Goal: Task Accomplishment & Management: Manage account settings

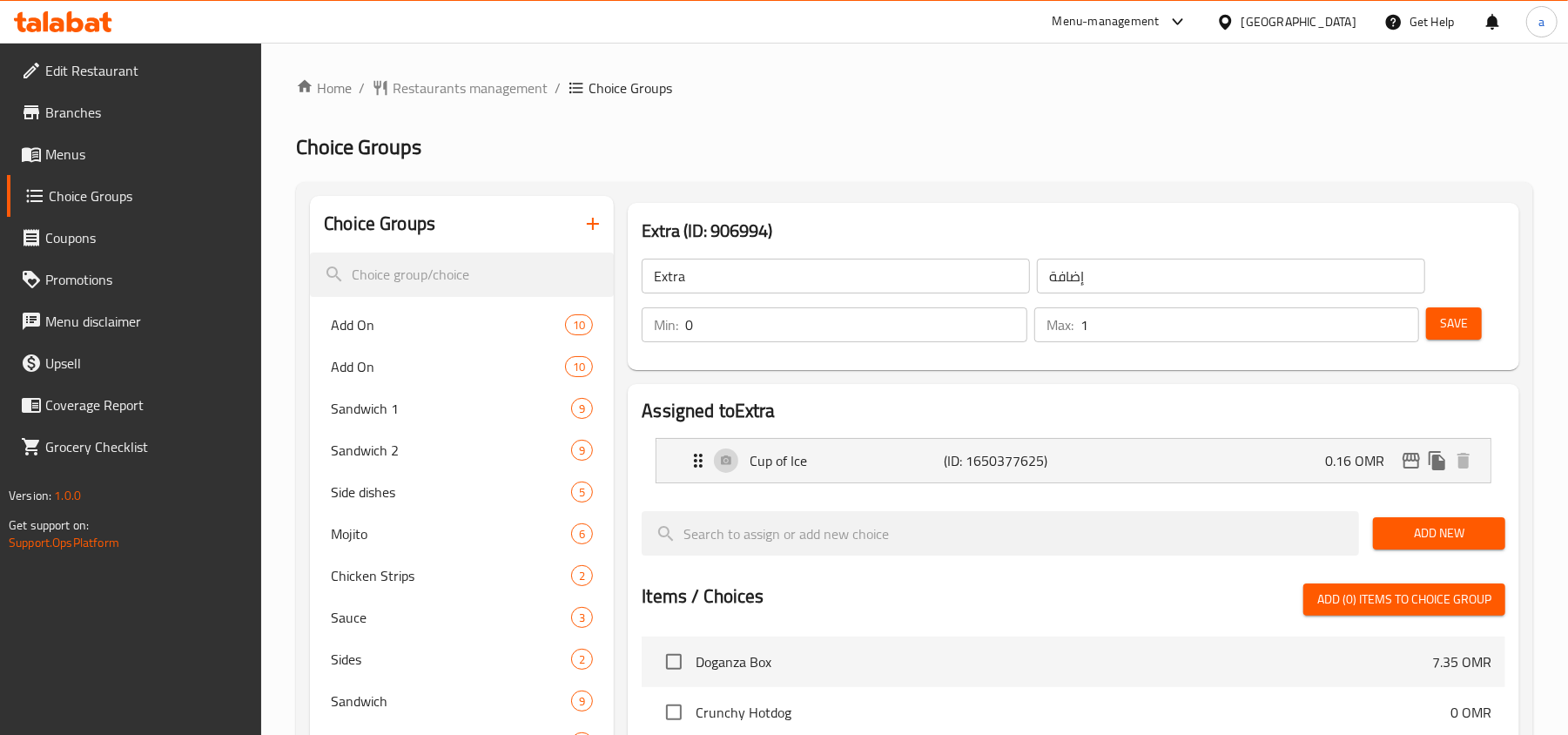
click at [1242, 24] on div at bounding box center [1229, 22] width 25 height 20
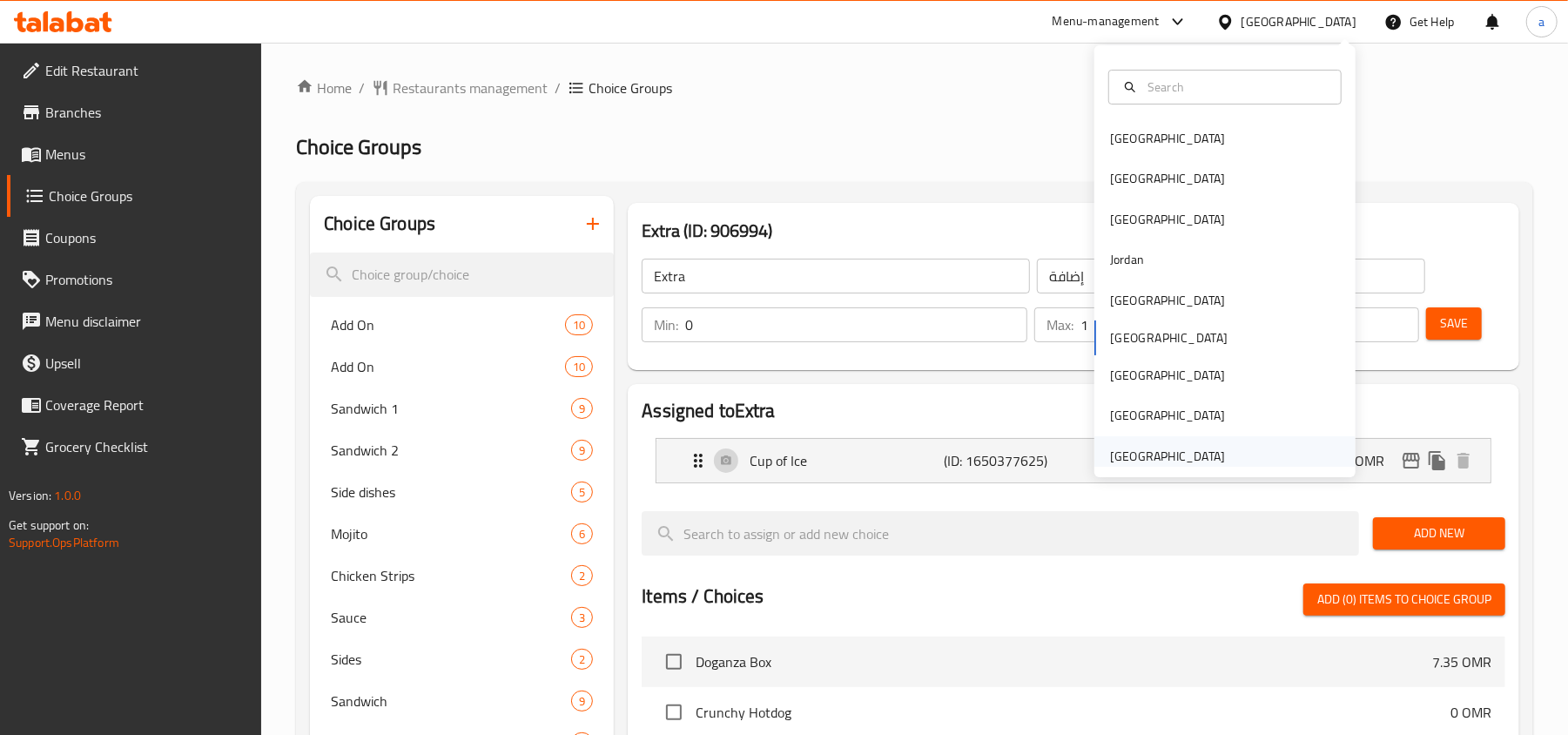
click at [1172, 464] on div "[GEOGRAPHIC_DATA]" at bounding box center [1167, 456] width 115 height 20
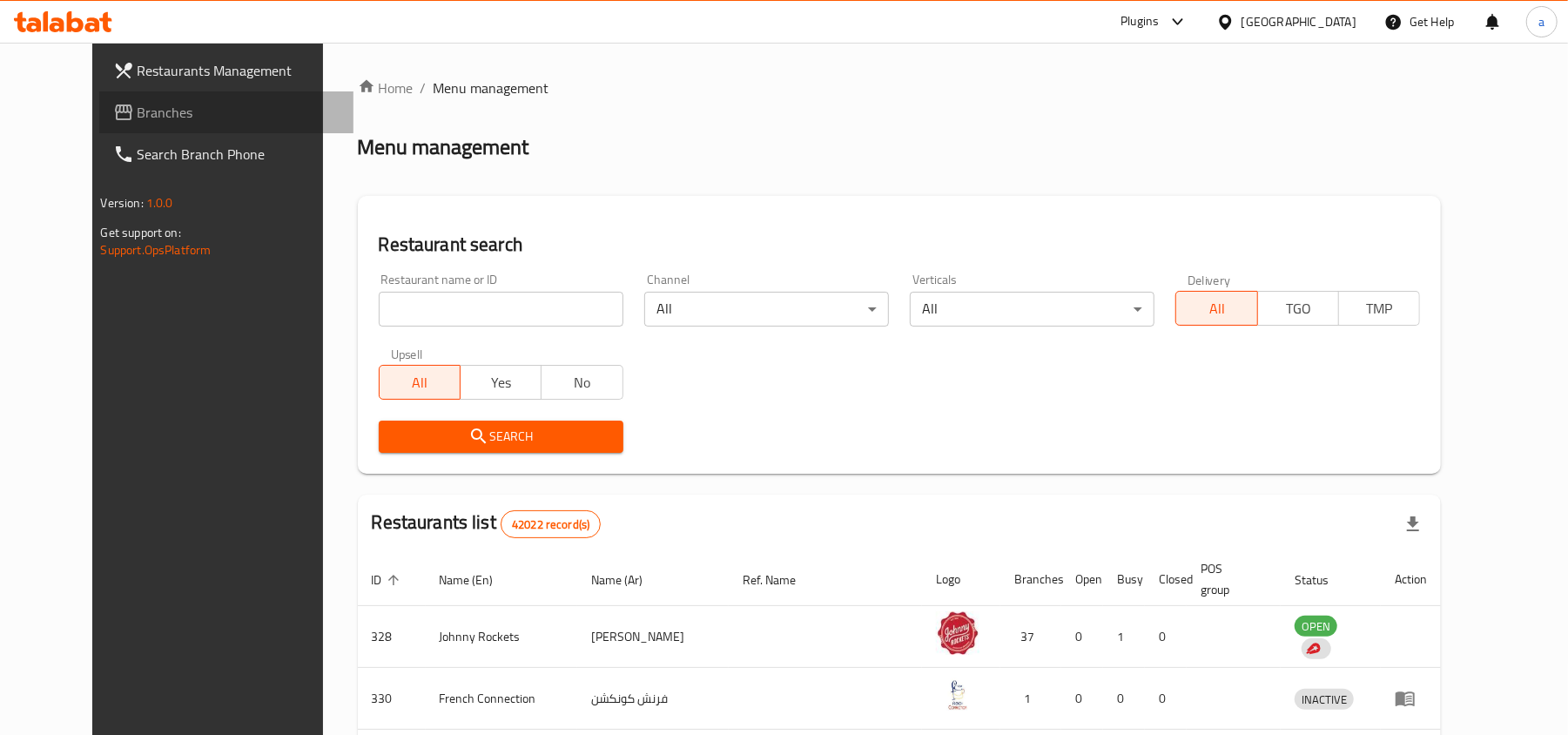
click at [138, 105] on span "Branches" at bounding box center [239, 113] width 203 height 21
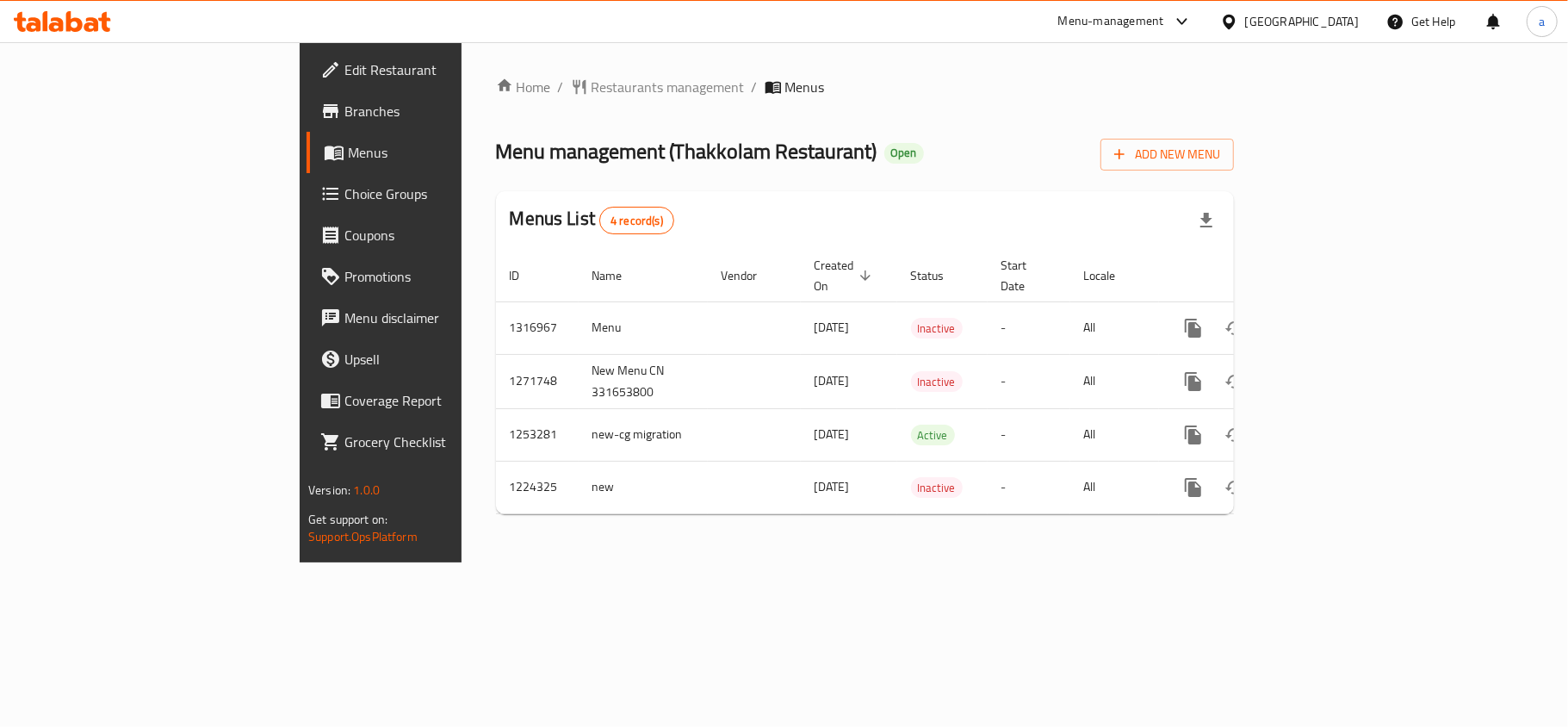
click at [835, 162] on div "Menu management ( Thakkolam Restaurant ) Open Add New Menu" at bounding box center [865, 151] width 737 height 39
click at [306, 208] on link "Choice Groups" at bounding box center [434, 193] width 255 height 41
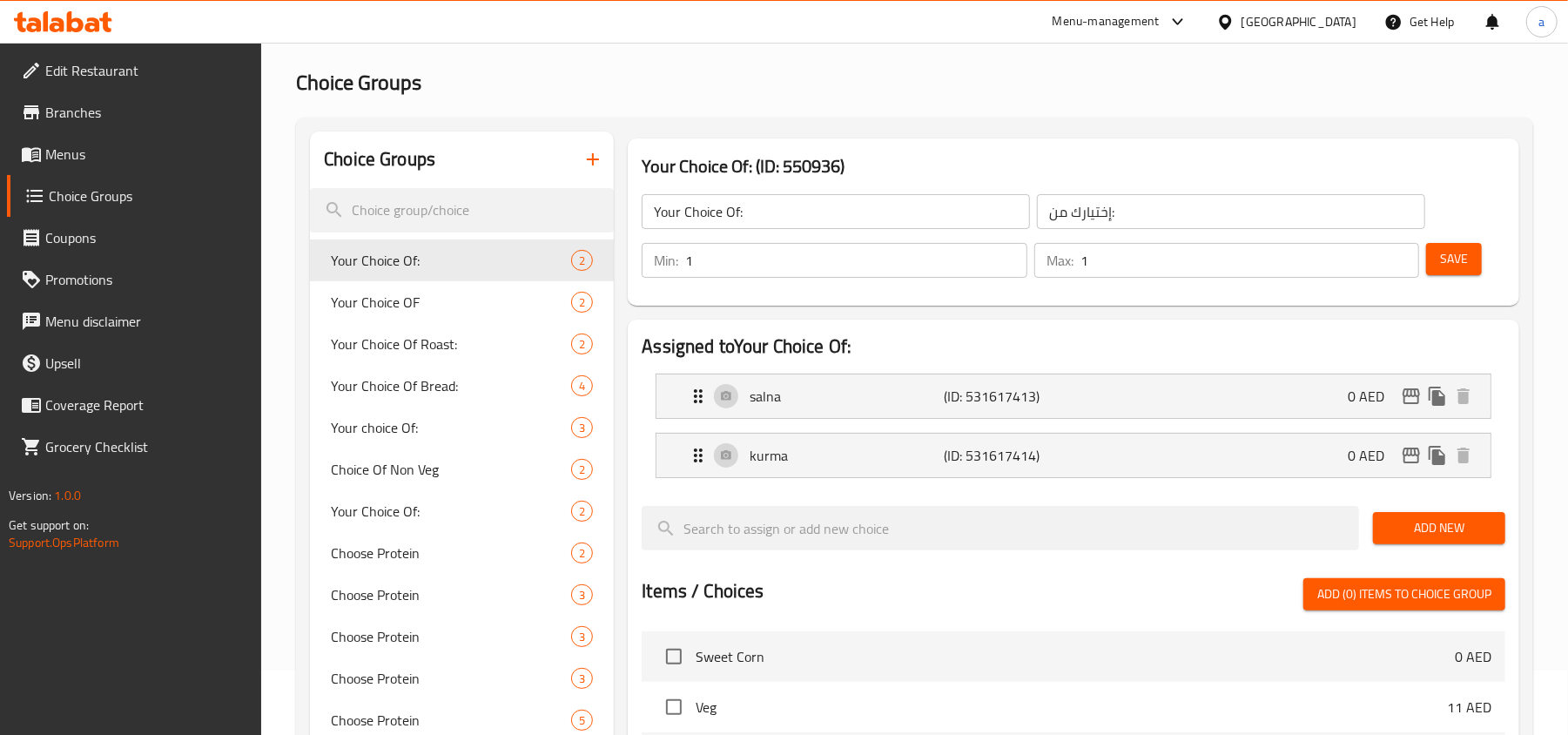
scroll to position [115, 0]
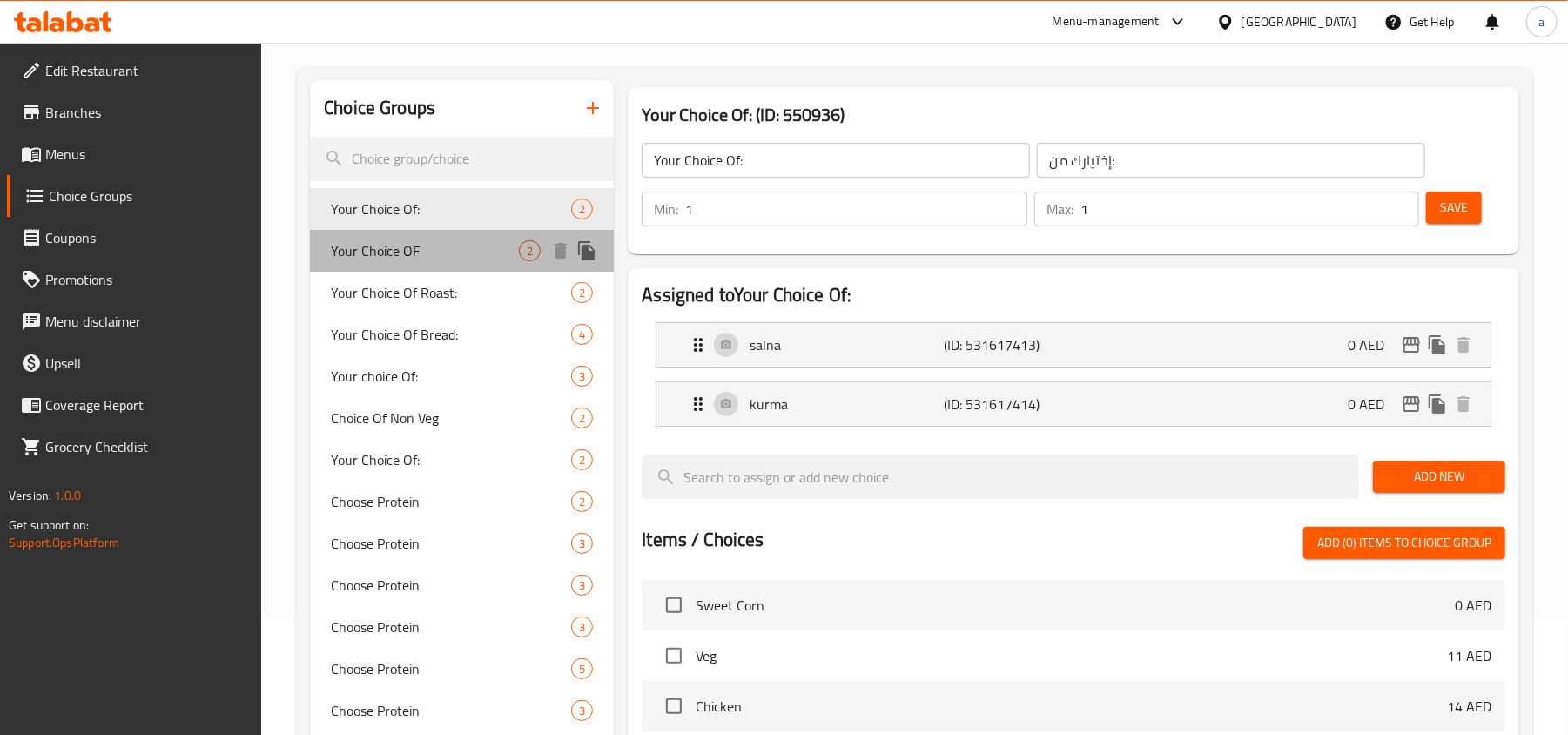
click at [425, 261] on div "Your Choice OF 2" at bounding box center [462, 250] width 304 height 42
type input "Your Choice OF"
type input "إختيارك من"
type input "2"
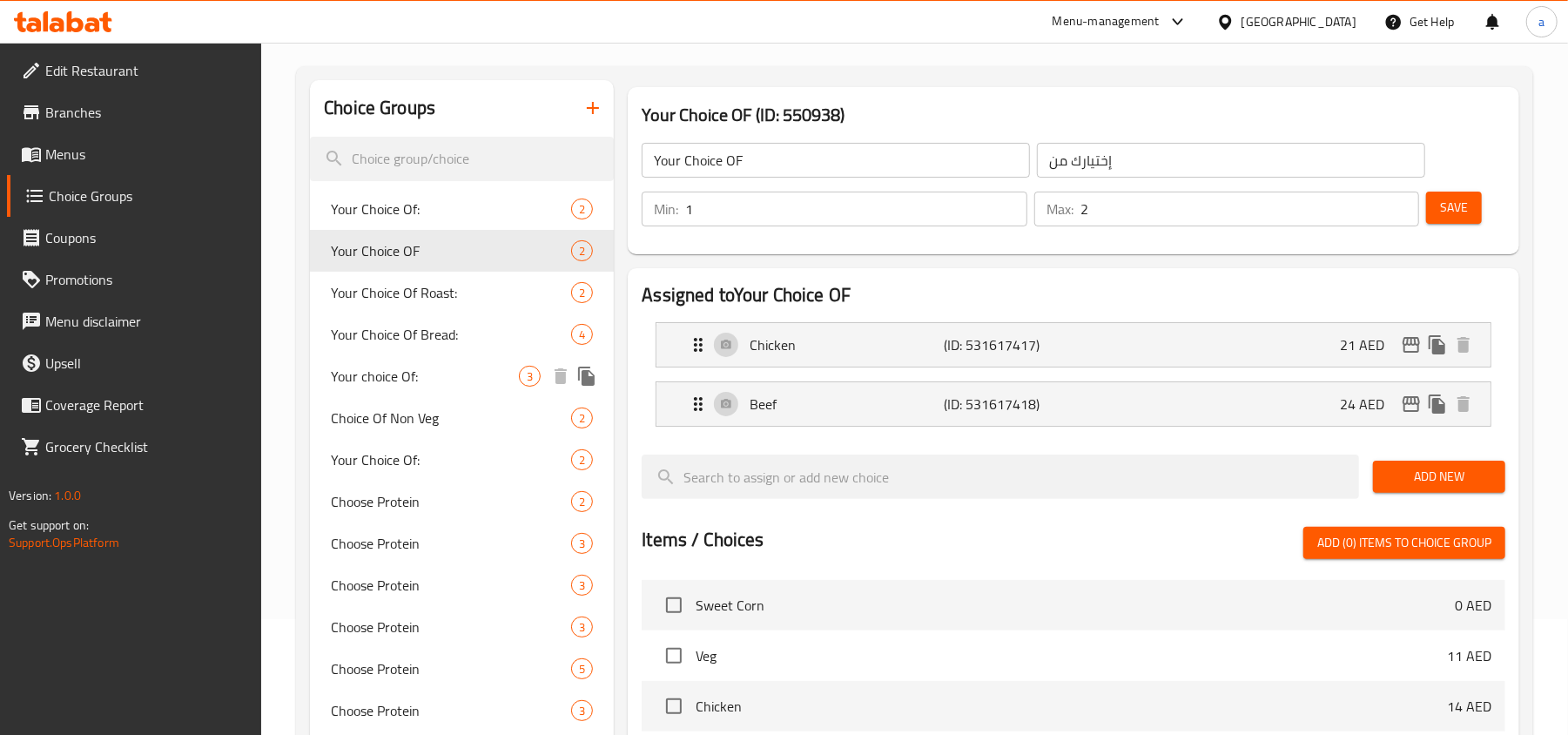
click at [427, 378] on span "Your choice Of:" at bounding box center [425, 376] width 188 height 21
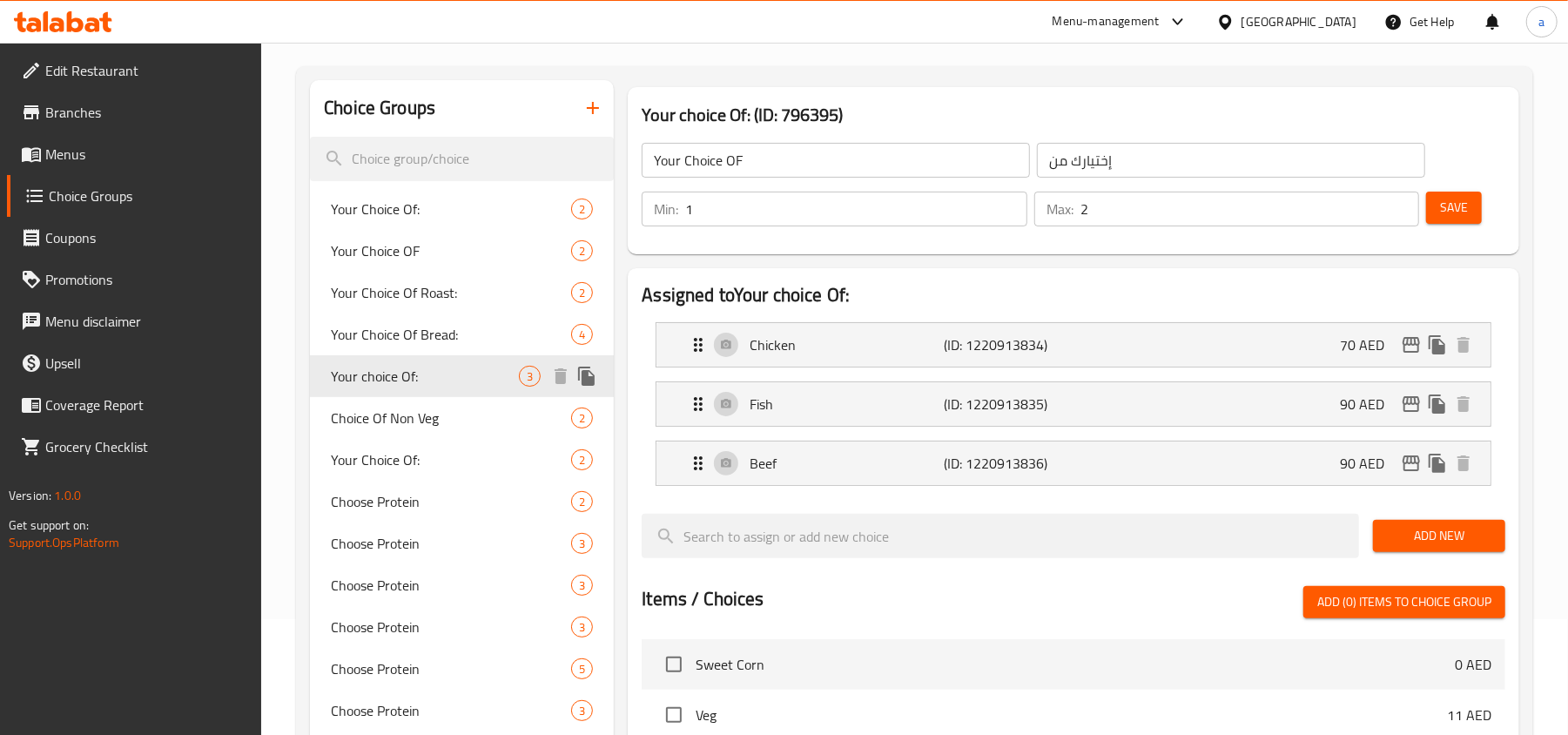
type input "Your choice Of:"
type input "إختيارك من:"
type input "1"
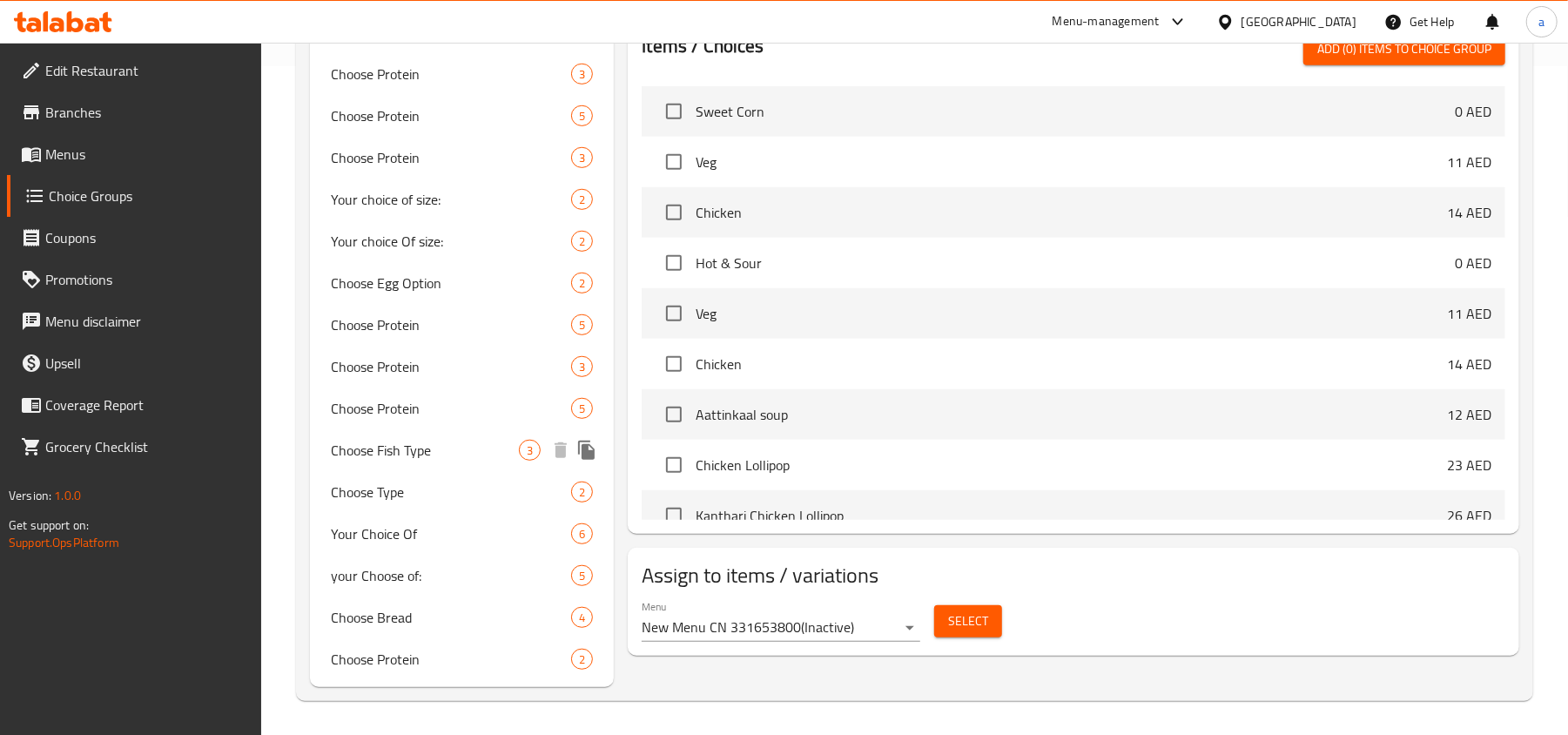
scroll to position [669, 0]
click at [435, 526] on span "Your Choice Of" at bounding box center [425, 533] width 188 height 21
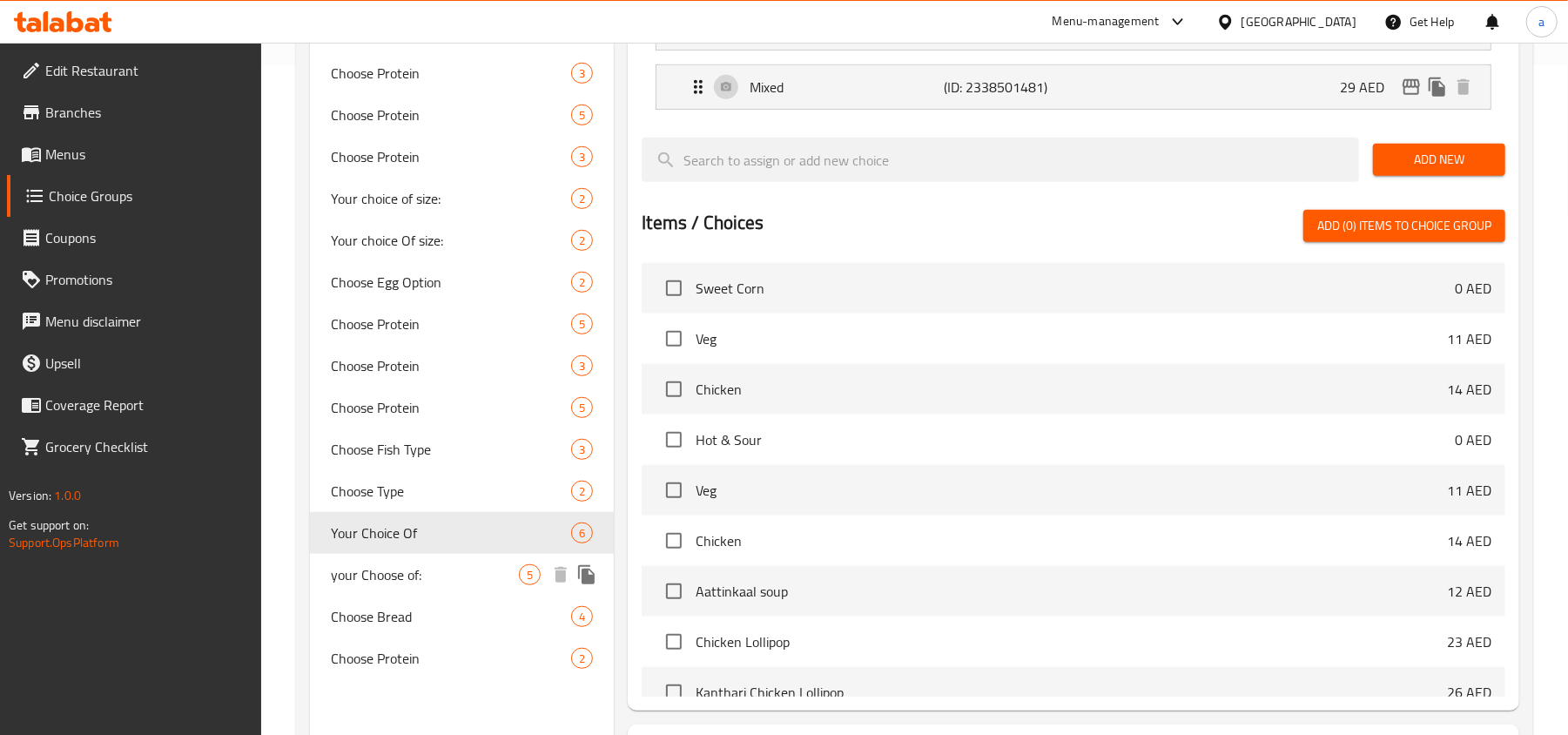
click at [392, 565] on span "your Choose of:" at bounding box center [425, 575] width 188 height 21
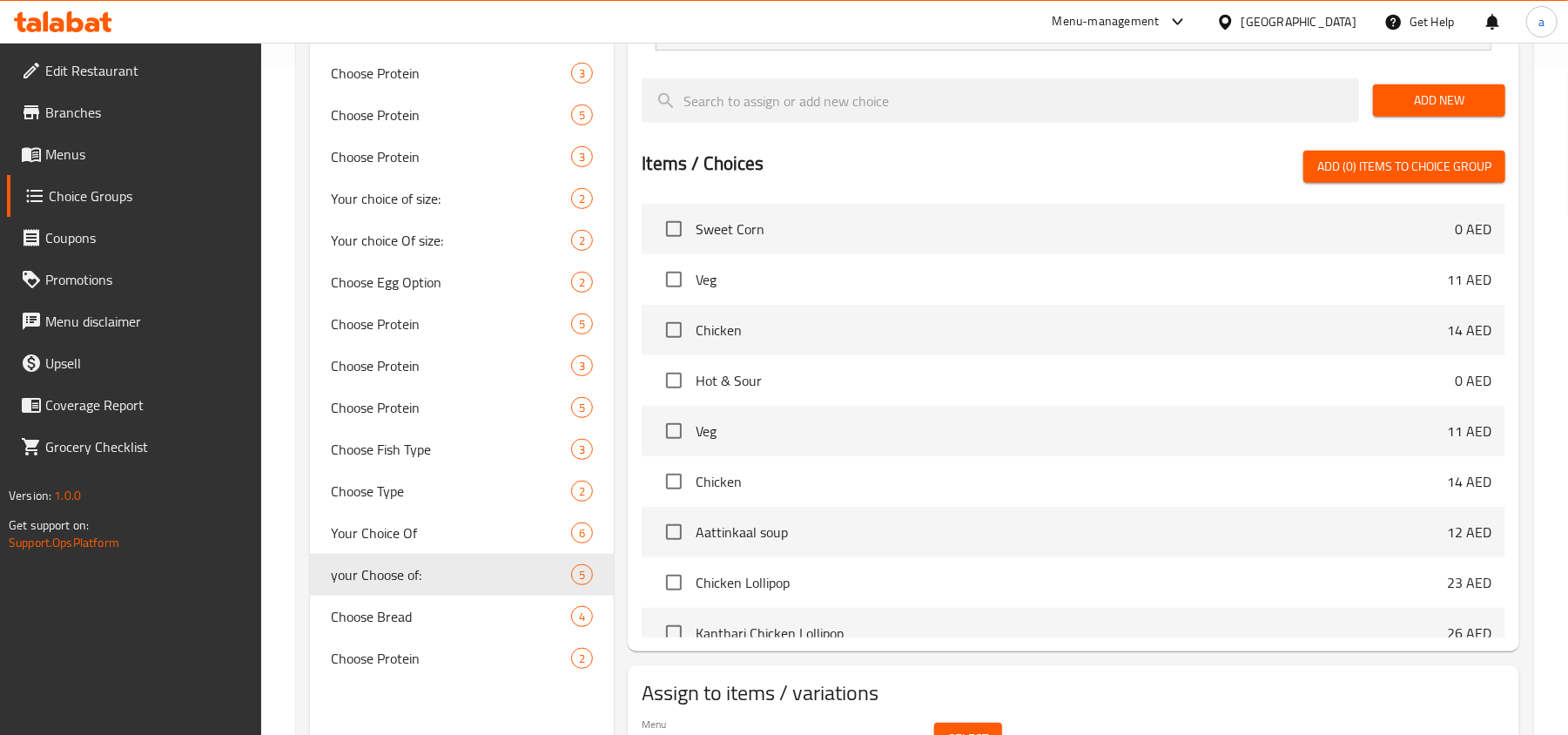
scroll to position [0, 0]
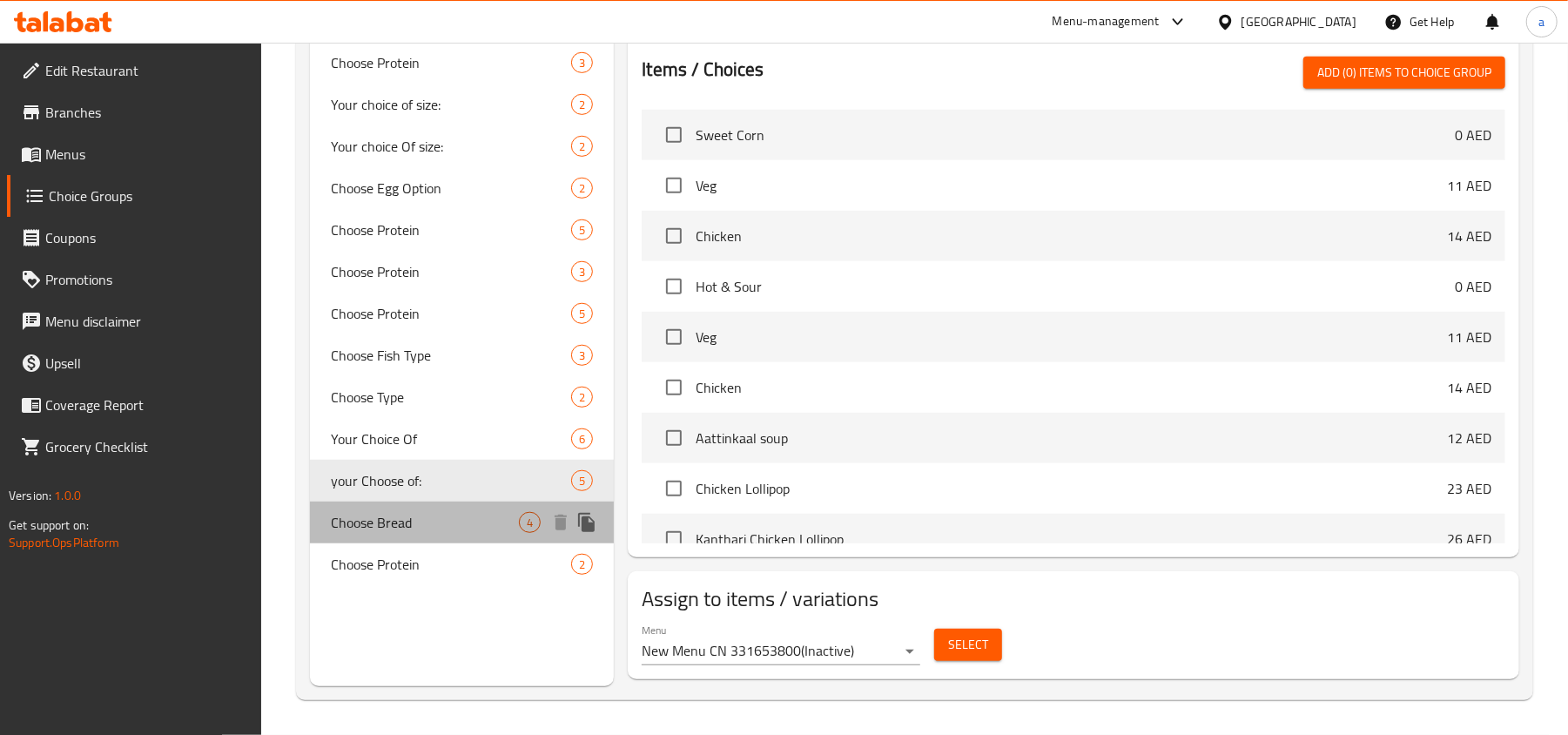
click at [397, 513] on span "Choose Bread" at bounding box center [425, 523] width 188 height 21
type input "Choose Bread"
type input "اختر الخبز"
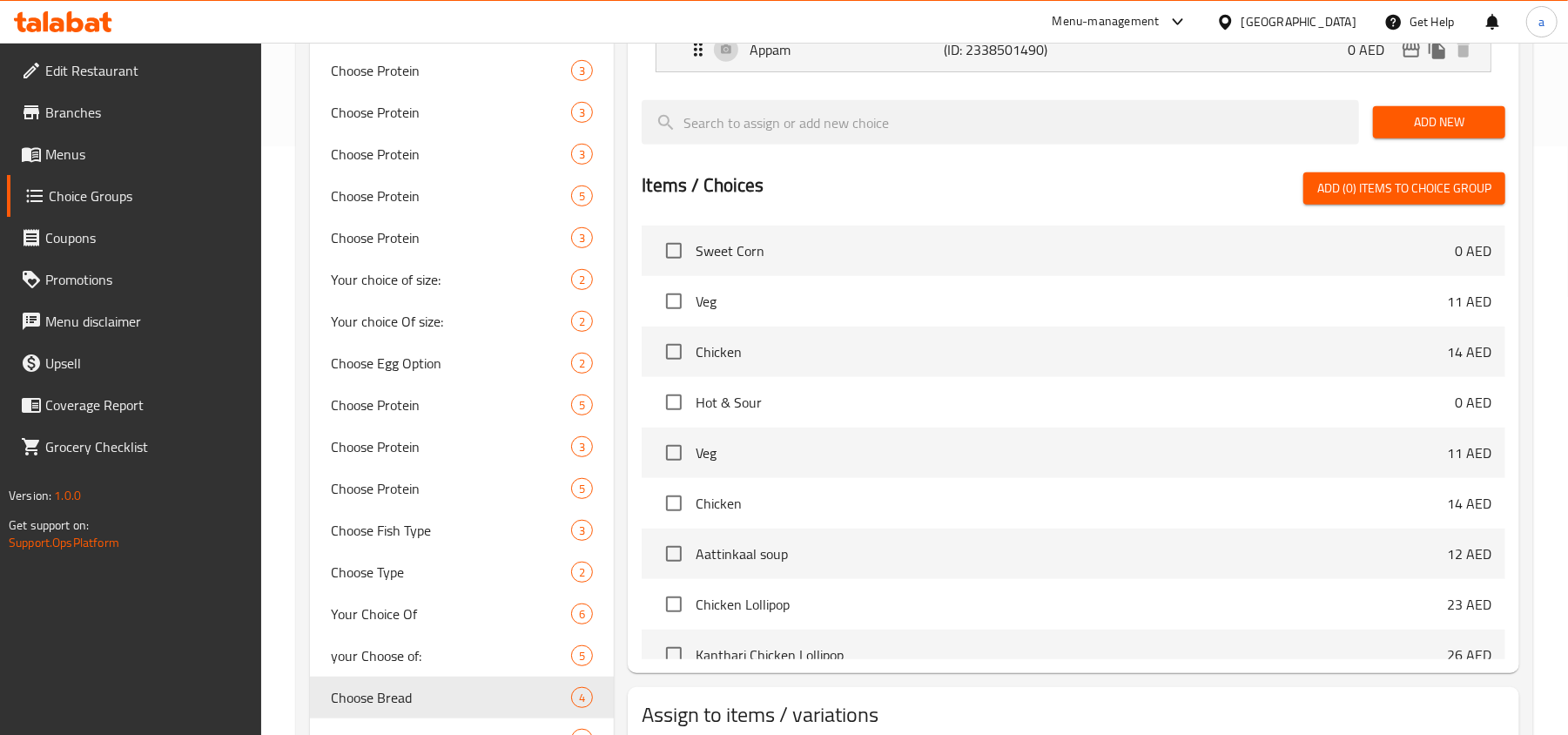
scroll to position [590, 0]
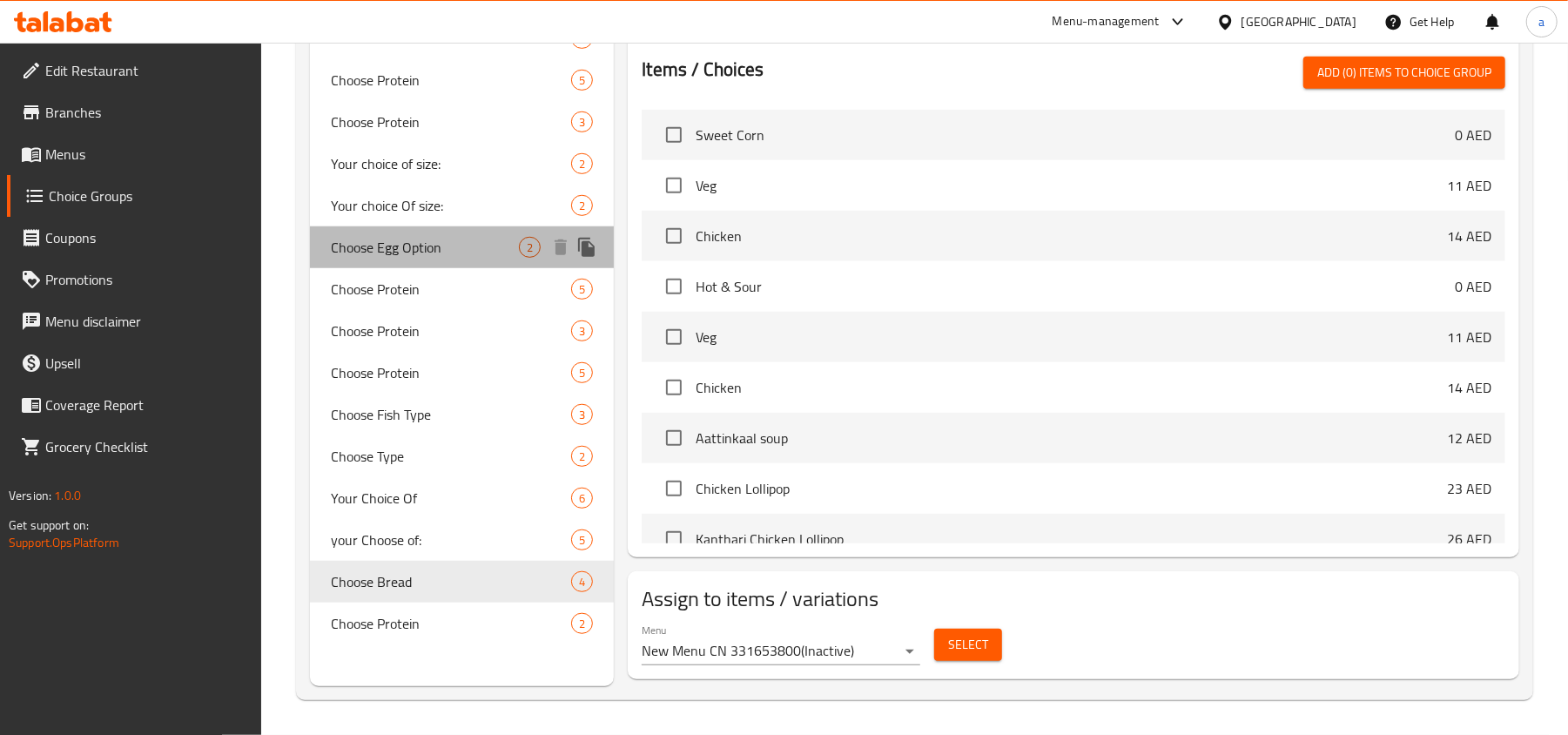
click at [435, 250] on span "Choose Egg Option" at bounding box center [425, 248] width 188 height 21
type input "Choose Egg Option"
type input "اختر خيار [PERSON_NAME]"
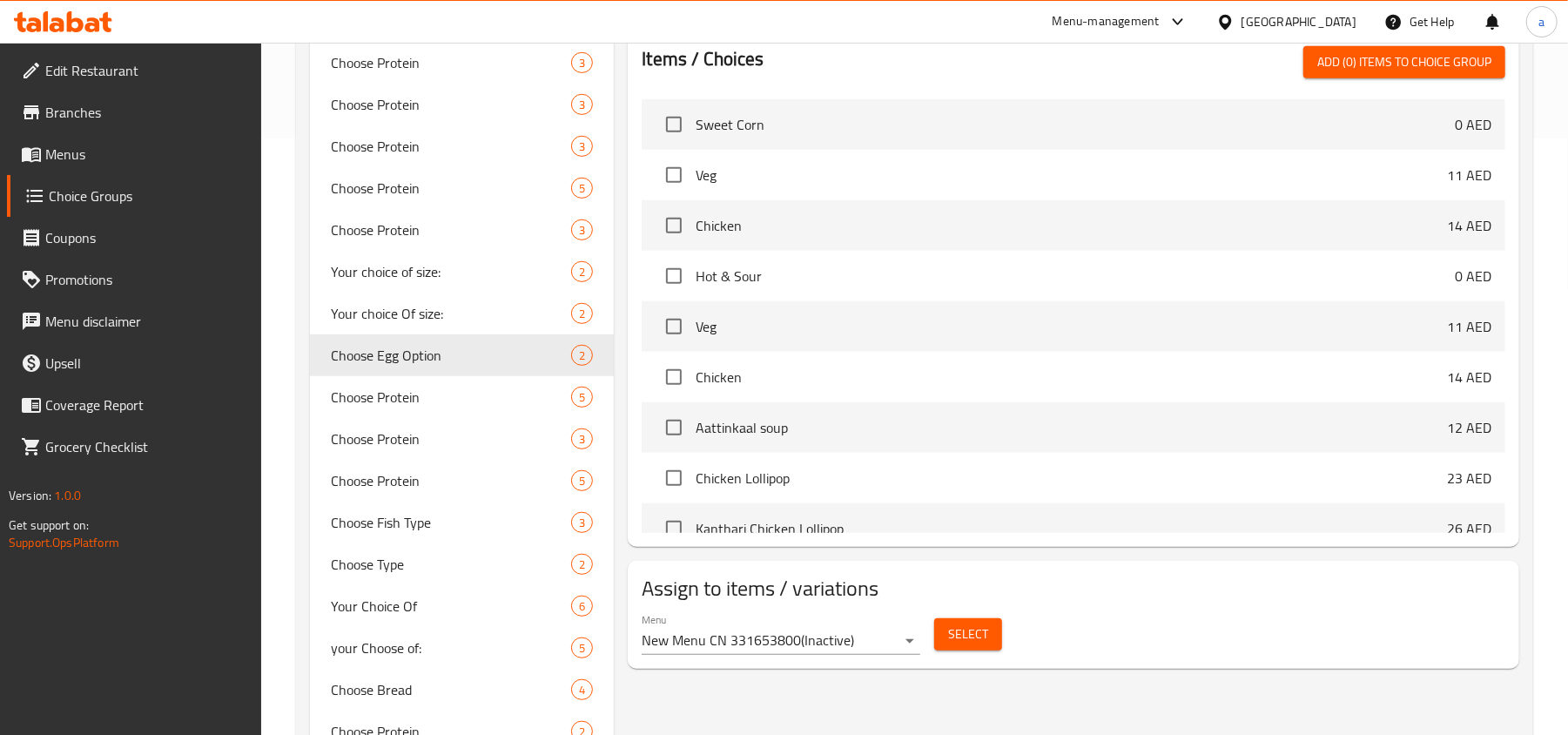
scroll to position [0, 0]
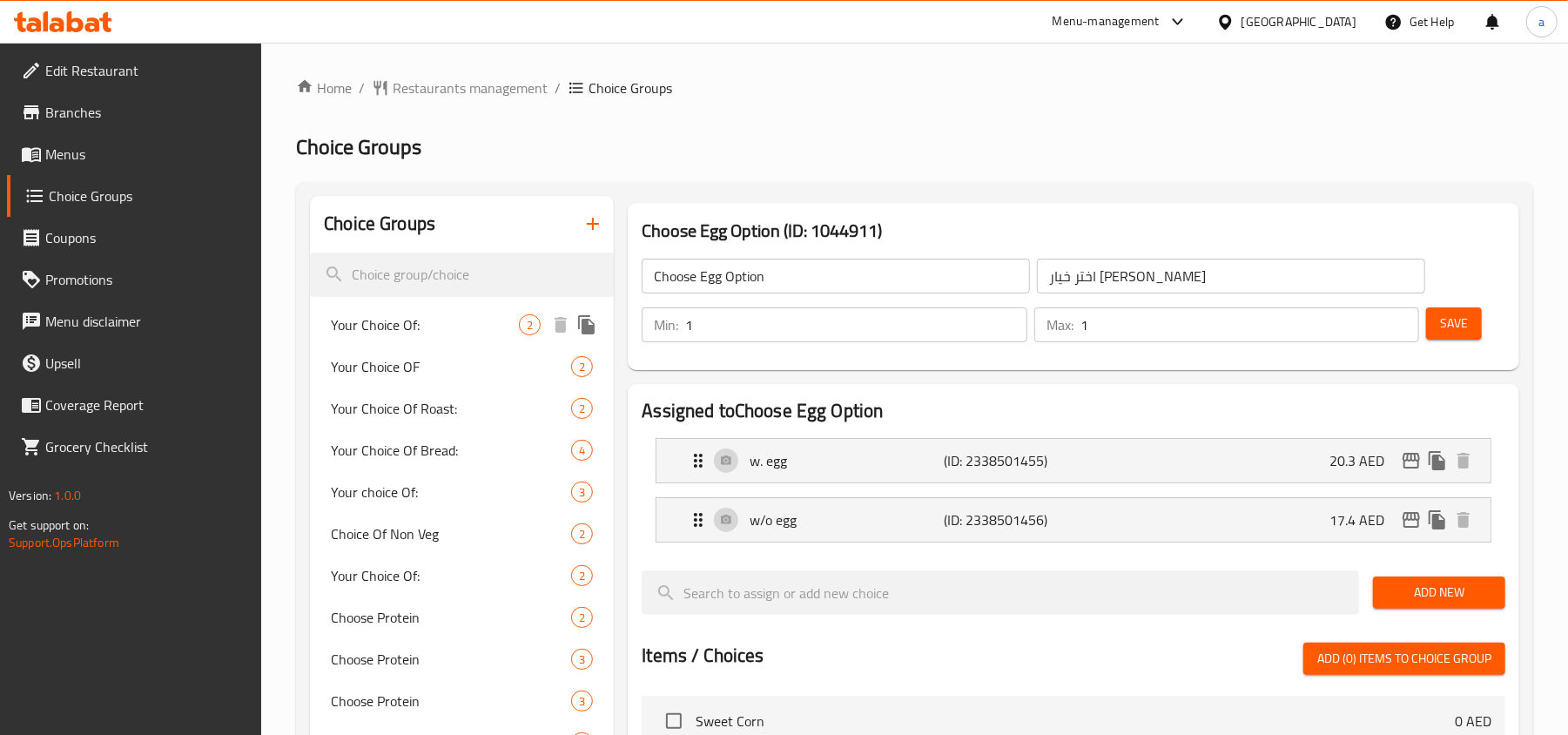
click at [432, 332] on span "Your Choice Of:" at bounding box center [425, 325] width 188 height 21
type input "Your Choice Of:"
type input "إختيارك من:"
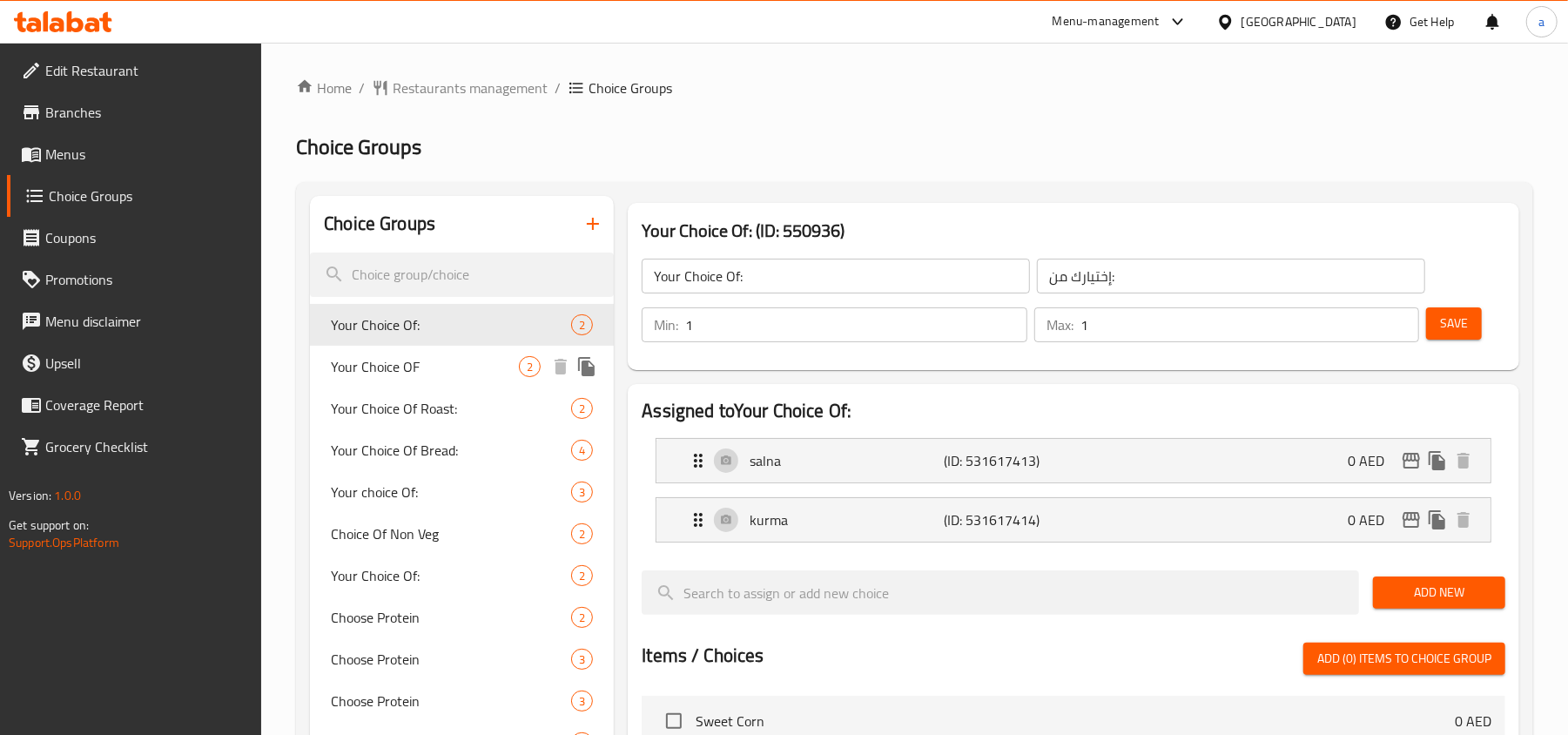
click at [432, 369] on span "Your Choice OF" at bounding box center [425, 367] width 188 height 21
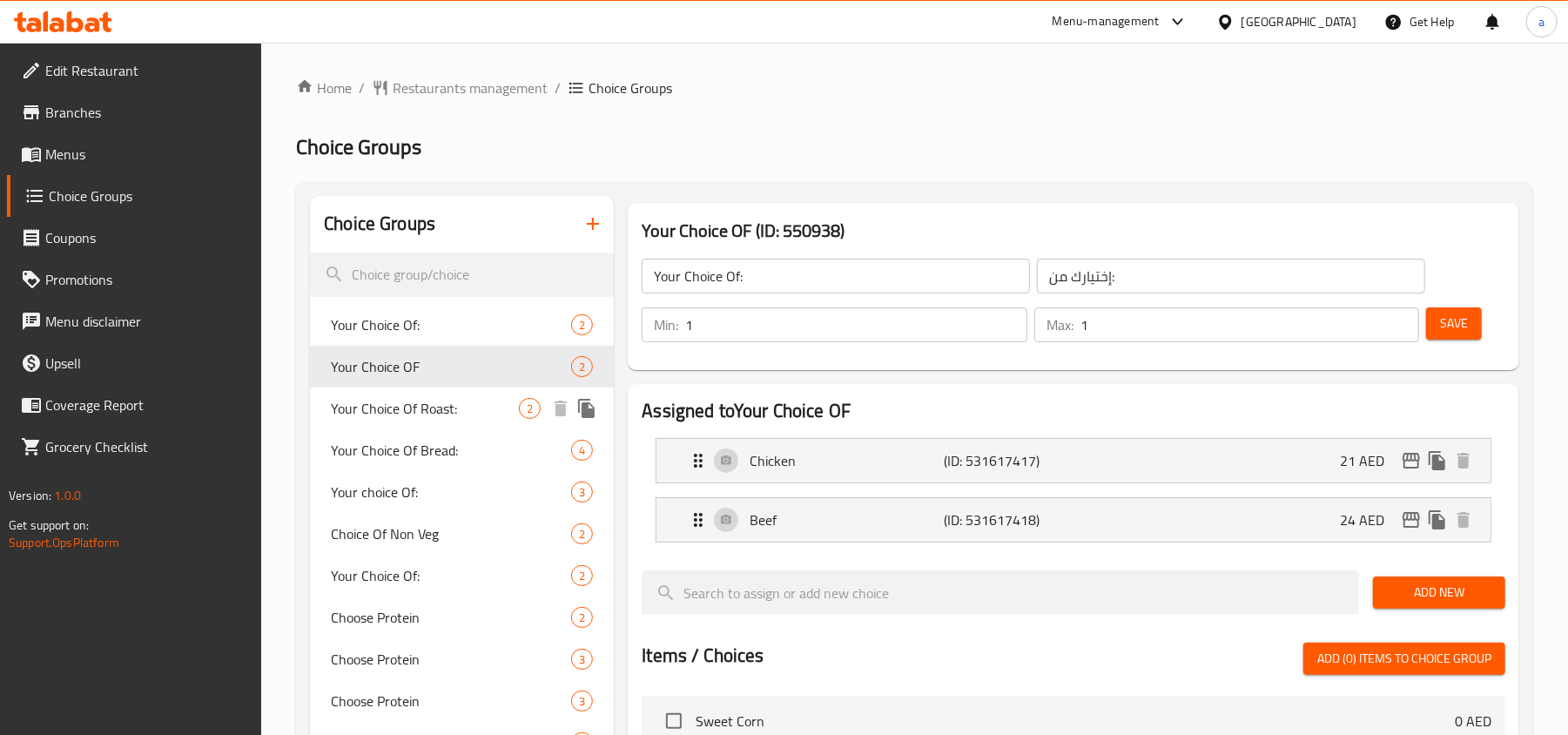
type input "Your Choice OF"
type input "إختيارك من"
type input "2"
click at [418, 423] on div "Your Choice Of Roast: 2" at bounding box center [462, 407] width 304 height 42
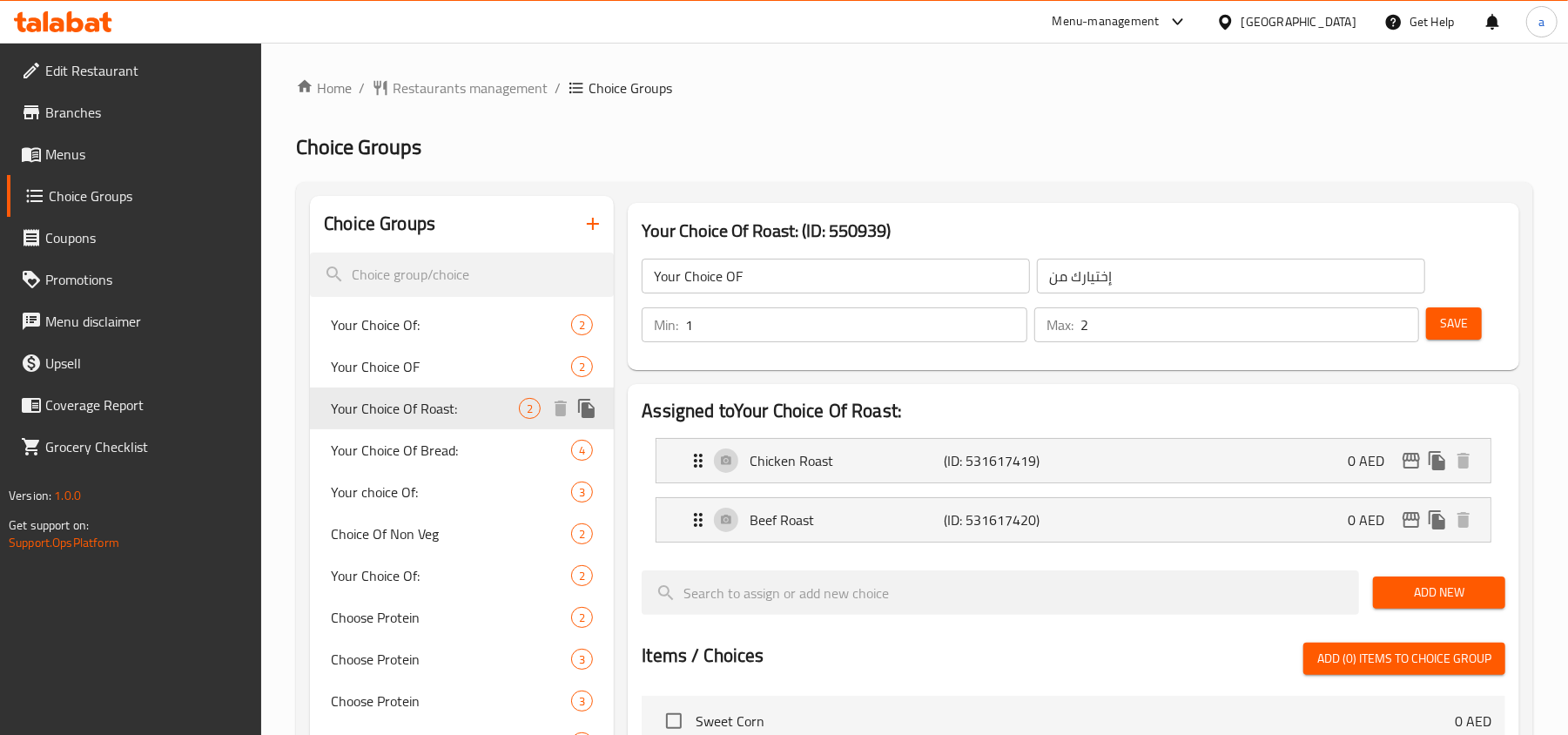
type input "Your Choice Of Roast:"
type input "اختيارك من الشواء:"
type input "1"
click at [418, 375] on span "Your Choice OF" at bounding box center [425, 367] width 188 height 21
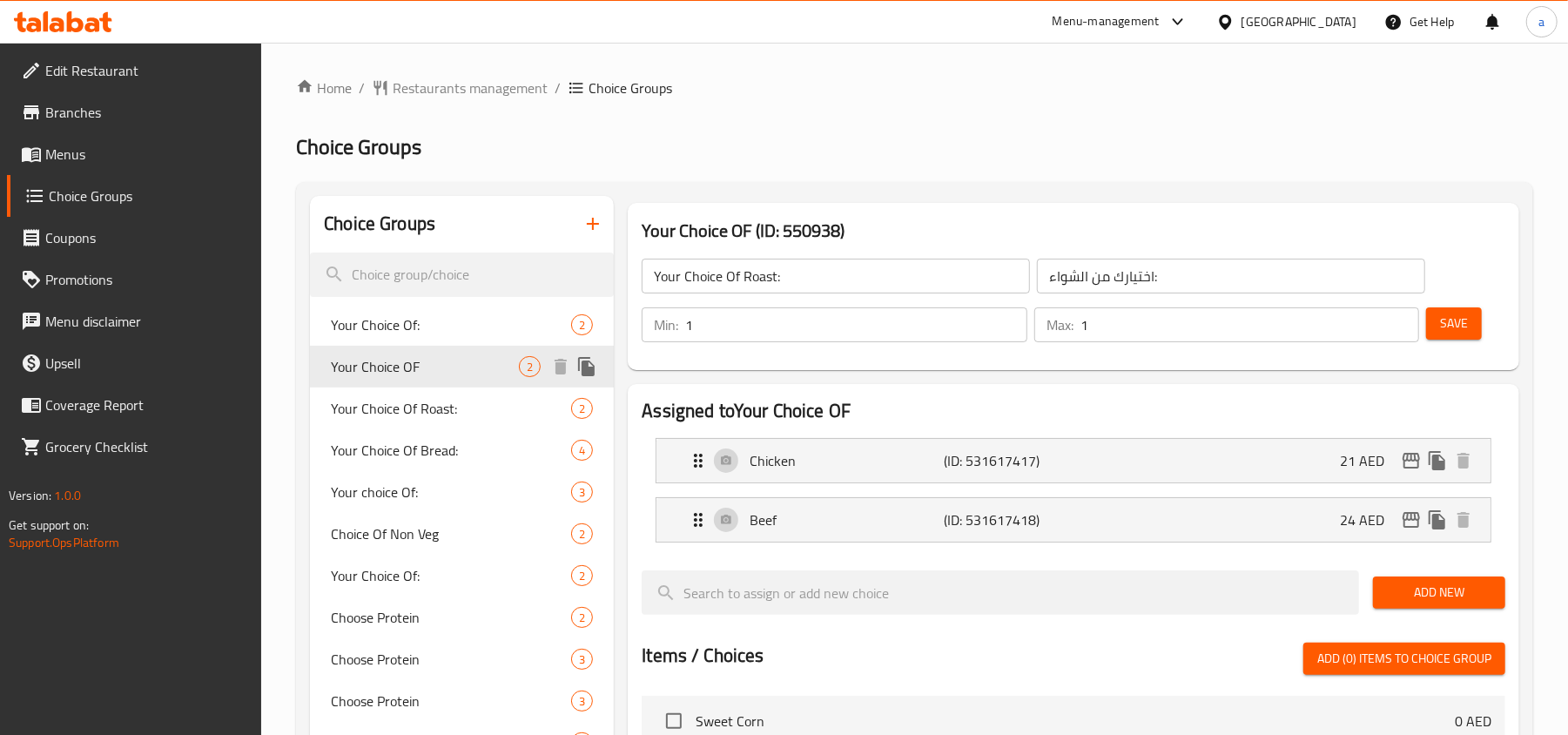
type input "Your Choice OF"
type input "إختيارك من"
type input "2"
click at [436, 405] on span "Your Choice Of Roast:" at bounding box center [425, 408] width 188 height 21
type input "Your Choice Of Roast:"
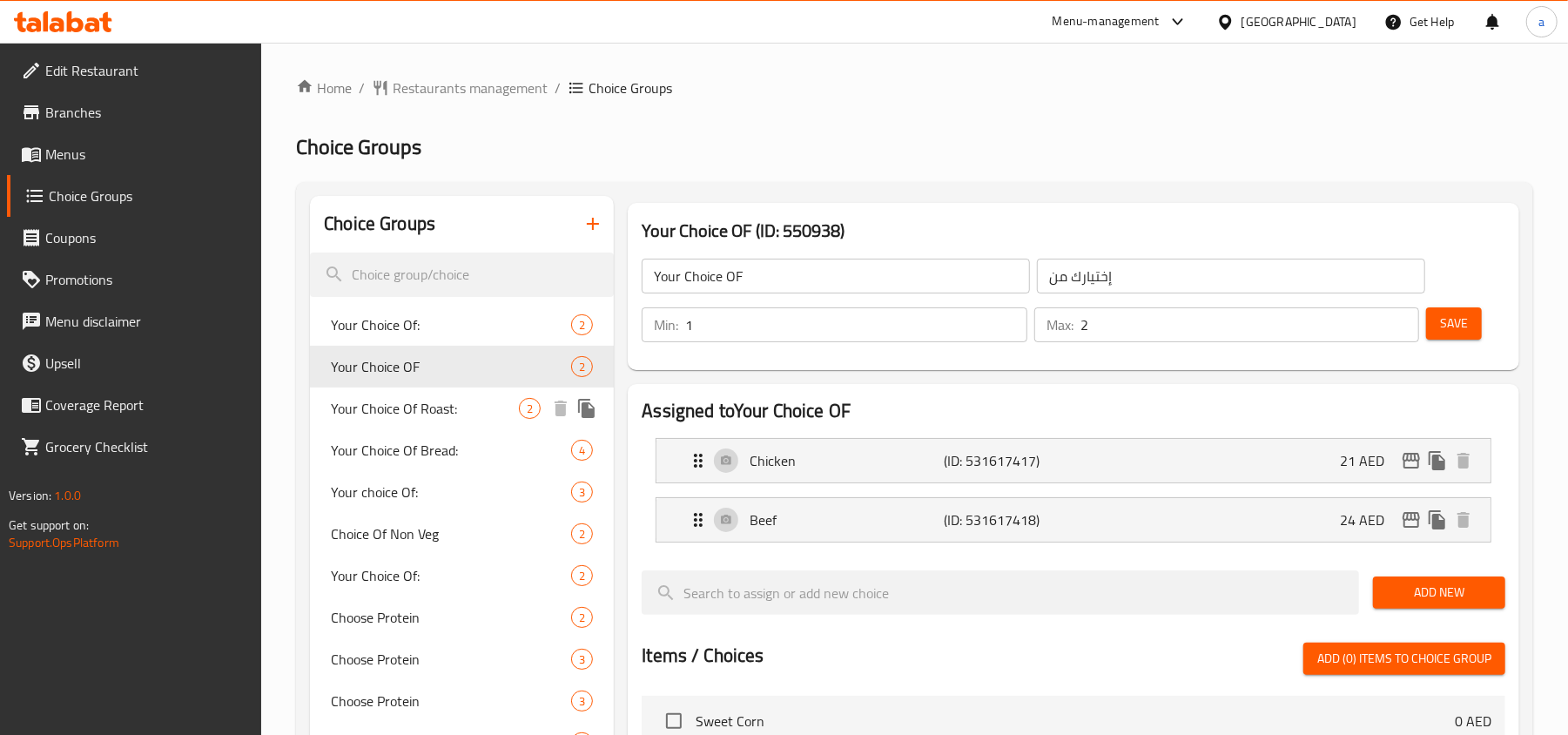
type input "اختيارك من الشواء:"
type input "1"
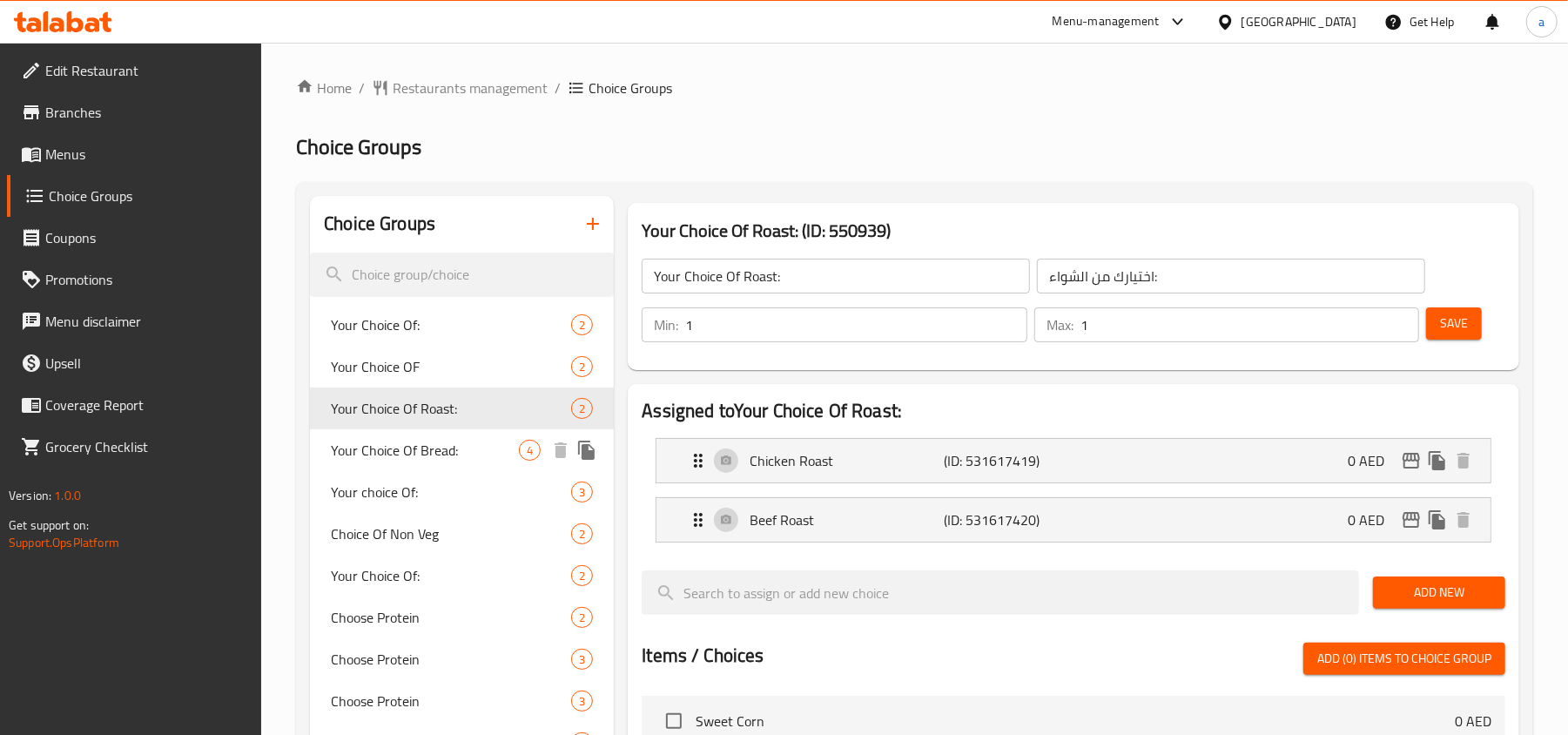
click at [446, 460] on span "Your Choice Of Bread:" at bounding box center [425, 450] width 188 height 21
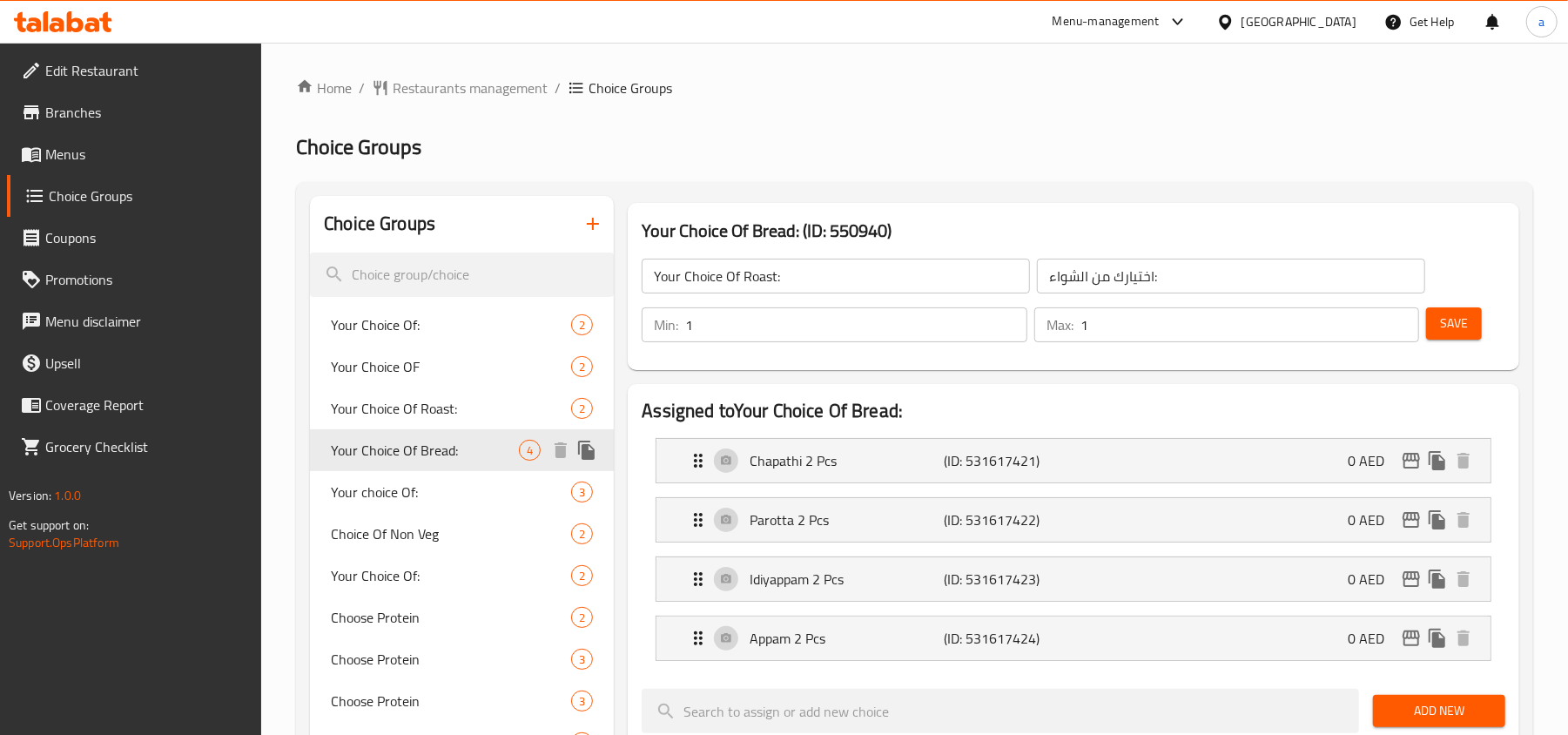
type input "Your Choice Of Bread:"
type input "إختيارك من الخبز:"
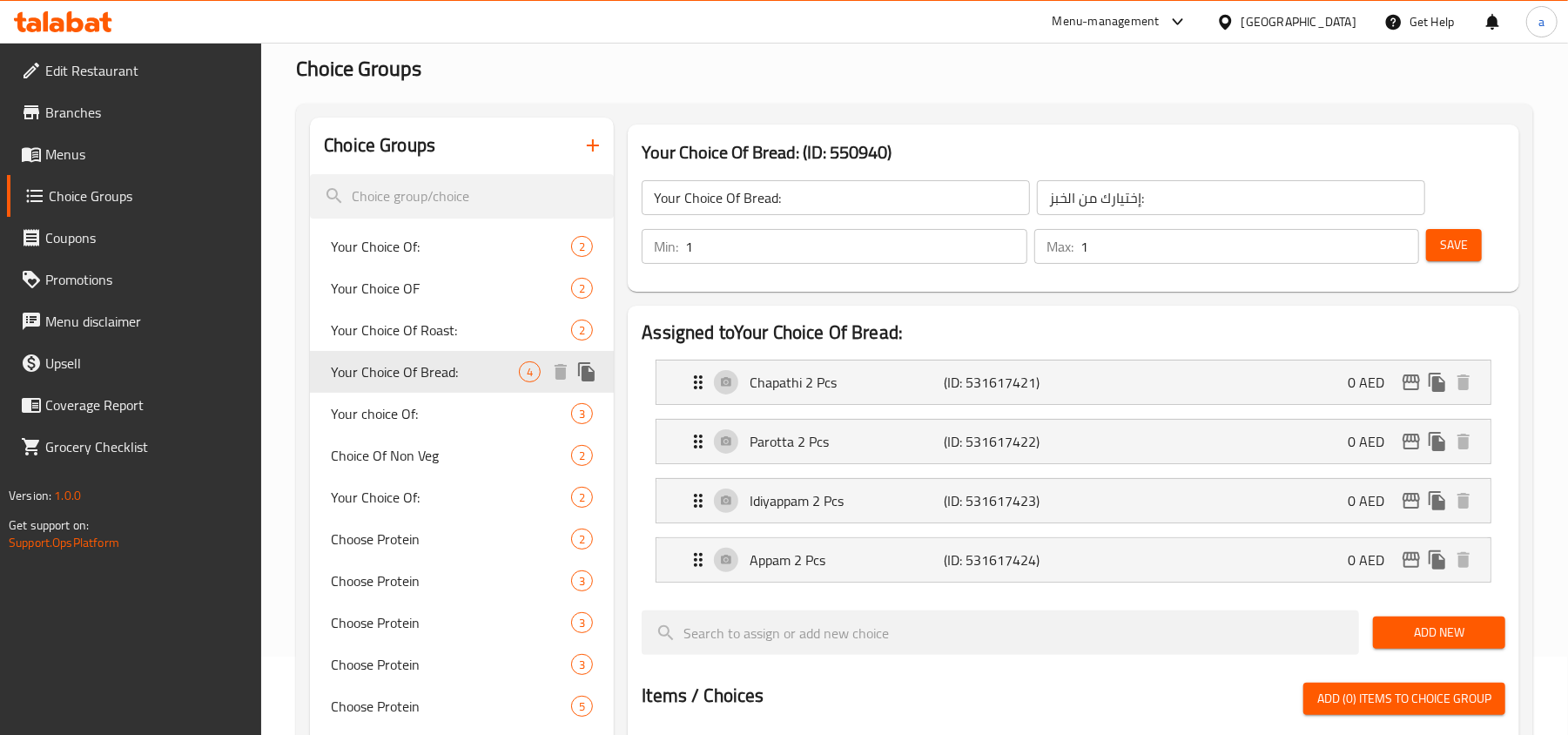
scroll to position [115, 0]
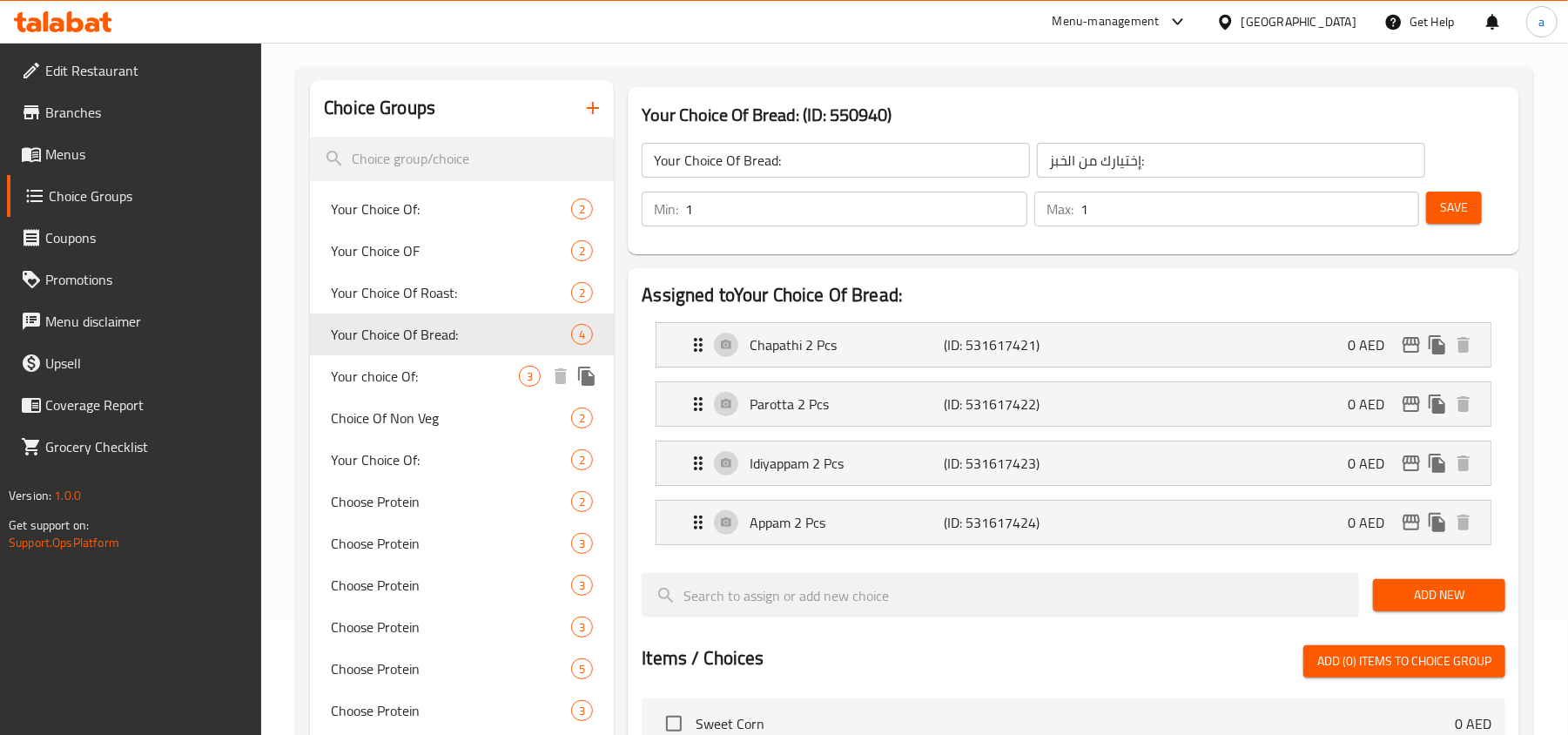
click at [429, 370] on span "Your choice Of:" at bounding box center [425, 376] width 188 height 21
type input "Your choice Of:"
type input "إختيارك من:"
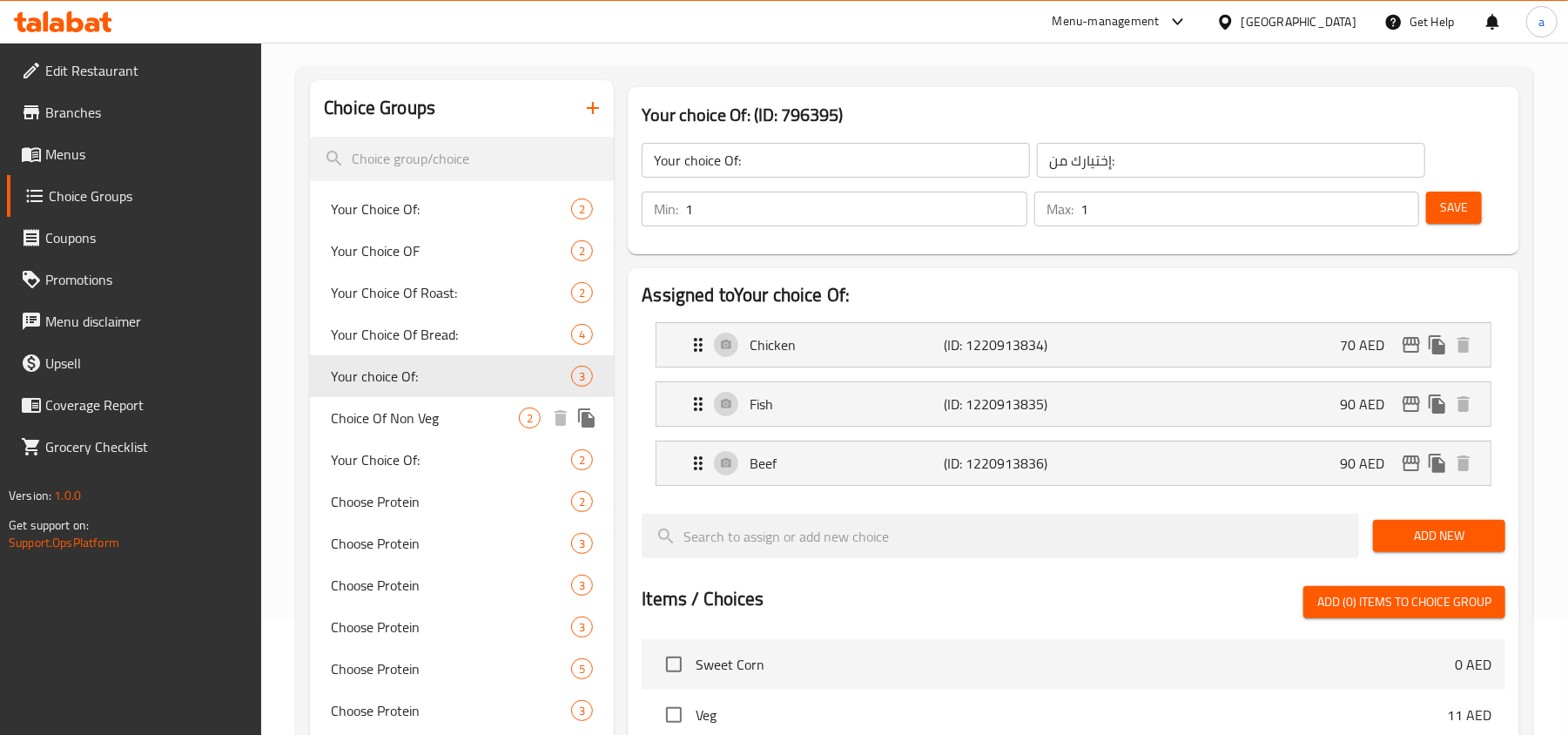
click at [429, 430] on div "Choice Of Non Veg 2" at bounding box center [462, 417] width 304 height 42
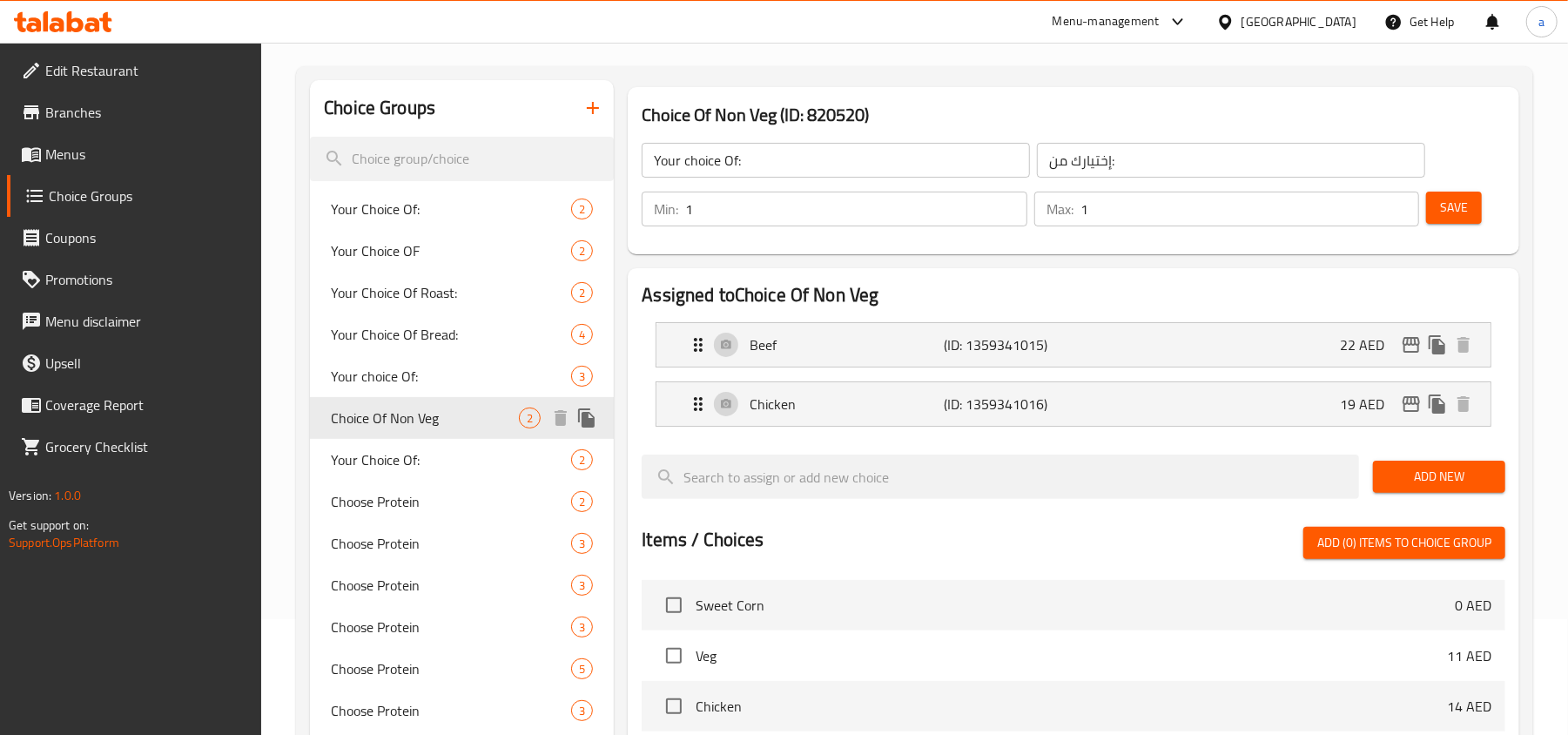
type input "Choice Of Non Veg"
type input "اختيار غير نباتي"
type input "0"
type input "2"
click at [437, 454] on span "Your Choice Of:" at bounding box center [425, 460] width 188 height 21
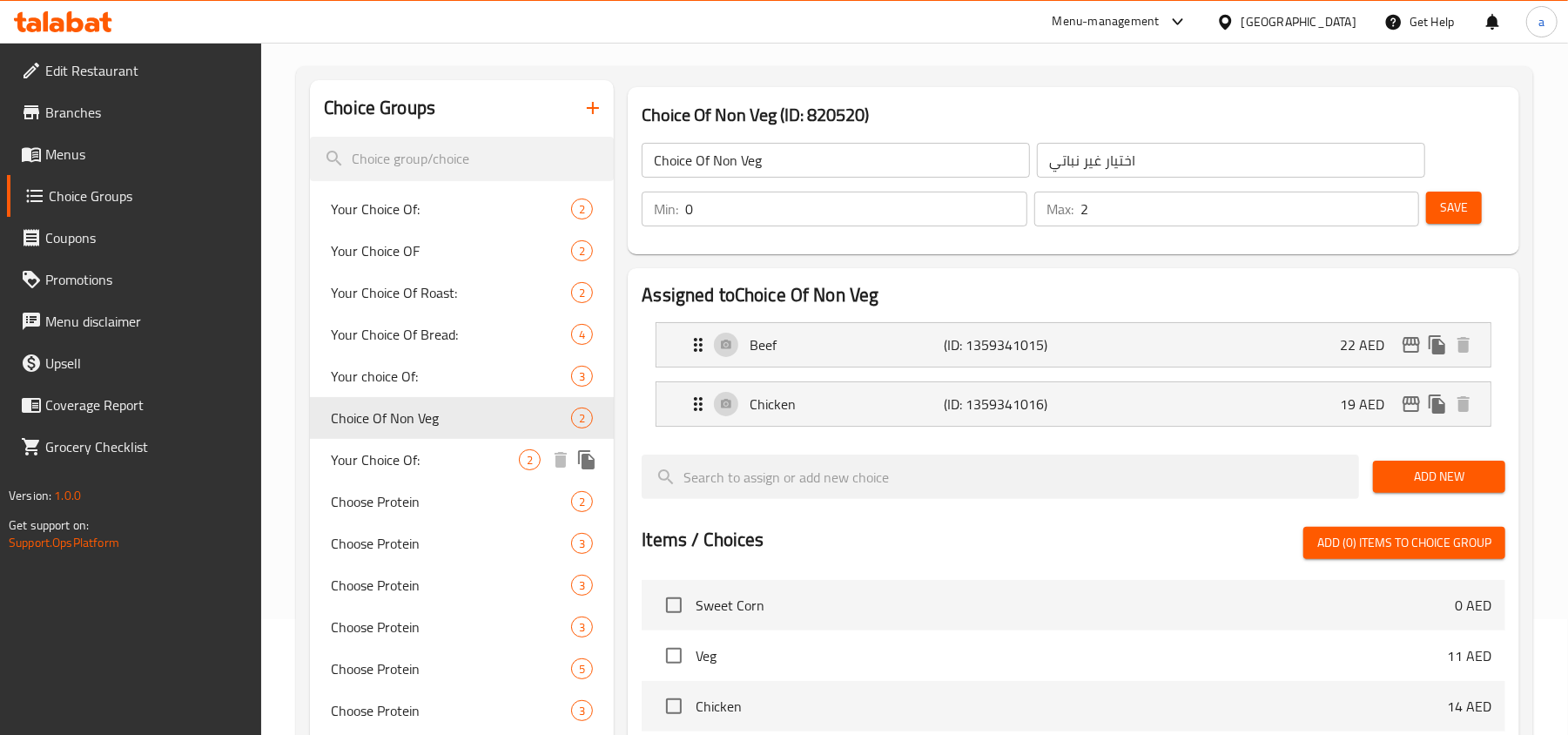
type input "Your Choice Of:"
type input "إختيارك من:"
type input "1"
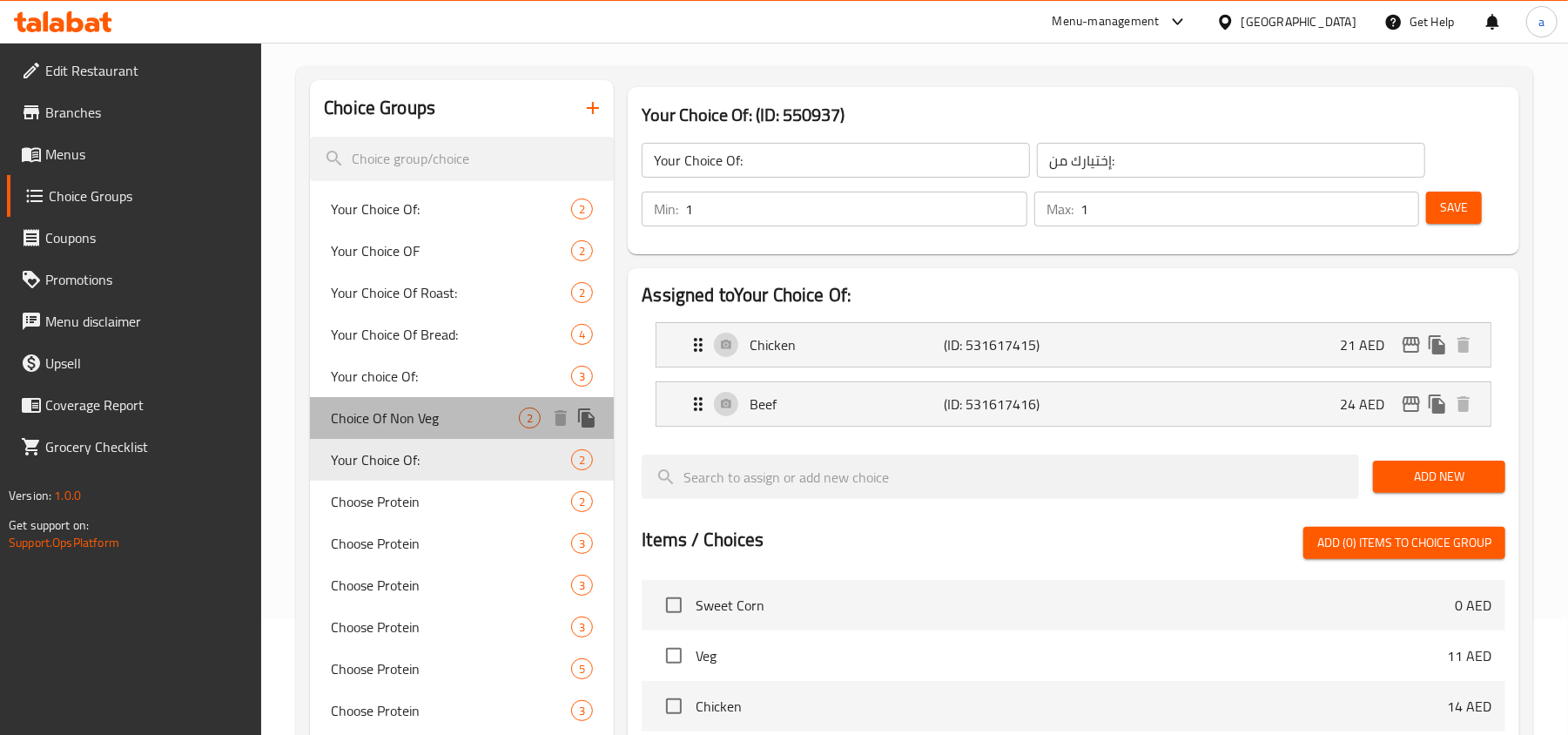
click at [430, 422] on span "Choice Of Non Veg" at bounding box center [425, 418] width 188 height 21
type input "Choice Of Non Veg"
type input "اختيار غير نباتي"
type input "0"
type input "2"
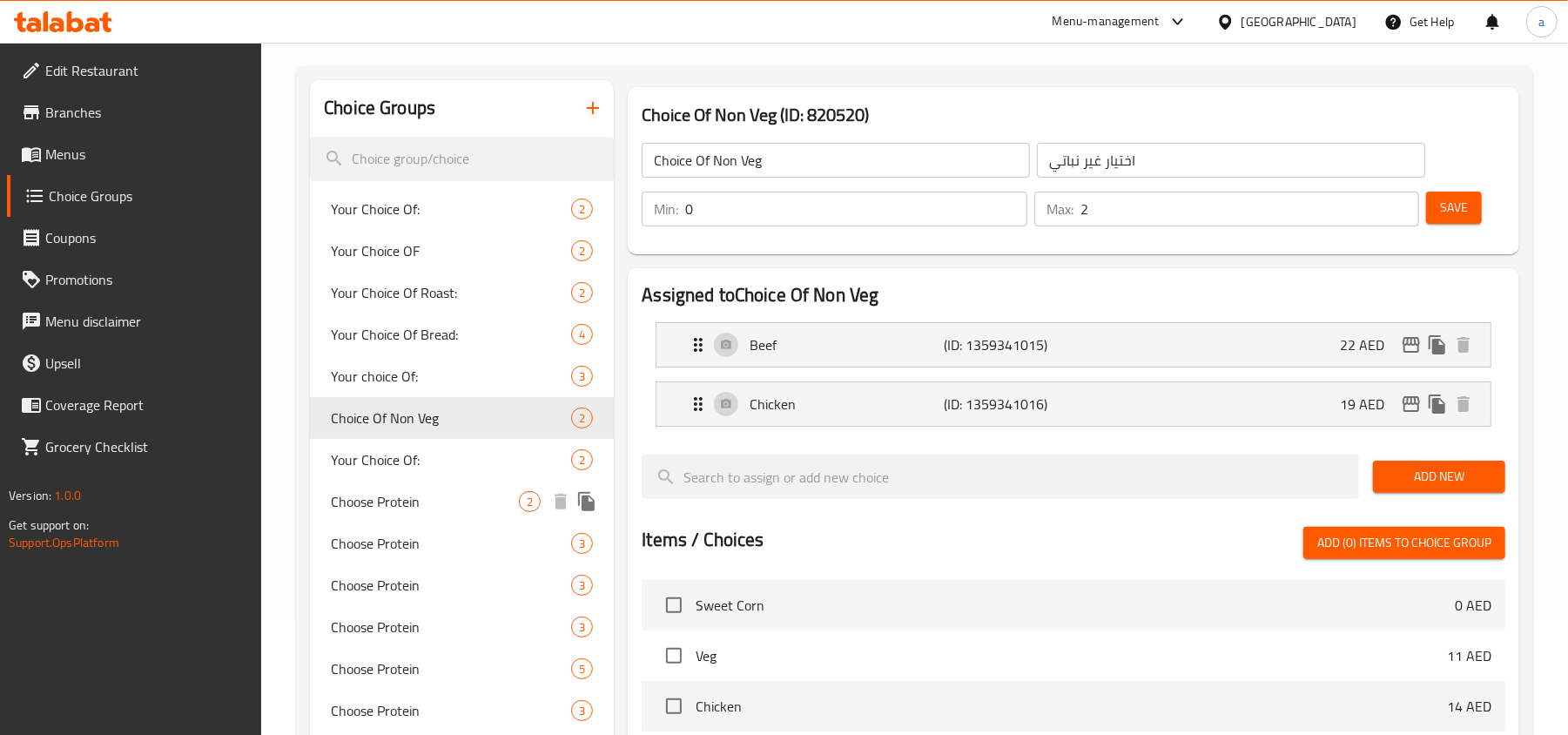
click at [440, 481] on div "Choose Protein 2" at bounding box center [462, 501] width 304 height 42
type input "Choose Protein"
type input "اختر البروتين"
type input "1"
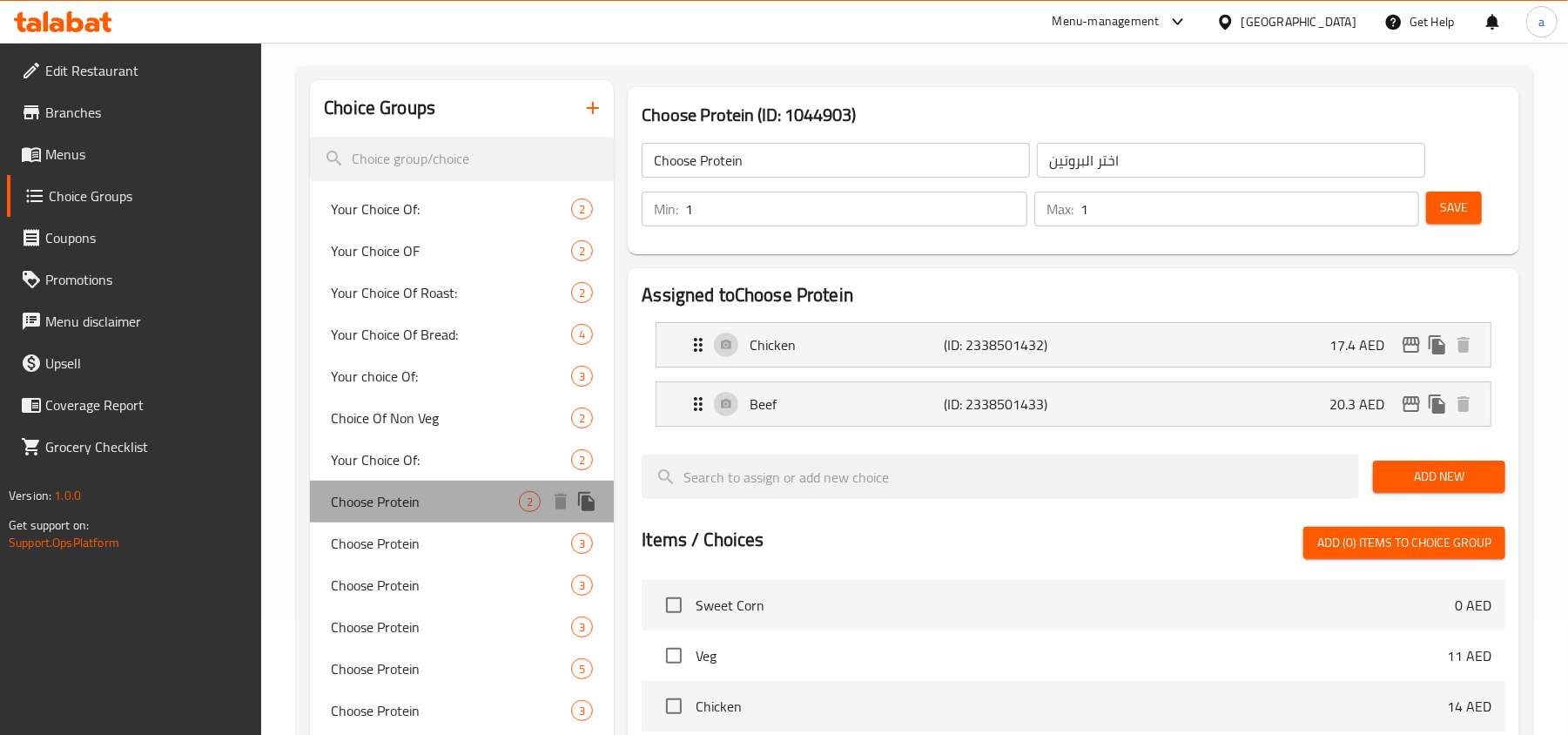
click at [427, 503] on span "Choose Protein" at bounding box center [425, 502] width 188 height 21
click at [433, 533] on span "Choose Protein" at bounding box center [425, 543] width 188 height 21
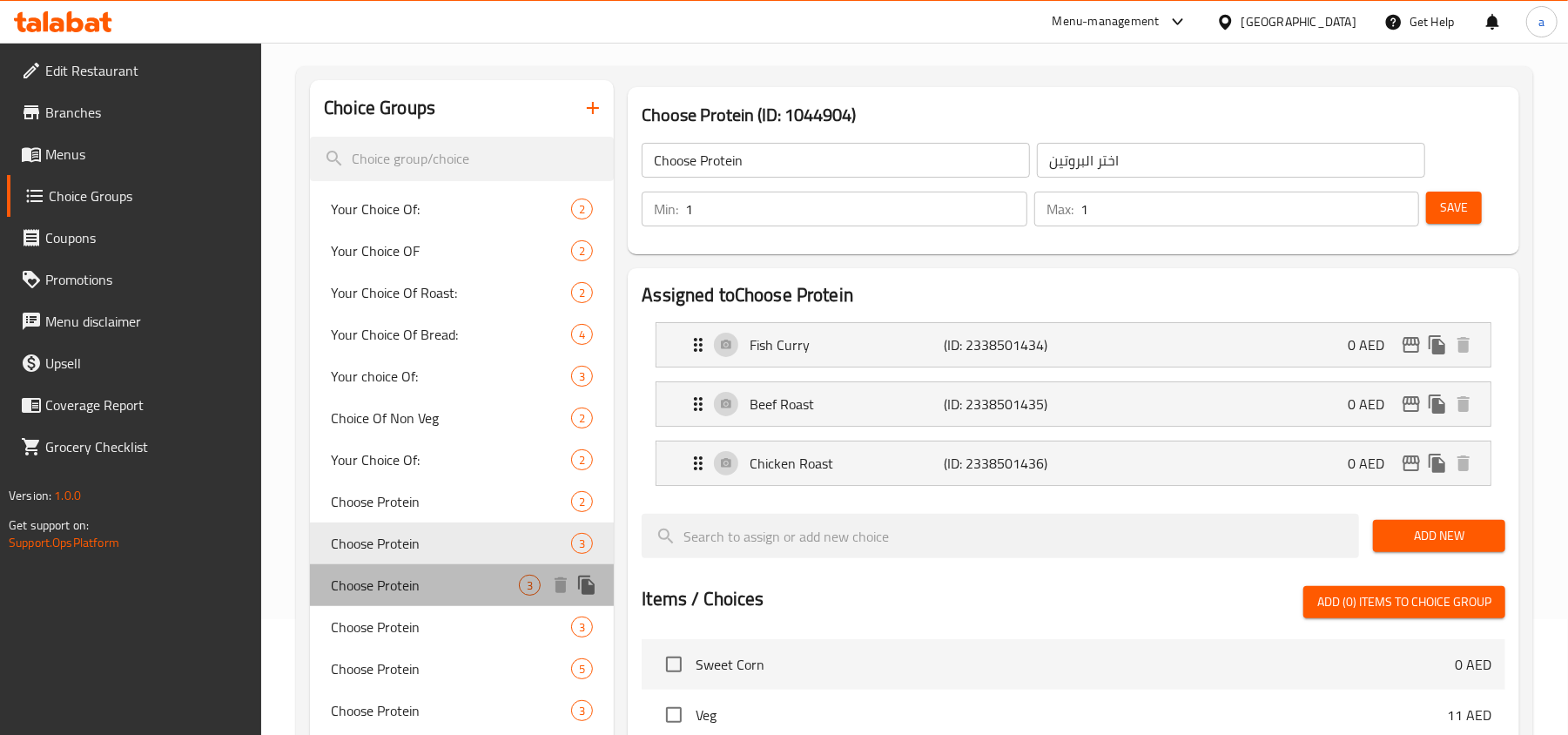
click at [416, 574] on span "Choose Protein" at bounding box center [425, 585] width 188 height 21
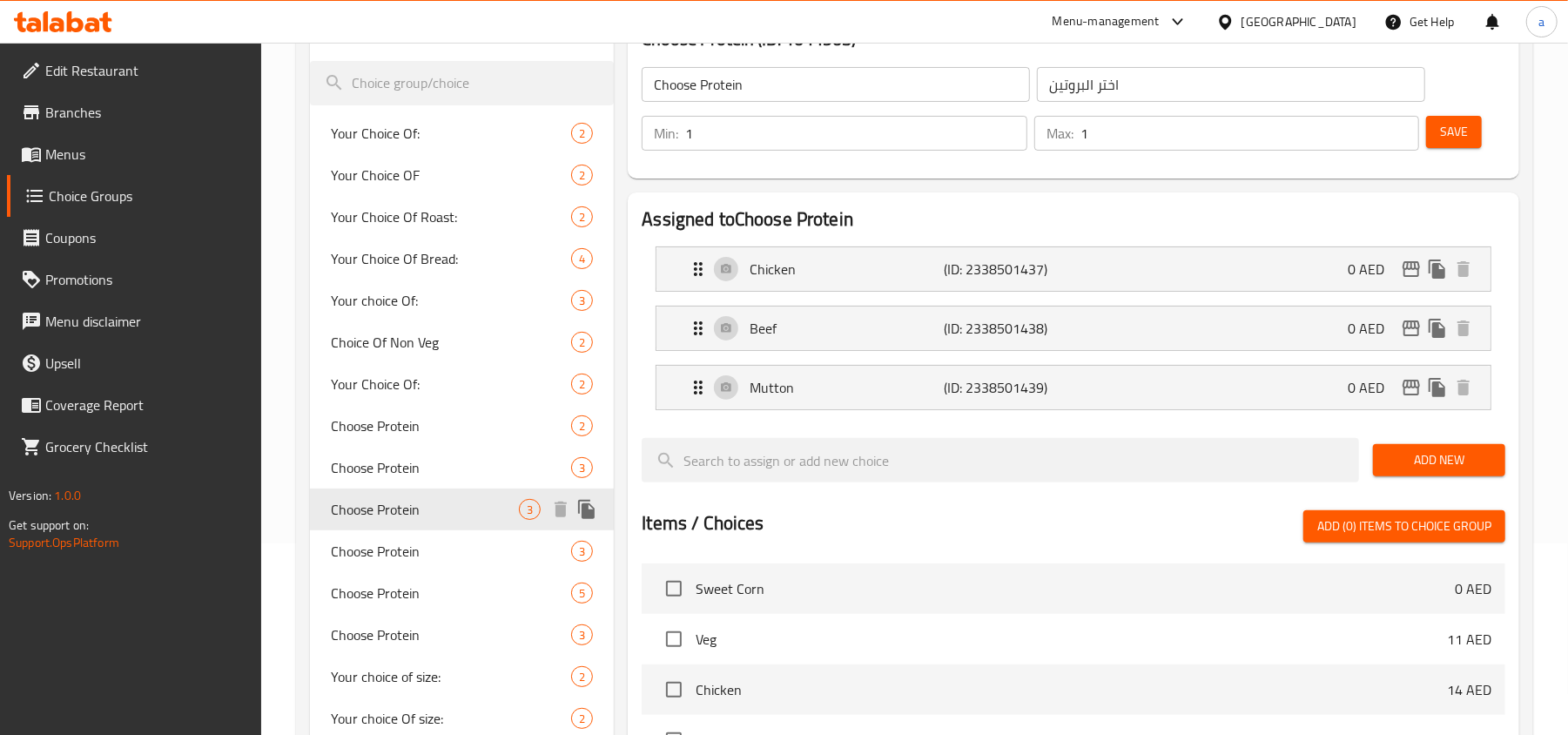
scroll to position [232, 0]
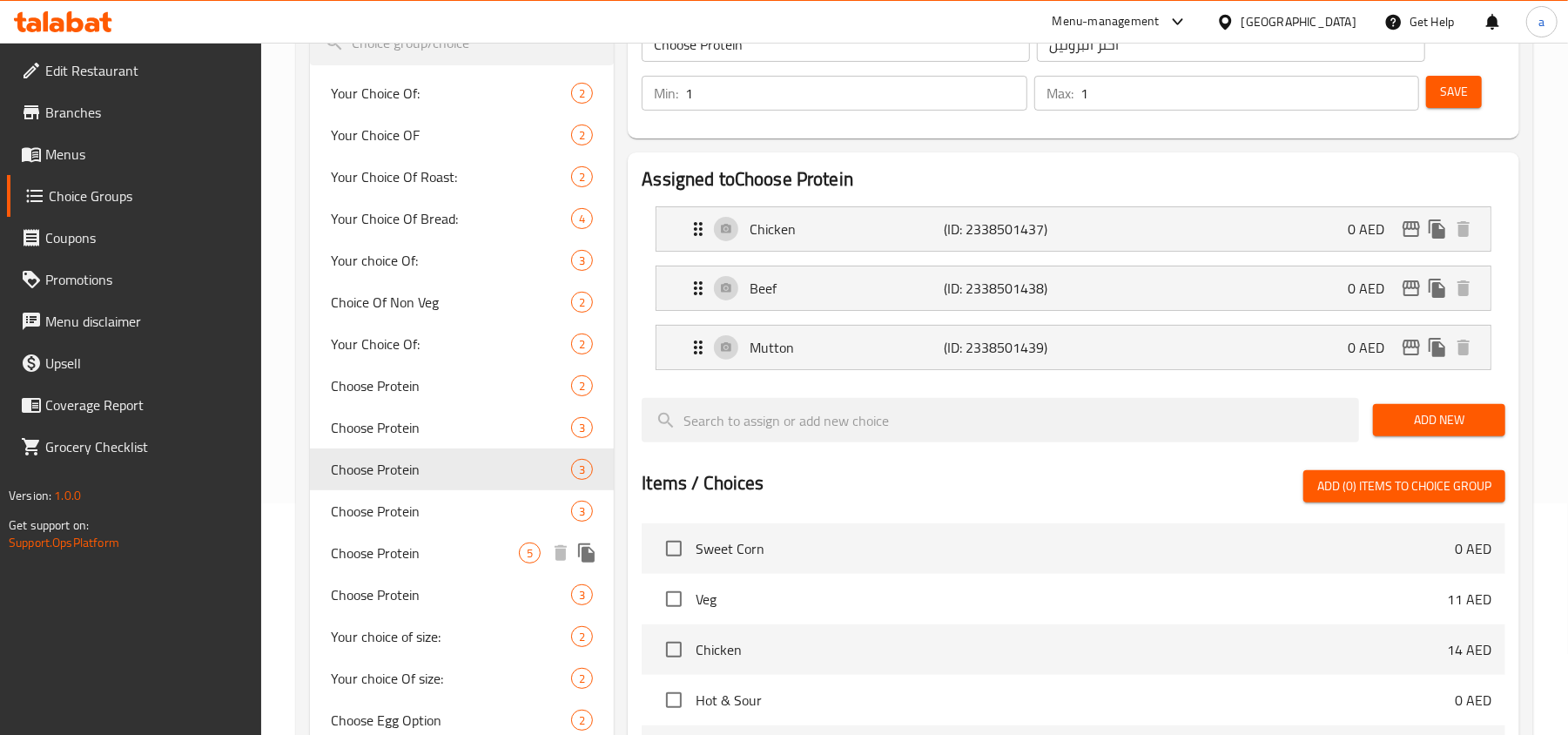
click at [426, 503] on span "Choose Protein" at bounding box center [451, 511] width 241 height 21
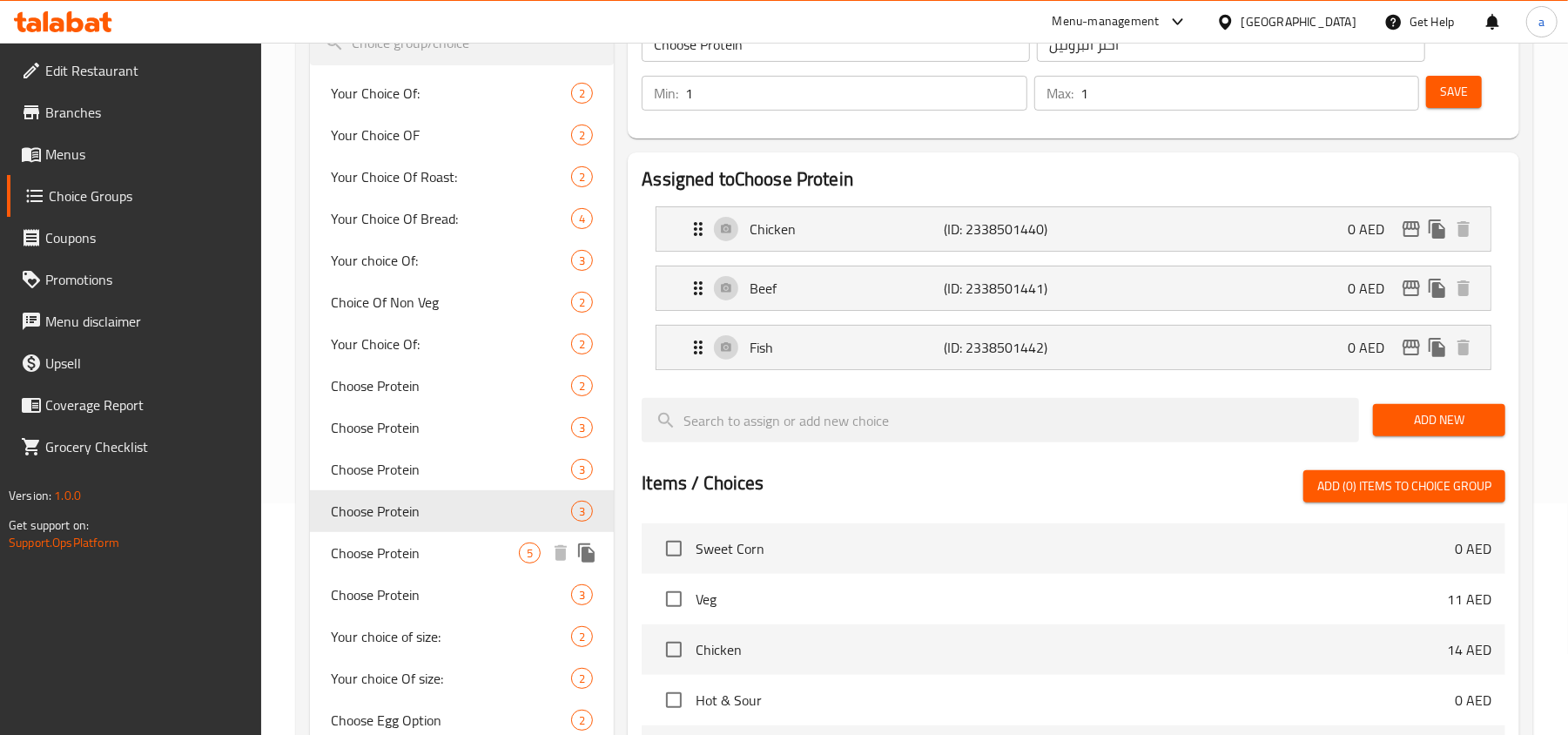
click at [398, 563] on span "Choose Protein" at bounding box center [425, 553] width 188 height 21
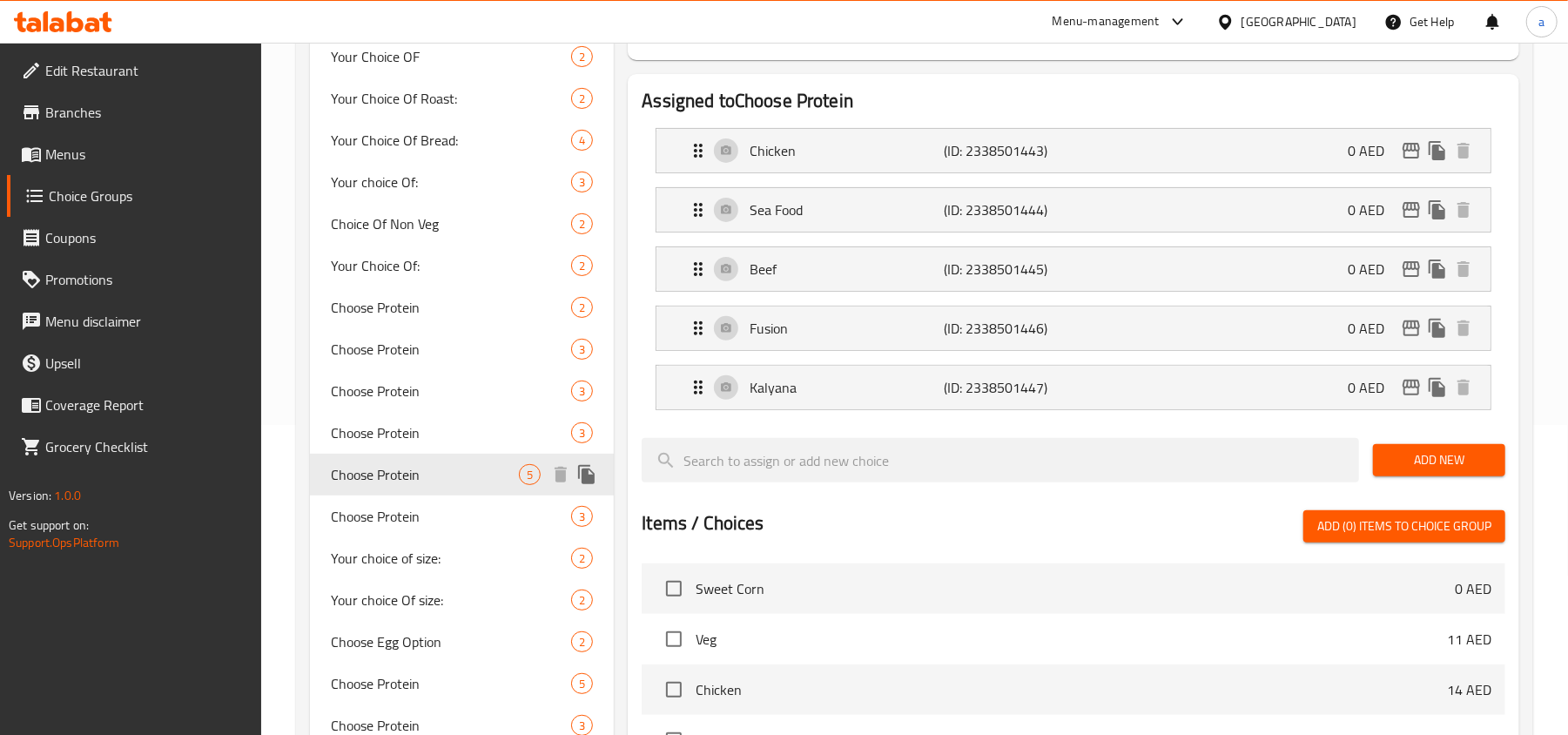
scroll to position [348, 0]
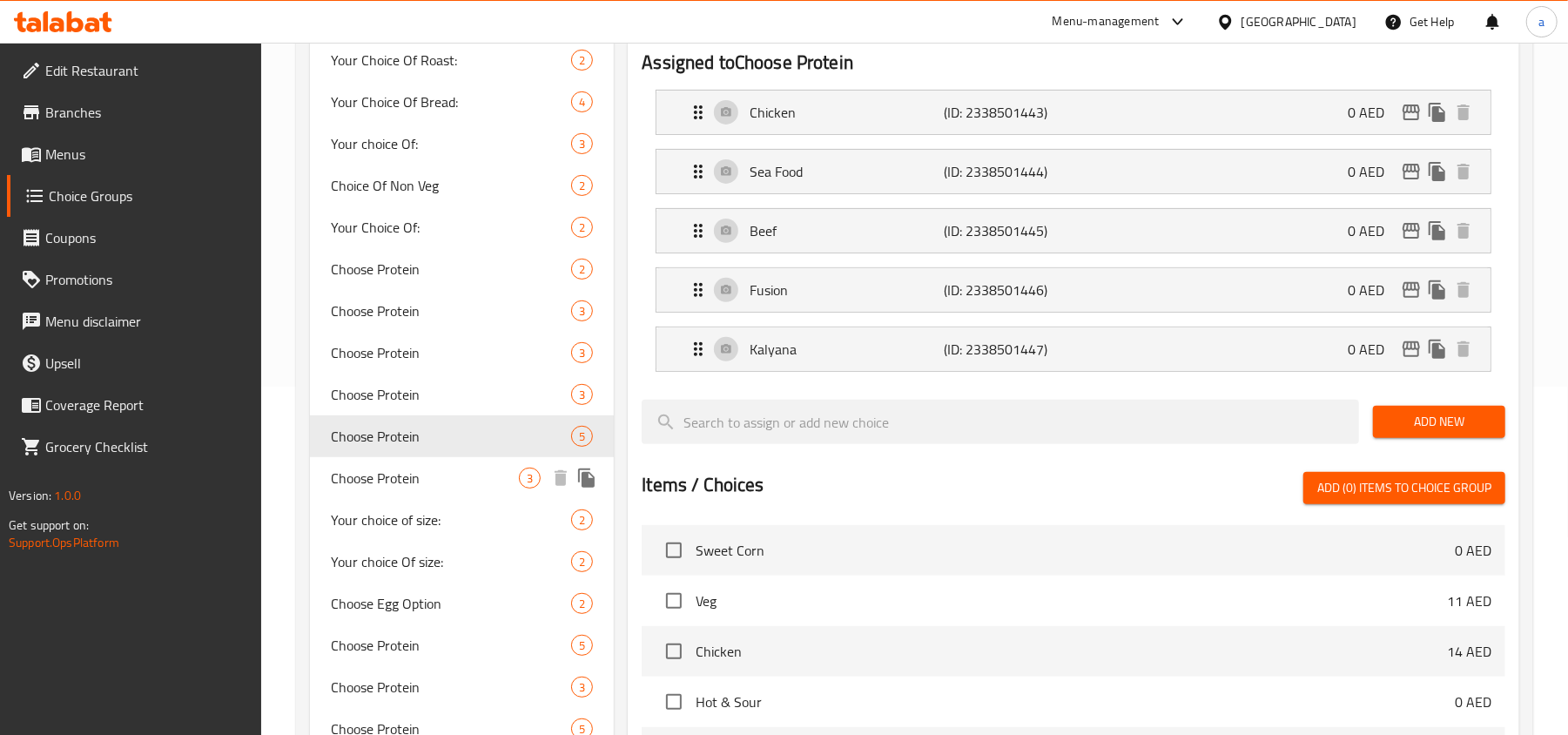
click at [432, 488] on div "Choose Protein 3" at bounding box center [462, 478] width 304 height 42
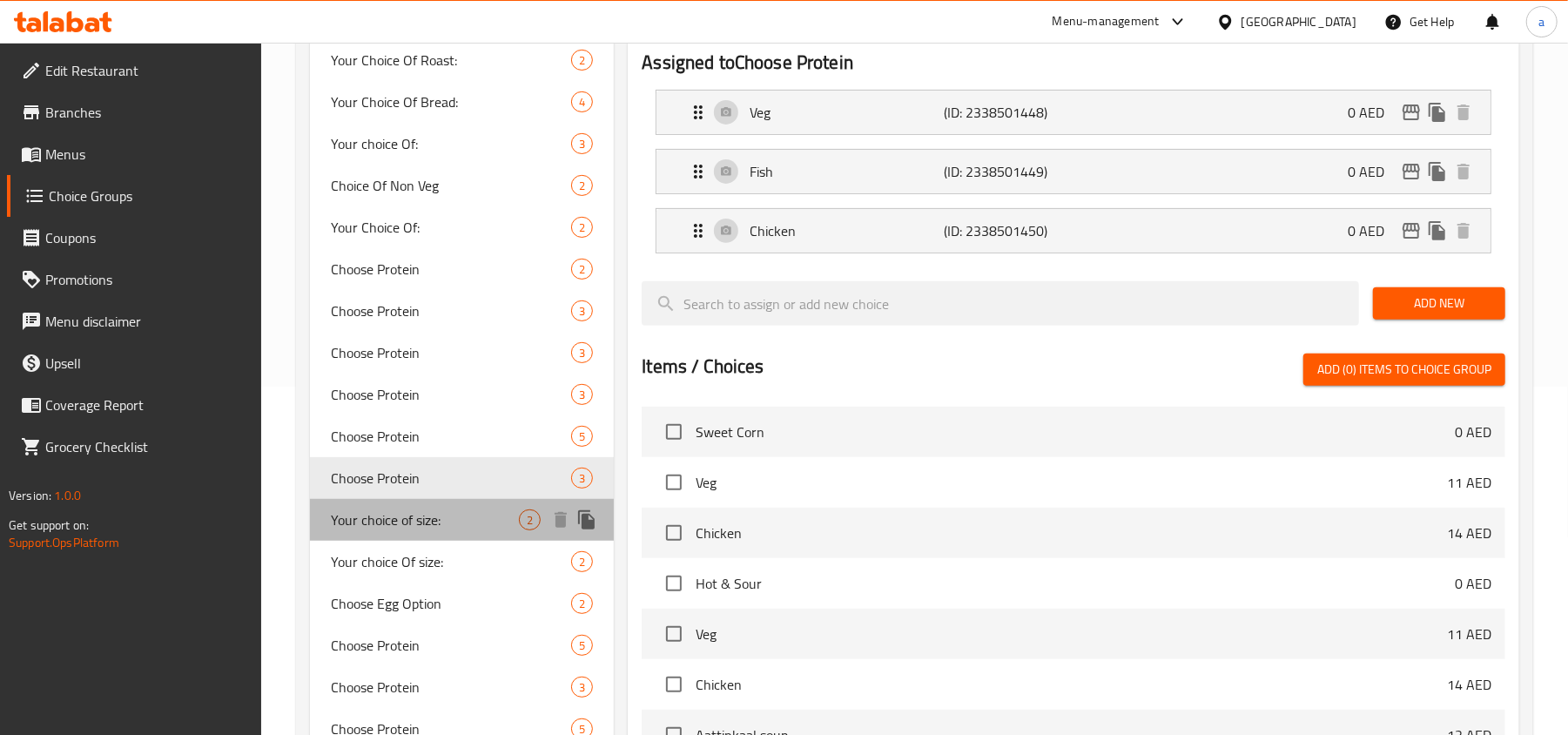
click at [432, 517] on span "Your choice of size:" at bounding box center [425, 520] width 188 height 21
type input "Your choice of size:"
type input "اختيارك من الحجم:"
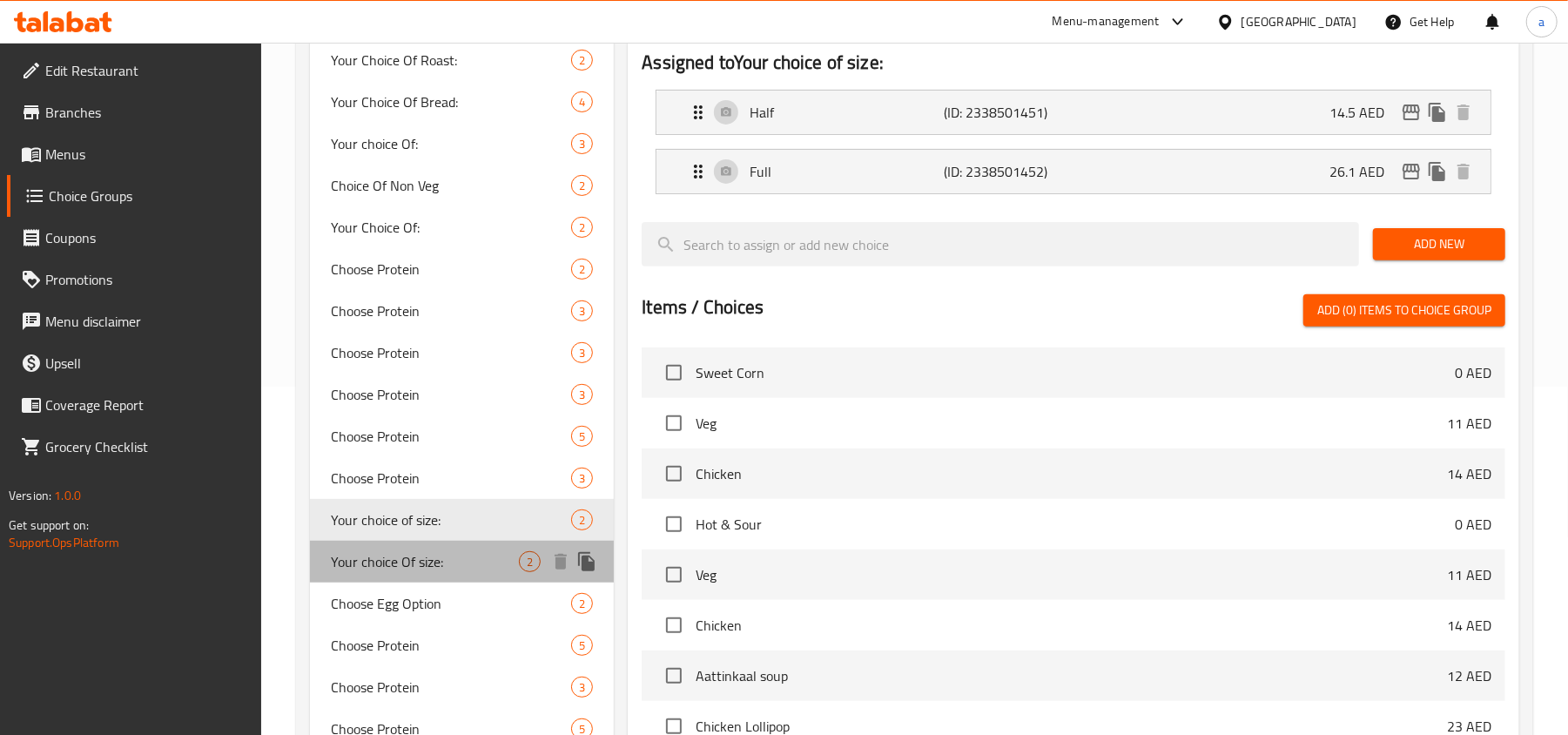
click at [430, 545] on div "Your choice Of size: 2" at bounding box center [462, 561] width 304 height 42
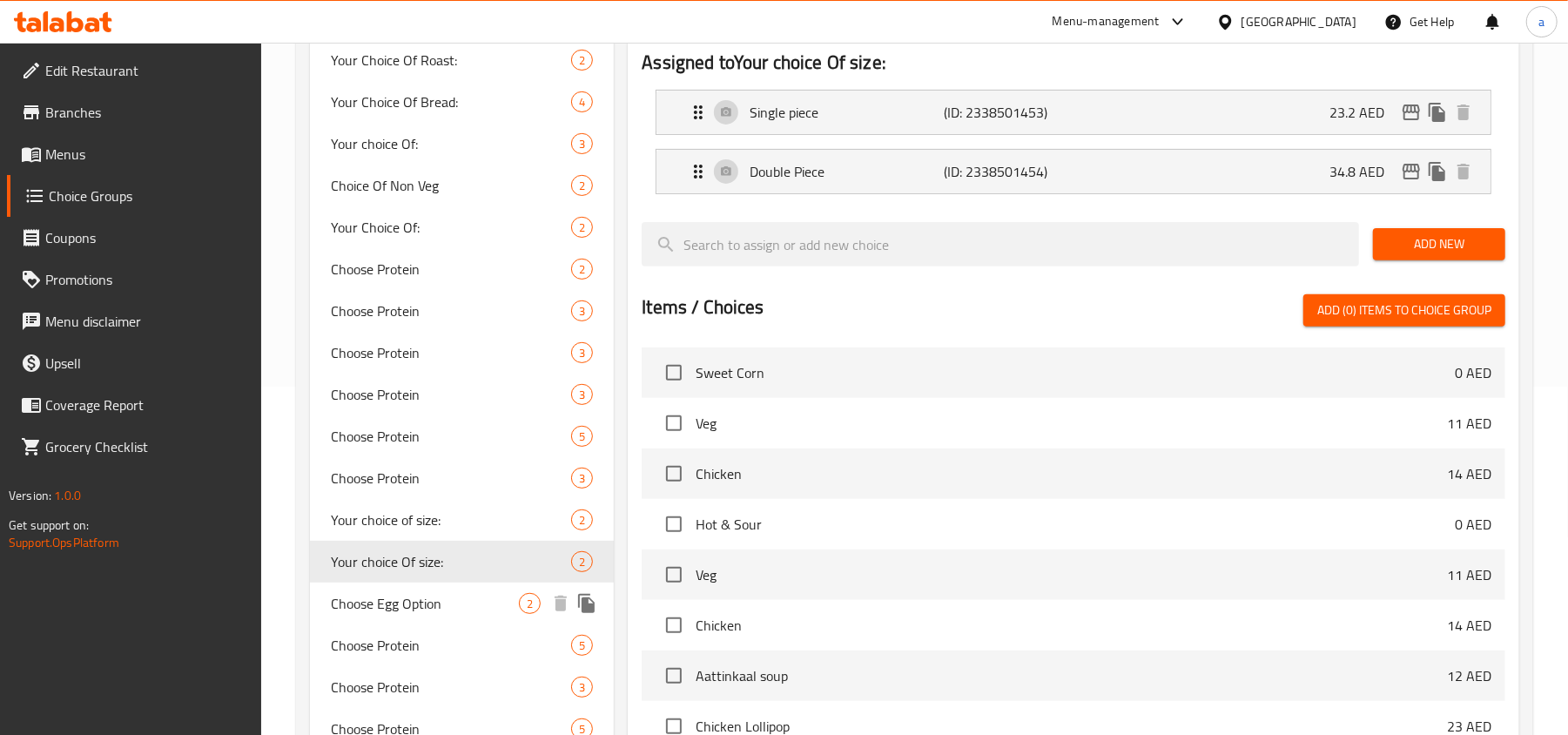
click at [418, 593] on span "Choose Egg Option" at bounding box center [425, 604] width 188 height 21
type input "Choose Egg Option"
type input "اختر خيار [PERSON_NAME]"
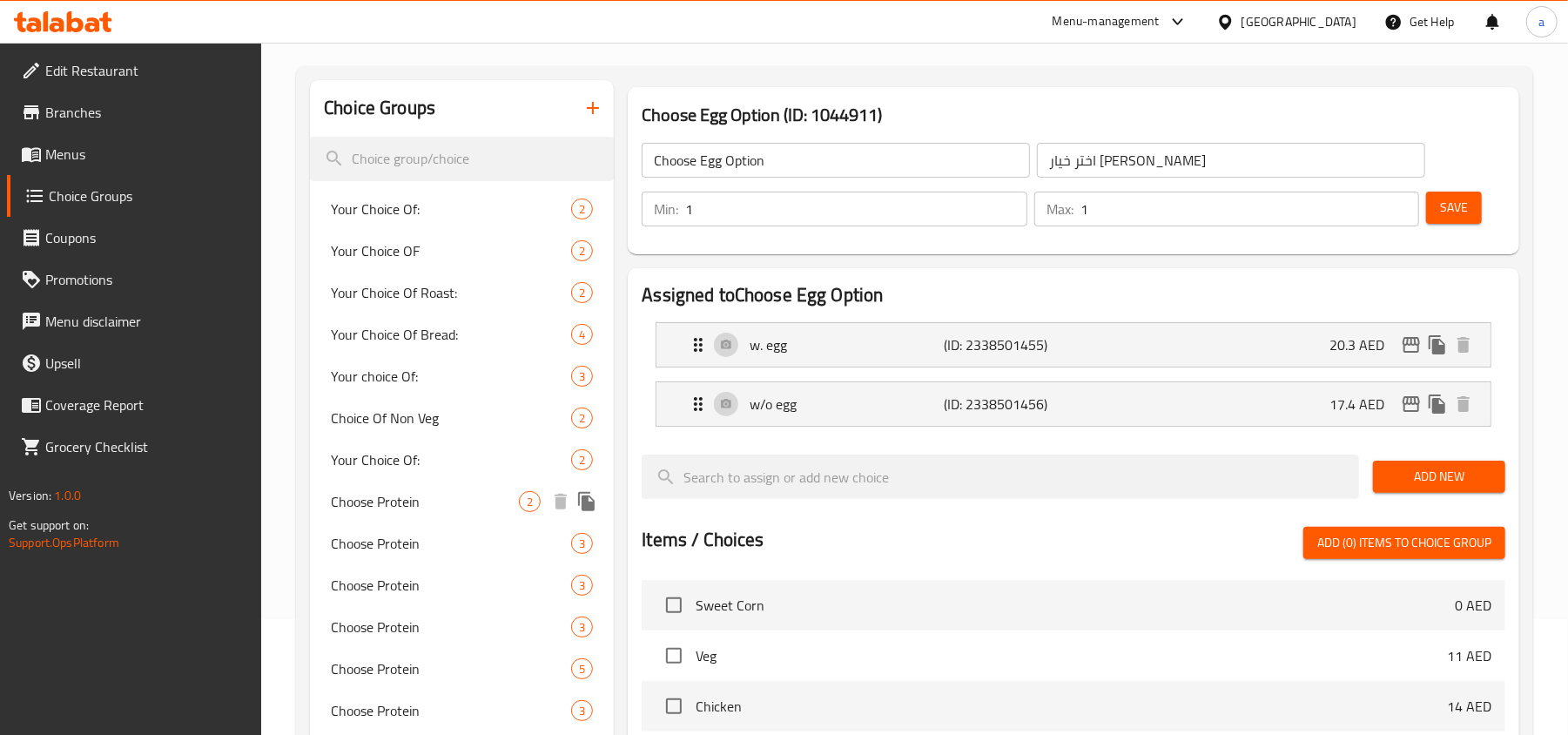
scroll to position [669, 0]
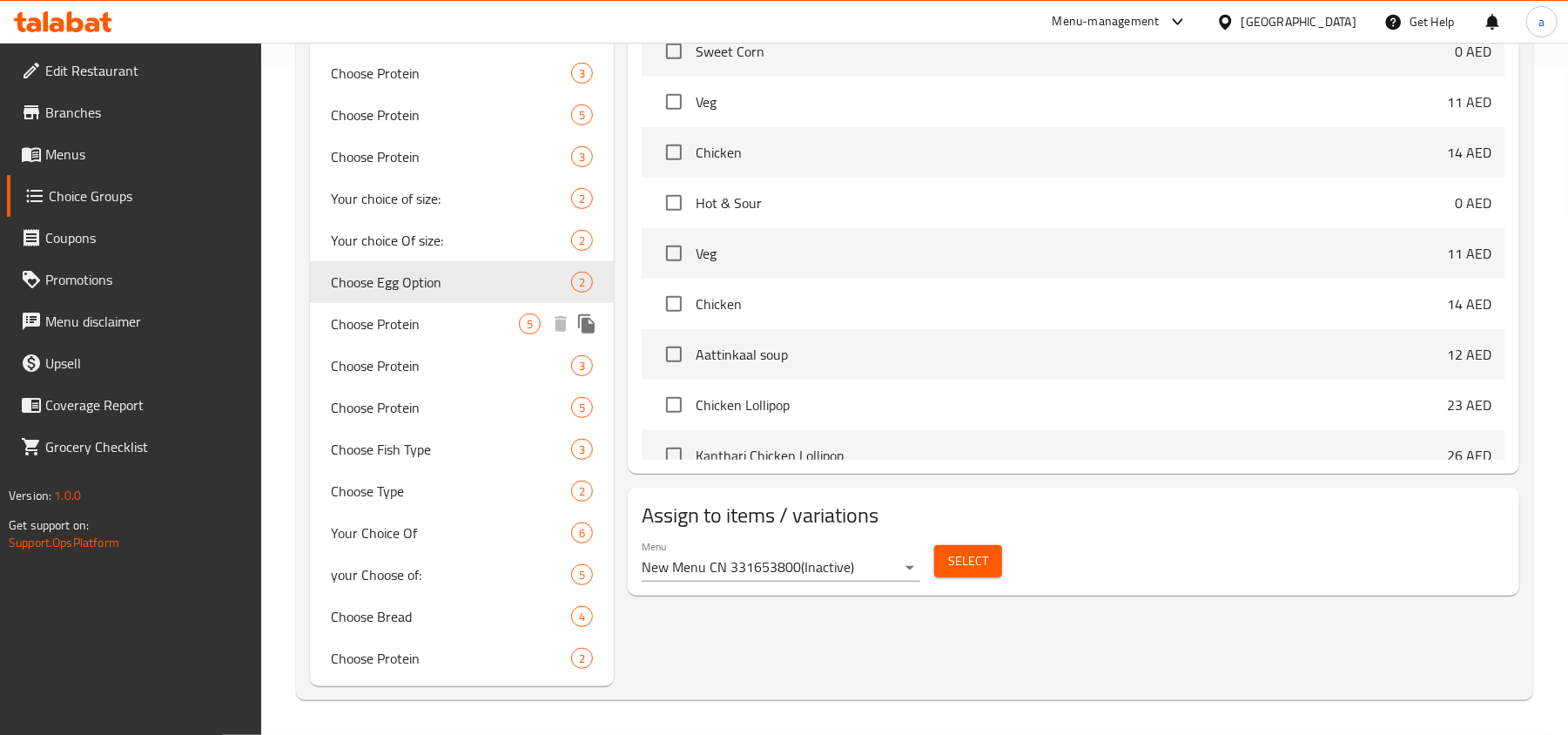
click at [450, 328] on span "Choose Protein" at bounding box center [425, 324] width 188 height 21
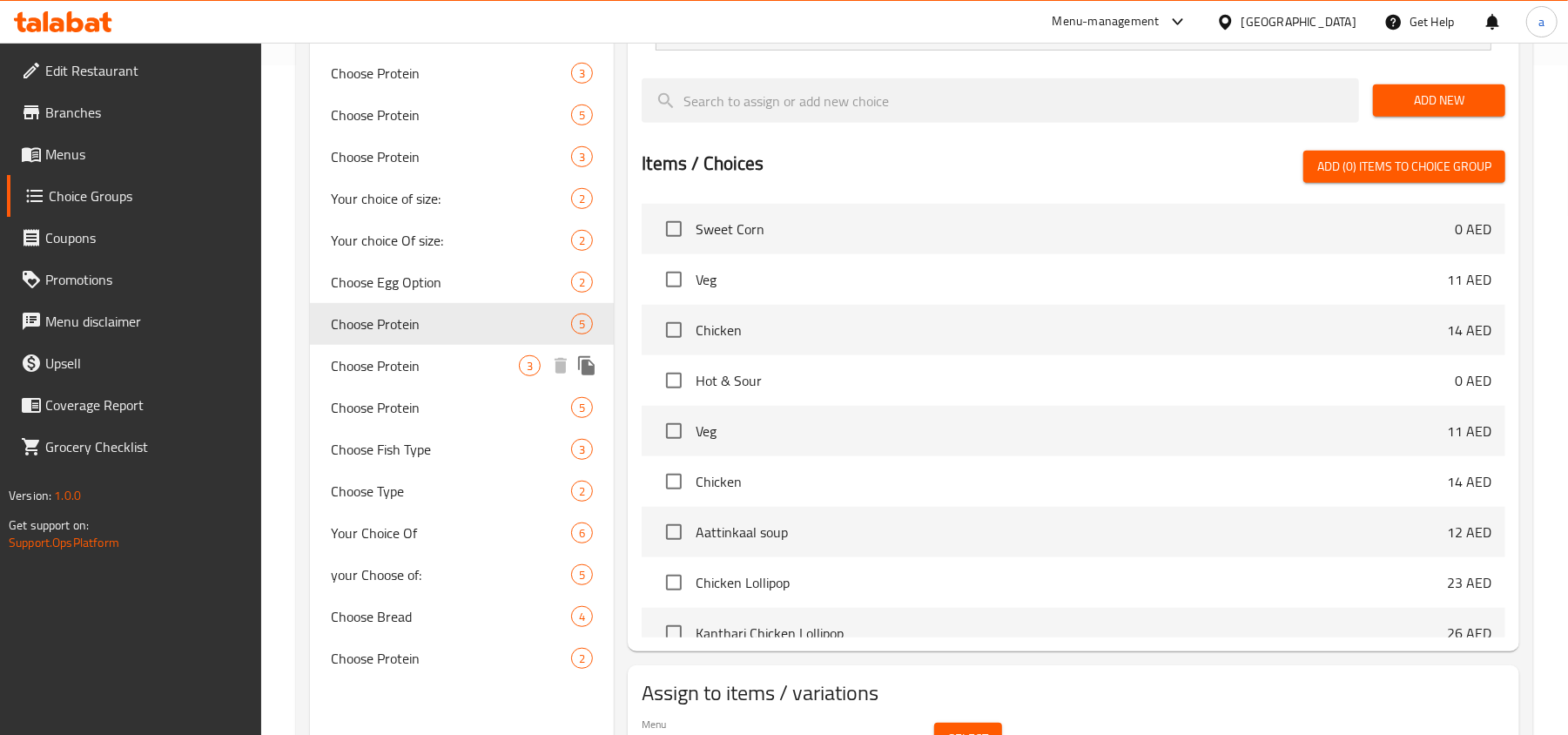
type input "Choose Protein"
type input "اختر البروتين"
click at [437, 367] on span "Choose Protein" at bounding box center [425, 366] width 188 height 21
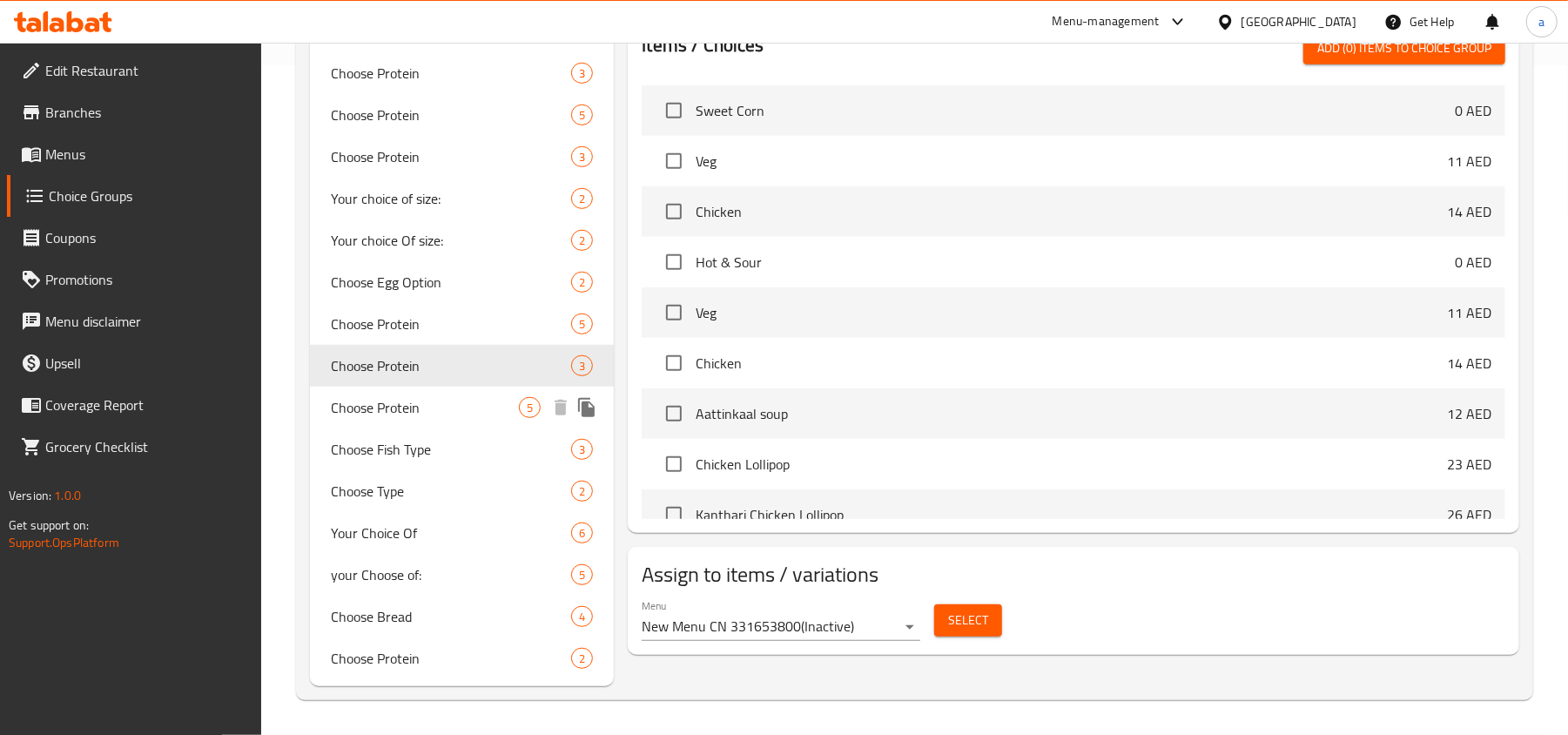
click at [458, 407] on span "Choose Protein" at bounding box center [425, 407] width 188 height 21
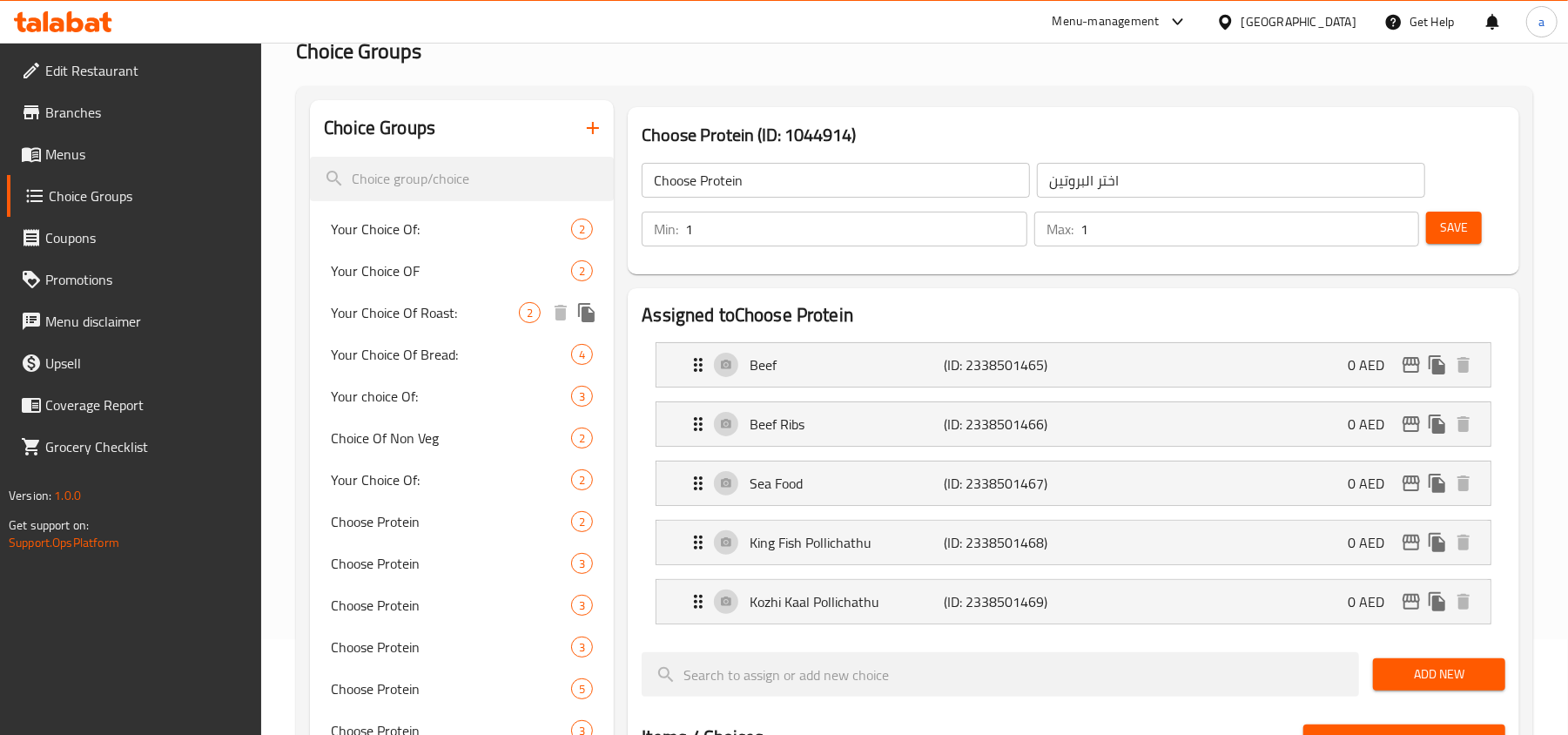
scroll to position [232, 0]
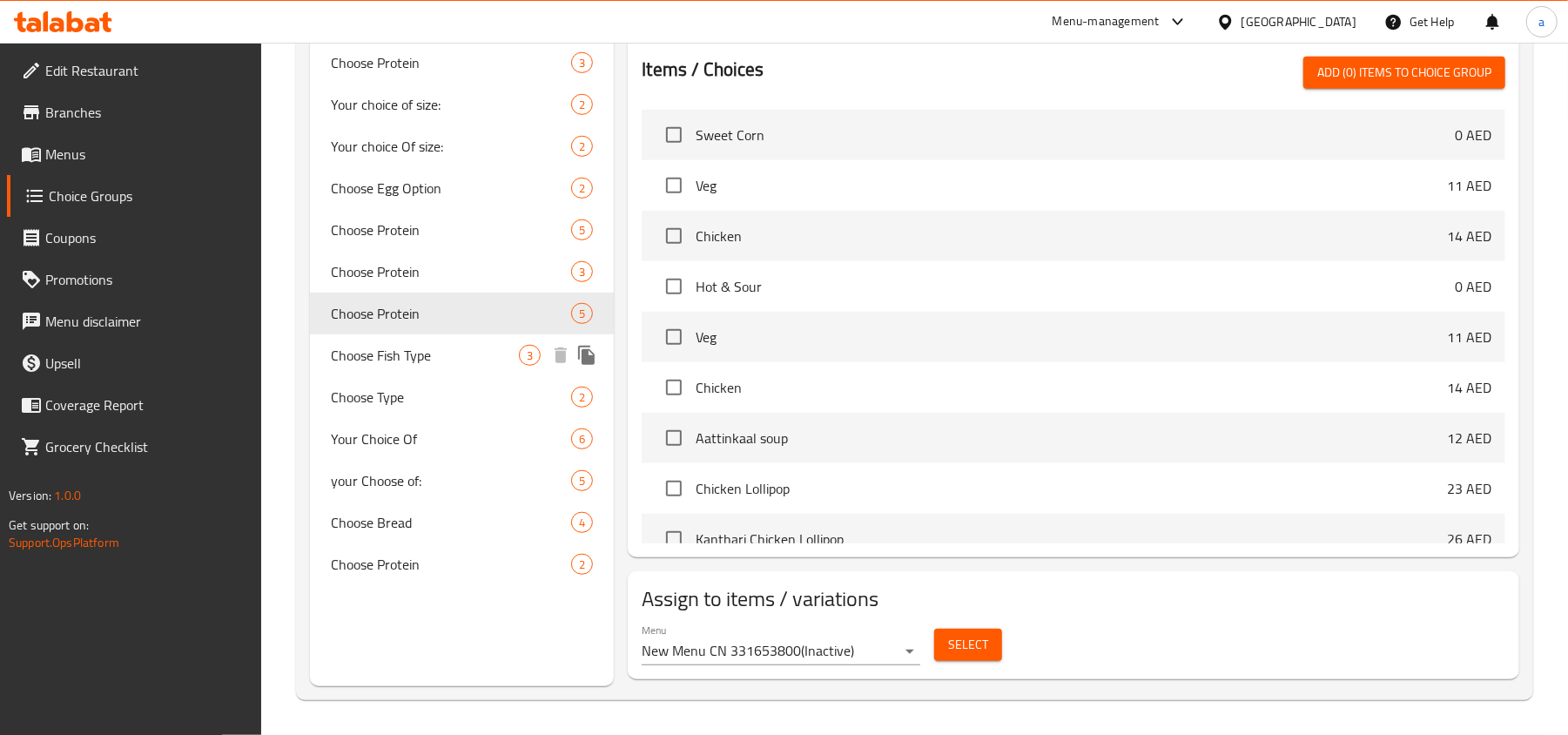
click at [440, 352] on span "Choose Fish Type" at bounding box center [425, 355] width 188 height 21
type input "Choose Fish Type"
type input "اختر نوع السمك"
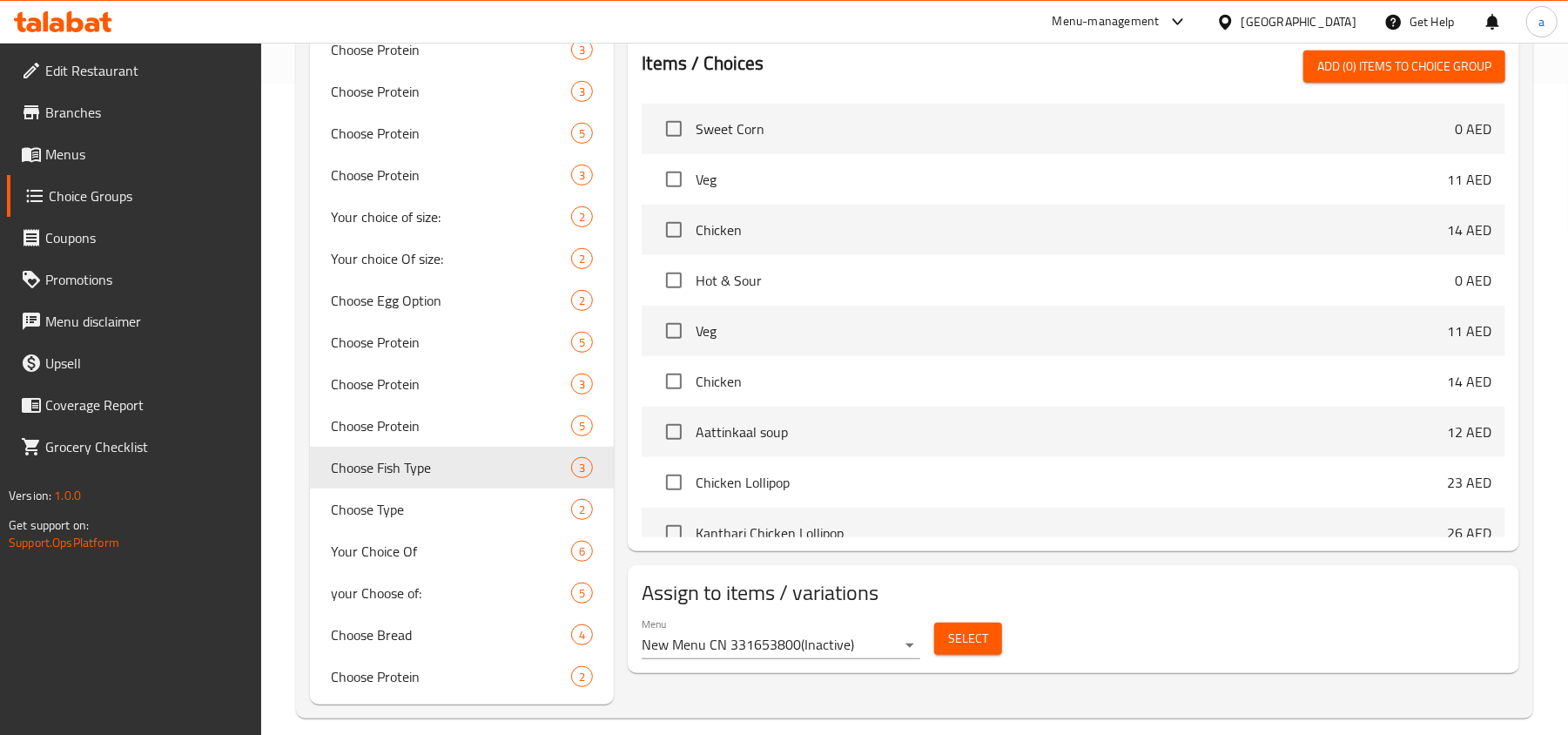
scroll to position [669, 0]
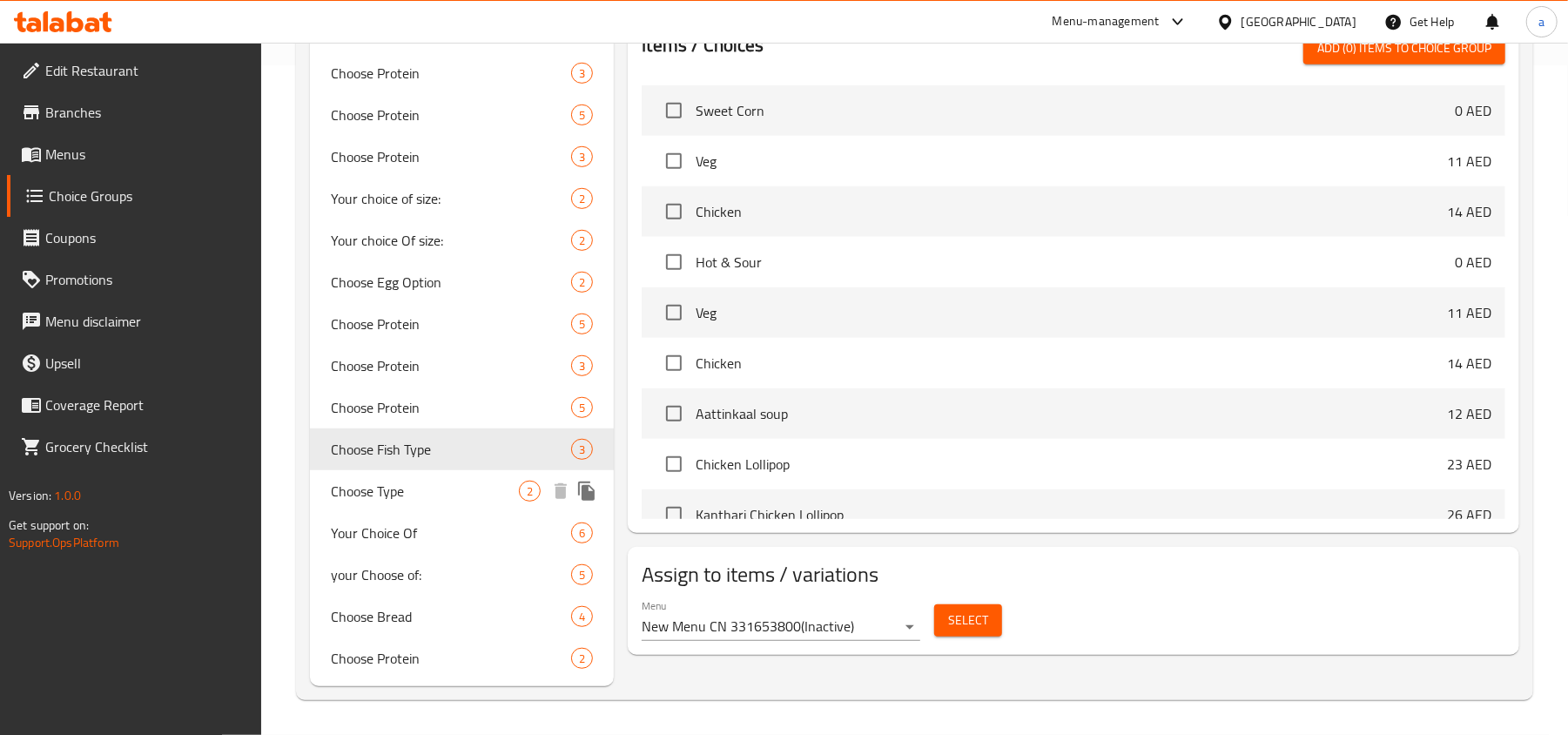
click at [424, 496] on span "Choose Type" at bounding box center [425, 491] width 188 height 21
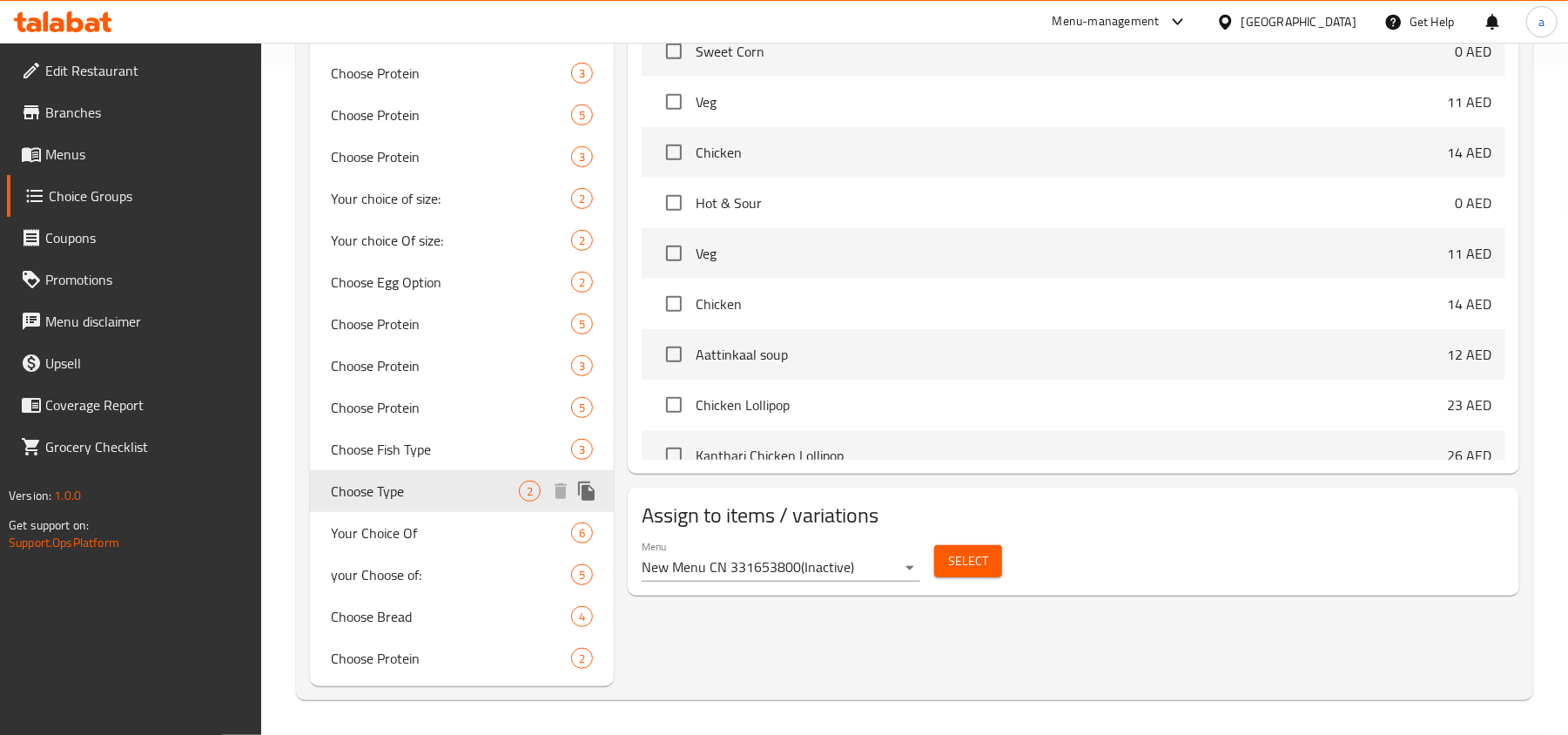
type input "Choose Type"
type input "اختر النوع"
click at [430, 529] on span "Your Choice Of" at bounding box center [425, 533] width 188 height 21
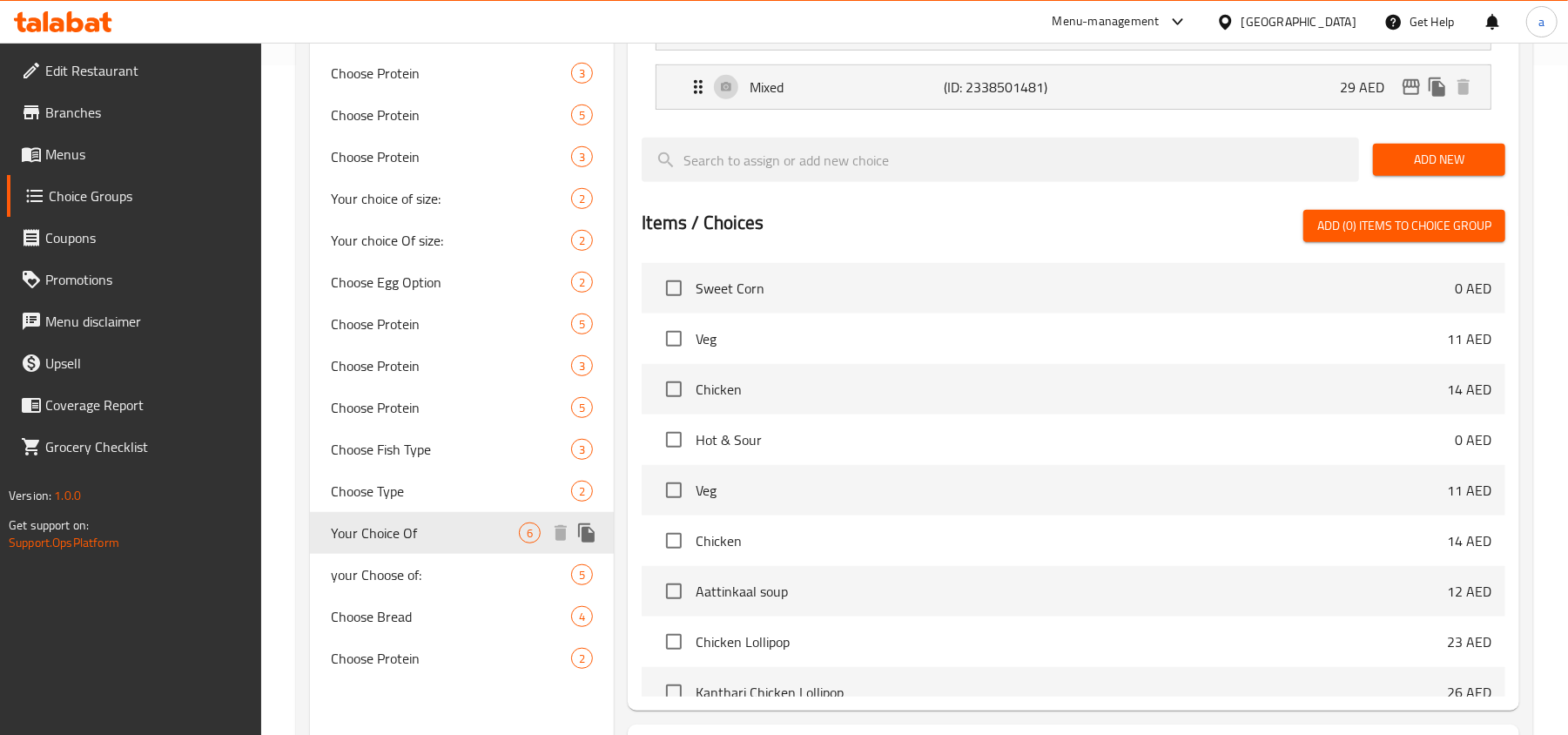
type input "Your Choice Of"
type input "إختيارك من:"
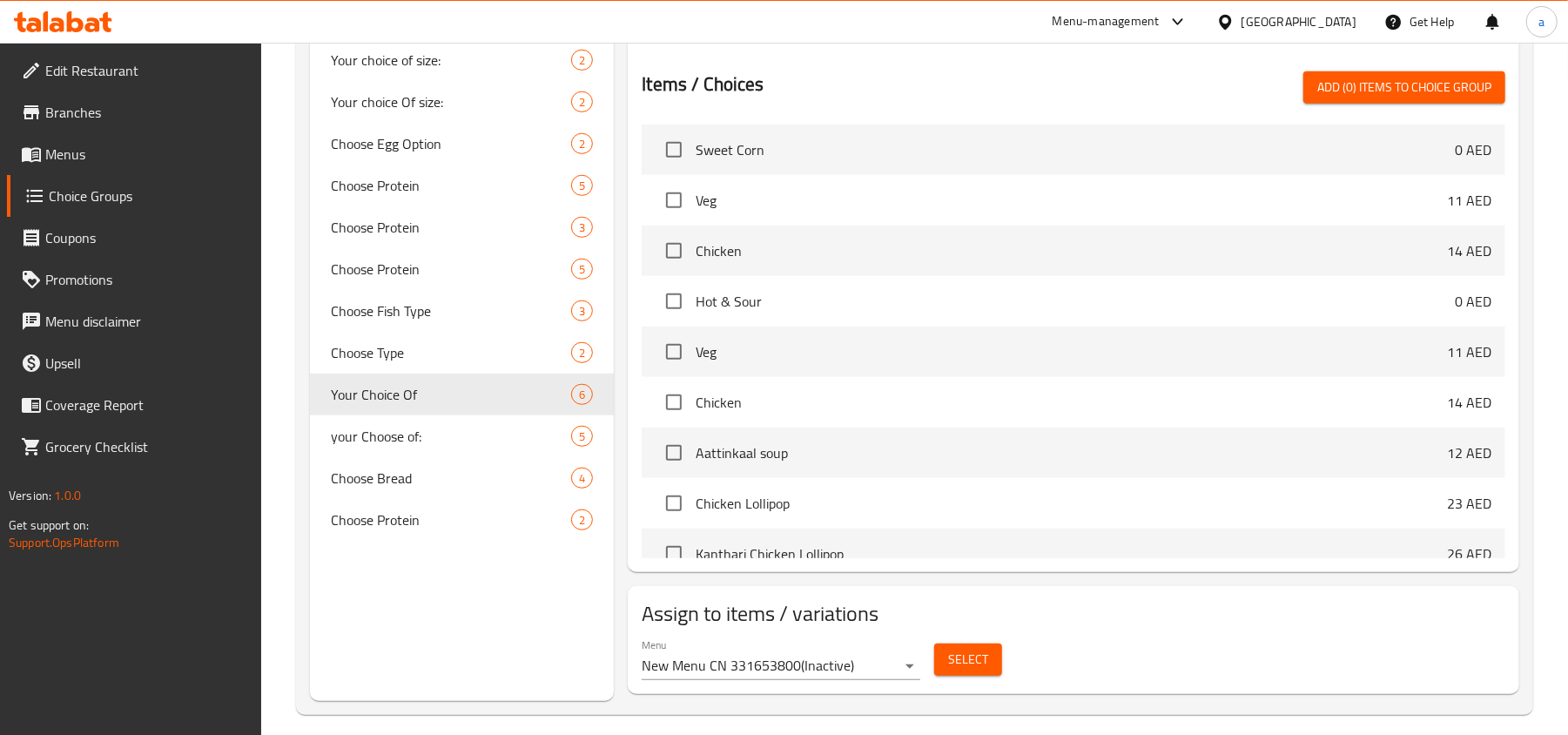
scroll to position [826, 0]
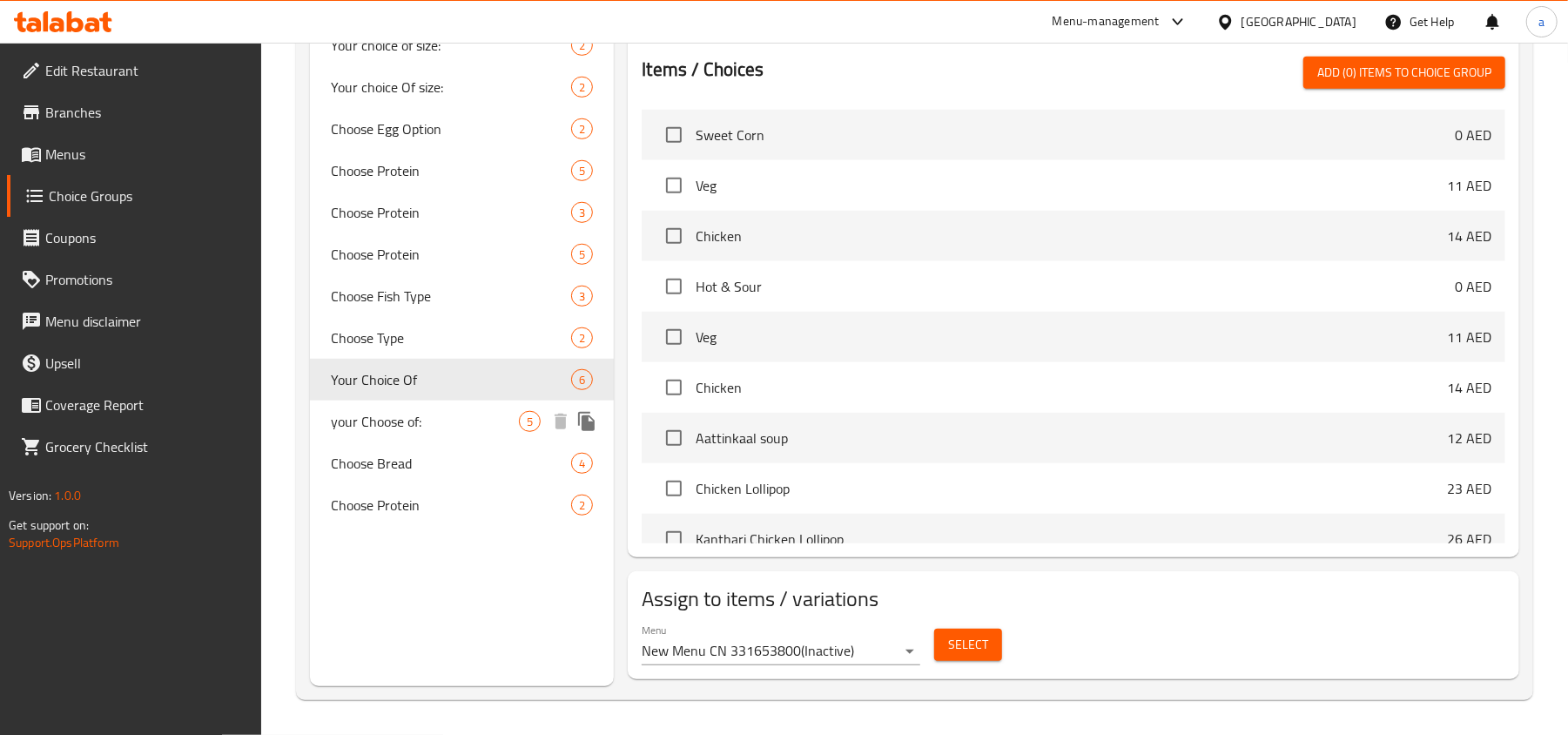
click at [429, 411] on span "your Choose of:" at bounding box center [425, 422] width 188 height 21
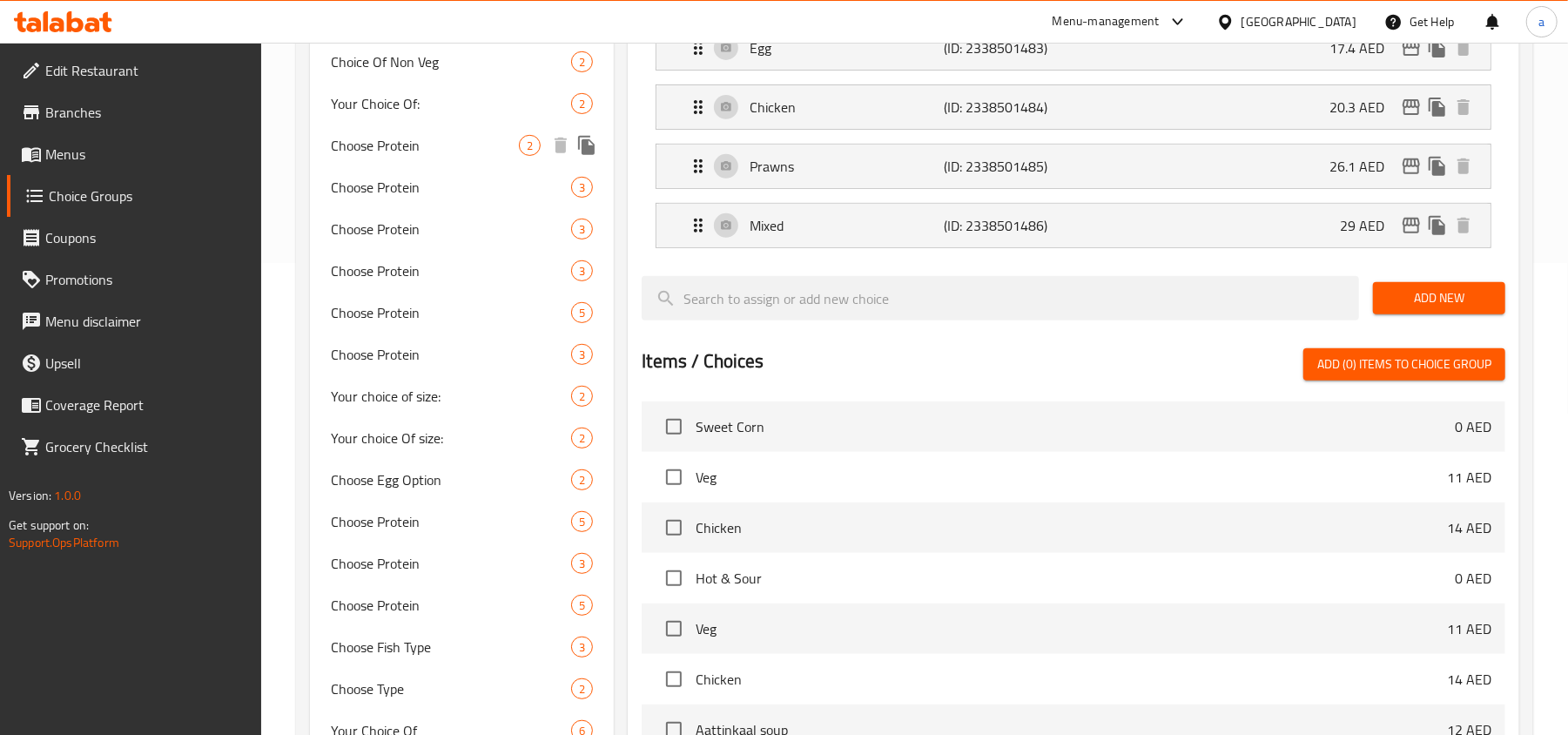
scroll to position [767, 0]
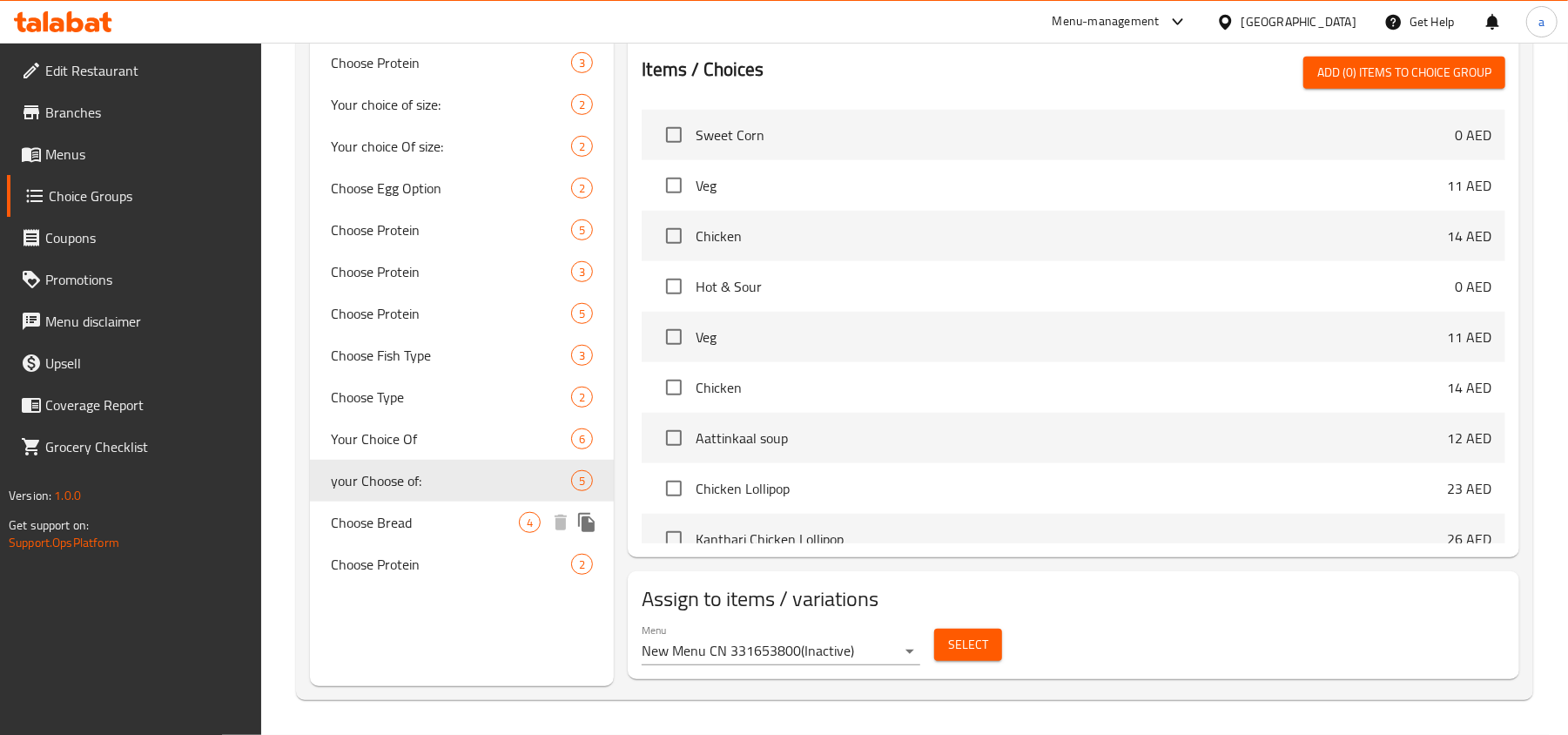
click at [447, 514] on span "Choose Bread" at bounding box center [425, 523] width 188 height 21
type input "Choose Bread"
type input "اختر الخبز"
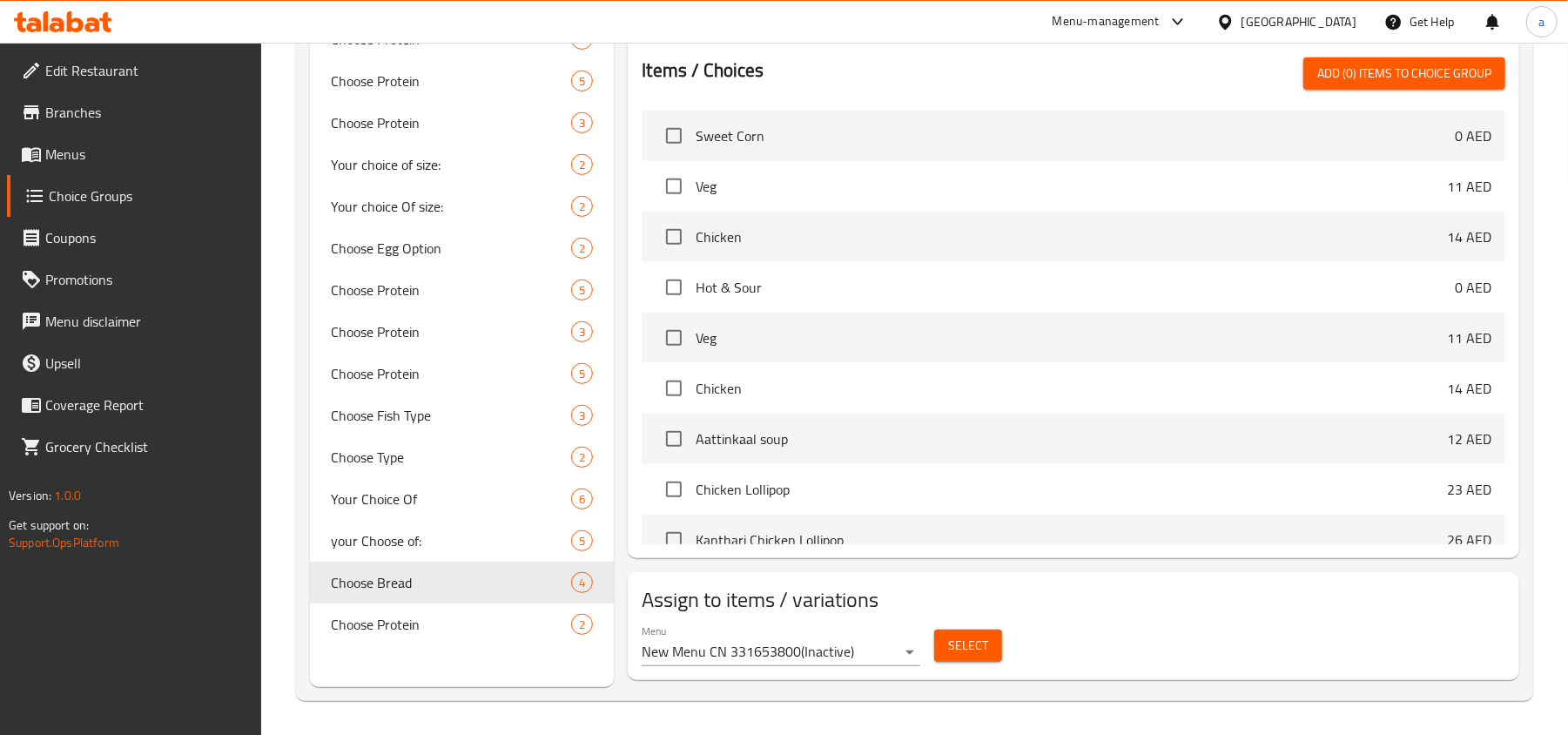
scroll to position [707, 0]
click at [406, 642] on nav "Your Choice Of: 2 Your Choice OF 2 Your Choice Of Roast: 2 Your Choice Of Bread…" at bounding box center [462, 122] width 304 height 1059
click at [404, 620] on span "Choose Protein" at bounding box center [425, 623] width 188 height 21
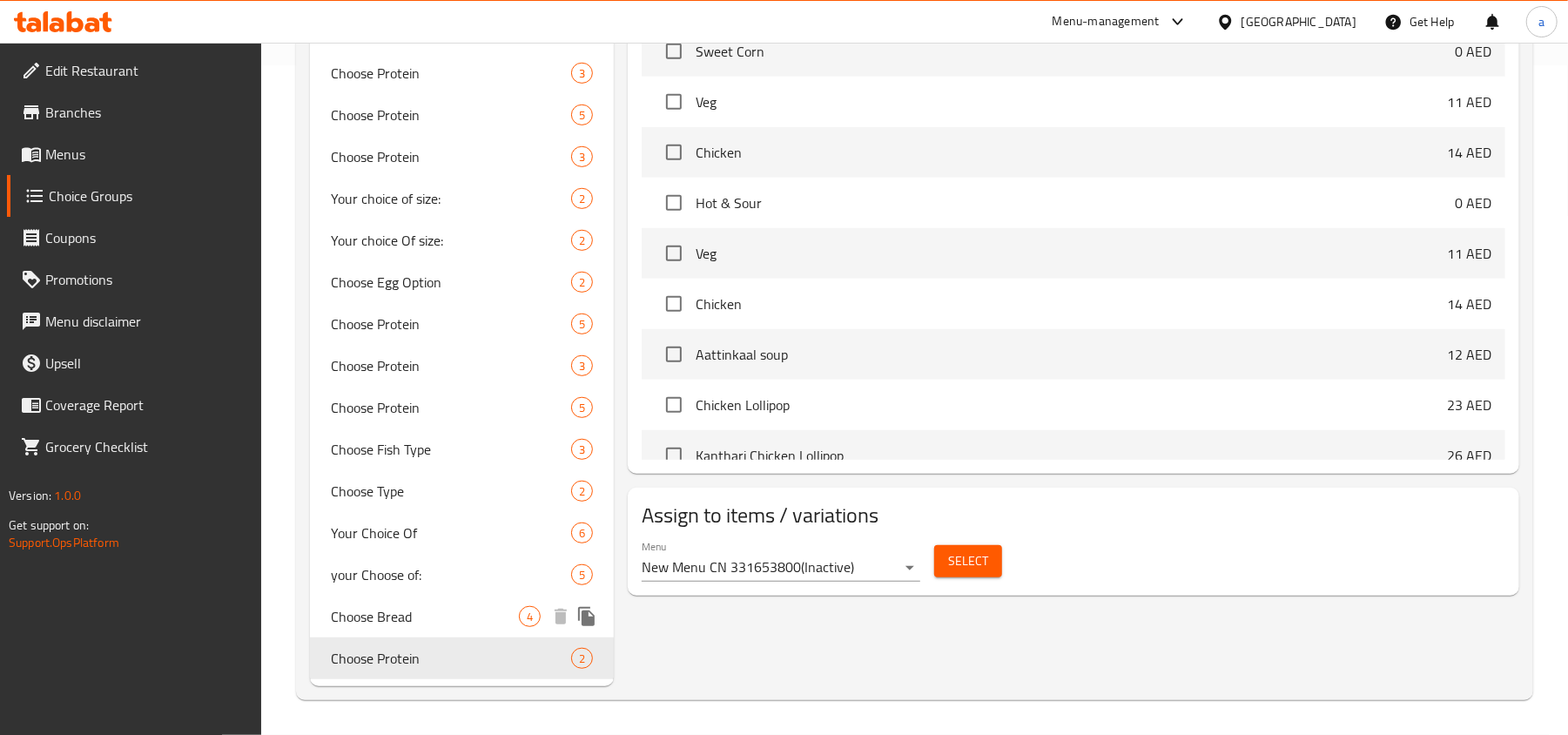
type input "Choose Protein"
type input "اختر البروتين"
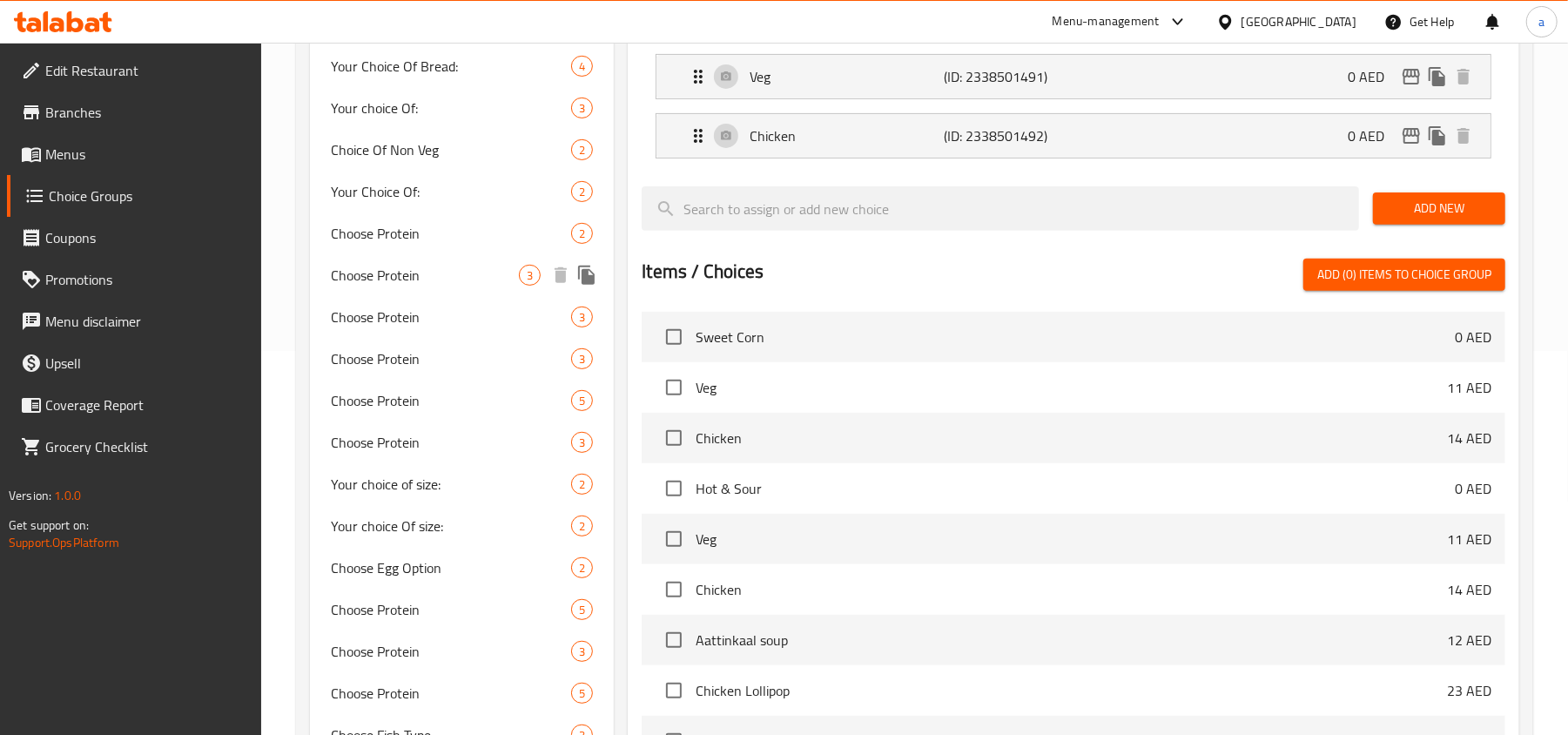
scroll to position [0, 0]
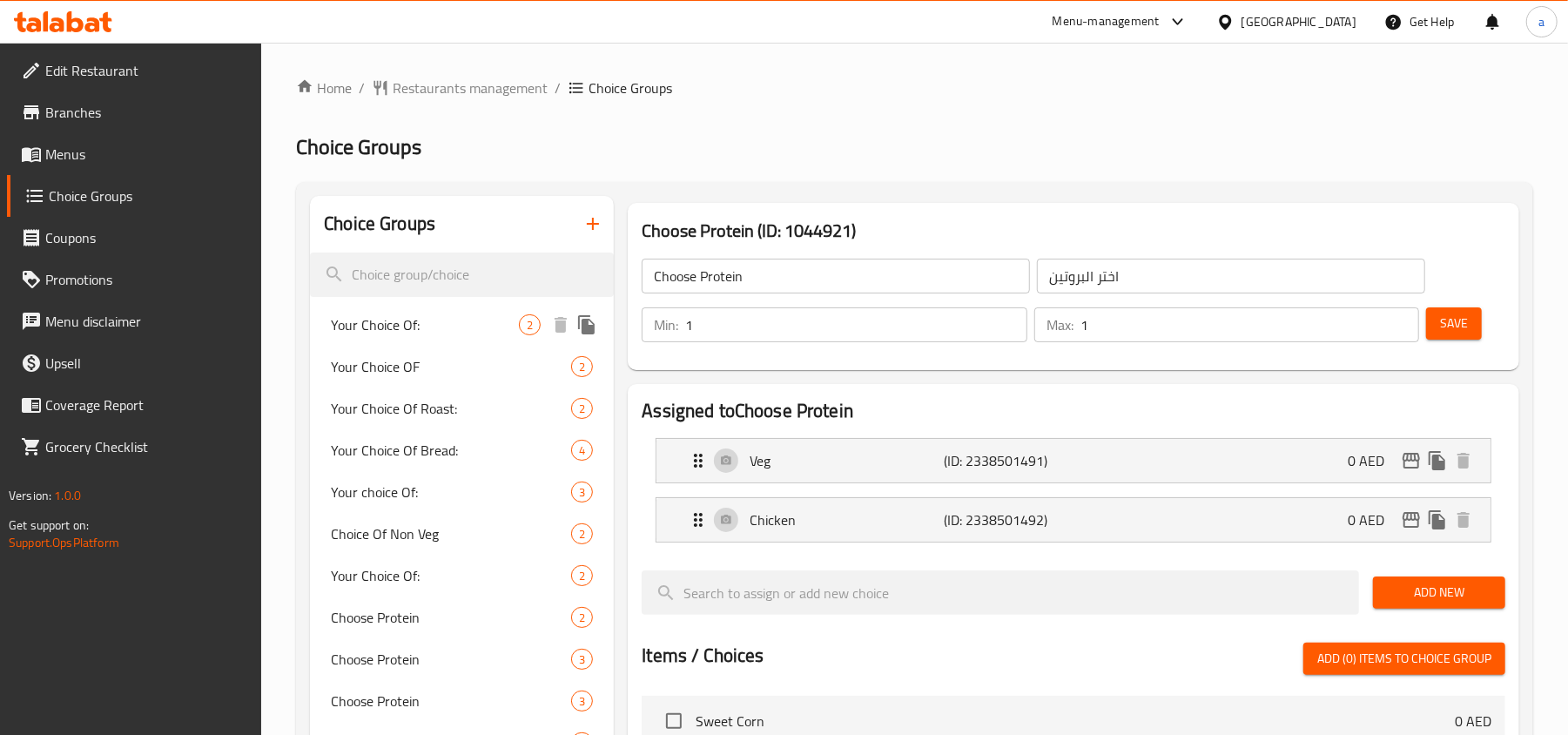
click at [400, 320] on span "Your Choice Of:" at bounding box center [425, 325] width 188 height 21
type input "Your Choice Of:"
type input "إختيارك من:"
click at [408, 364] on span "Your Choice OF" at bounding box center [425, 367] width 188 height 21
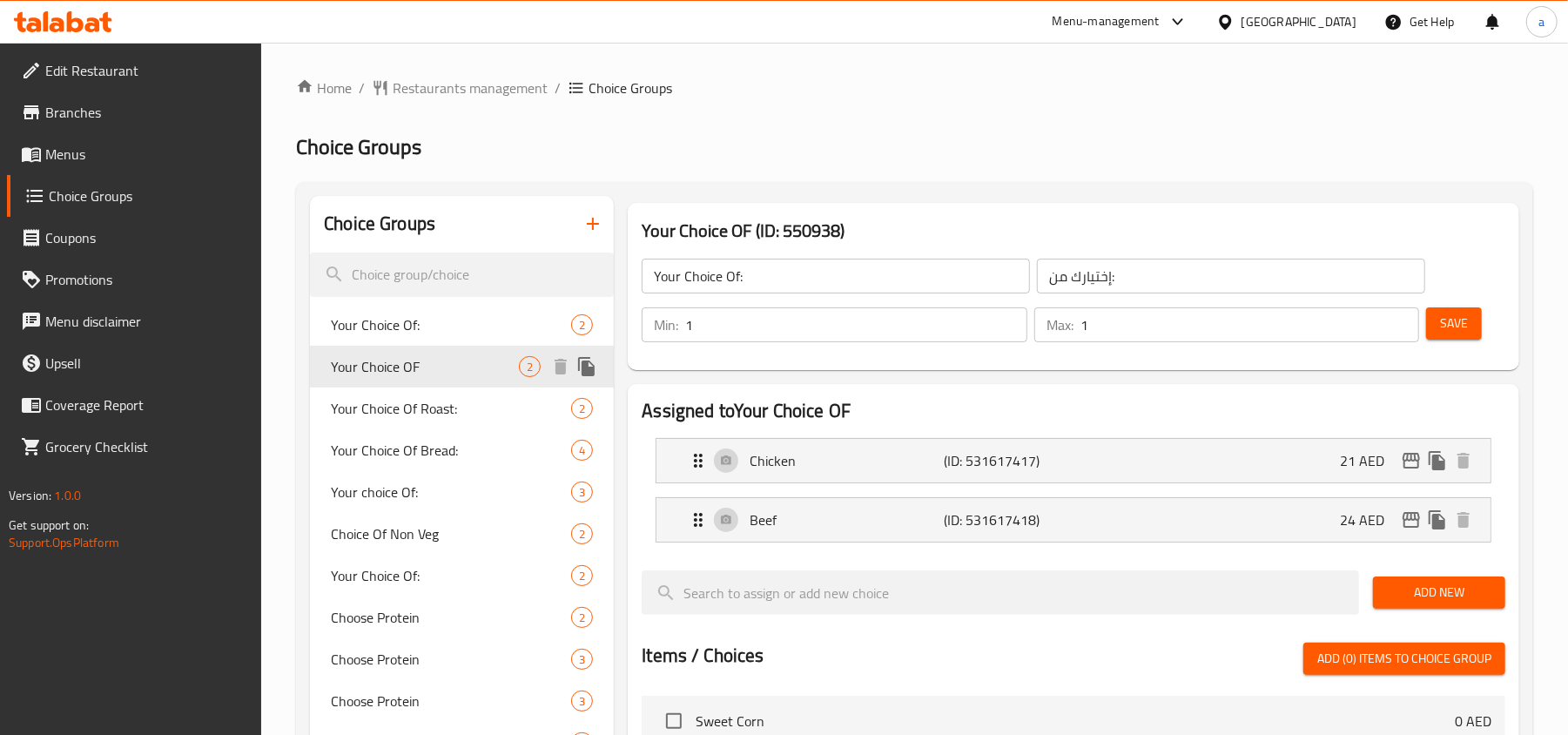
type input "Your Choice OF"
type input "إختيارك من"
type input "2"
click at [408, 326] on span "Your Choice Of:" at bounding box center [425, 325] width 188 height 21
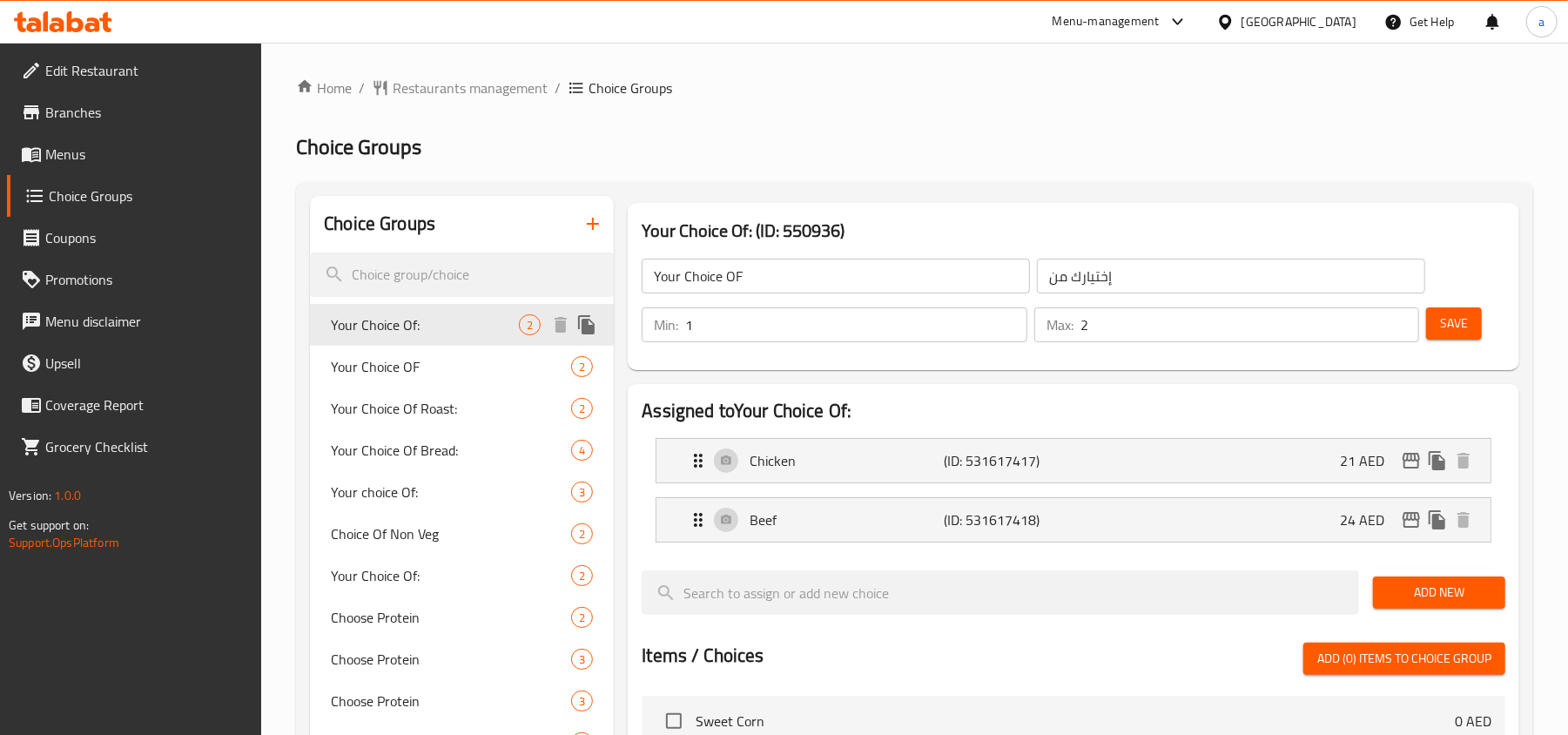
type input "Your Choice Of:"
type input "إختيارك من:"
type input "1"
click at [408, 383] on div "Your Choice OF 2" at bounding box center [462, 366] width 304 height 42
type input "Your Choice OF"
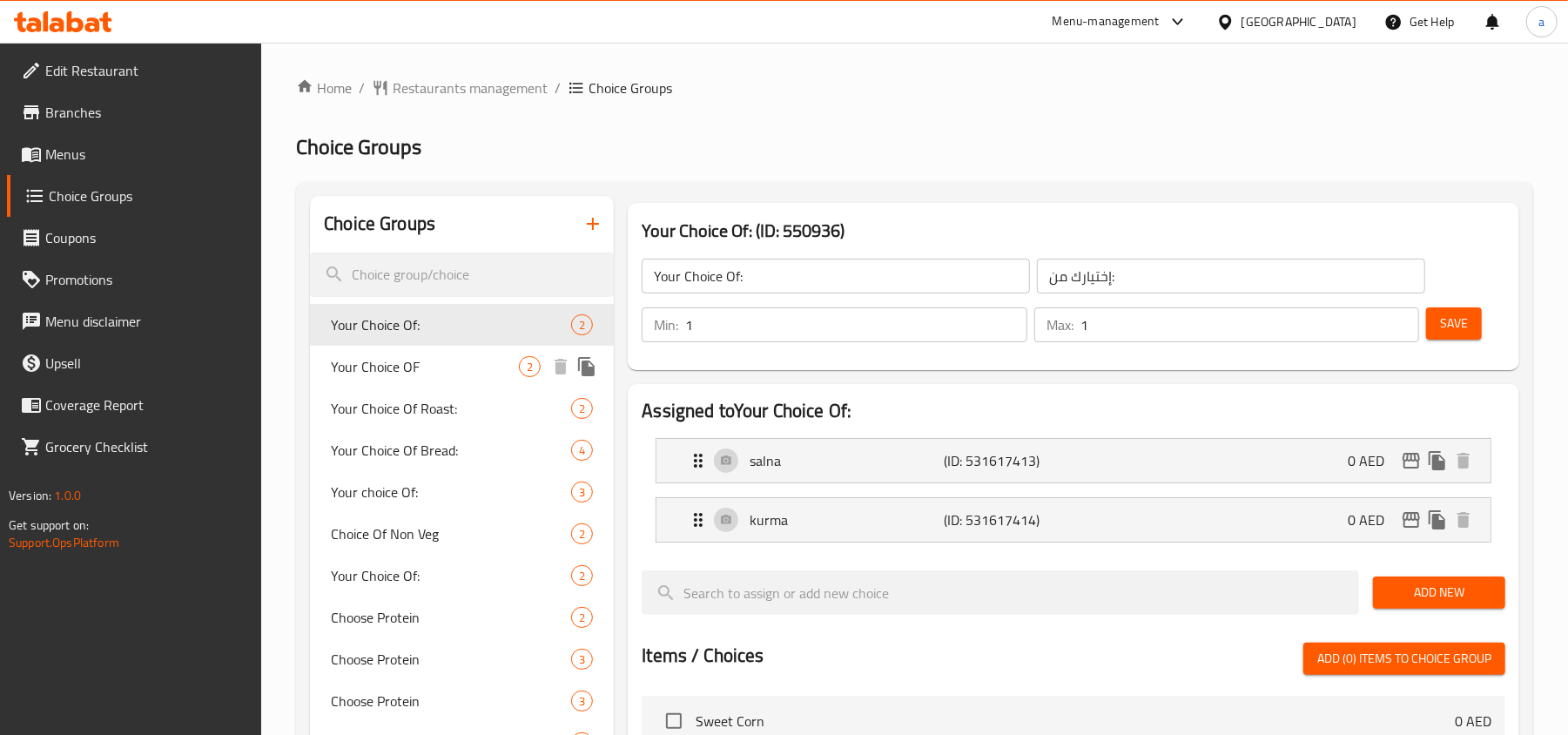
type input "إختيارك من"
type input "2"
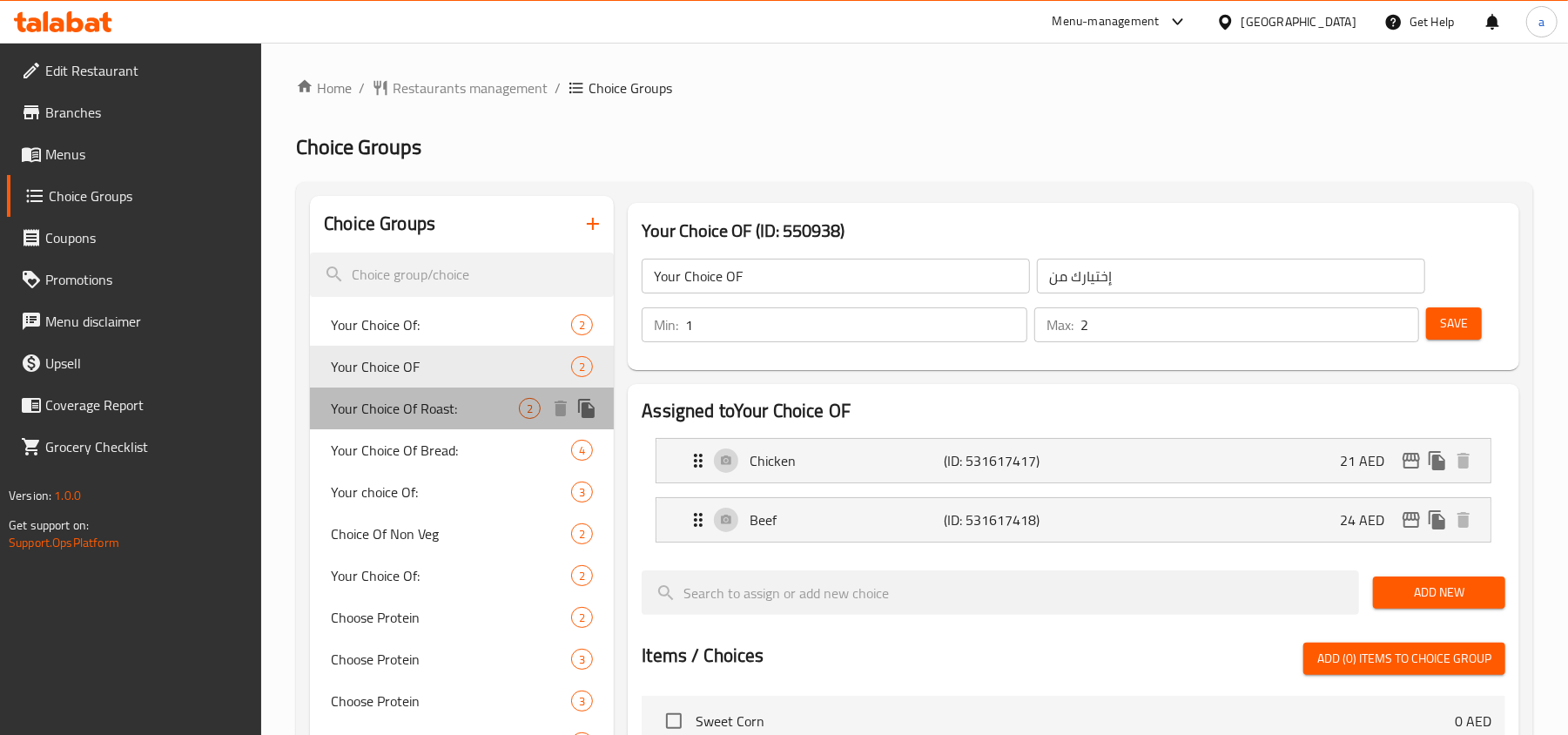
click at [415, 398] on span "Your Choice Of Roast:" at bounding box center [425, 408] width 188 height 21
type input "Your Choice Of Roast:"
type input "اختيارك من الشواء:"
type input "1"
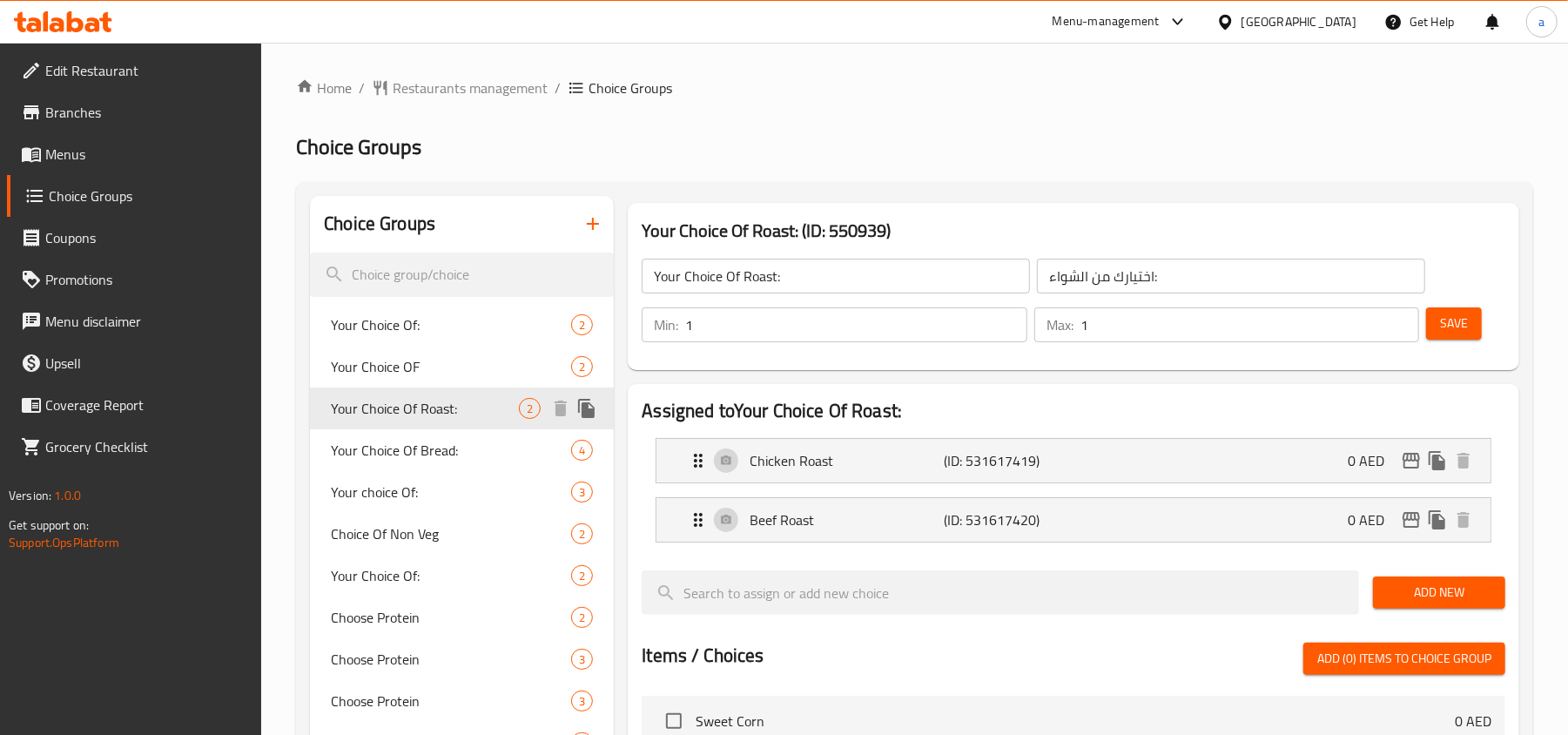
click at [402, 418] on span "Your Choice Of Roast:" at bounding box center [425, 408] width 188 height 21
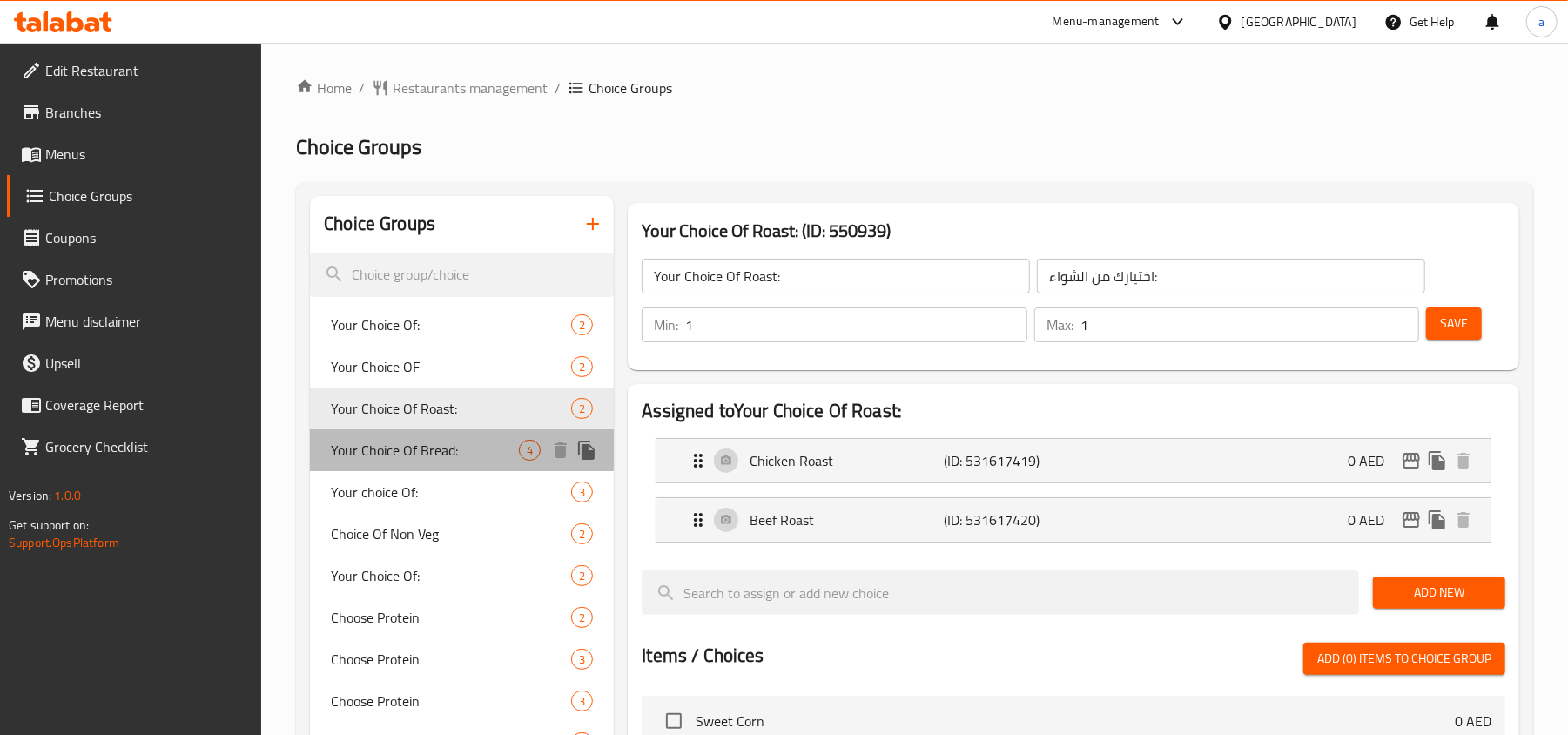
click at [402, 439] on span "Your Choice Of Bread:" at bounding box center [425, 450] width 188 height 21
type input "Your Choice Of Bread:"
type input "إختيارك من الخبز:"
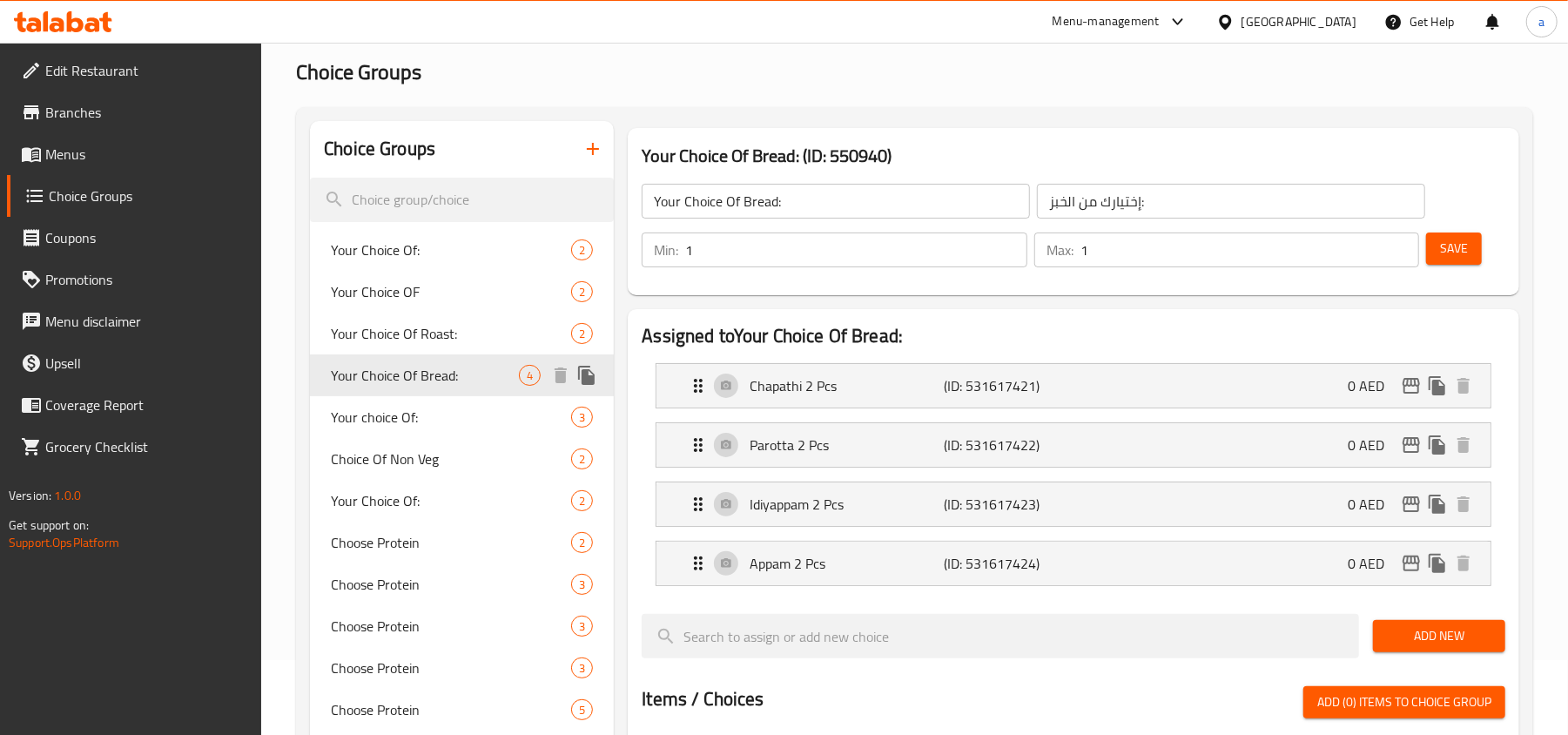
scroll to position [115, 0]
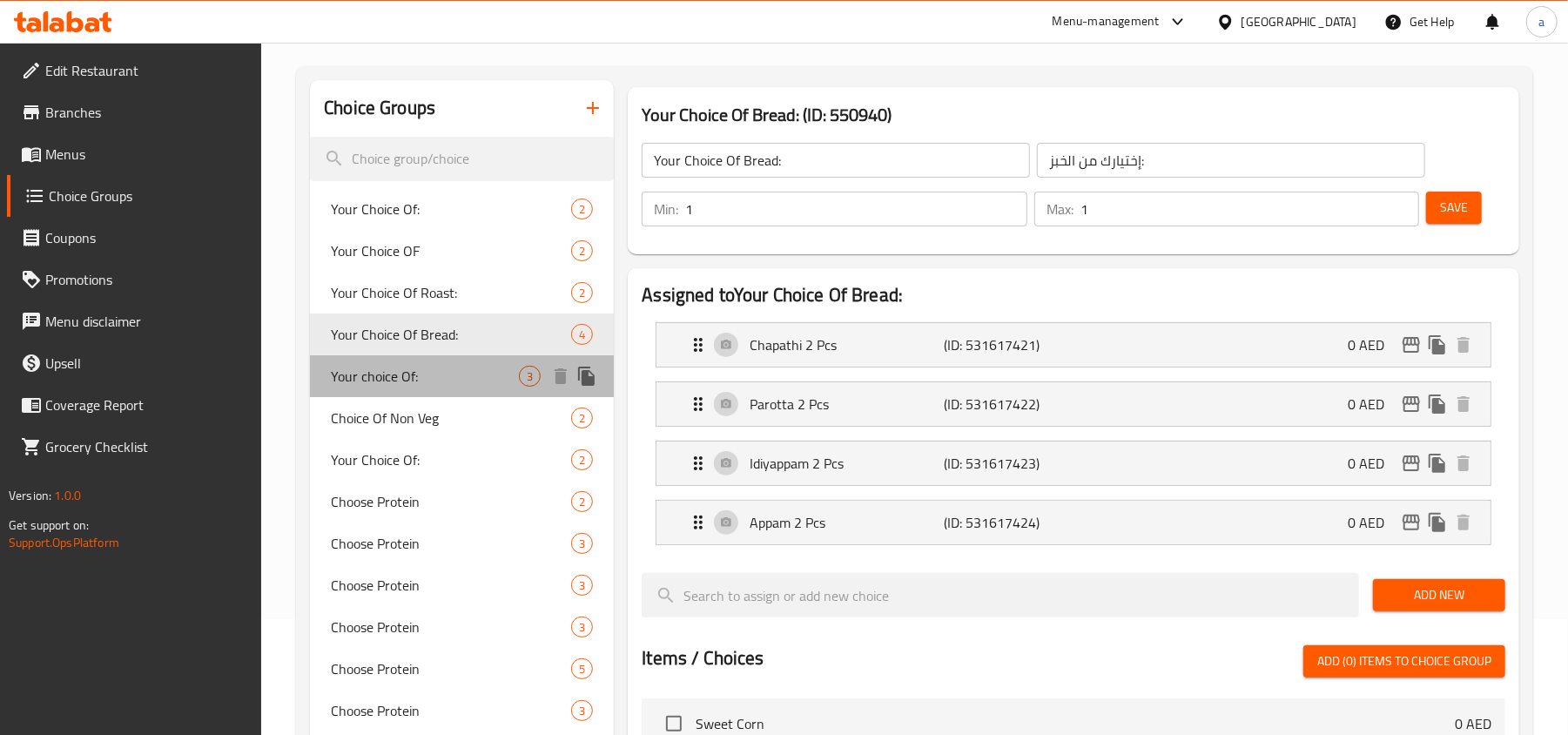
click at [398, 377] on span "Your choice Of:" at bounding box center [425, 376] width 188 height 21
type input "Your choice Of:"
type input "إختيارك من:"
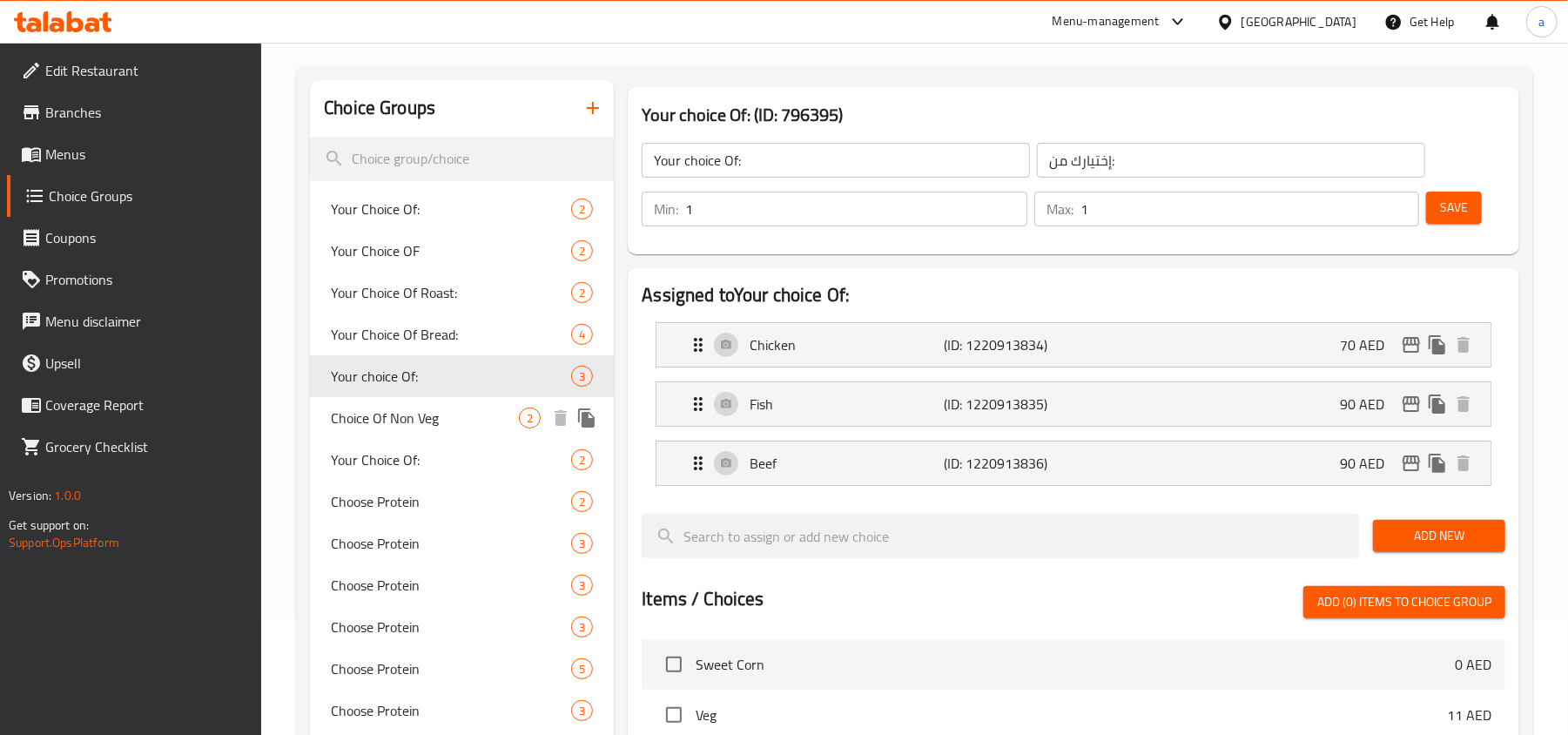
click at [397, 412] on span "Choice Of Non Veg" at bounding box center [425, 418] width 188 height 21
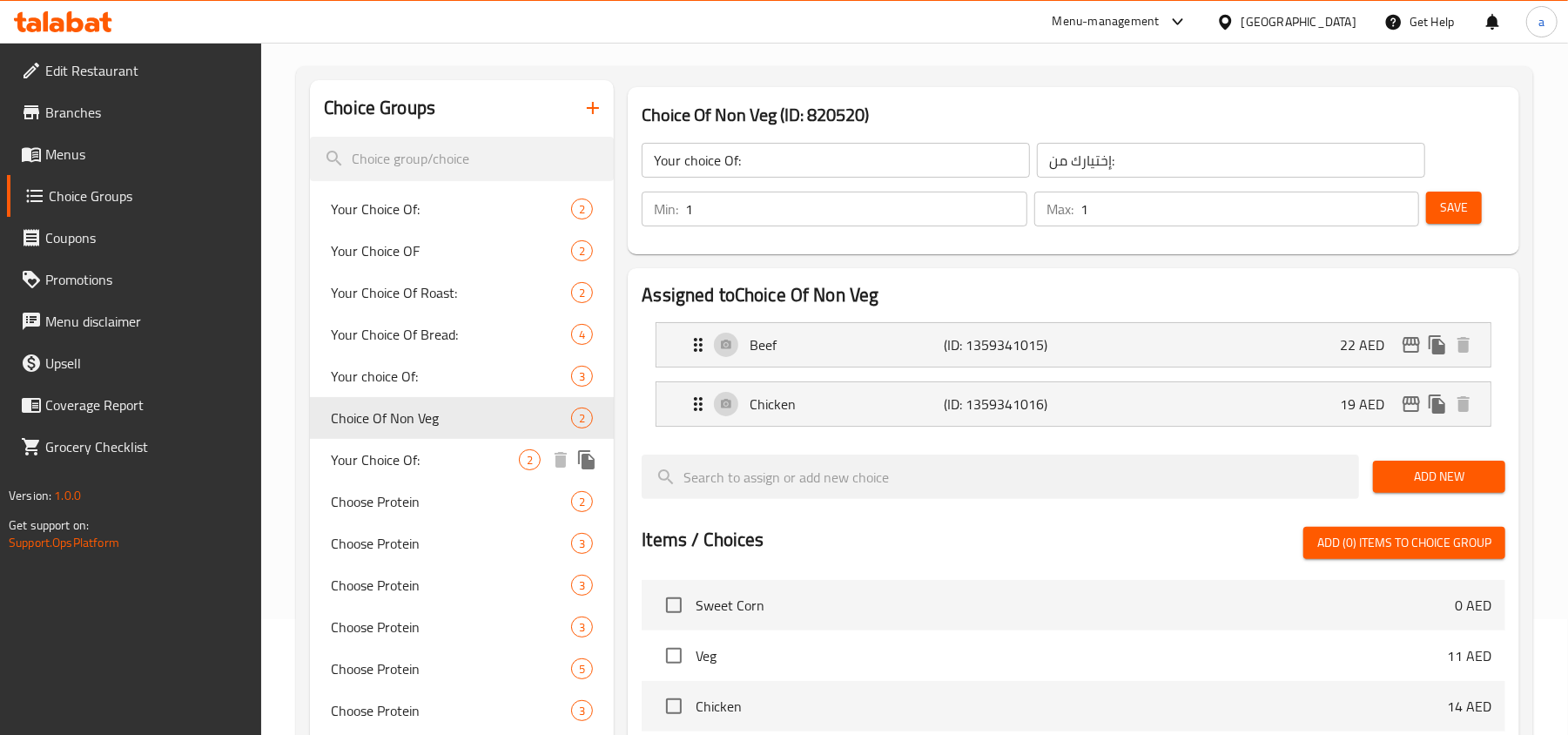
type input "Choice Of Non Veg"
type input "اختيار غير نباتي"
type input "0"
type input "2"
click at [405, 449] on span "Your Choice Of:" at bounding box center [425, 460] width 188 height 21
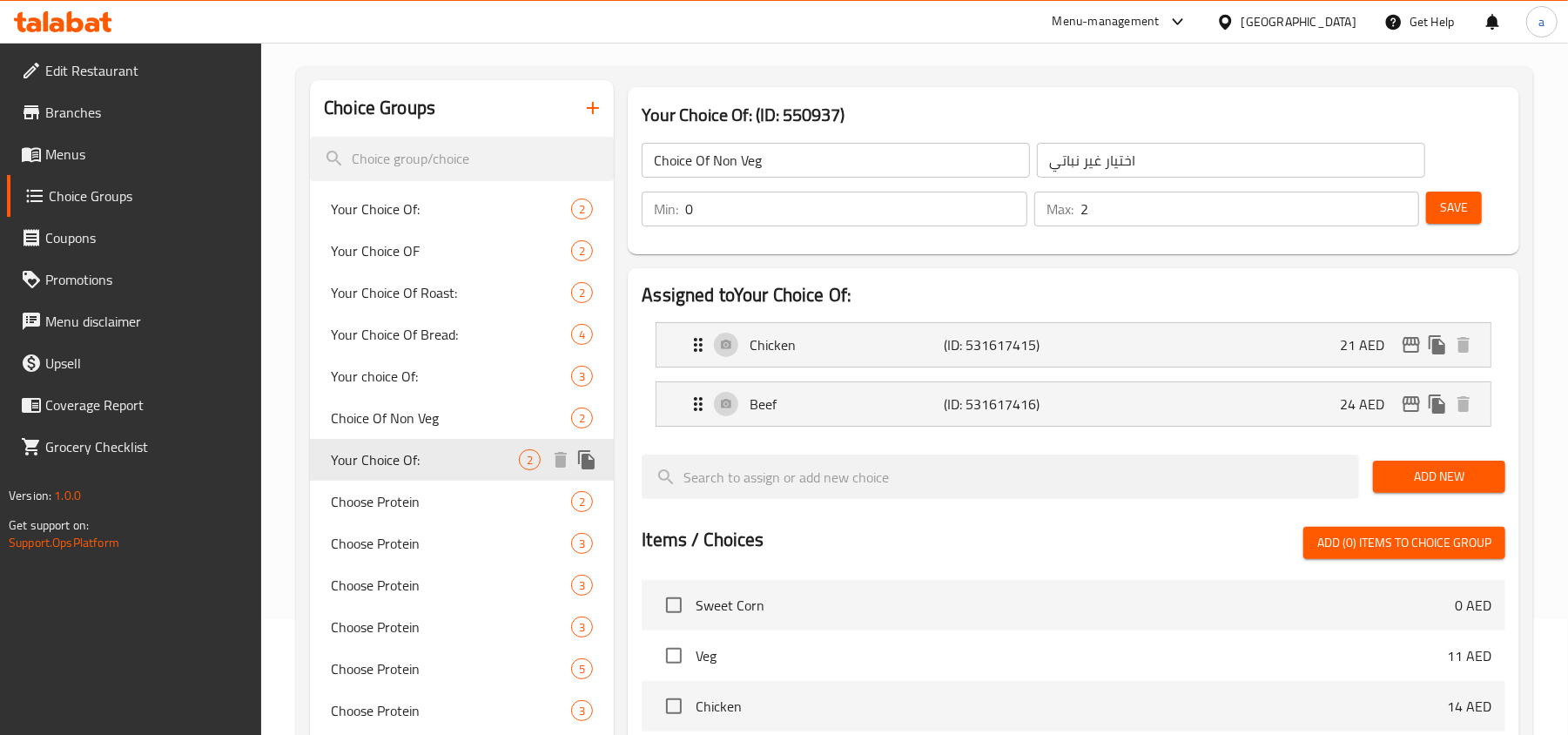
type input "Your Choice Of:"
type input "إختيارك من:"
type input "1"
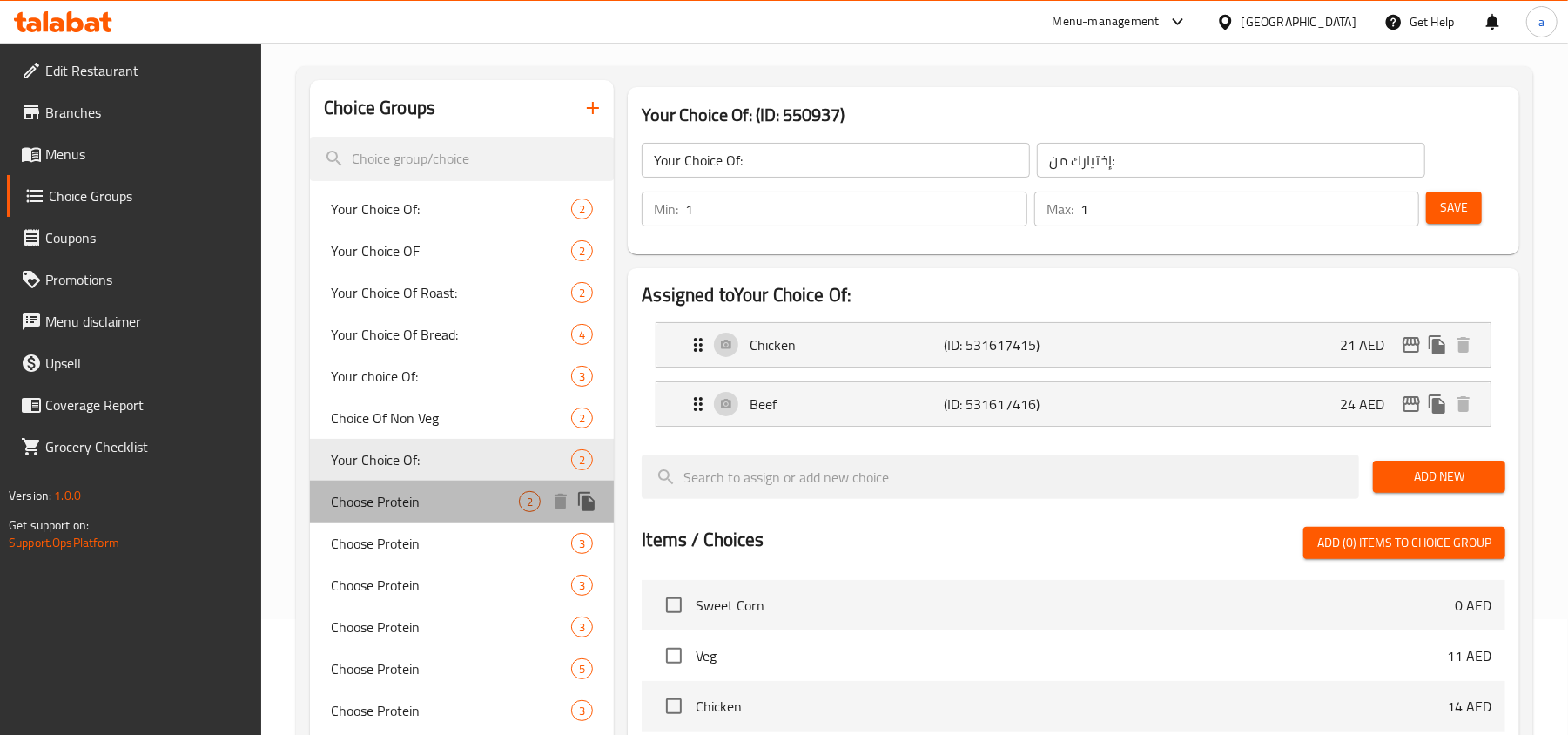
click at [409, 485] on div "Choose Protein 2" at bounding box center [462, 501] width 304 height 42
type input "Choose Protein"
type input "اختر البروتين"
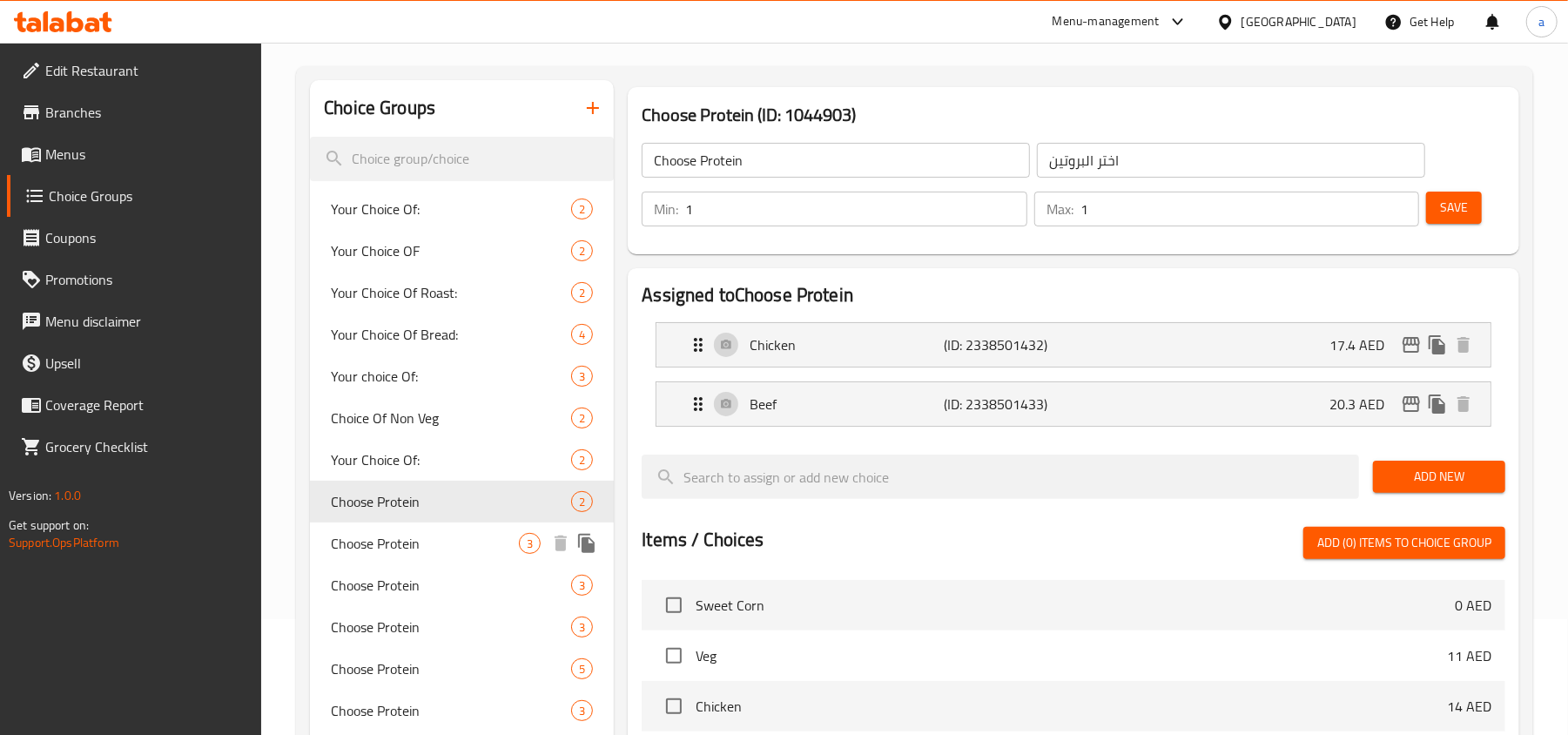
click at [402, 527] on div "Choose Protein 3" at bounding box center [462, 542] width 304 height 42
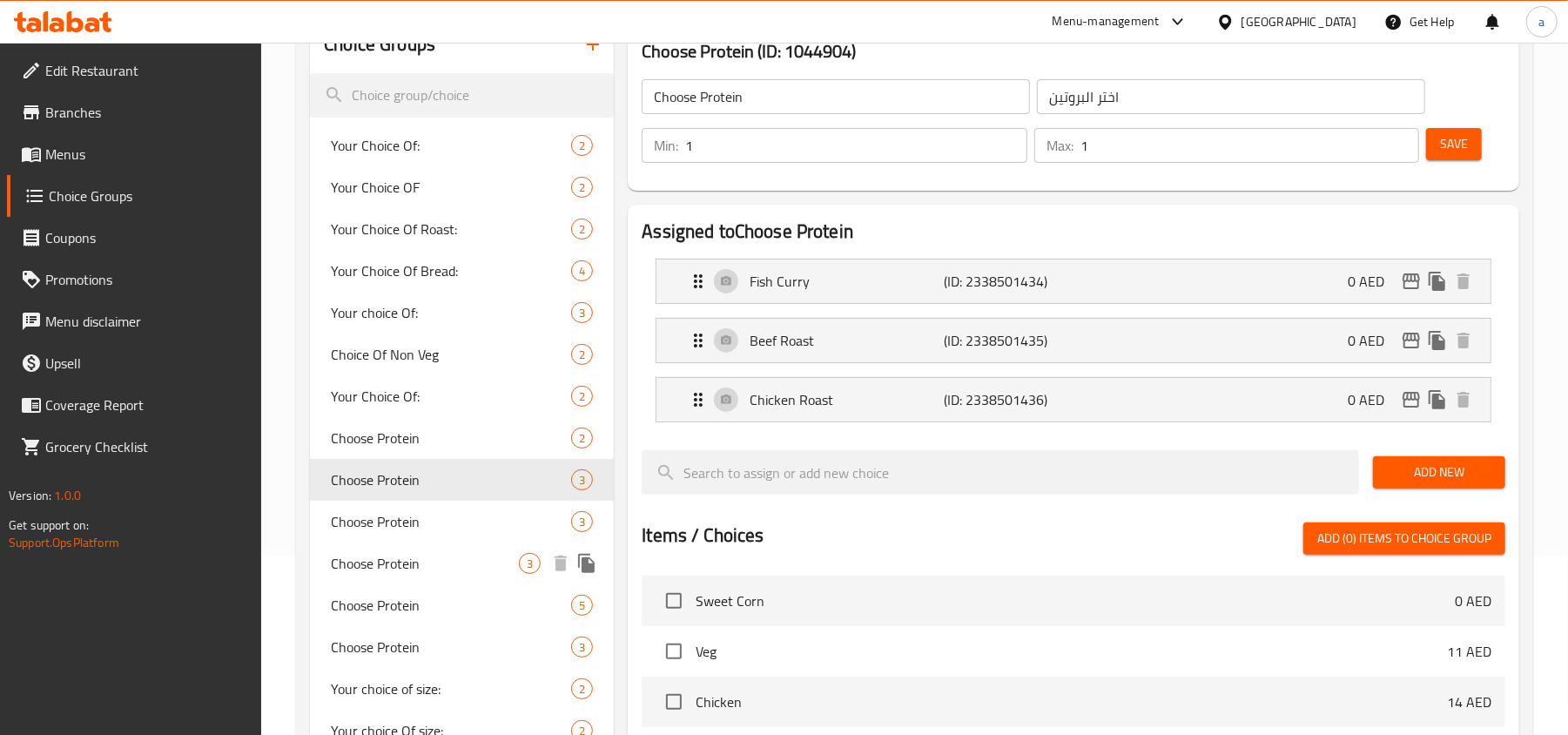
scroll to position [232, 0]
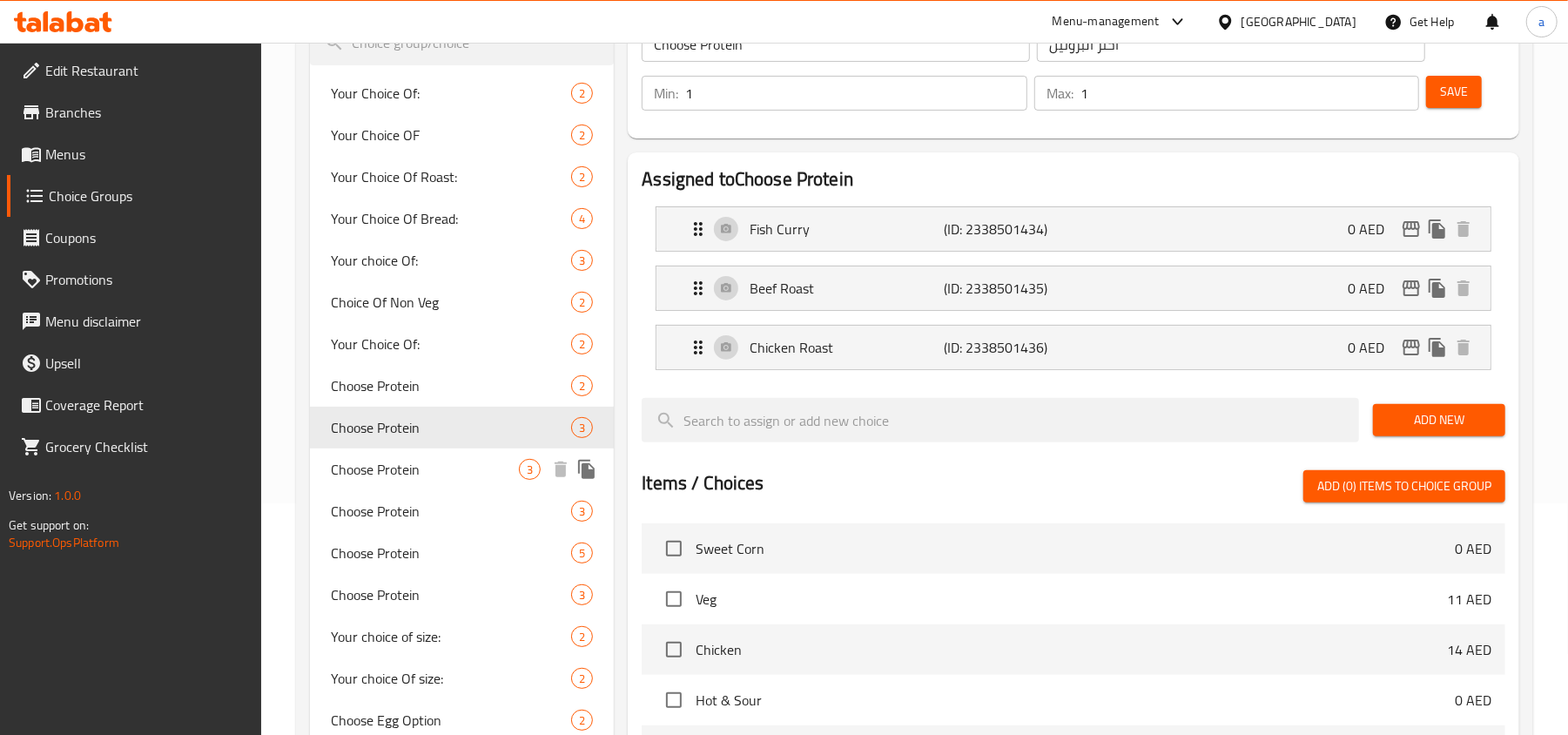
click at [398, 481] on div "Choose Protein 3" at bounding box center [462, 469] width 304 height 42
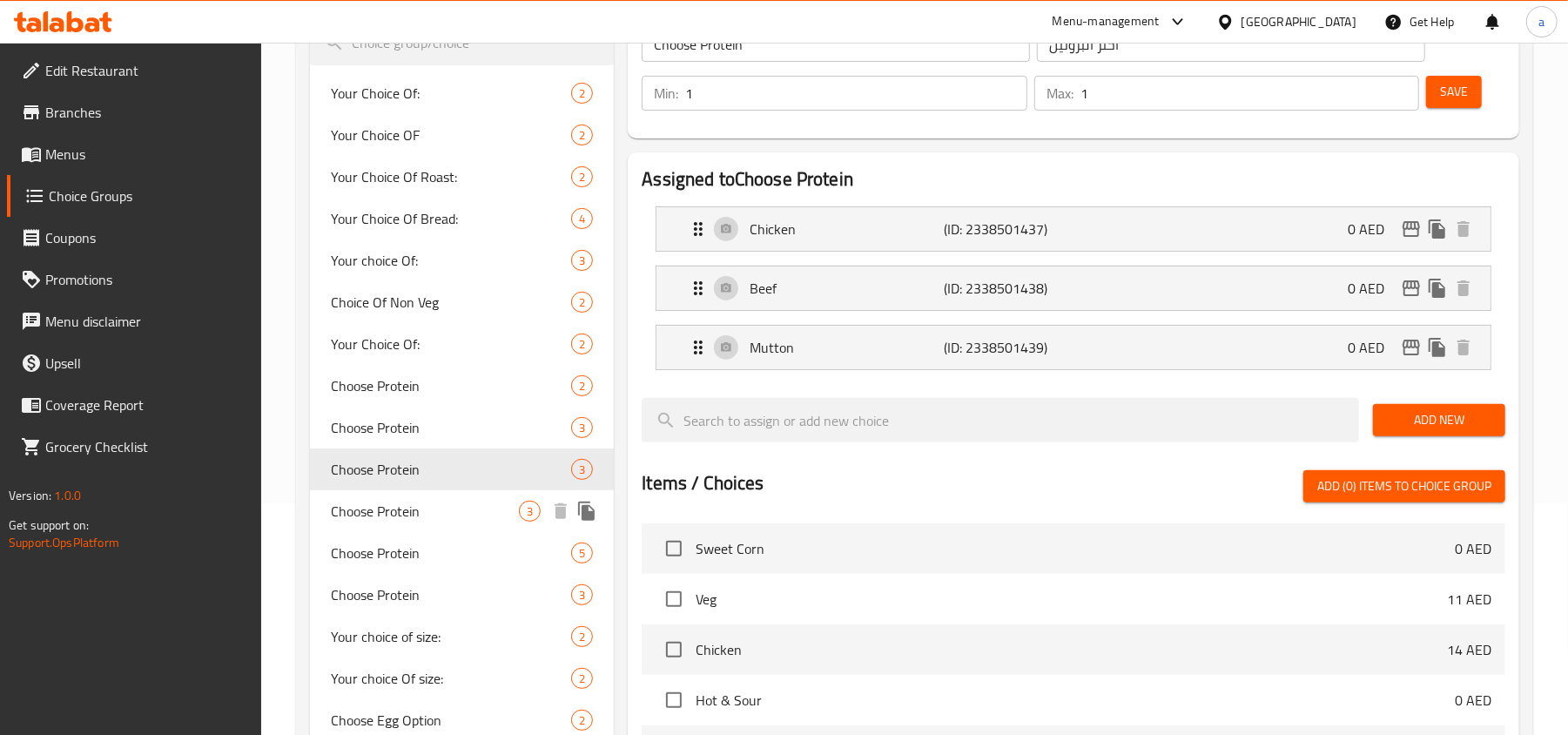
click at [399, 506] on span "Choose Protein" at bounding box center [425, 511] width 188 height 21
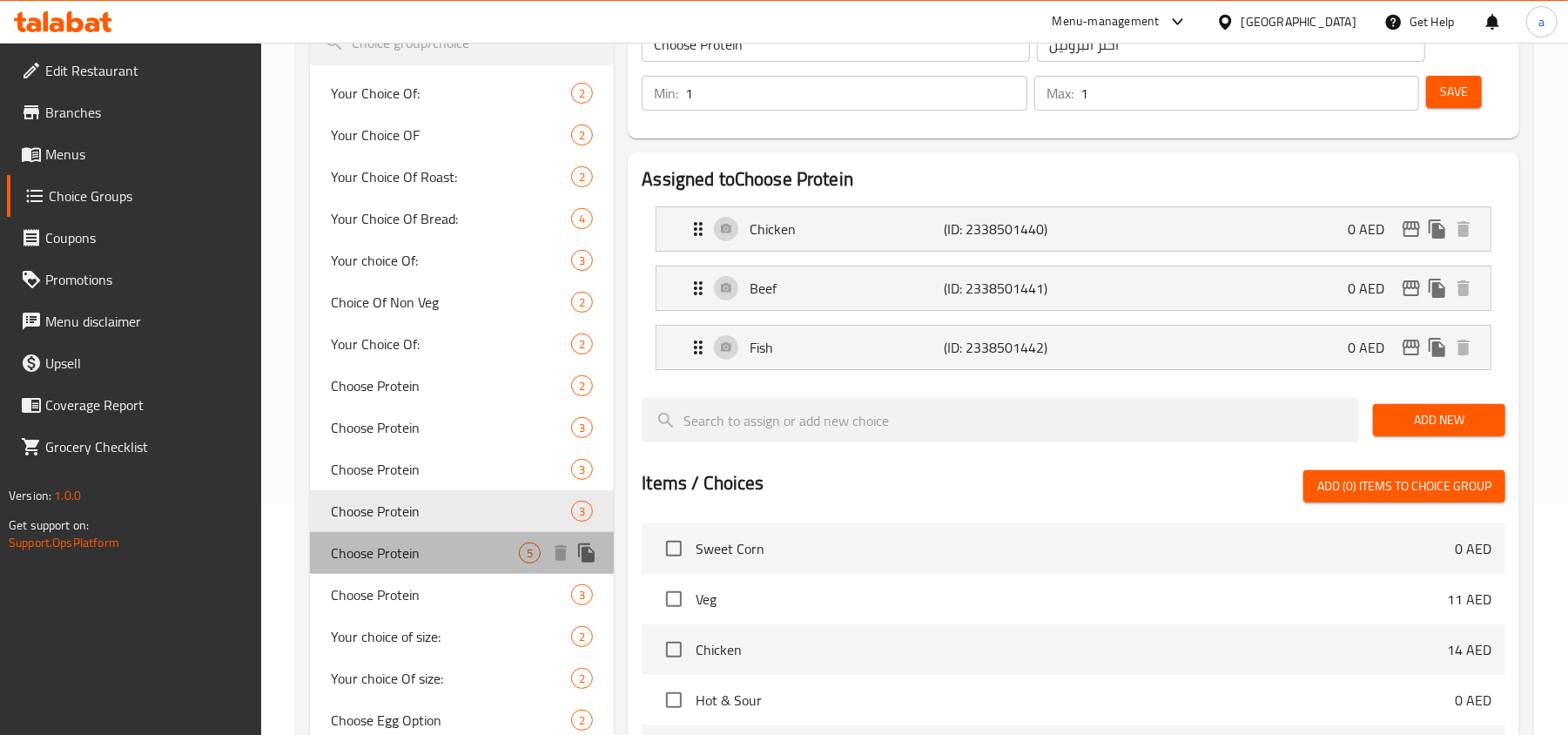
click at [397, 545] on span "Choose Protein" at bounding box center [425, 553] width 188 height 21
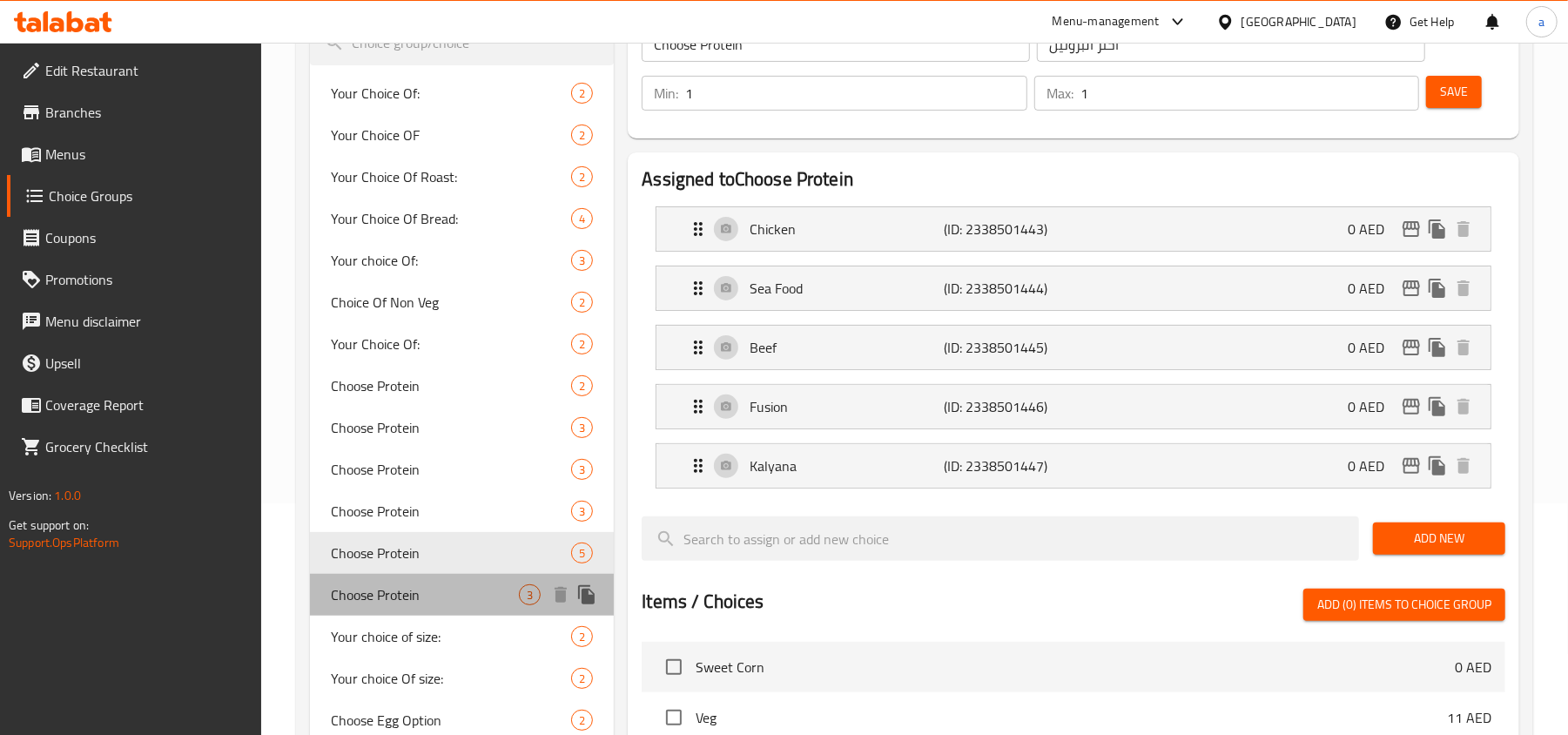
click at [397, 587] on span "Choose Protein" at bounding box center [425, 595] width 188 height 21
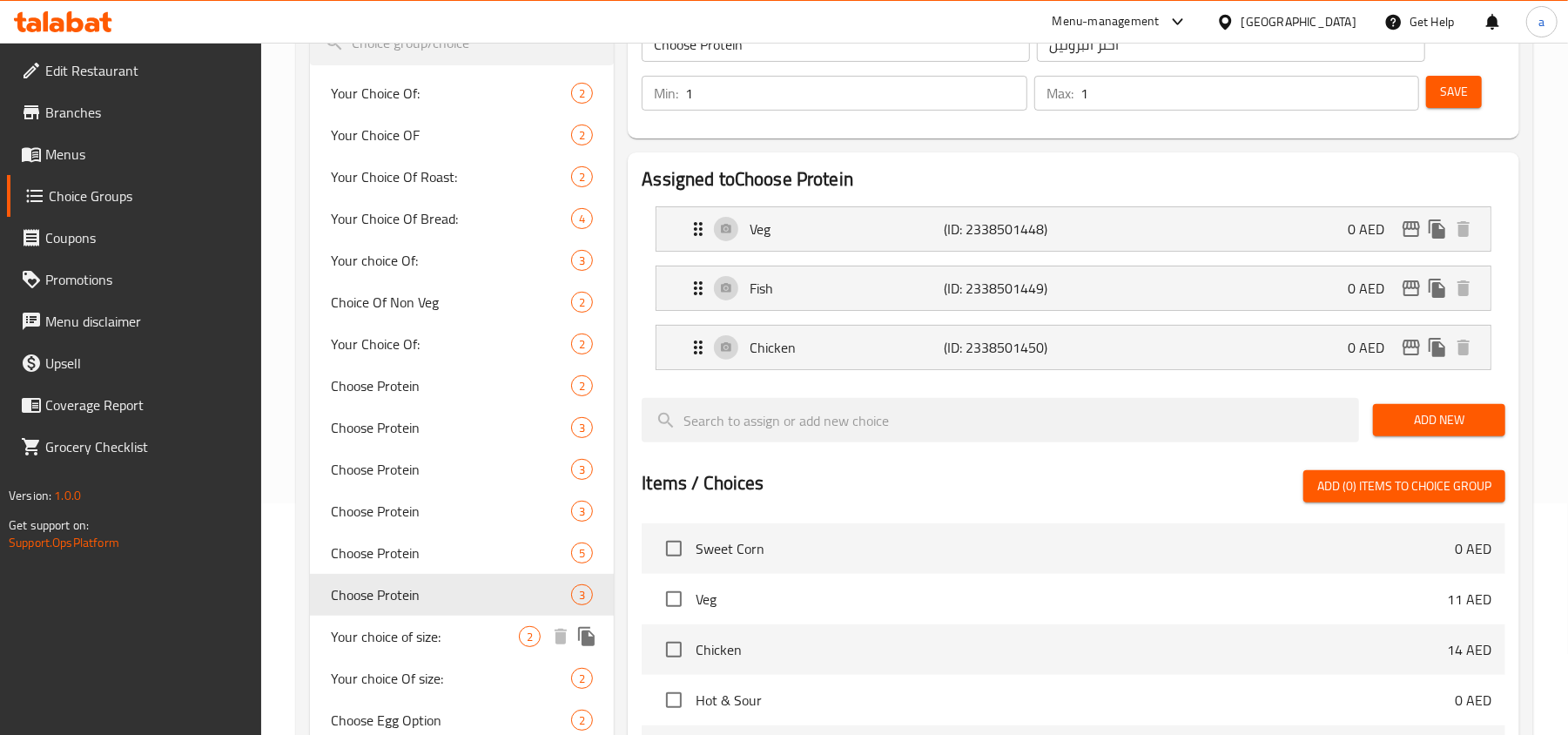
click at [400, 641] on span "Your choice of size:" at bounding box center [425, 636] width 188 height 21
type input "Your choice of size:"
type input "اختيارك من الحجم:"
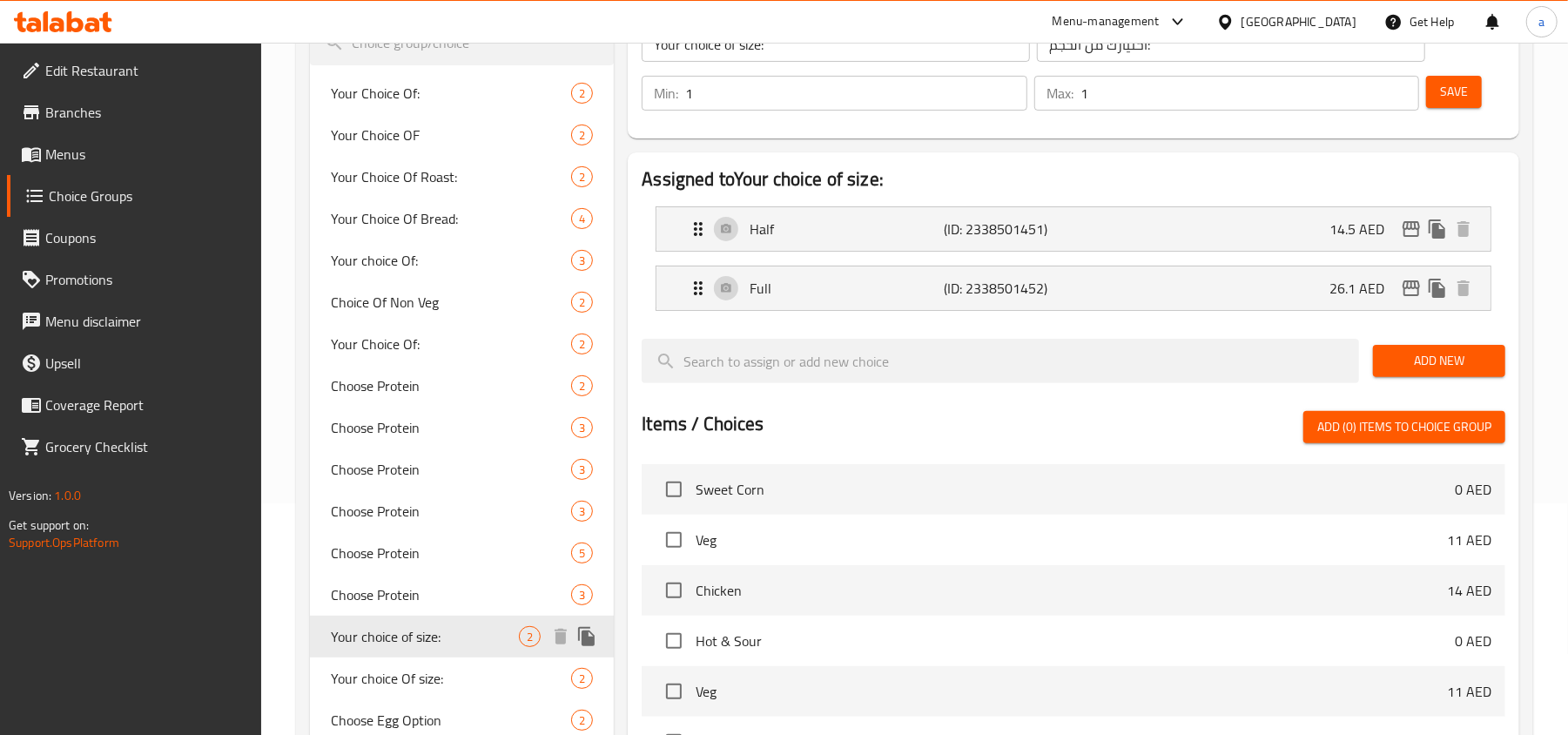
scroll to position [348, 0]
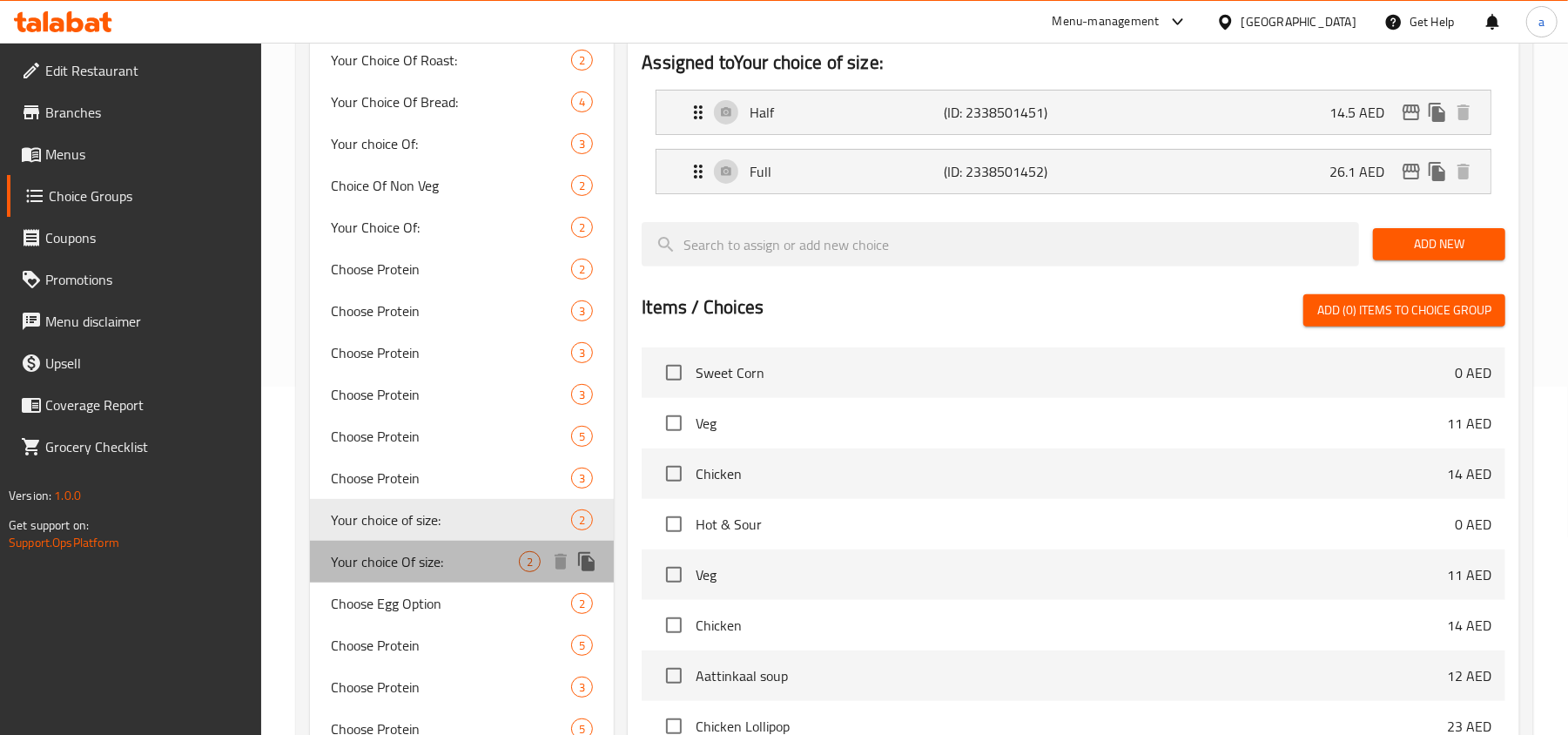
click at [391, 567] on span "Your choice Of size:" at bounding box center [425, 562] width 188 height 21
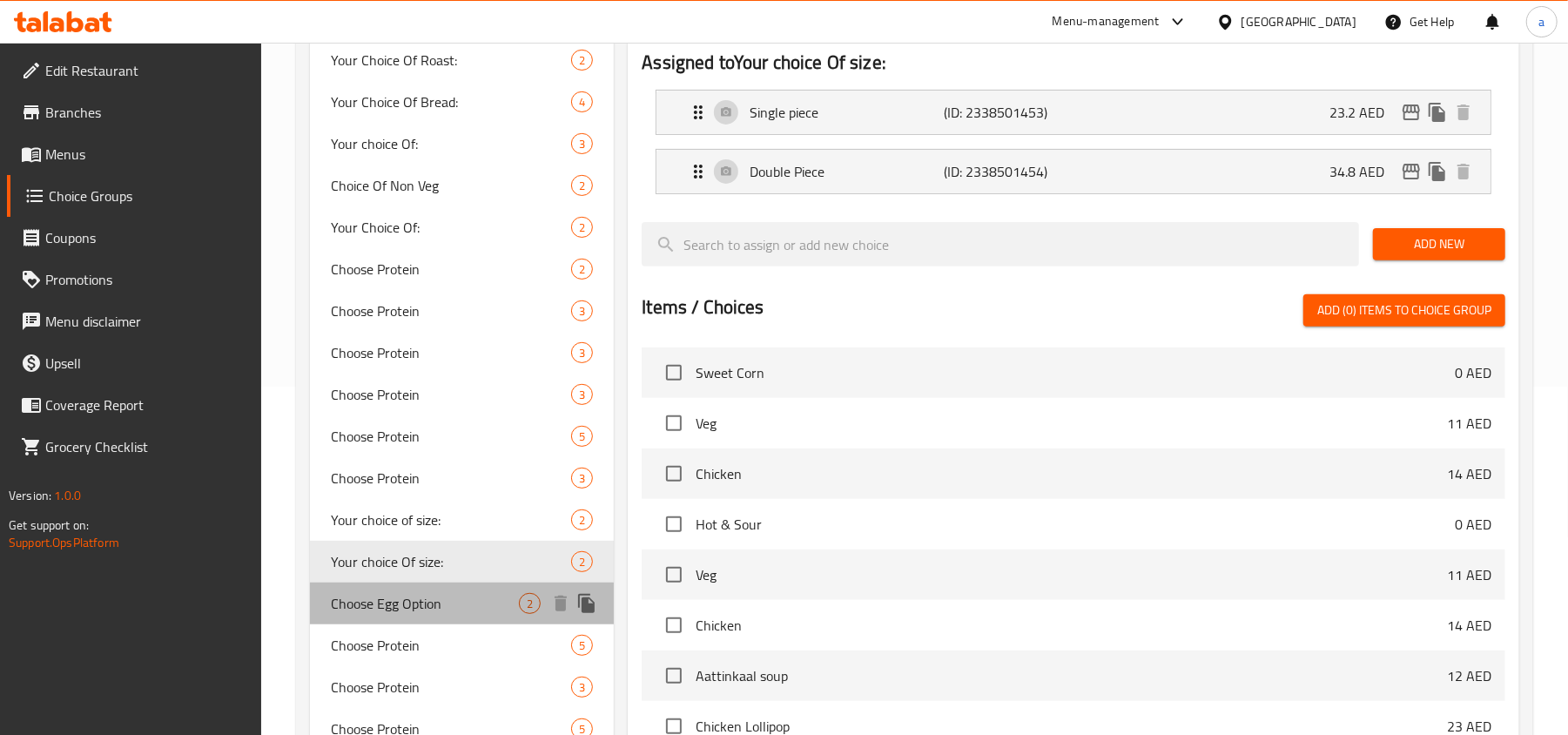
click at [404, 603] on span "Choose Egg Option" at bounding box center [425, 604] width 188 height 21
type input "Choose Egg Option"
type input "اختر خيار [PERSON_NAME]"
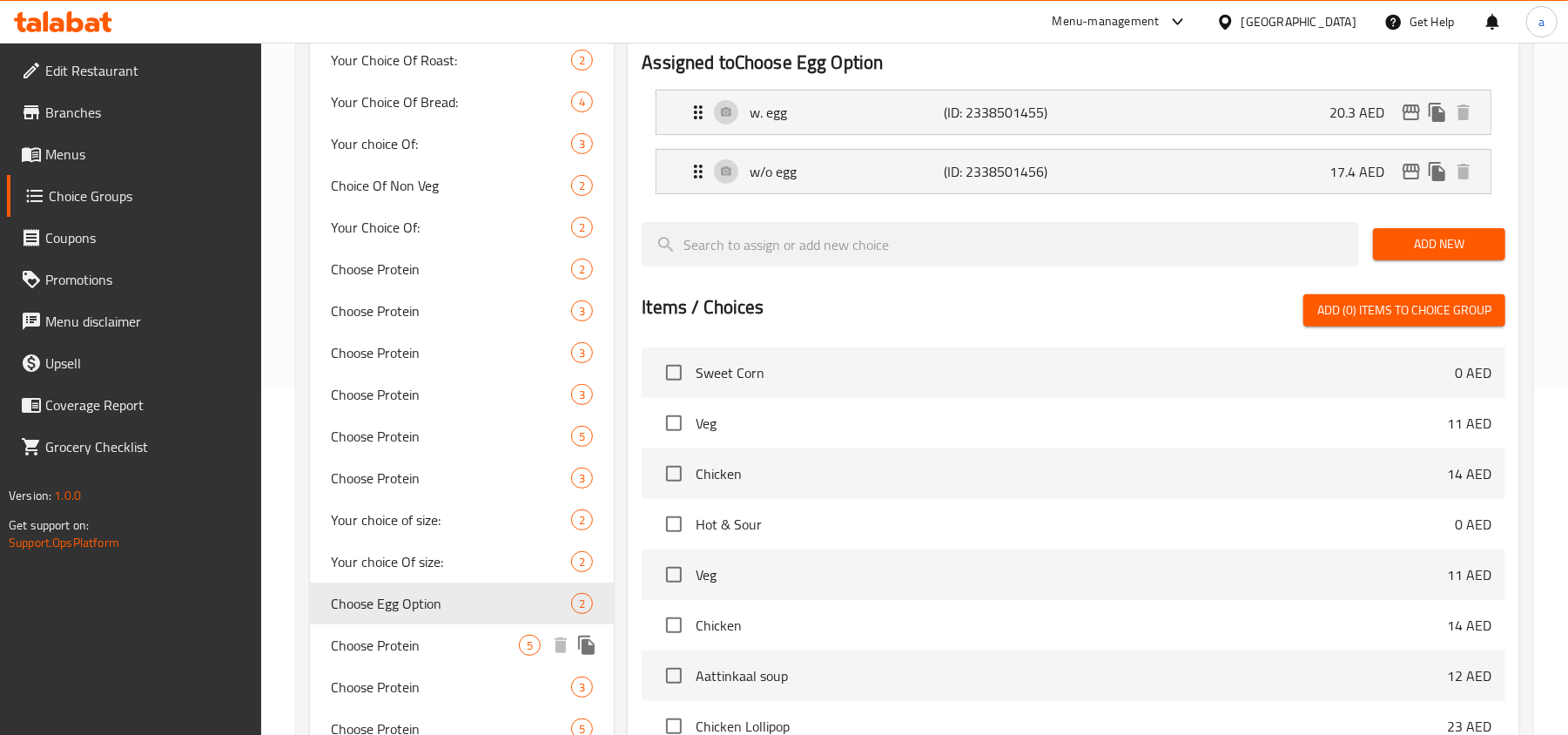
click at [408, 652] on span "Choose Protein" at bounding box center [425, 645] width 188 height 21
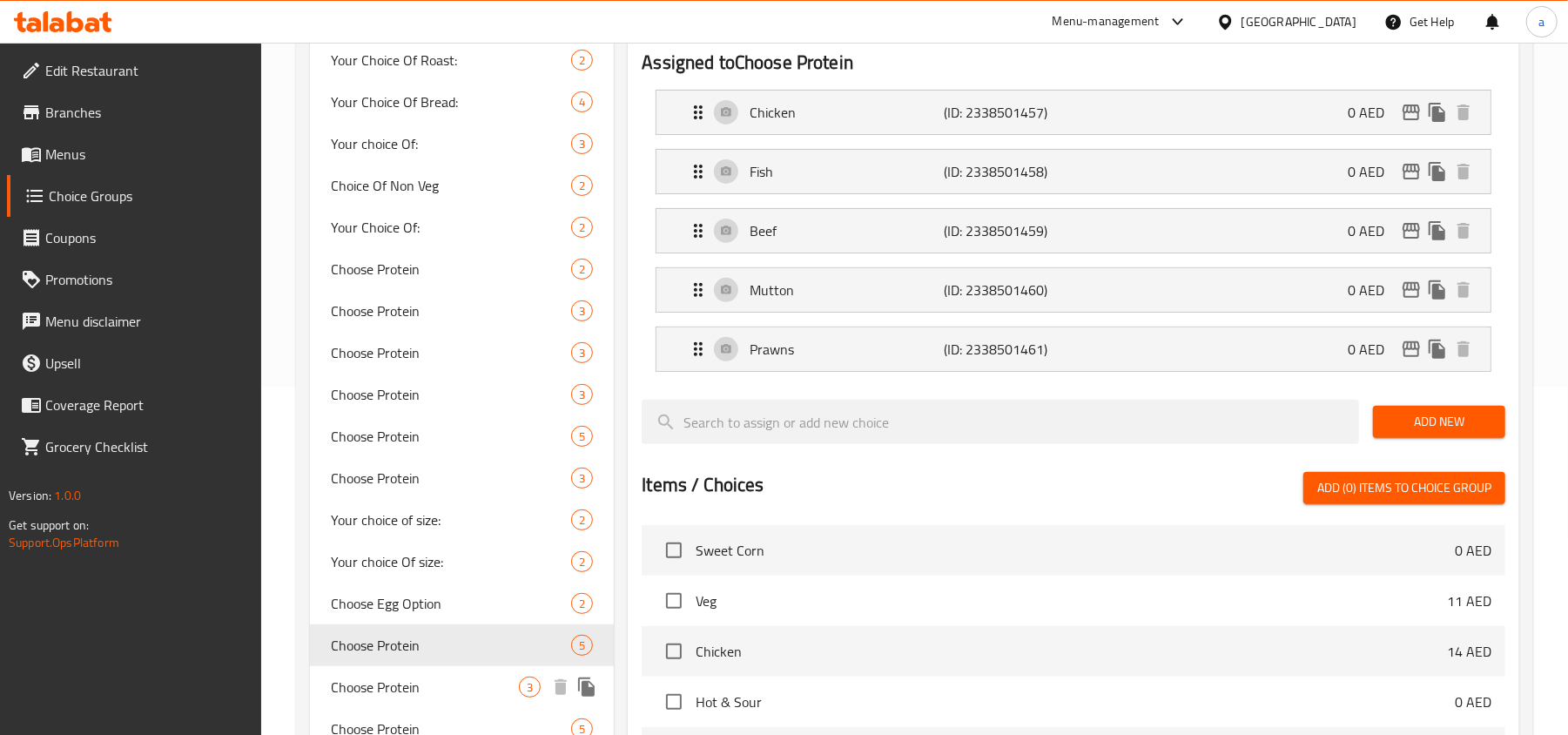
type input "Choose Protein"
type input "اختر البروتين"
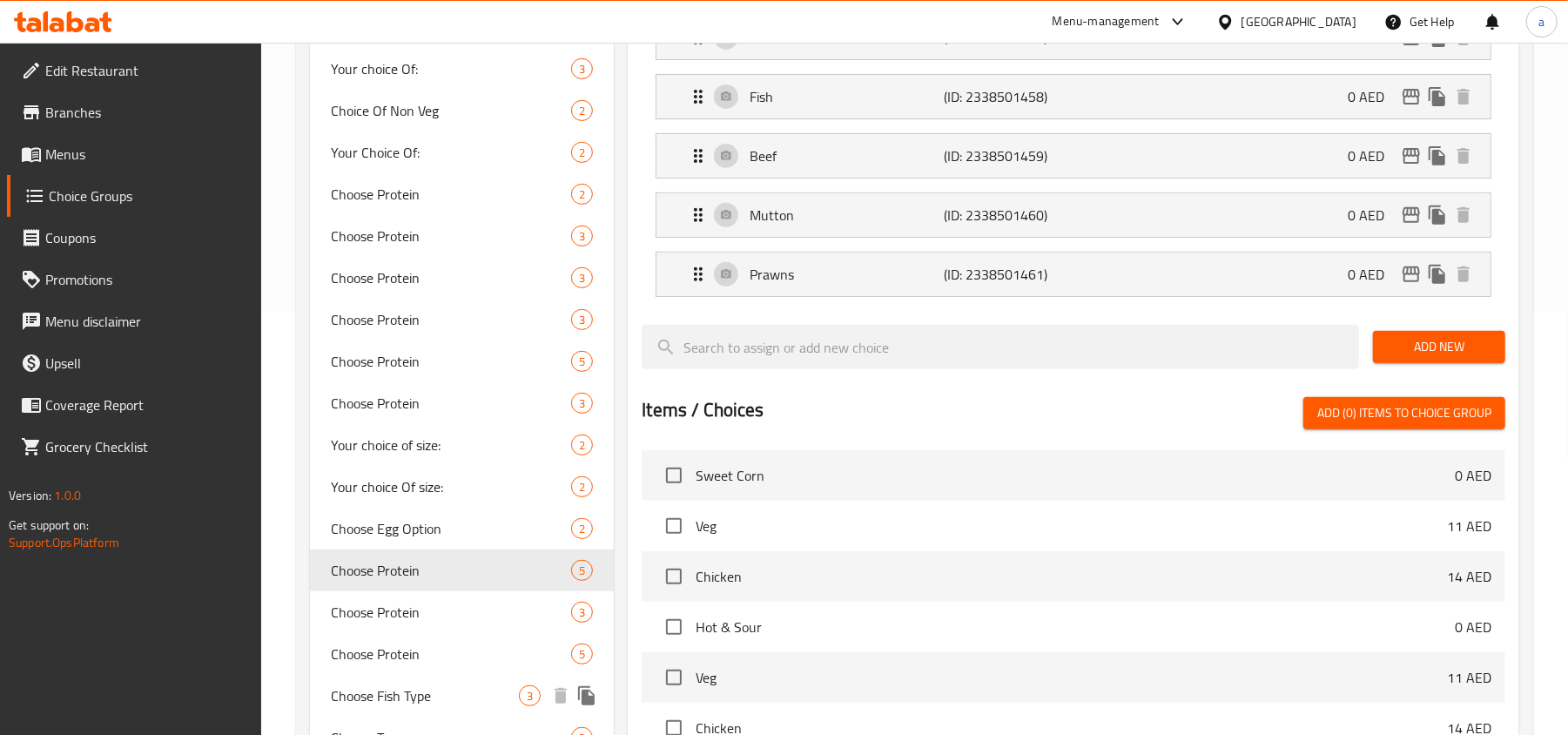
scroll to position [464, 0]
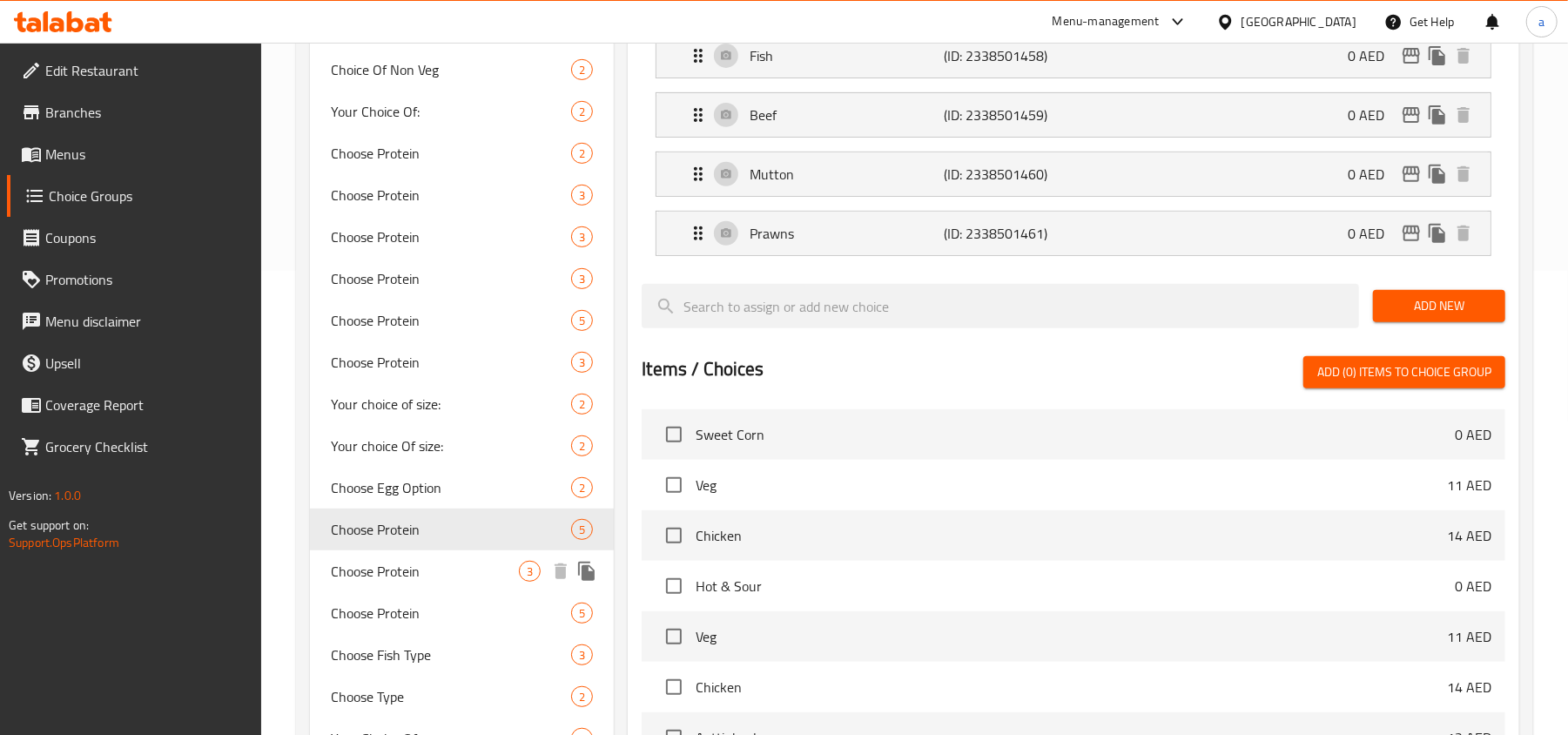
click at [405, 587] on div "Choose Protein 3" at bounding box center [462, 571] width 304 height 42
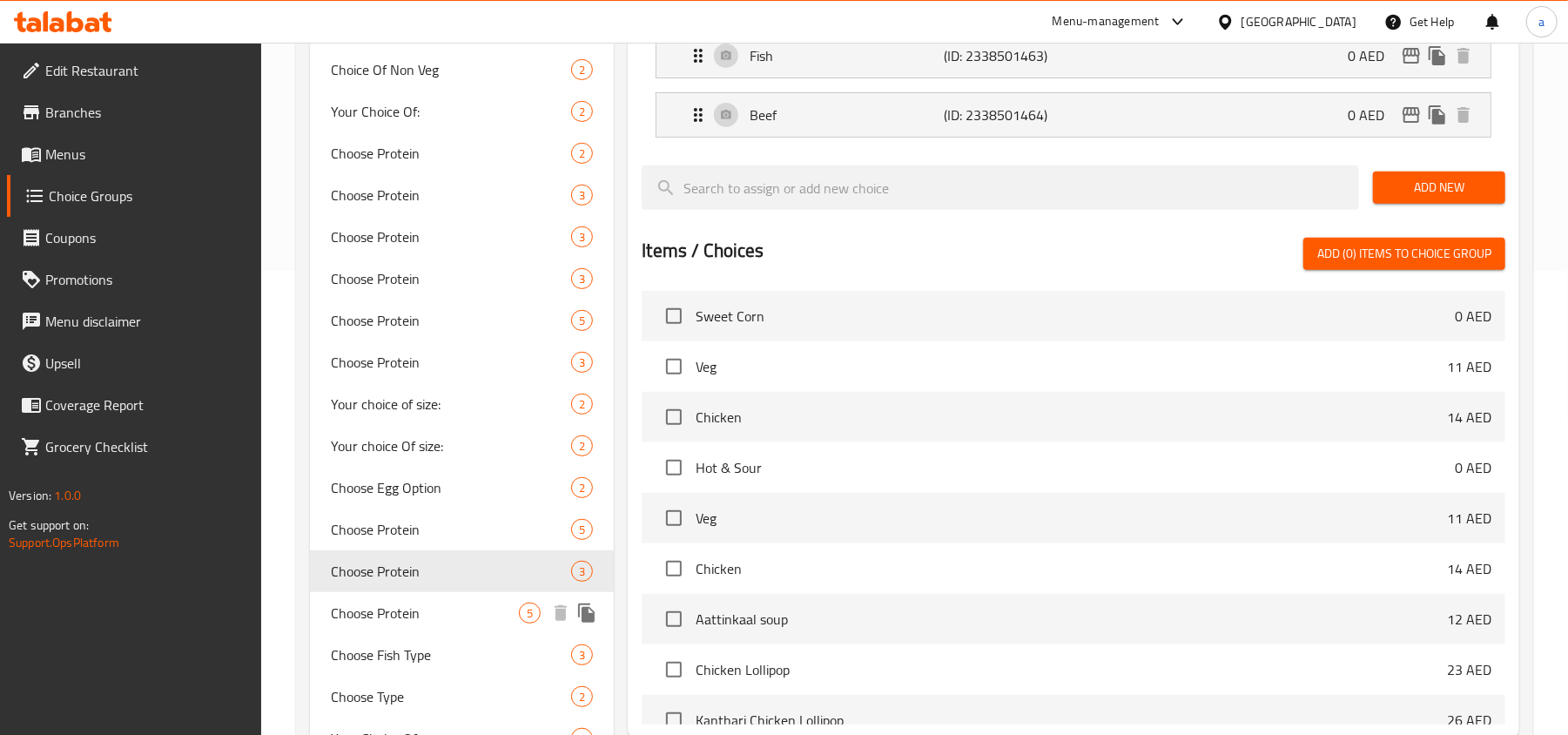
click at [415, 620] on span "Choose Protein" at bounding box center [425, 613] width 188 height 21
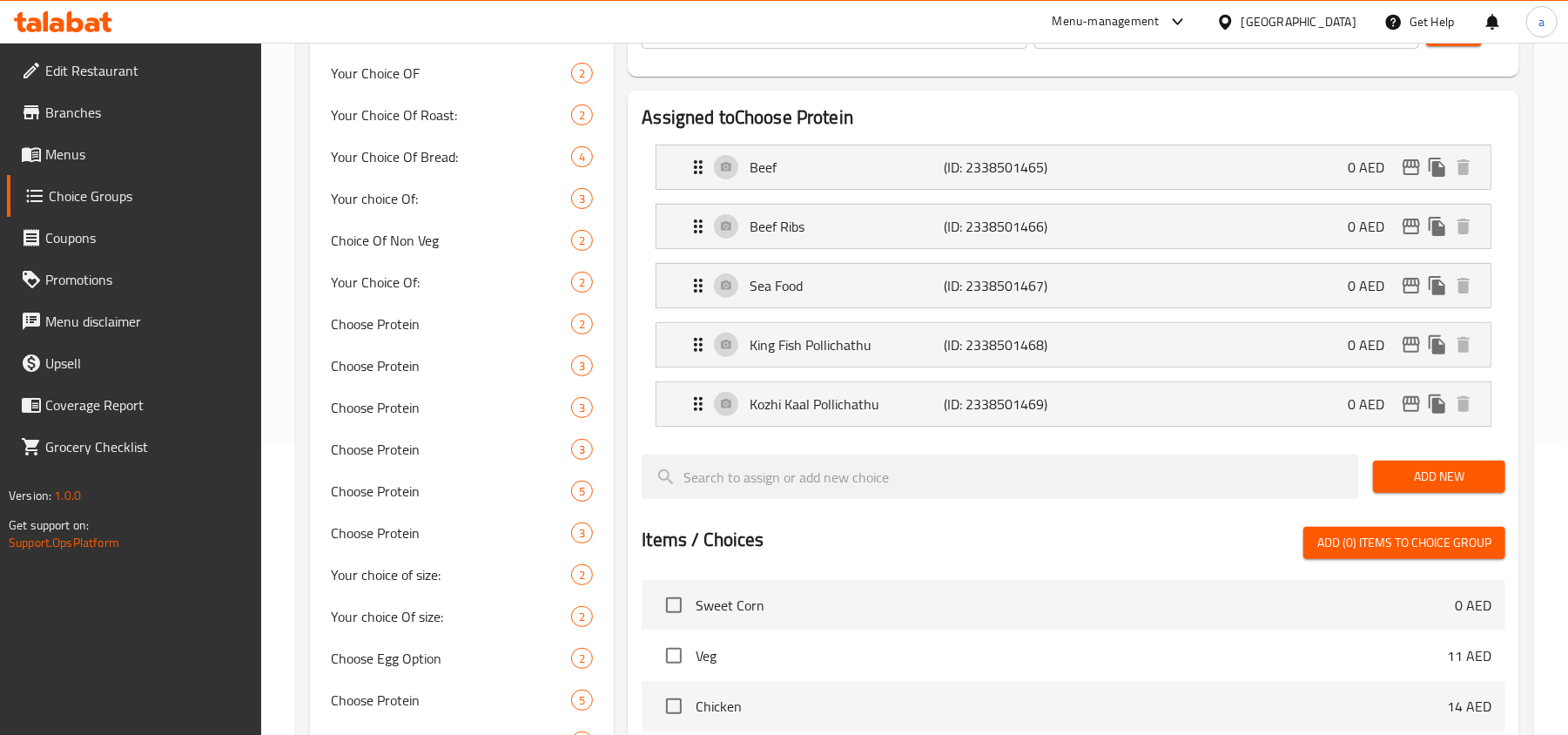
scroll to position [580, 0]
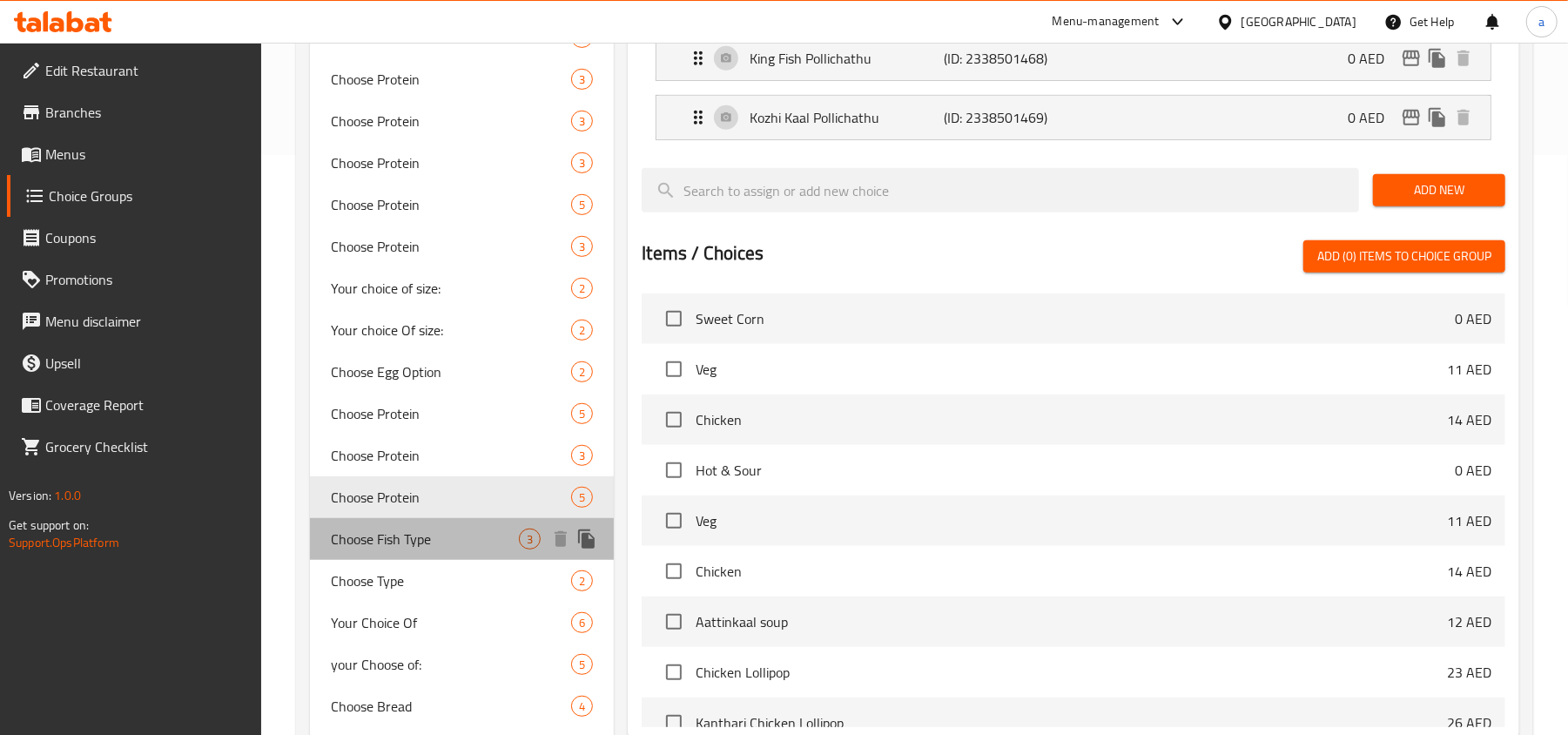
click at [462, 538] on span "Choose Fish Type" at bounding box center [425, 539] width 188 height 21
type input "Choose Fish Type"
type input "اختر نوع السمك"
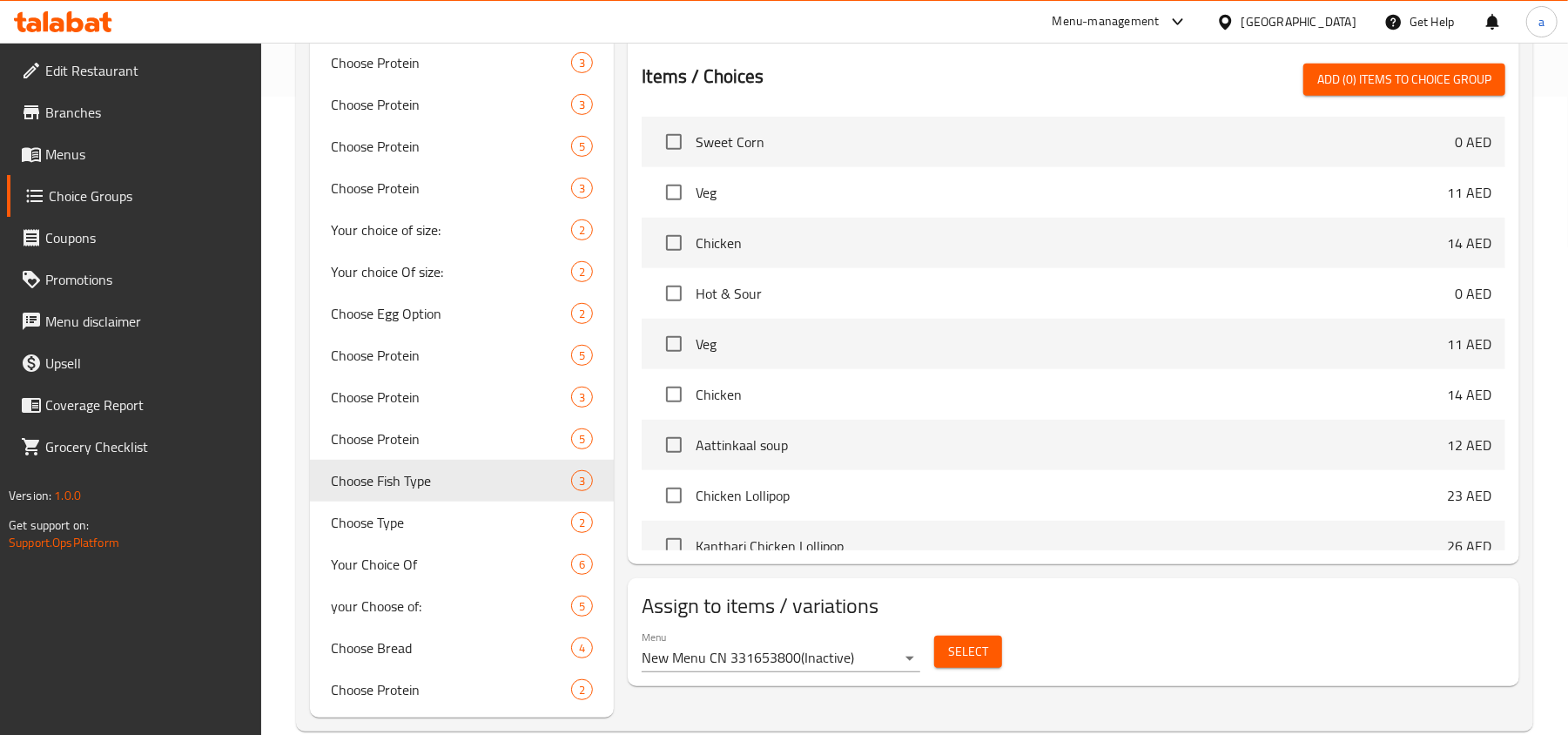
scroll to position [669, 0]
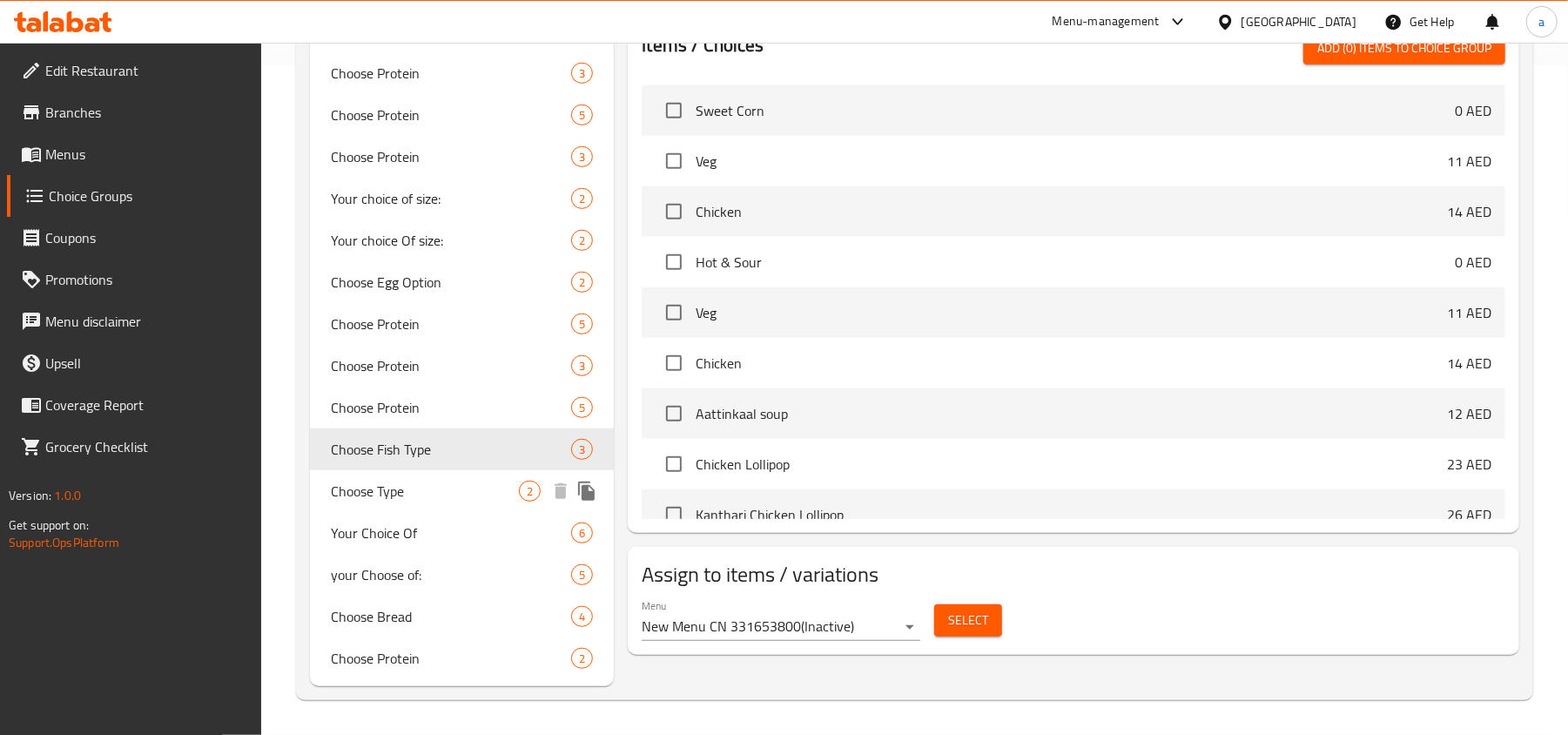
click at [457, 498] on span "Choose Type" at bounding box center [425, 491] width 188 height 21
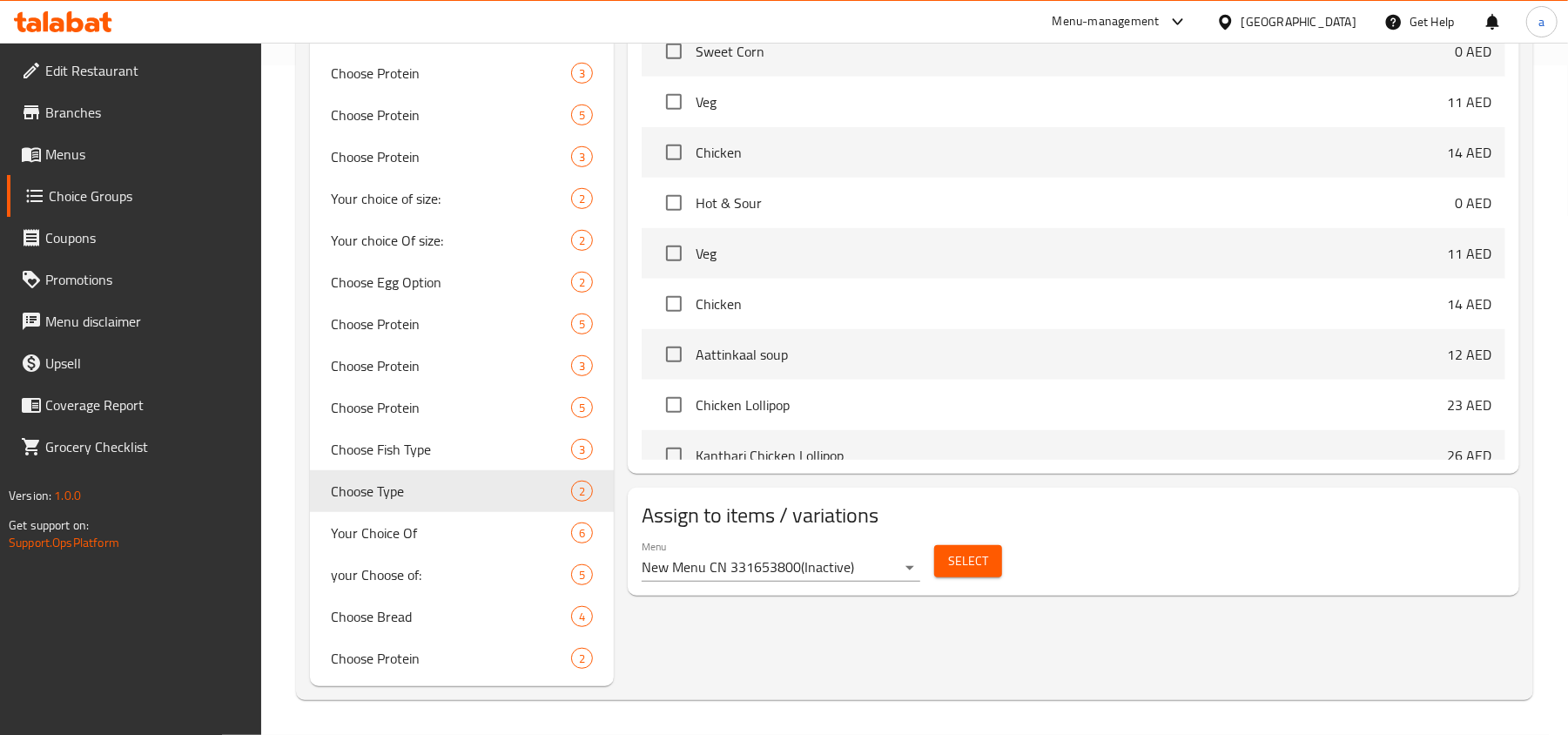
type input "Choose Type"
type input "اختر النوع"
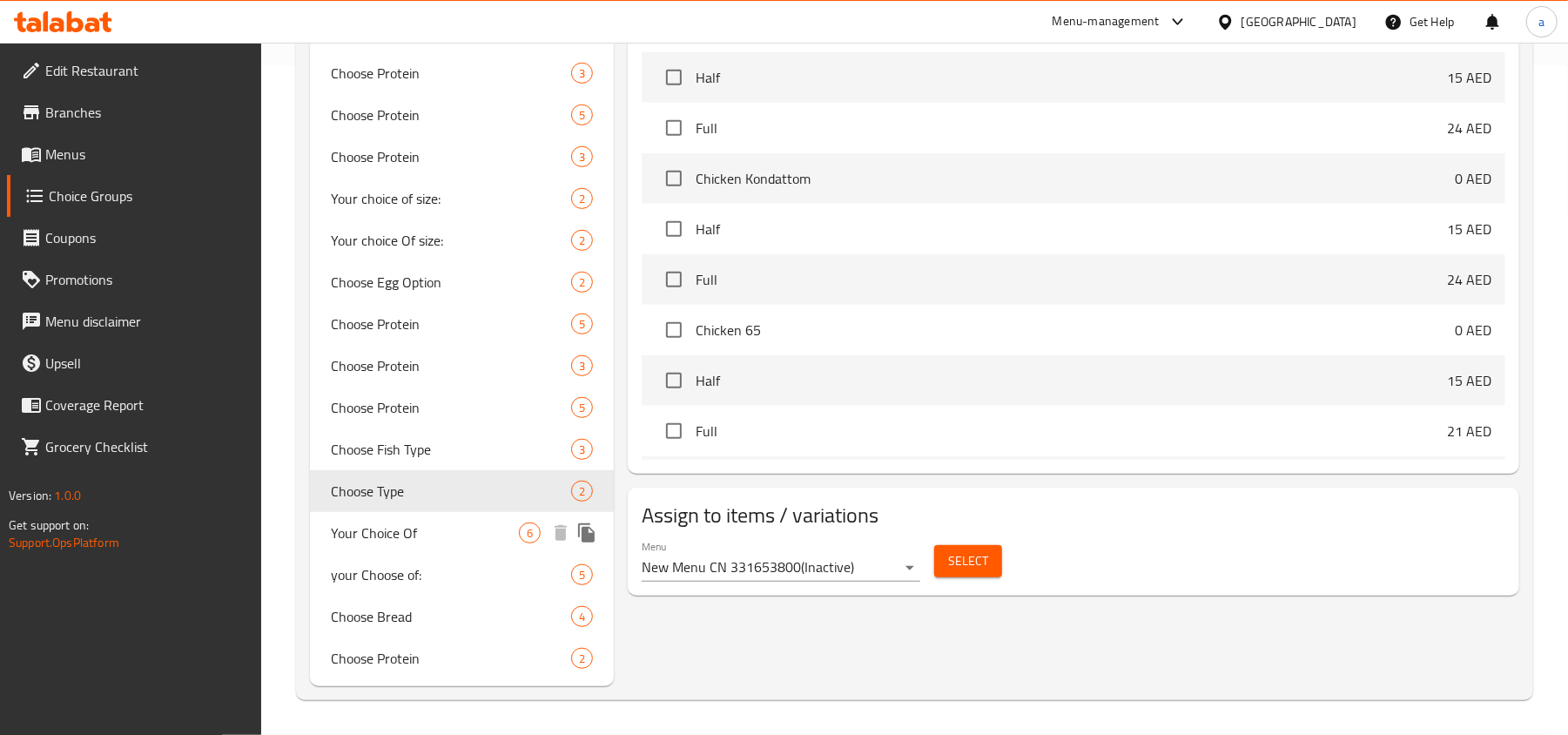
click at [450, 518] on div "Your Choice Of 6" at bounding box center [462, 533] width 304 height 42
type input "Your Choice Of"
type input "إختيارك من:"
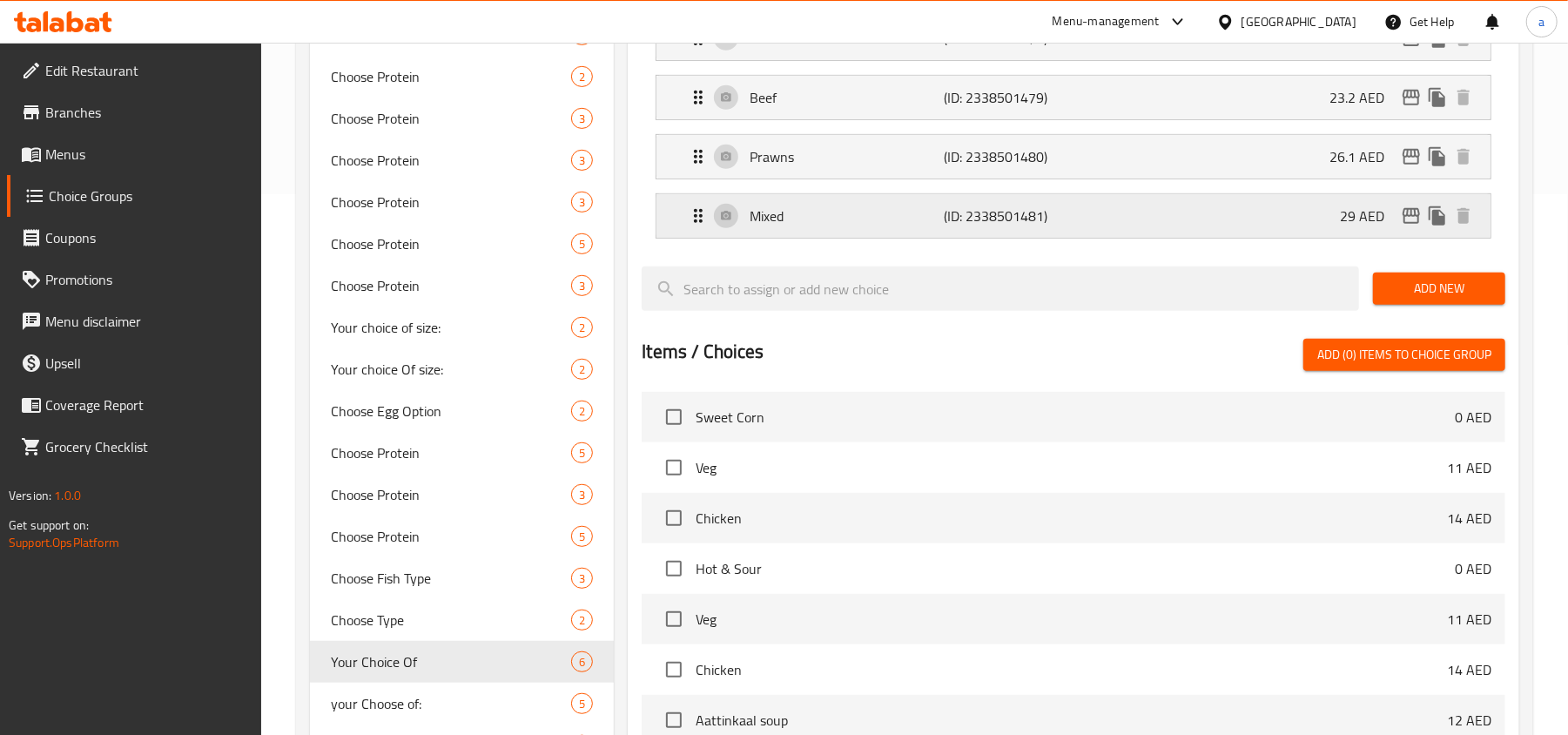
scroll to position [786, 0]
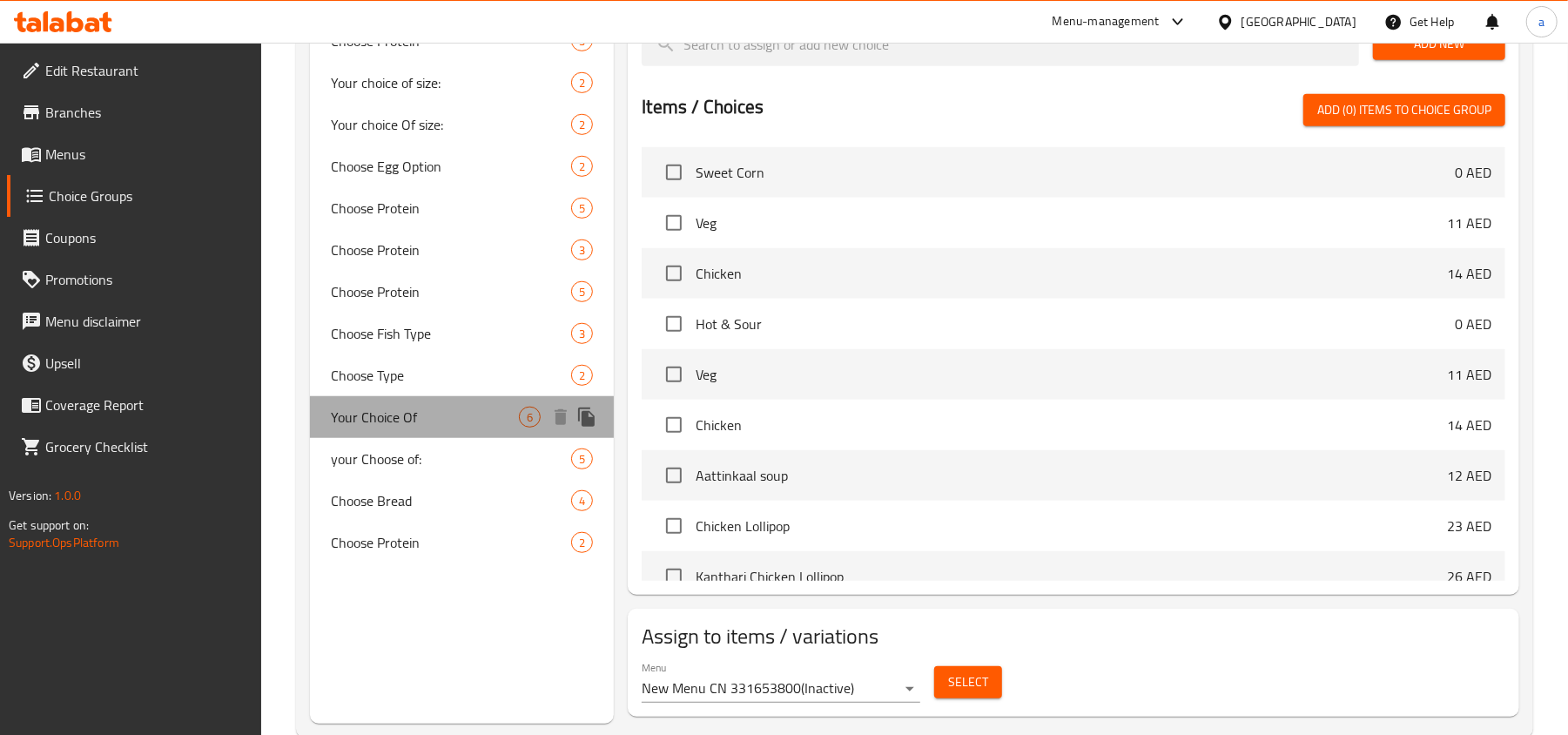
click at [411, 435] on div "Your Choice Of 6" at bounding box center [462, 416] width 304 height 42
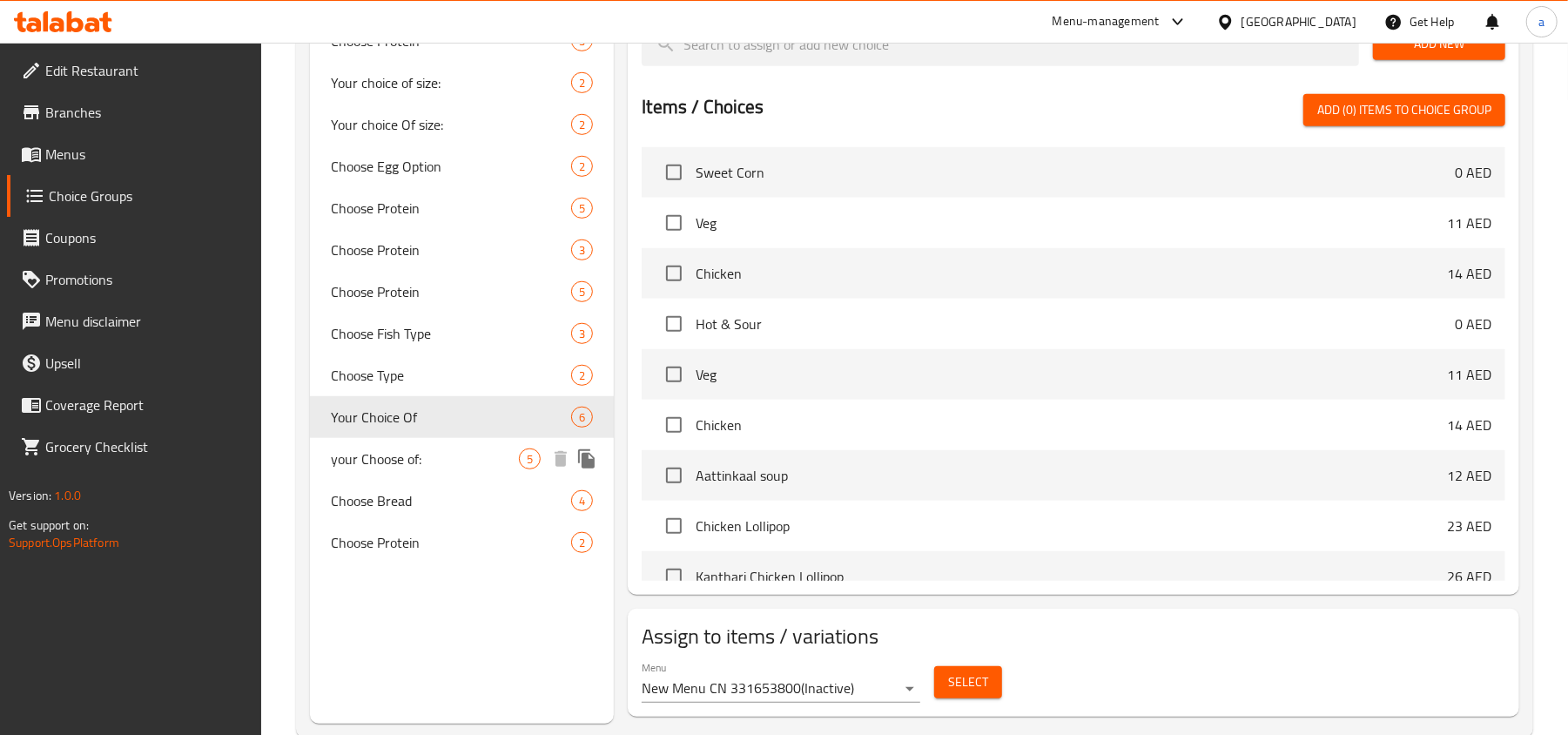
click at [413, 464] on span "your Choose of:" at bounding box center [425, 459] width 188 height 21
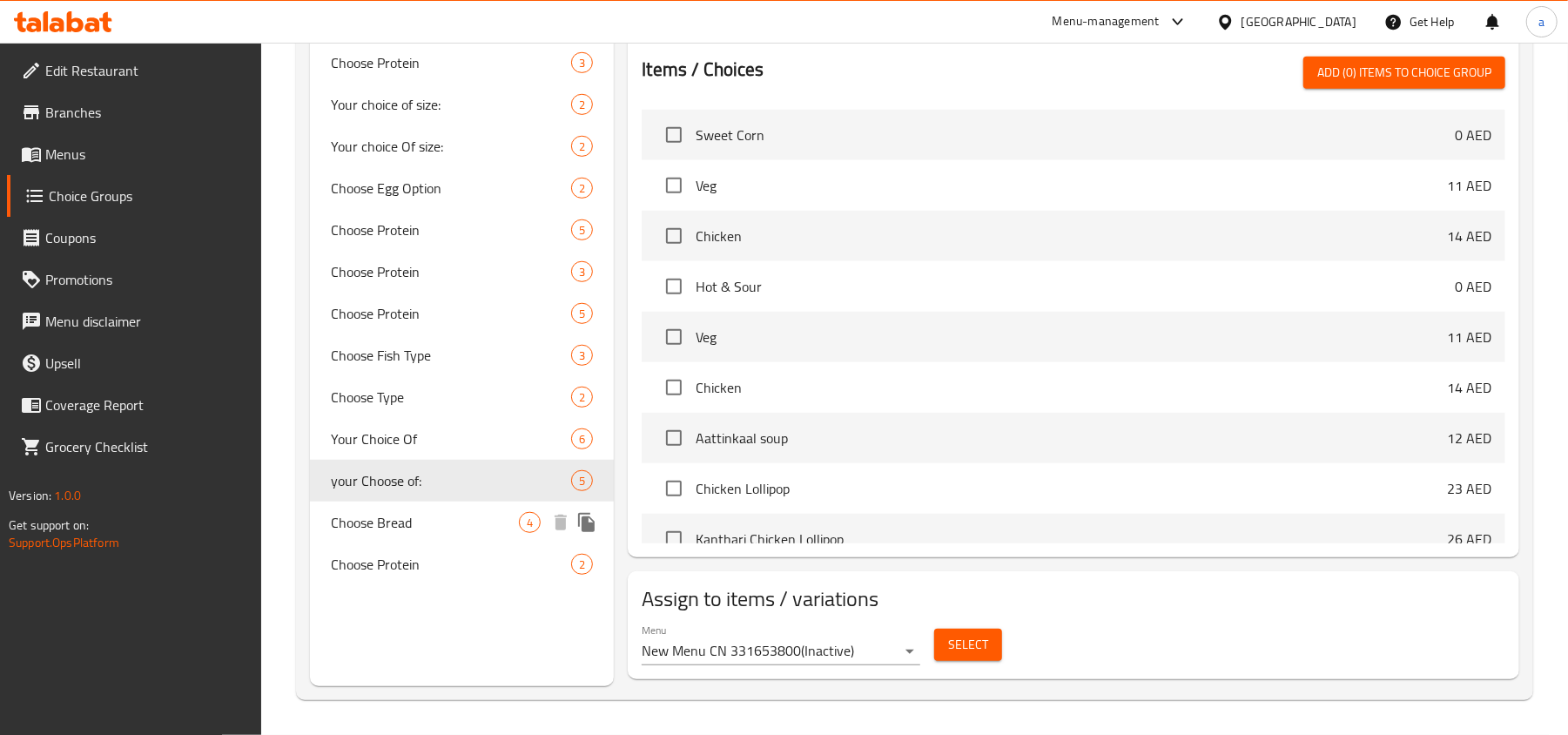
click at [447, 531] on div "Choose Bread 4" at bounding box center [462, 522] width 304 height 42
type input "Choose Bread"
type input "اختر الخبز"
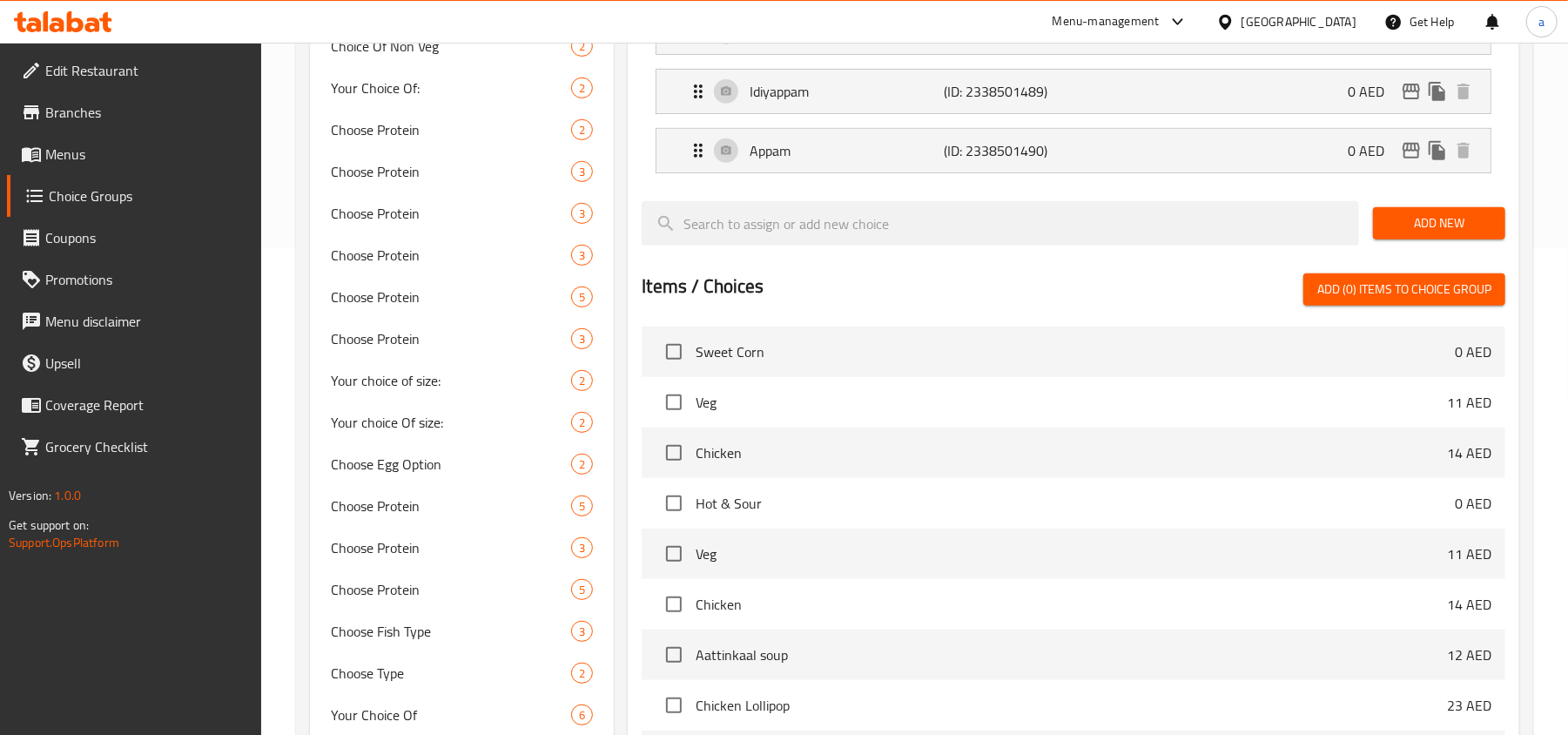
scroll to position [707, 0]
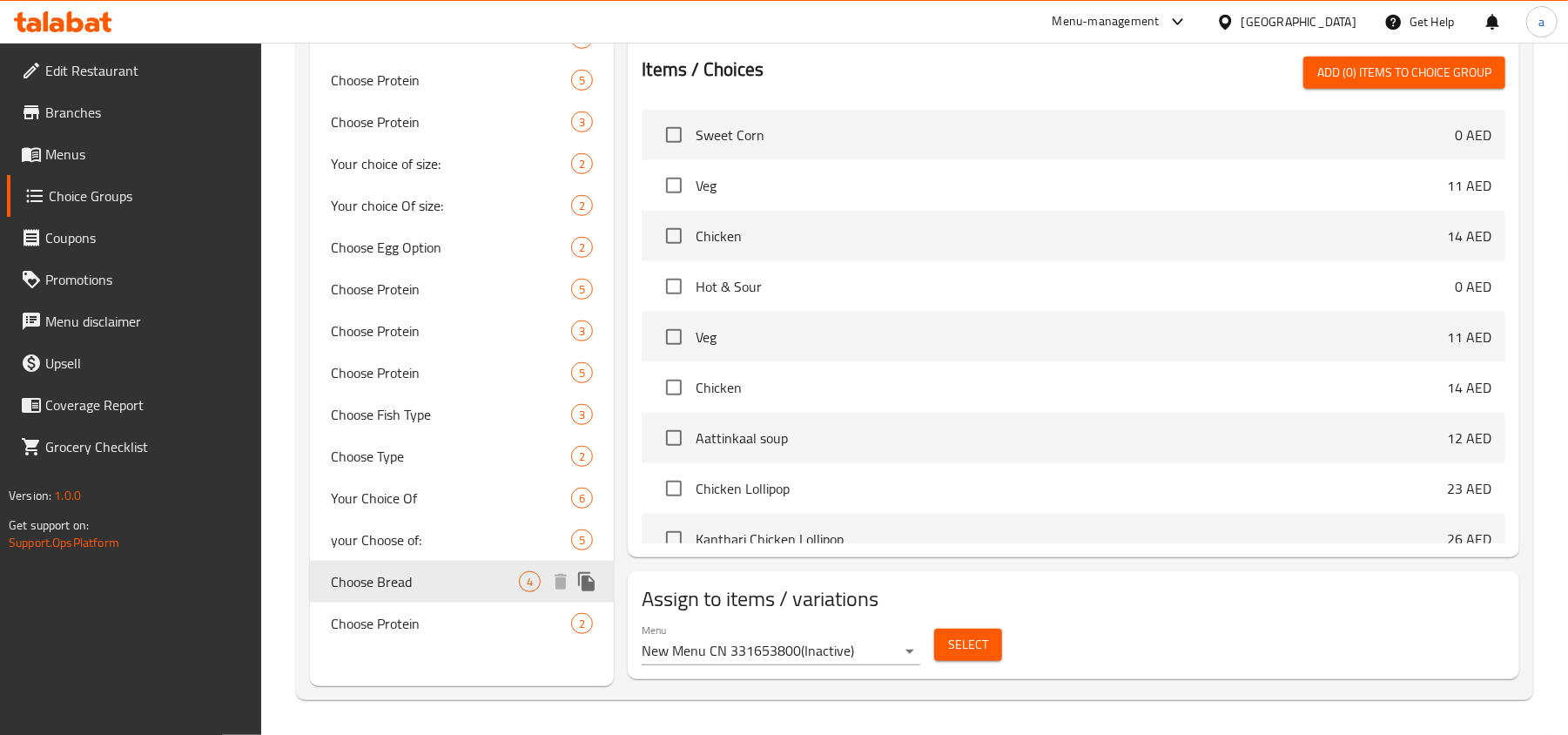
click at [429, 597] on div "Choose Bread 4" at bounding box center [462, 581] width 304 height 42
click at [446, 614] on span "Choose Protein" at bounding box center [425, 623] width 188 height 21
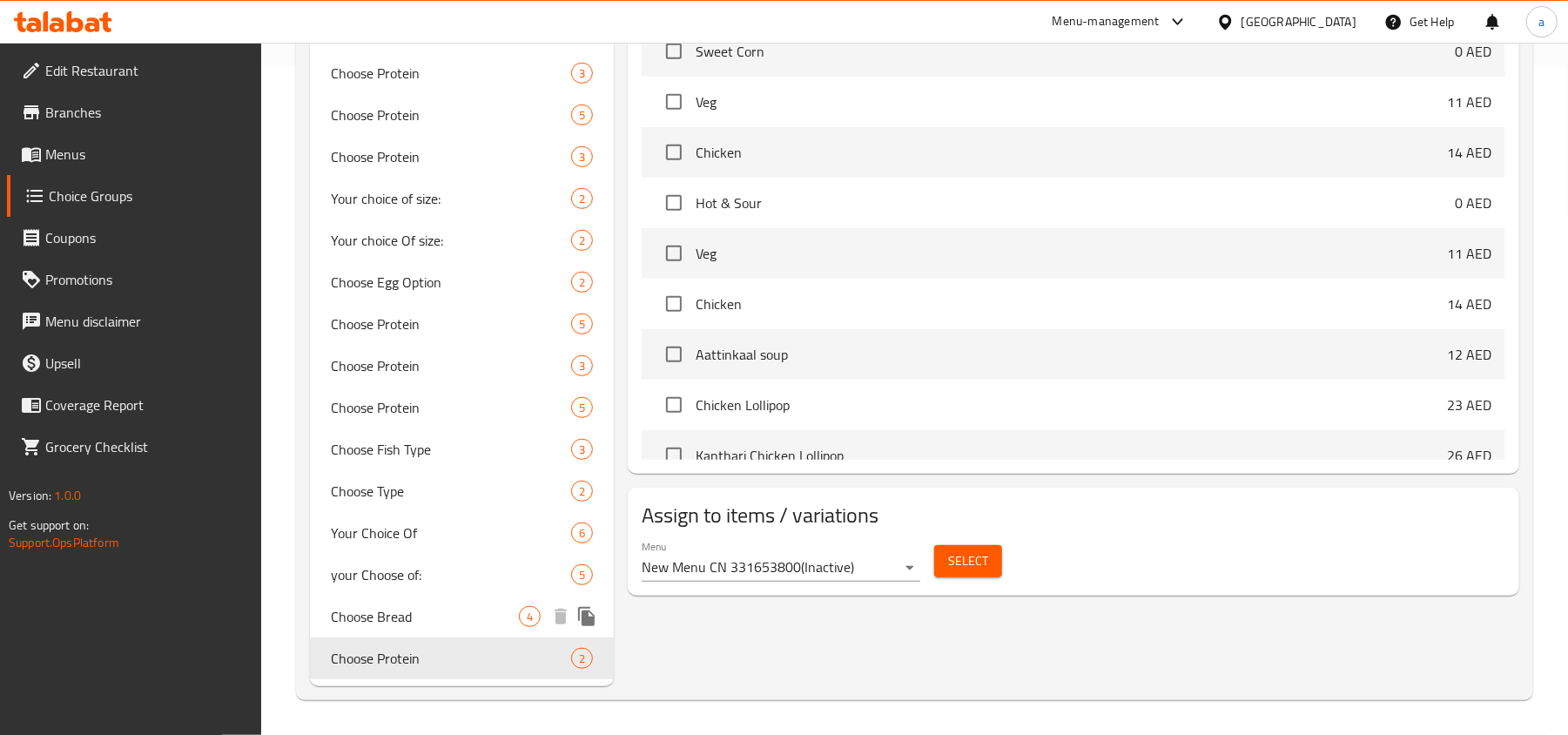
type input "Choose Protein"
type input "اختر البروتين"
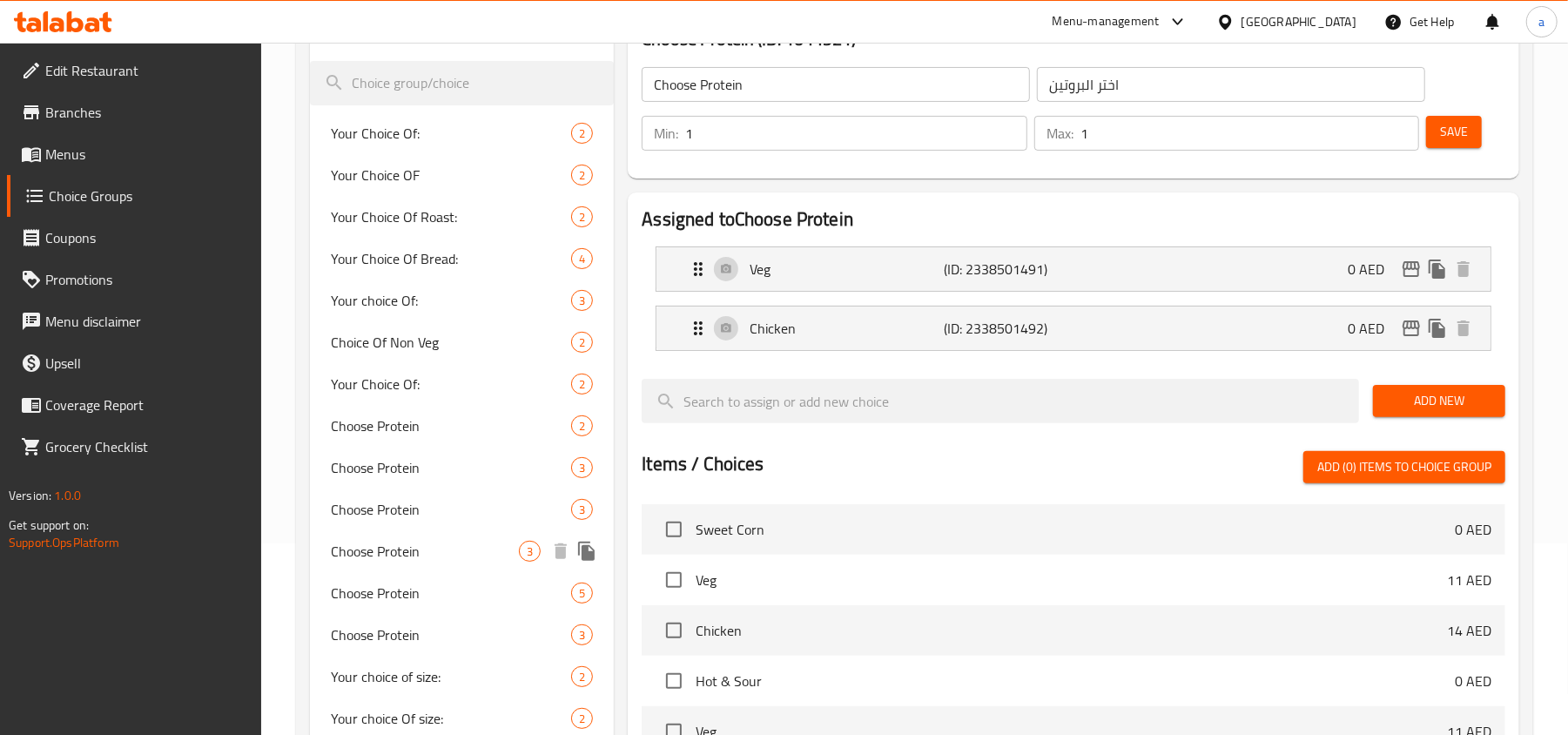
scroll to position [669, 0]
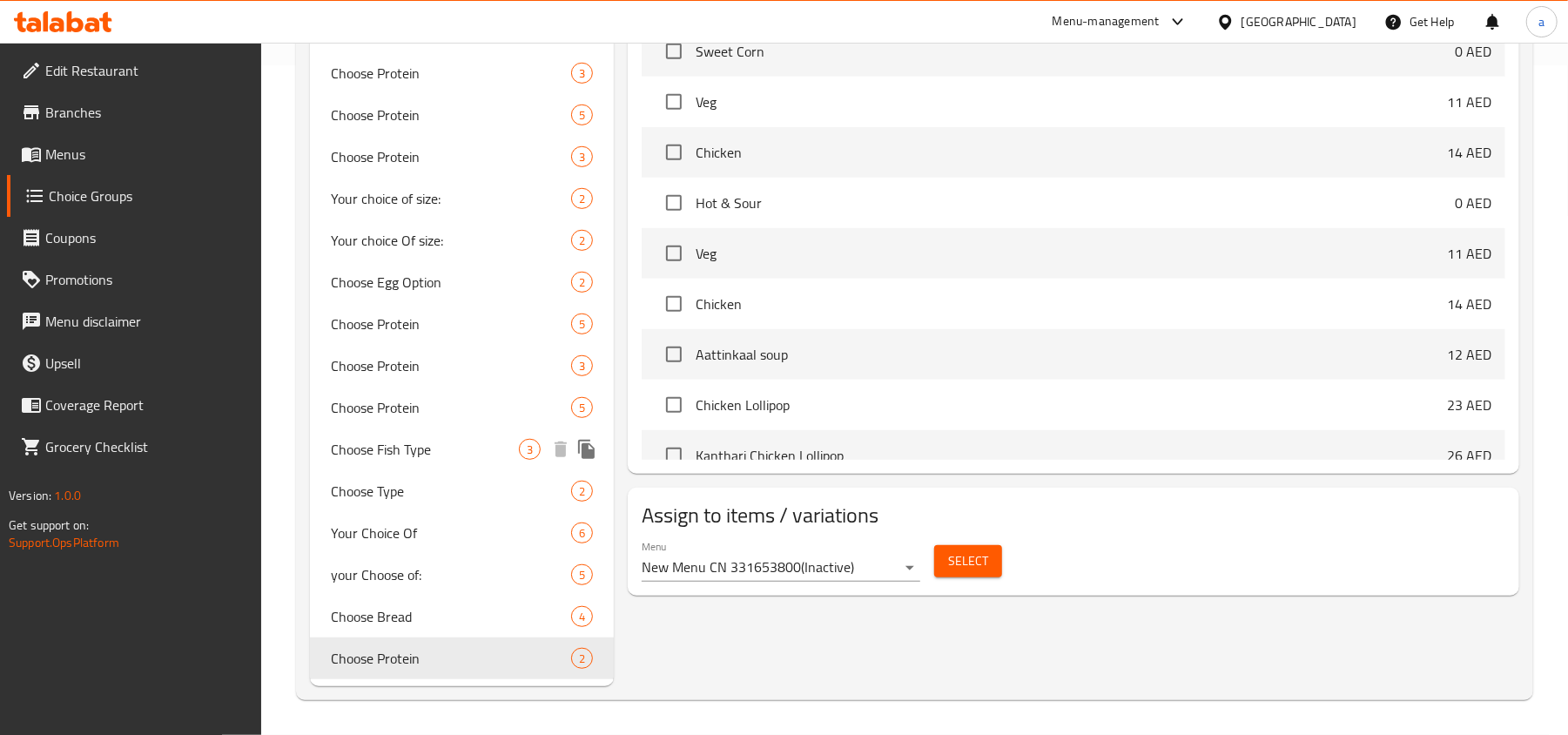
click at [437, 449] on span "Choose Fish Type" at bounding box center [425, 449] width 188 height 21
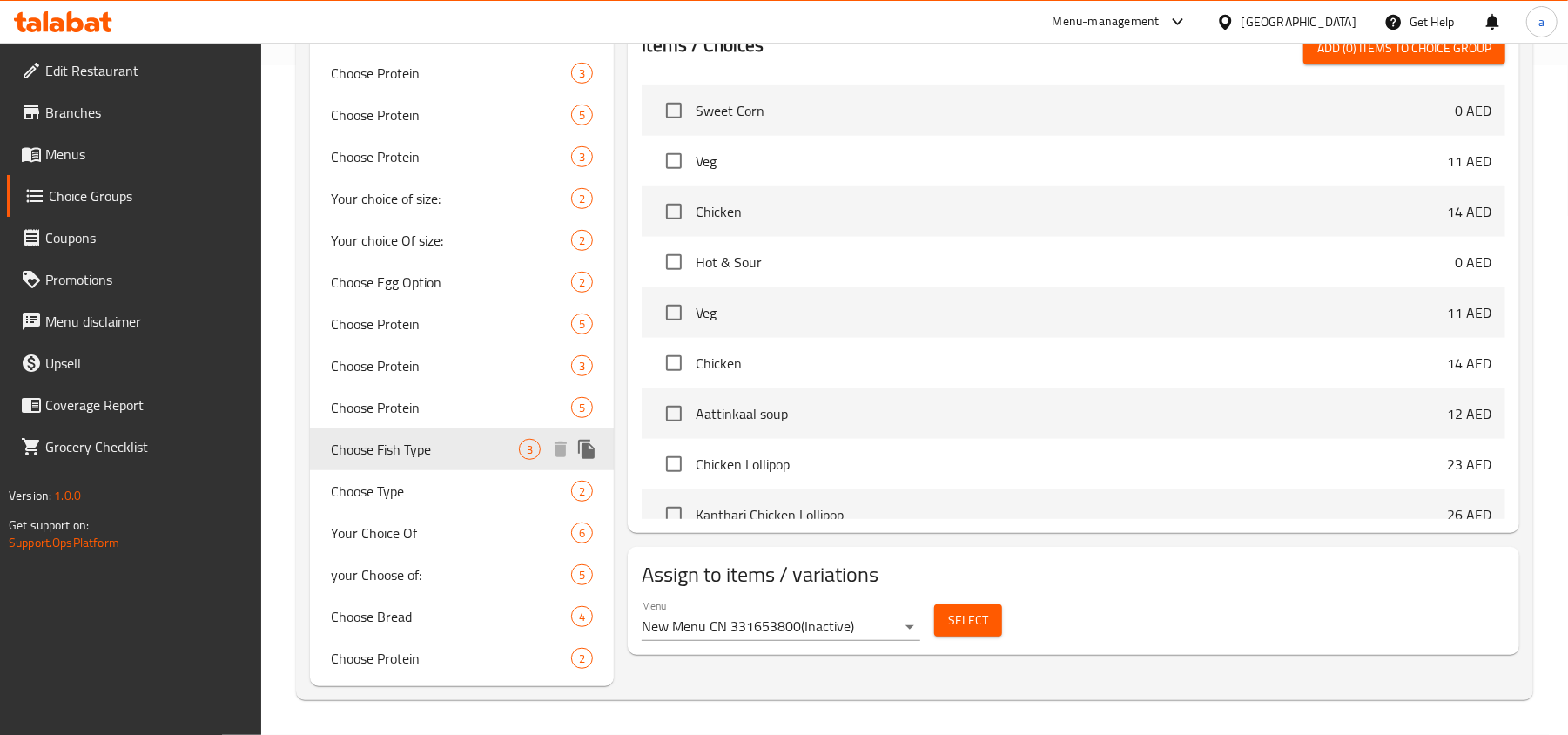
type input "Choose Fish Type"
type input "اختر نوع السمك"
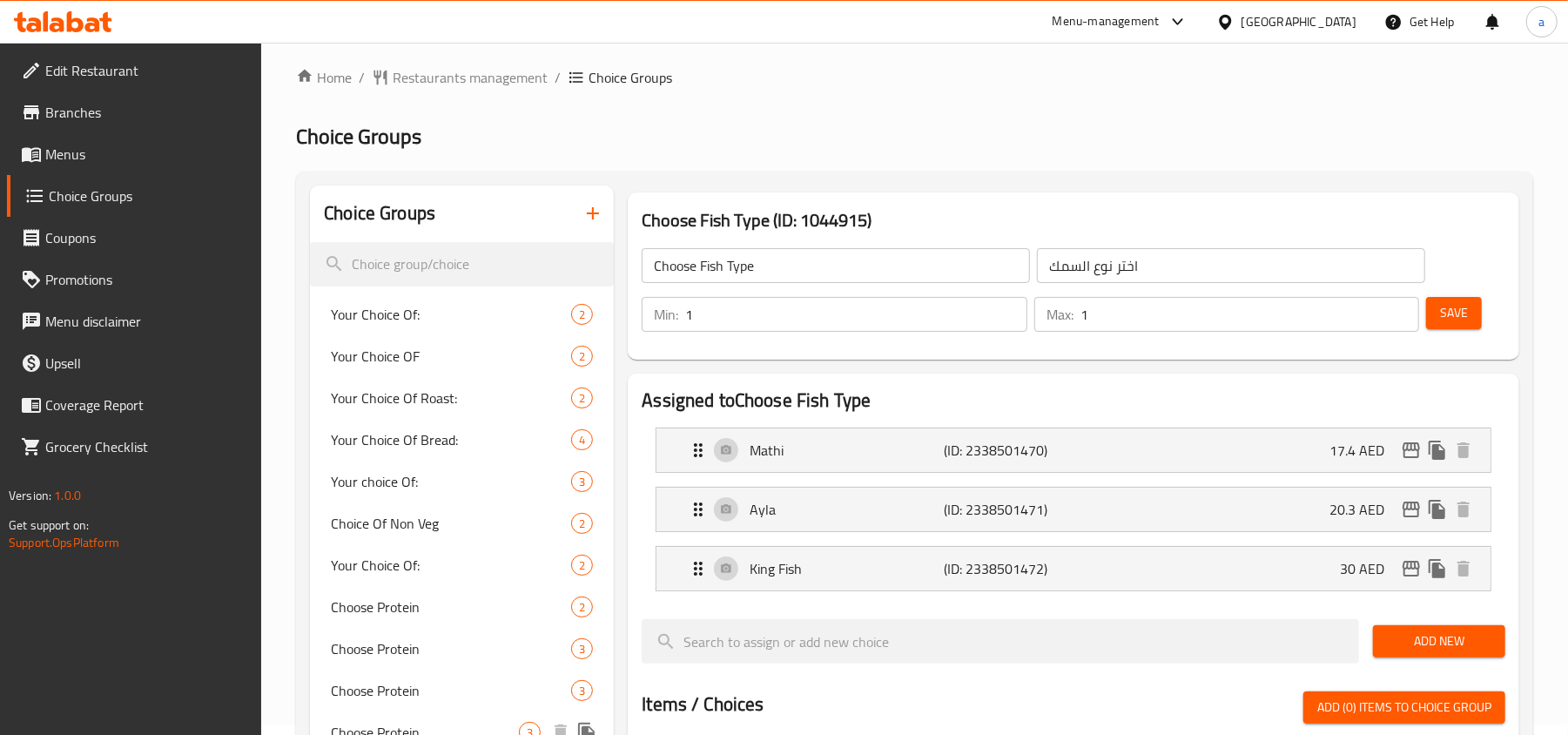
scroll to position [0, 0]
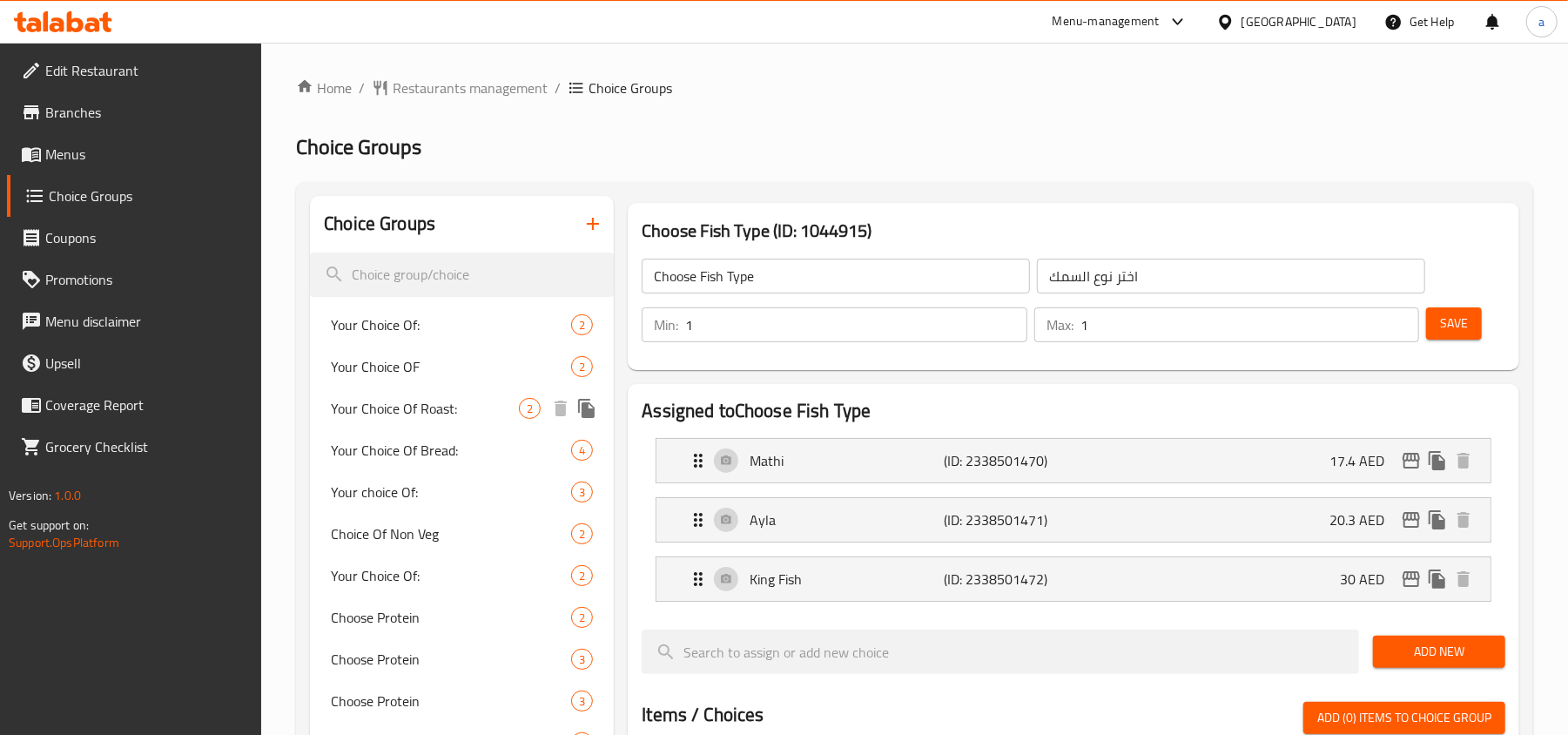
click at [435, 399] on span "Your Choice Of Roast:" at bounding box center [425, 408] width 188 height 21
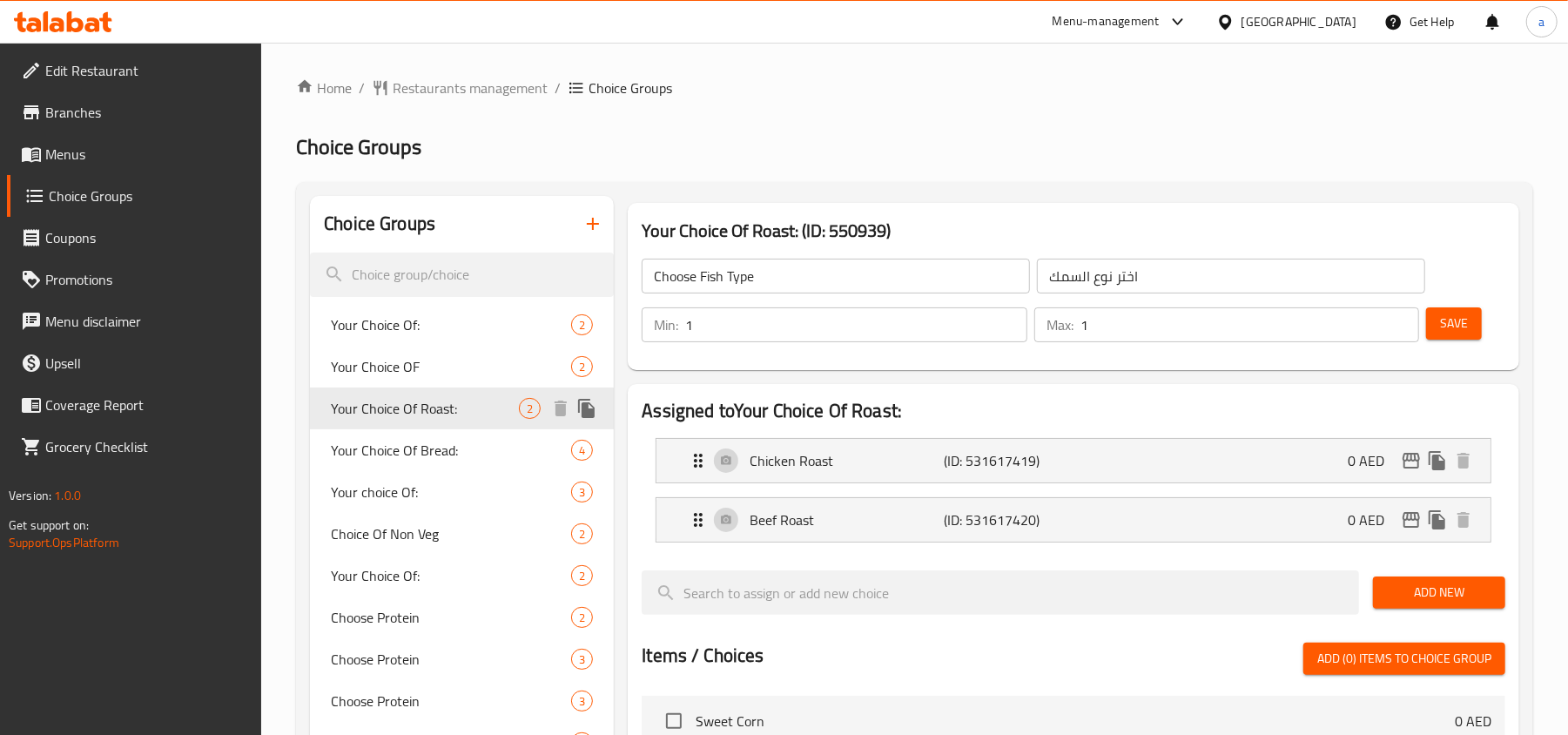
type input "Your Choice Of Roast:"
type input "اختيارك من الشواء:"
click at [415, 339] on div "Your Choice Of: 2" at bounding box center [462, 324] width 304 height 42
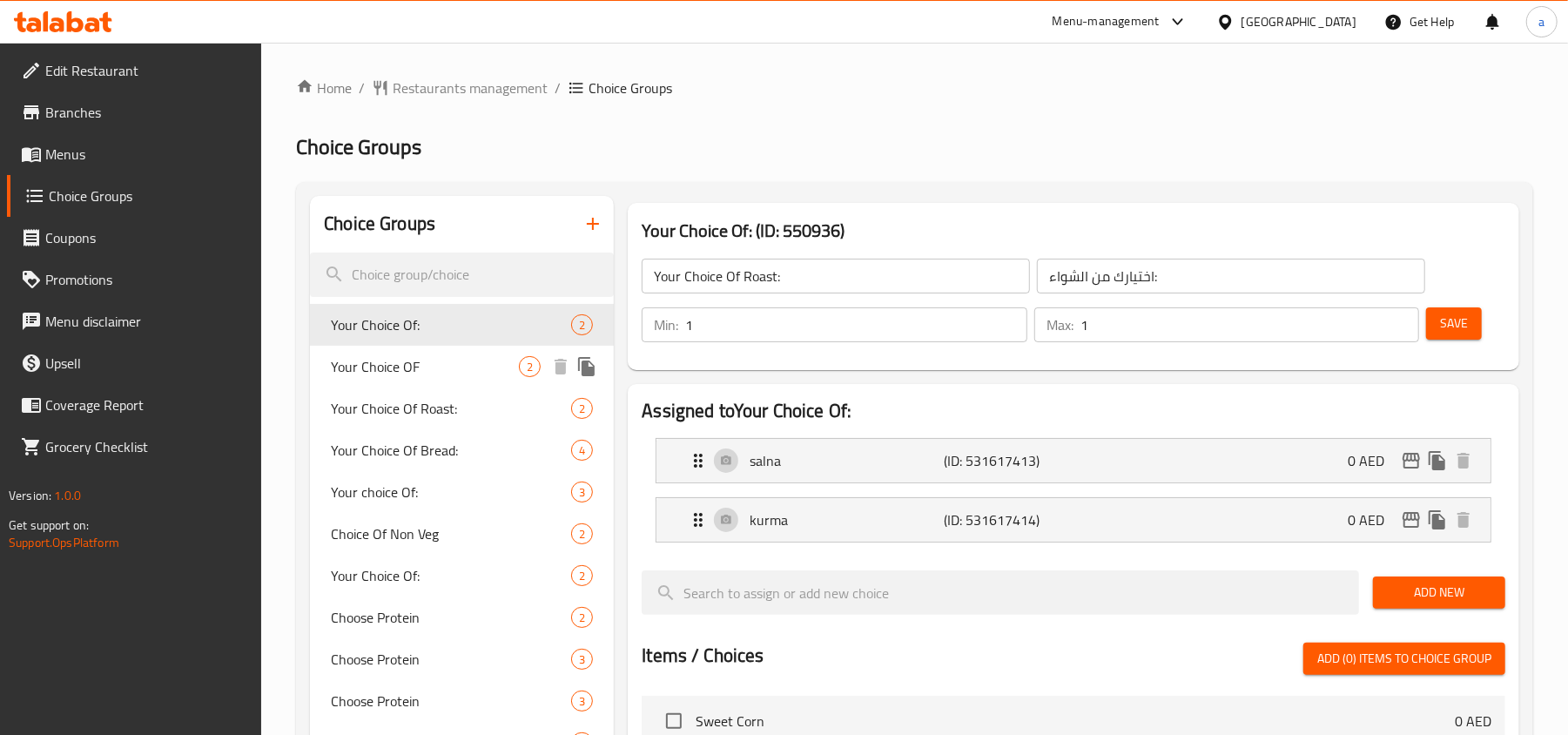
type input "Your Choice Of:"
type input "إختيارك من:"
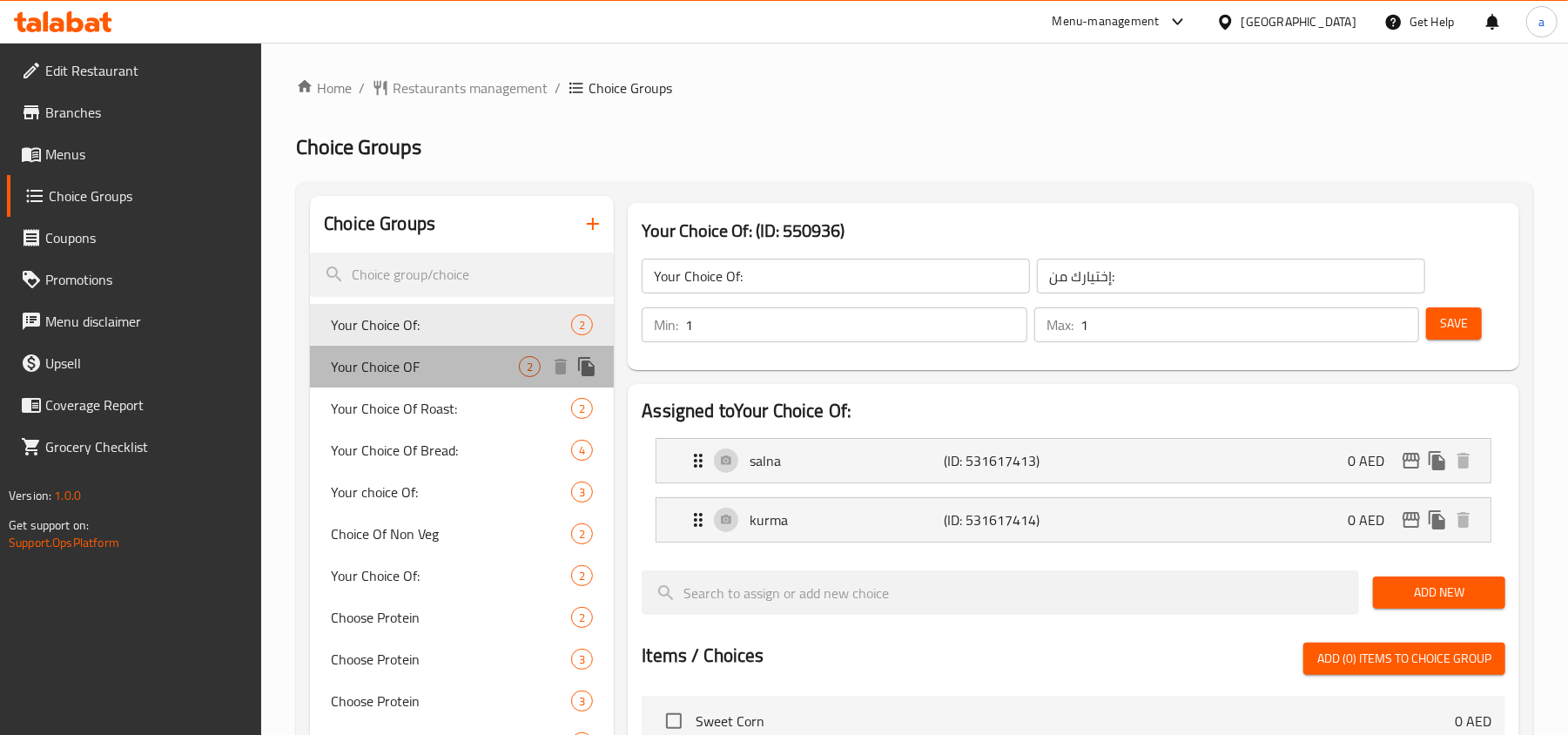
click at [416, 368] on span "Your Choice OF" at bounding box center [425, 367] width 188 height 21
type input "Your Choice OF"
type input "إختيارك من"
type input "2"
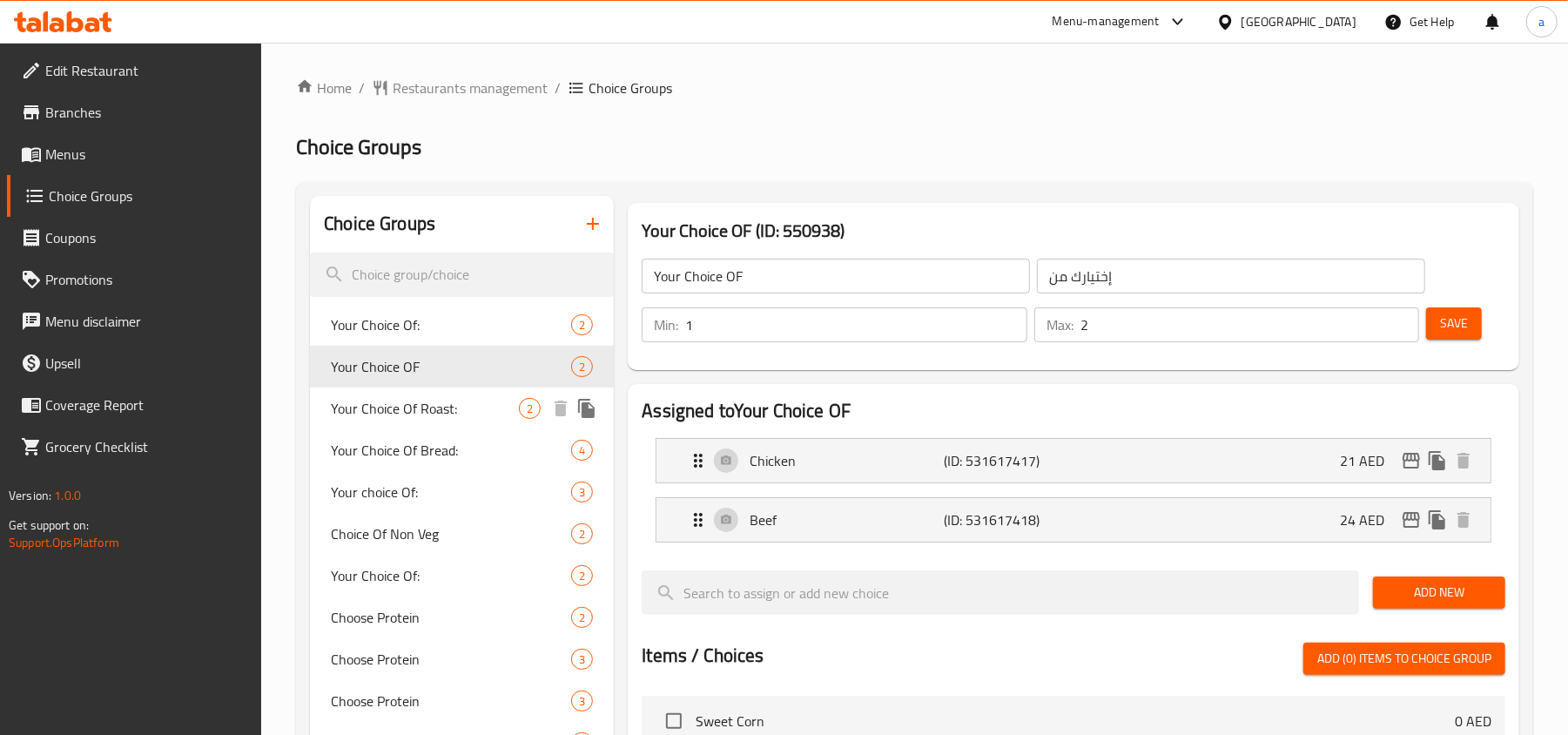
click at [415, 398] on span "Your Choice Of Roast:" at bounding box center [425, 408] width 188 height 21
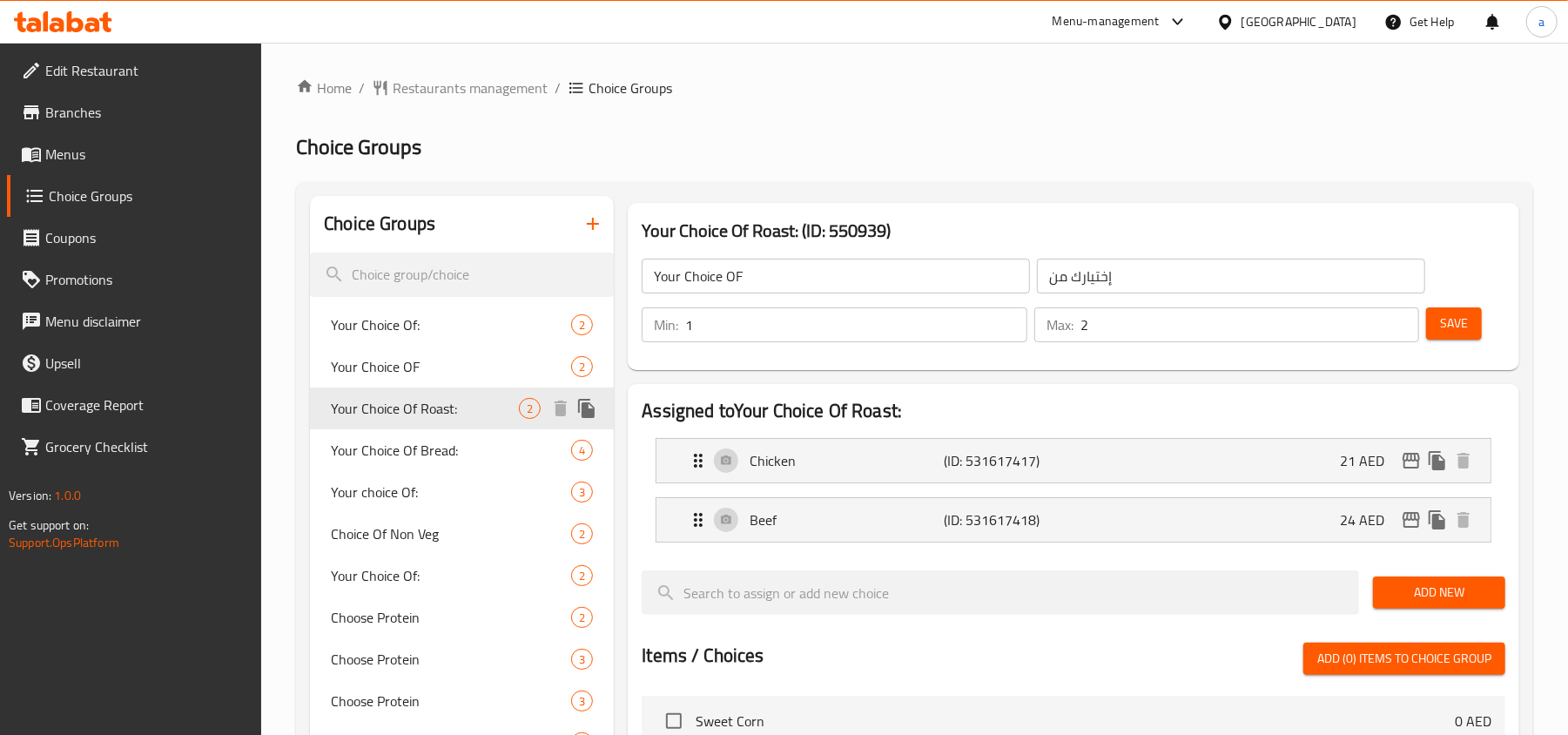
type input "Your Choice Of Roast:"
type input "اختيارك من الشواء:"
type input "1"
click at [415, 431] on div "Your Choice Of Bread: 4" at bounding box center [462, 450] width 304 height 42
type input "Your Choice Of Bread:"
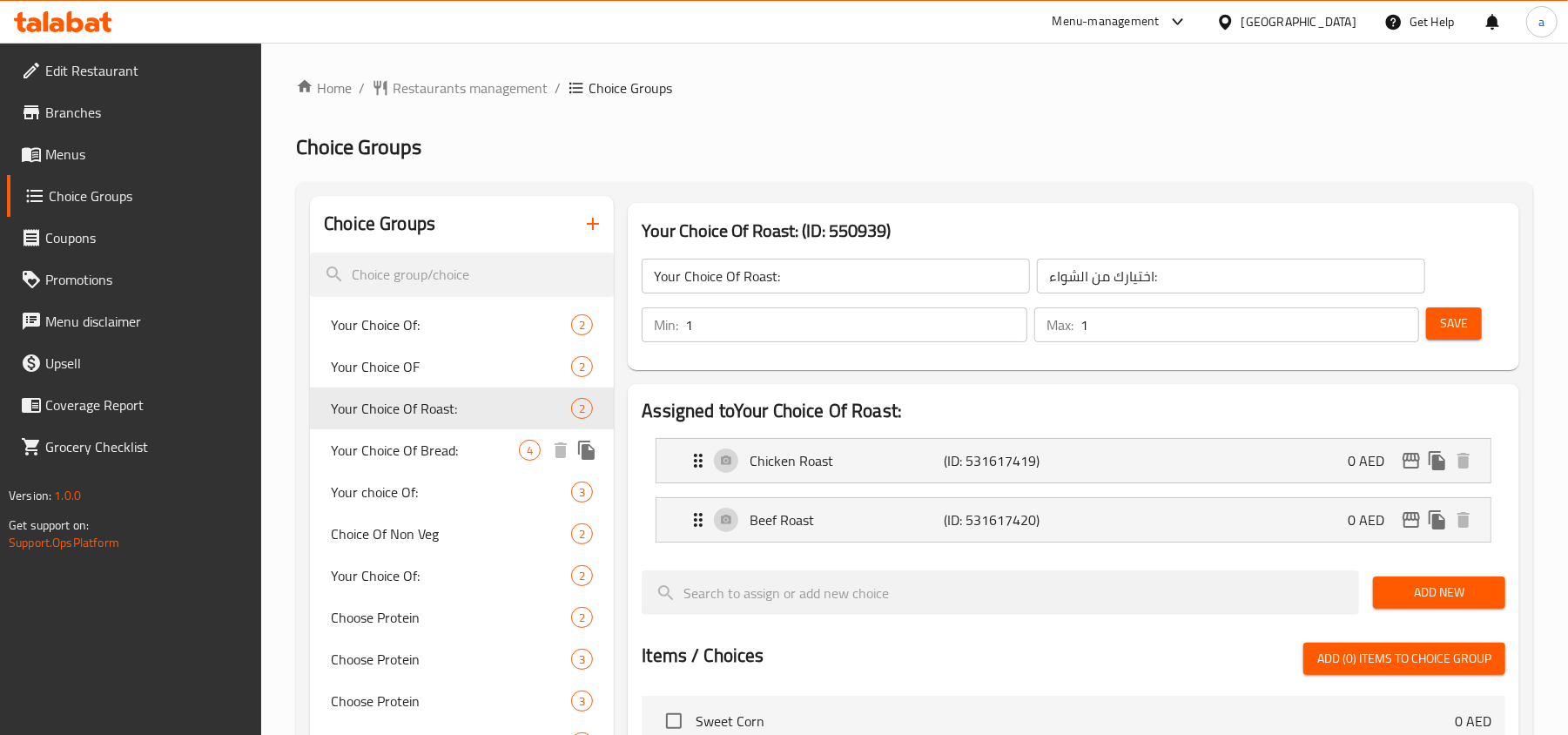
type input "إختيارك من الخبز:"
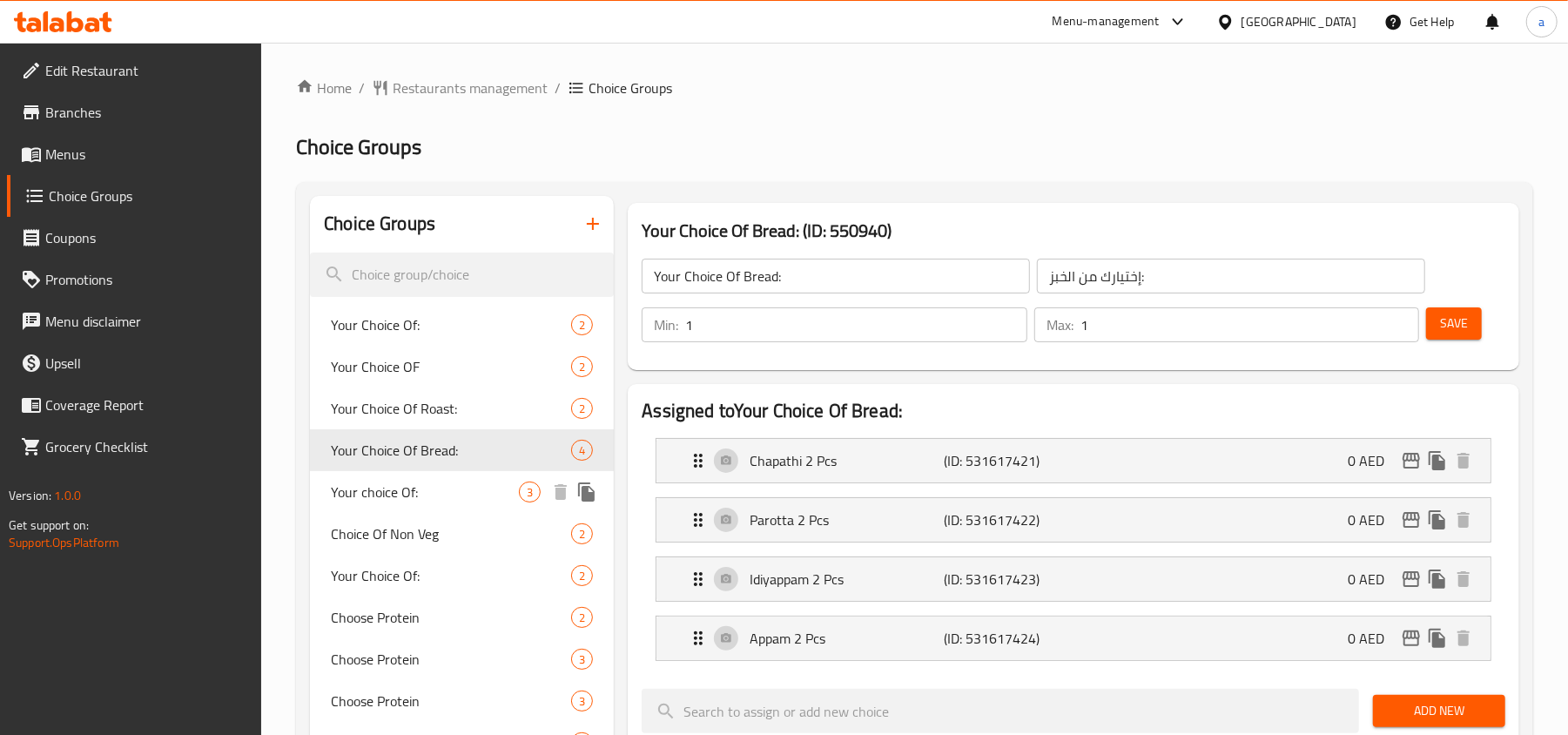
click at [411, 475] on div "Your choice Of: 3" at bounding box center [462, 492] width 304 height 42
type input "Your choice Of:"
type input "إختيارك من:"
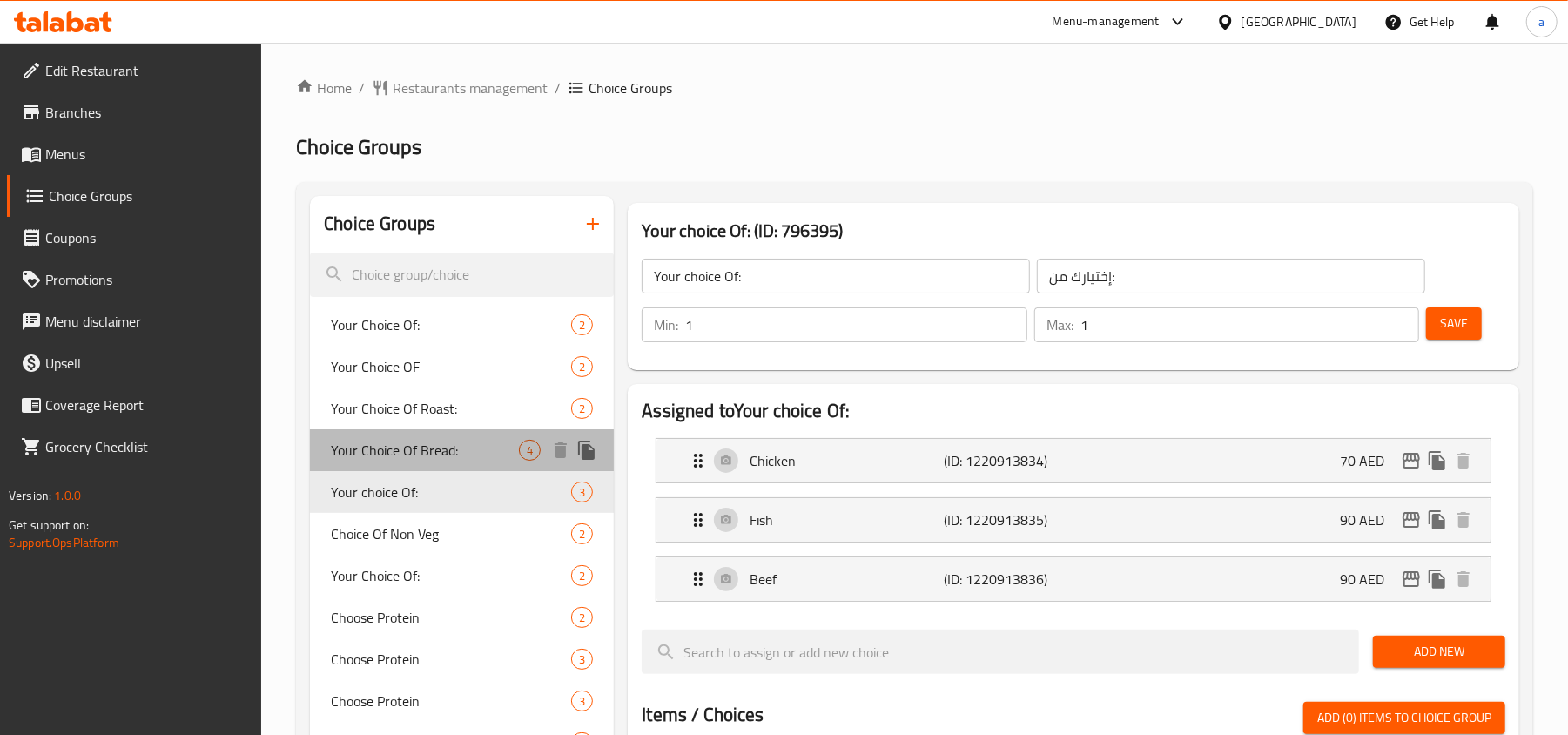
click at [423, 439] on span "Your Choice Of Bread:" at bounding box center [425, 450] width 188 height 21
type input "Your Choice Of Bread:"
type input "إختيارك من الخبز:"
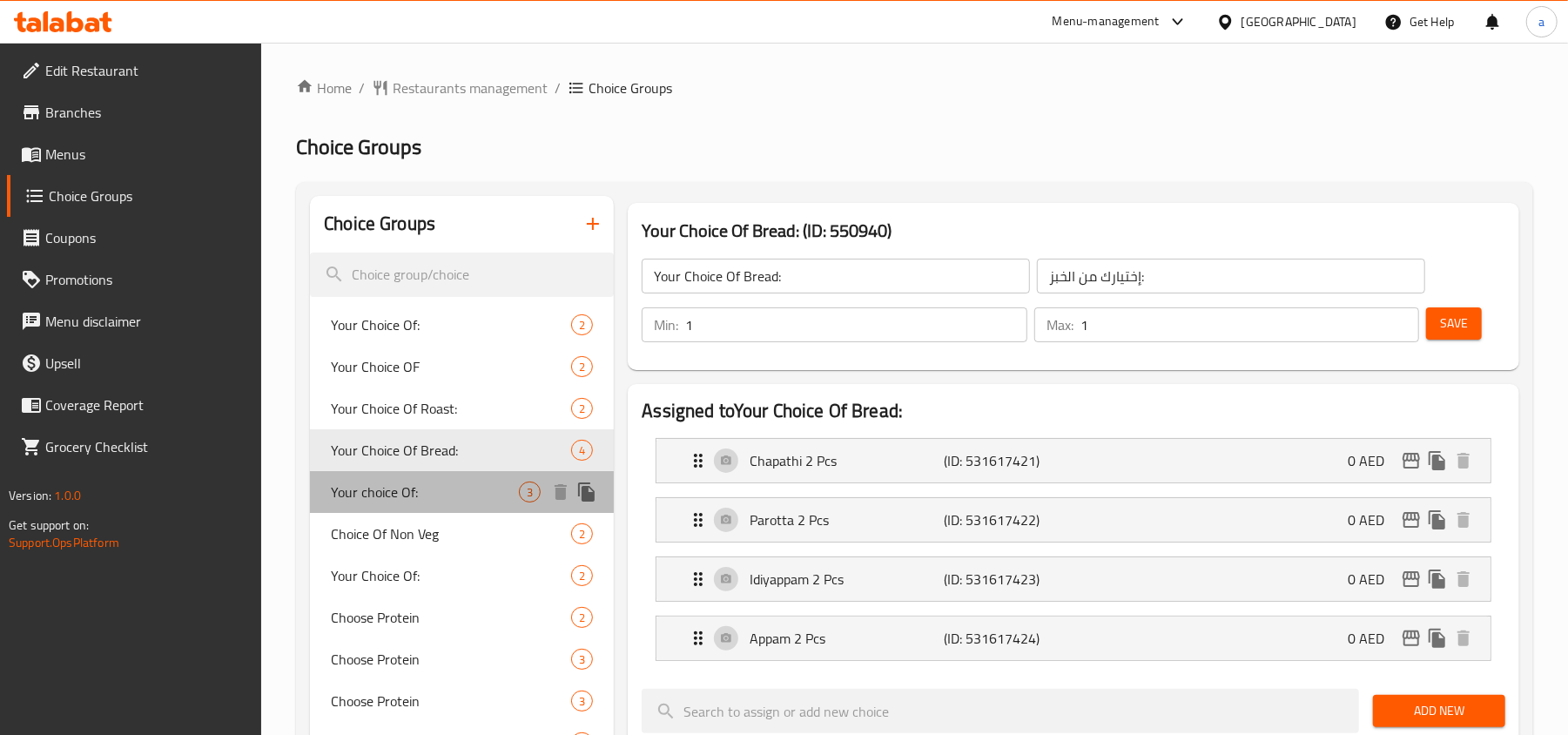
click at [423, 475] on div "Your choice Of: 3" at bounding box center [462, 492] width 304 height 42
type input "Your choice Of:"
type input "إختيارك من:"
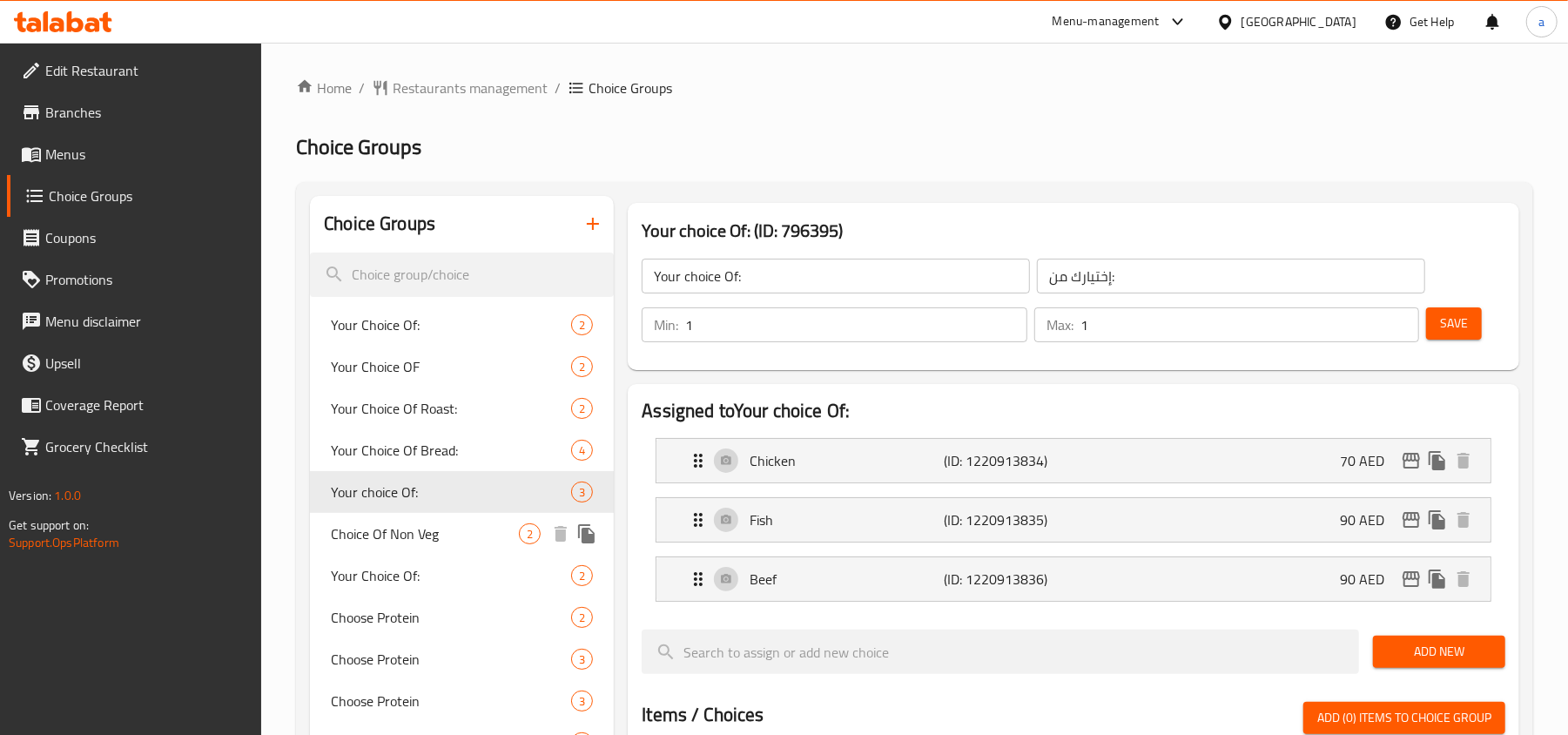
click at [419, 523] on span "Choice Of Non Veg" at bounding box center [425, 533] width 188 height 21
type input "Choice Of Non Veg"
type input "اختيار غير نباتي"
type input "0"
type input "2"
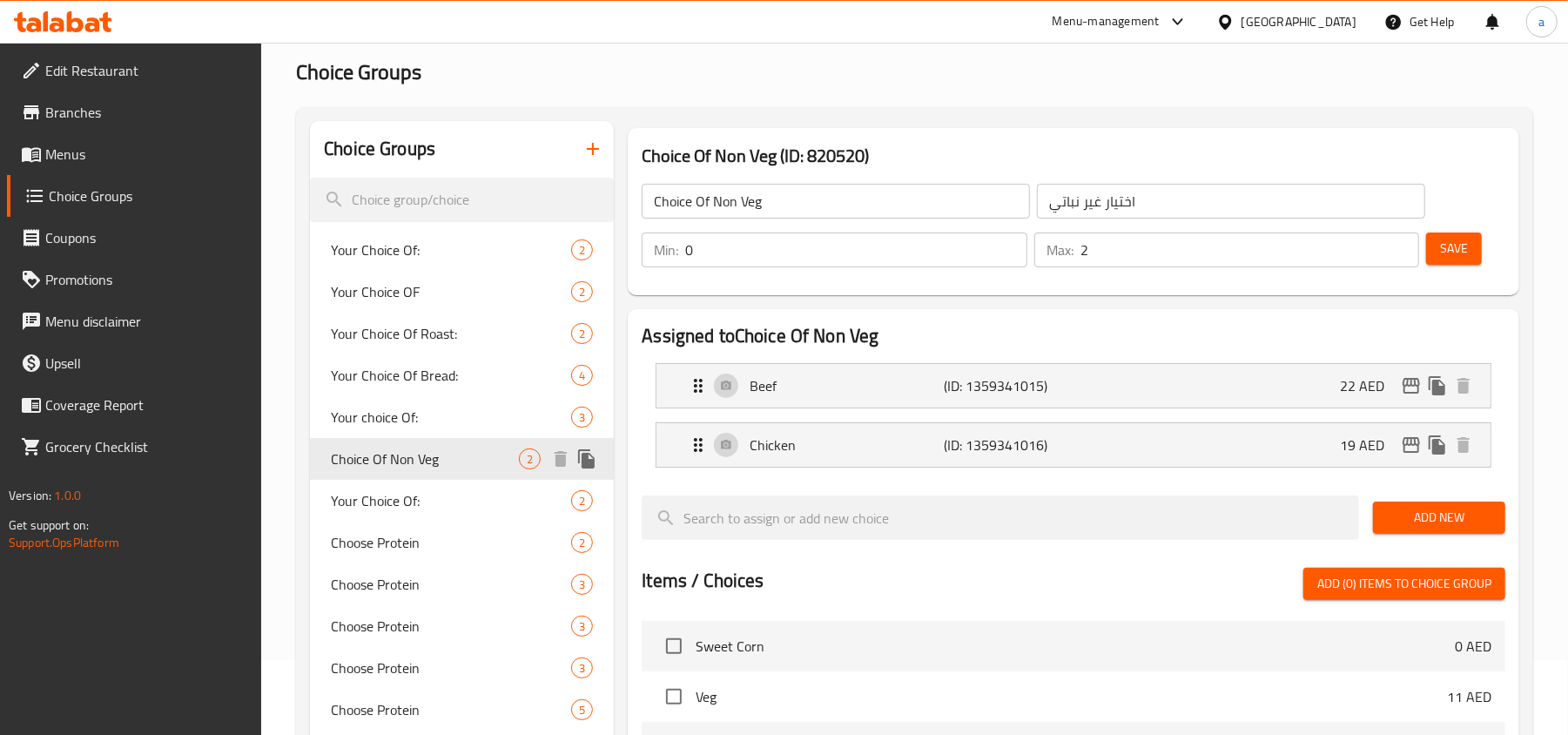
scroll to position [115, 0]
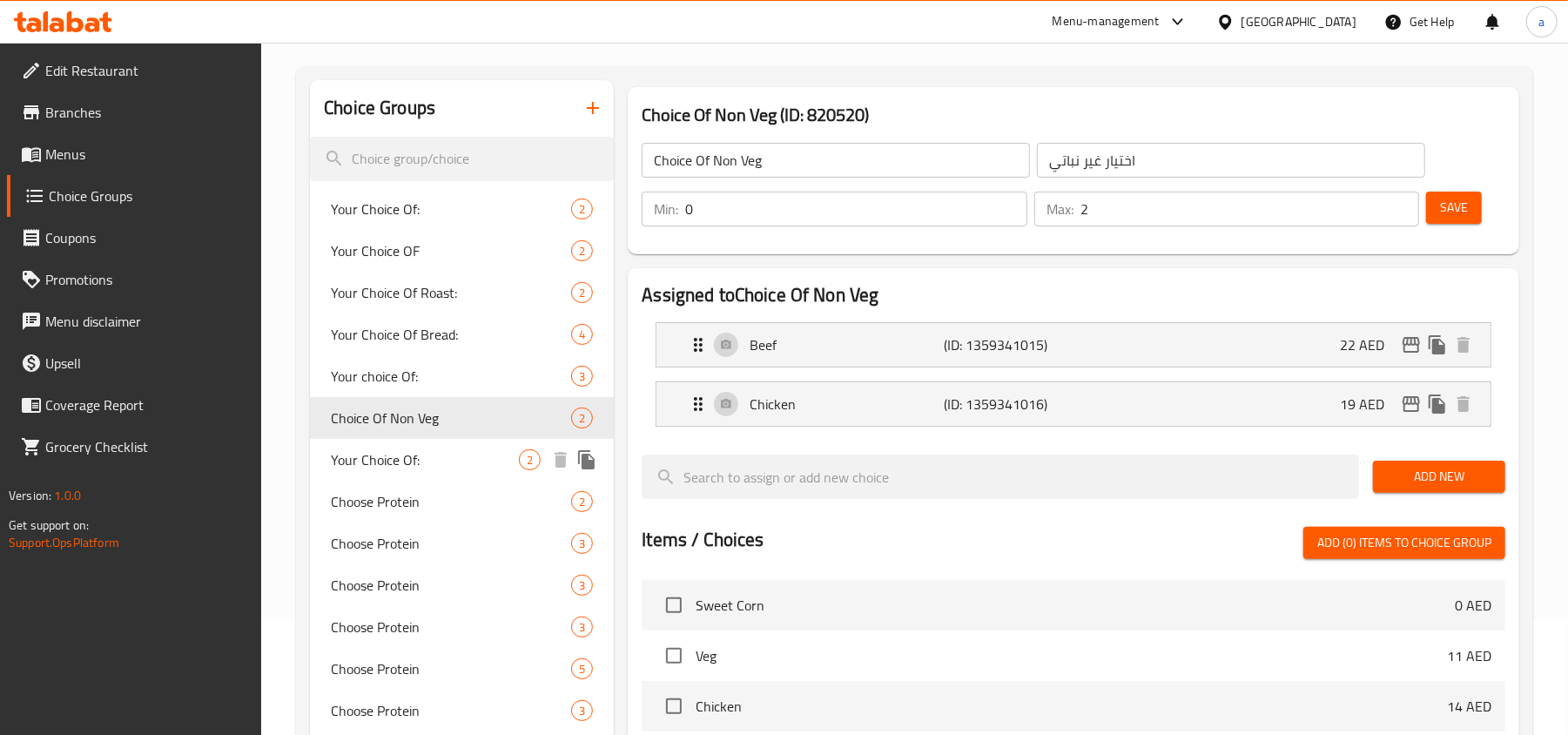
click at [427, 440] on div "Your Choice Of: 2" at bounding box center [462, 459] width 304 height 42
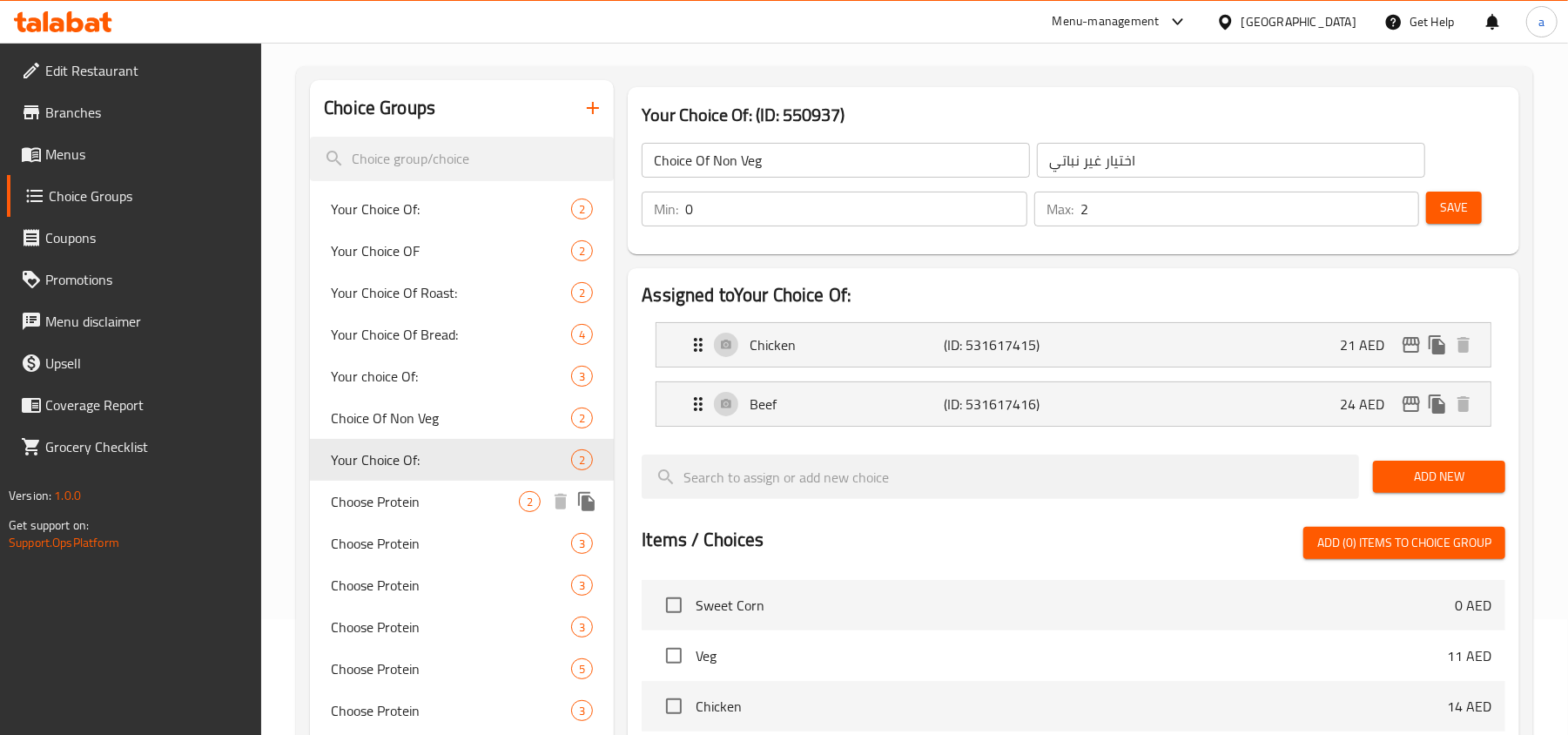
type input "Your Choice Of:"
type input "إختيارك من:"
type input "1"
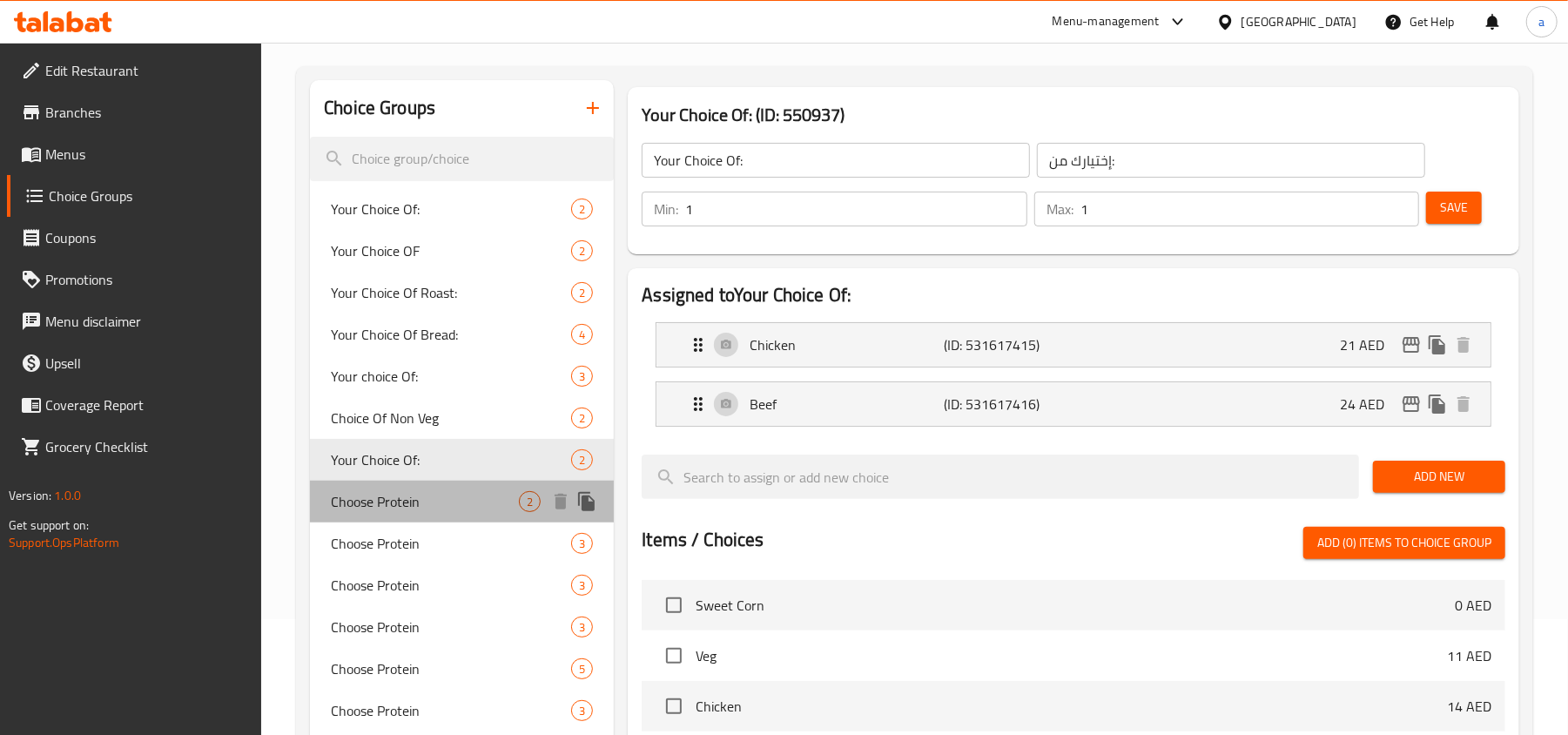
click at [425, 494] on span "Choose Protein" at bounding box center [425, 502] width 188 height 21
type input "Choose Protein"
type input "اختر البروتين"
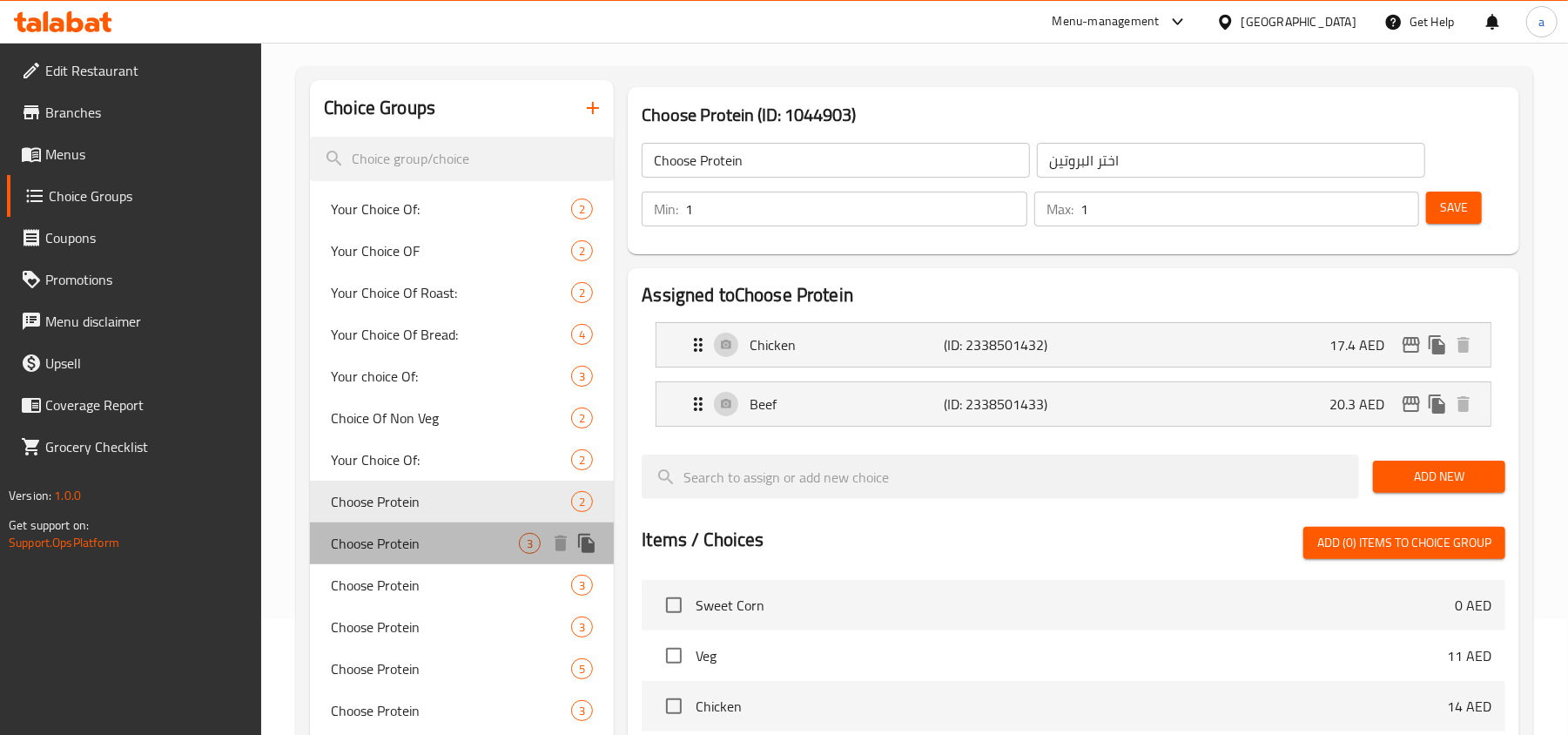
click at [422, 538] on span "Choose Protein" at bounding box center [425, 543] width 188 height 21
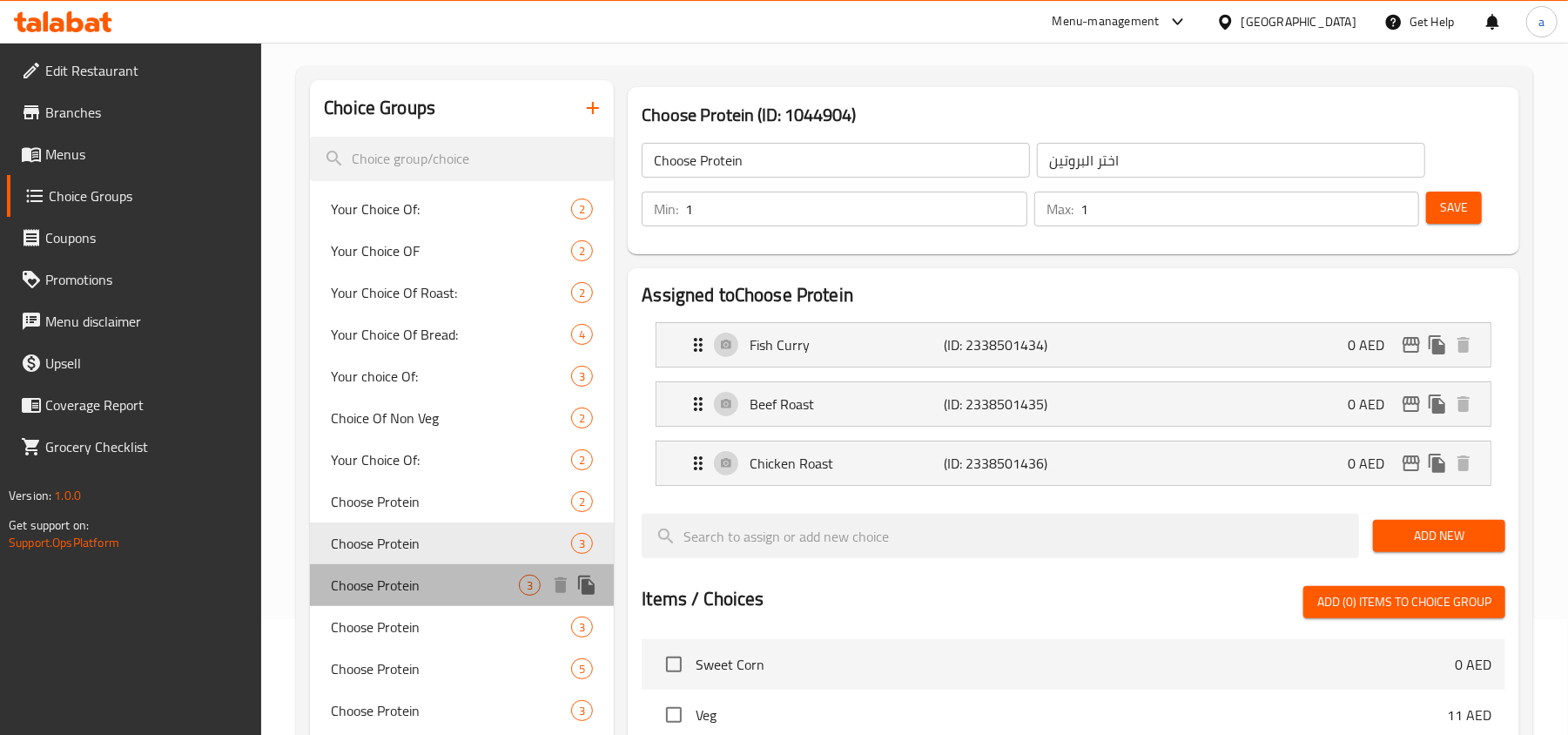
click at [422, 578] on span "Choose Protein" at bounding box center [425, 585] width 188 height 21
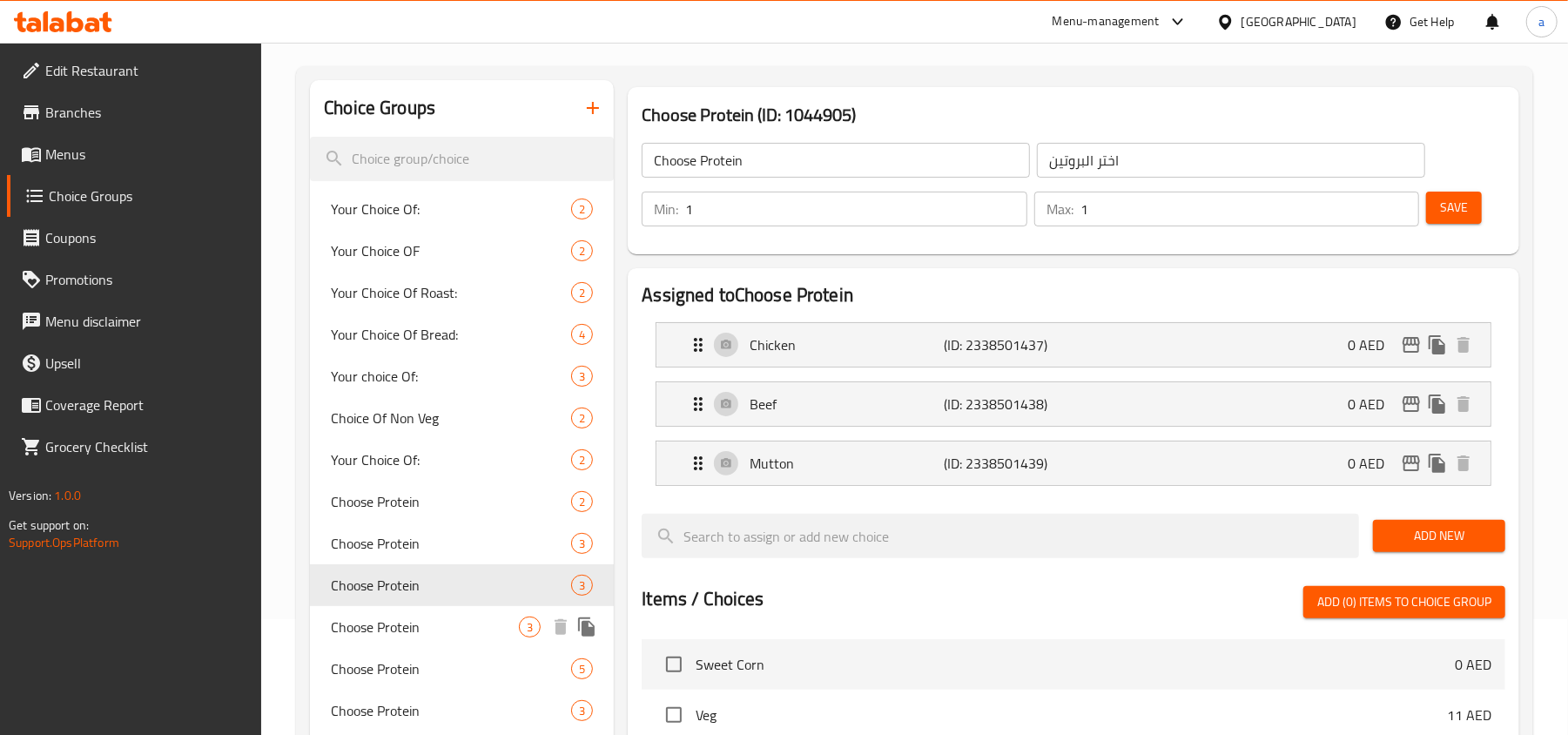
click at [416, 620] on span "Choose Protein" at bounding box center [425, 627] width 188 height 21
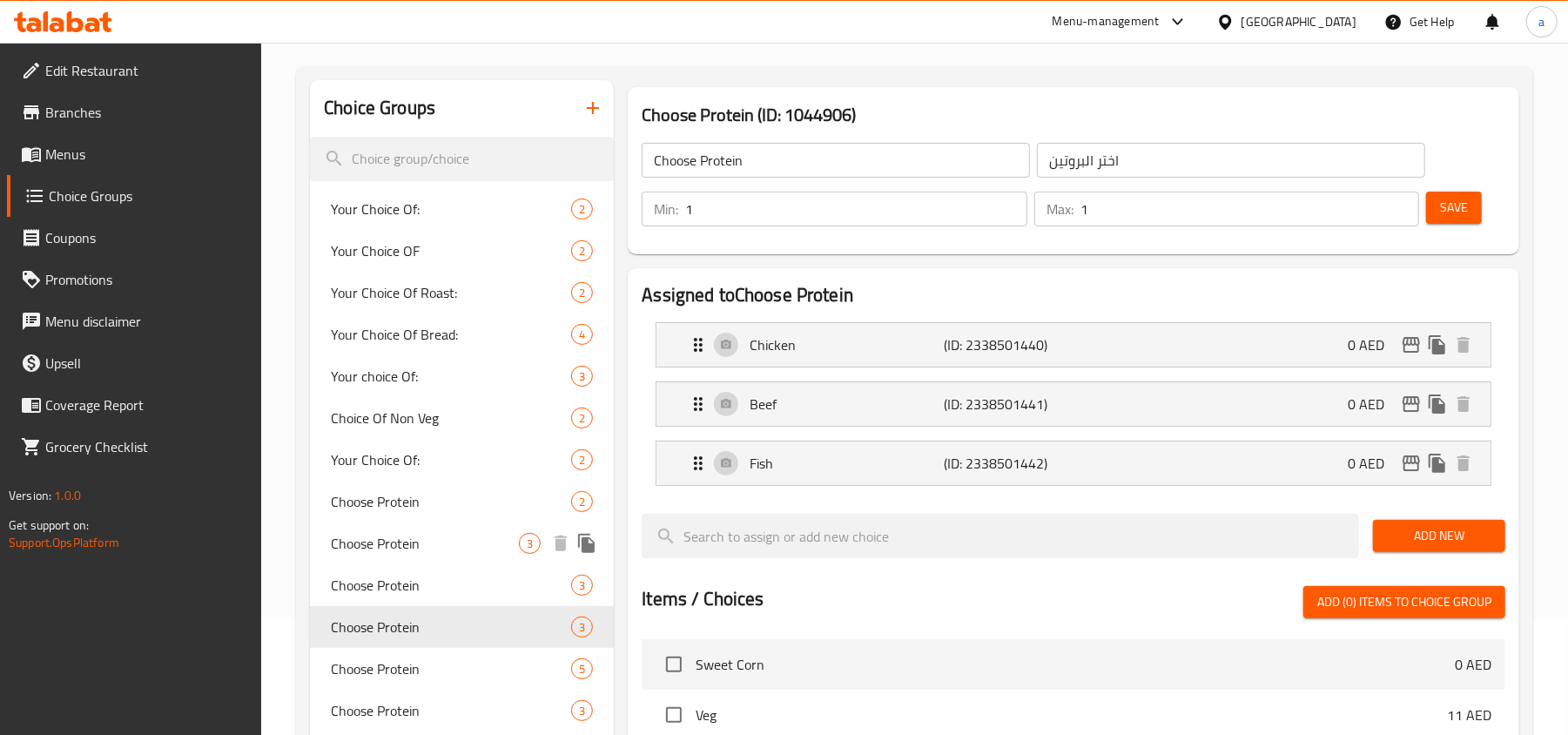
click at [419, 522] on div "Choose Protein 3" at bounding box center [462, 542] width 304 height 42
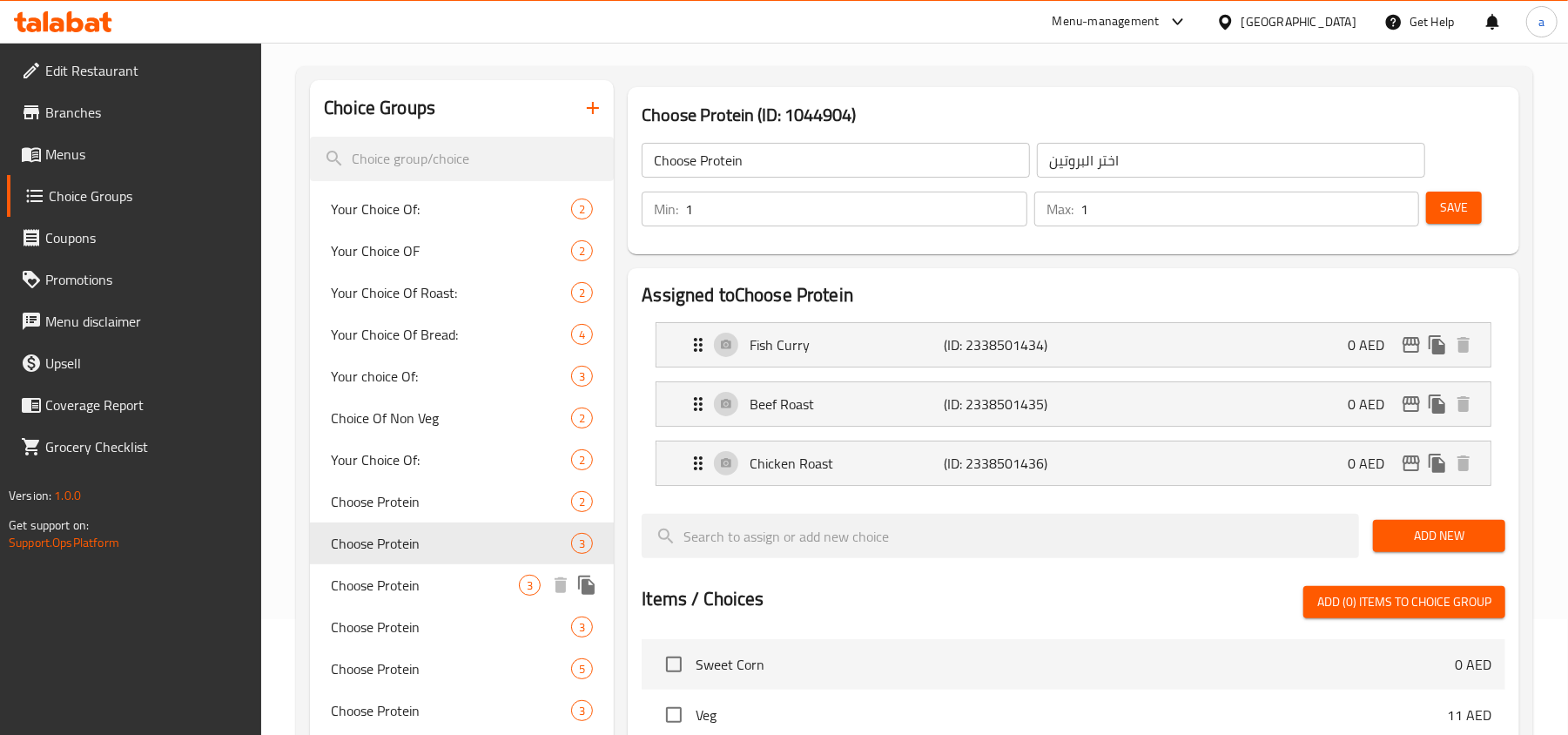
click at [422, 580] on span "Choose Protein" at bounding box center [425, 585] width 188 height 21
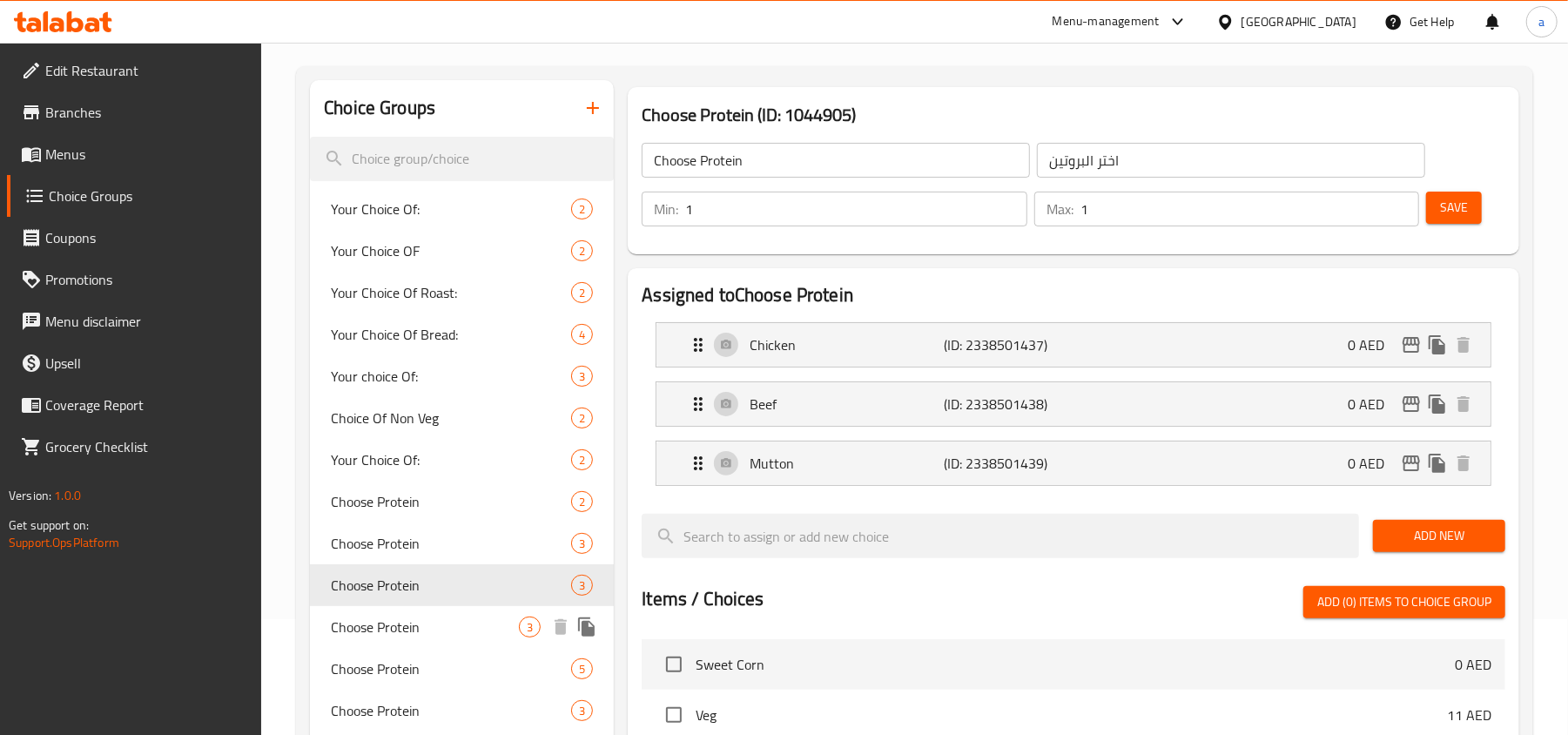
click at [422, 606] on div "Choose Protein 3" at bounding box center [462, 627] width 304 height 42
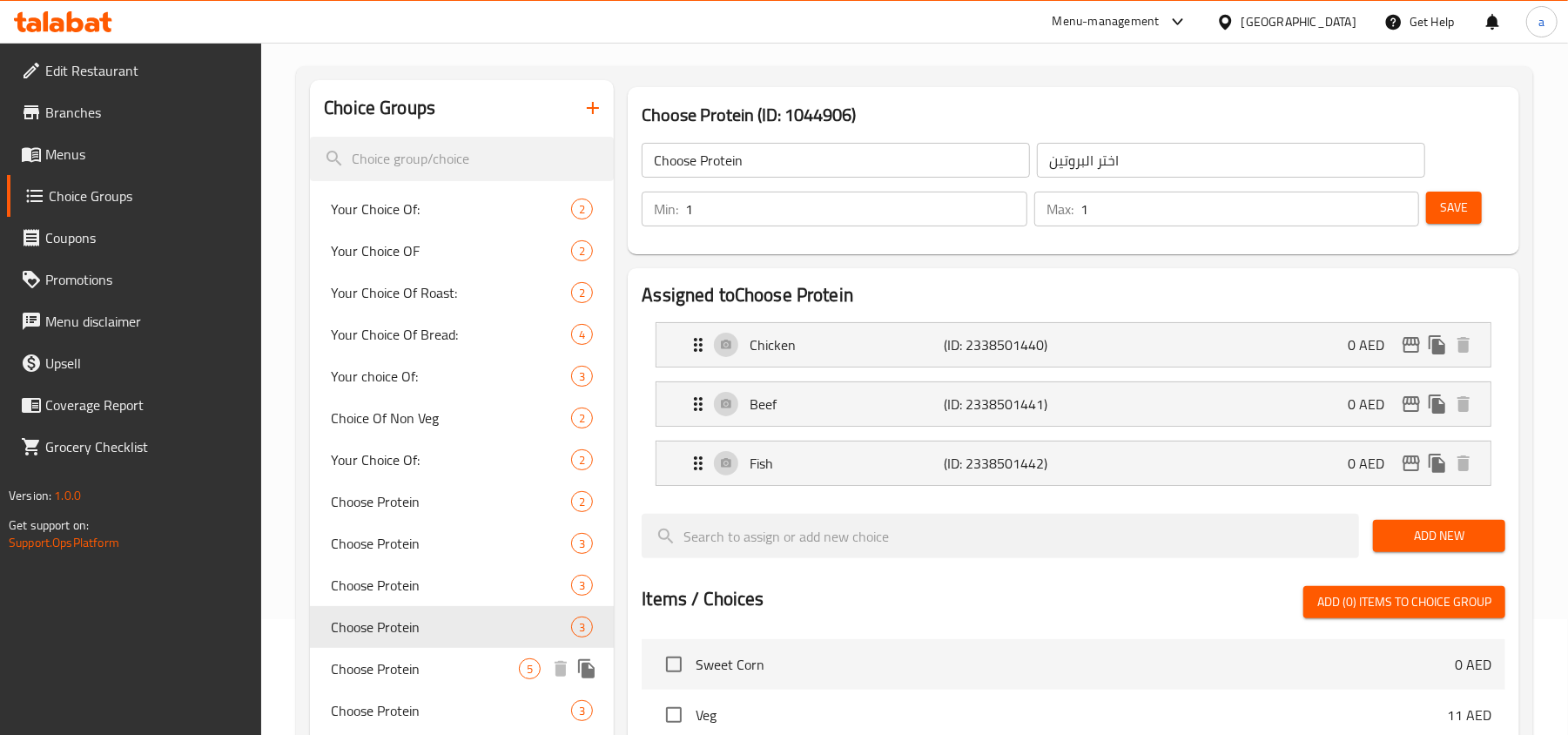
click at [420, 648] on div "Choose Protein 5" at bounding box center [462, 668] width 304 height 42
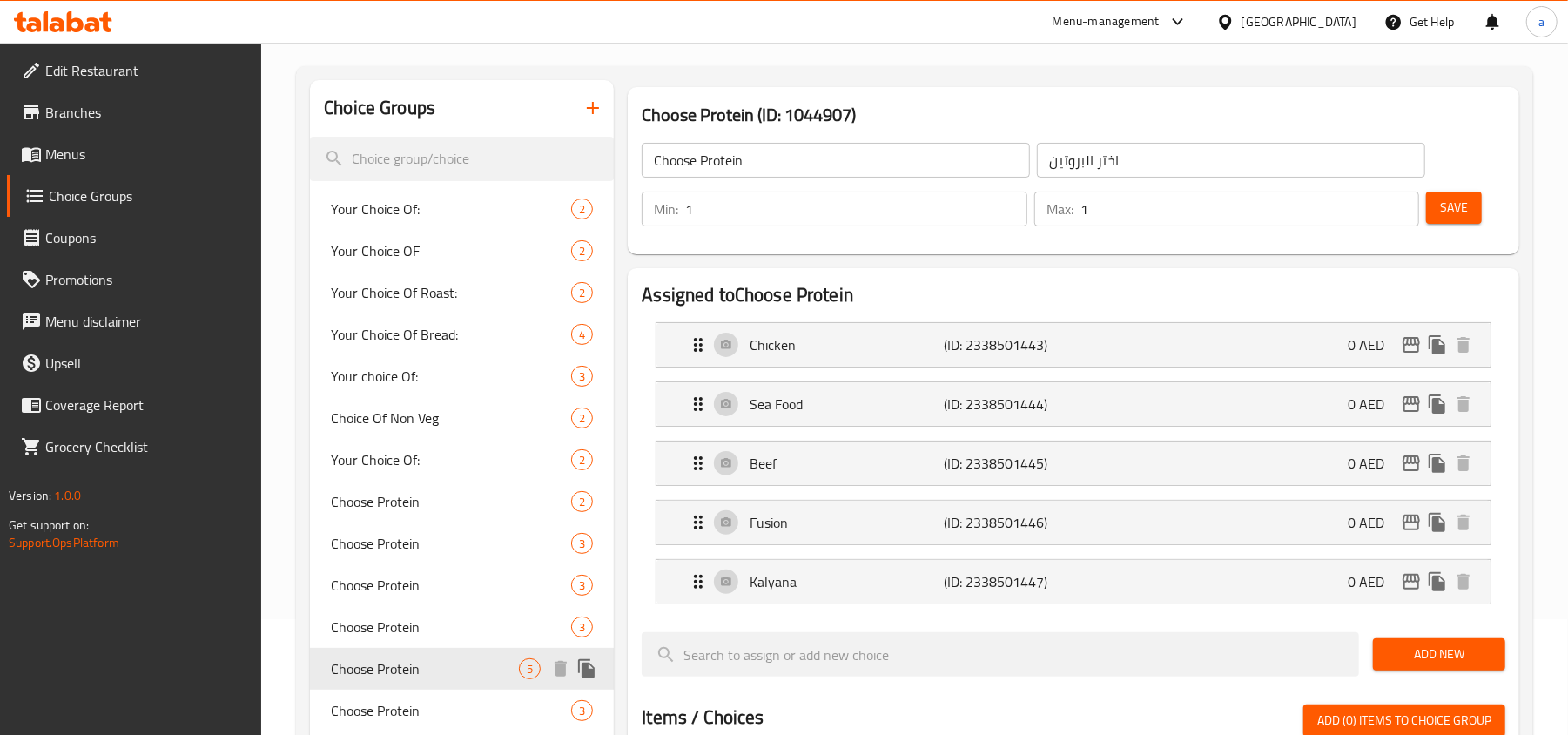
scroll to position [232, 0]
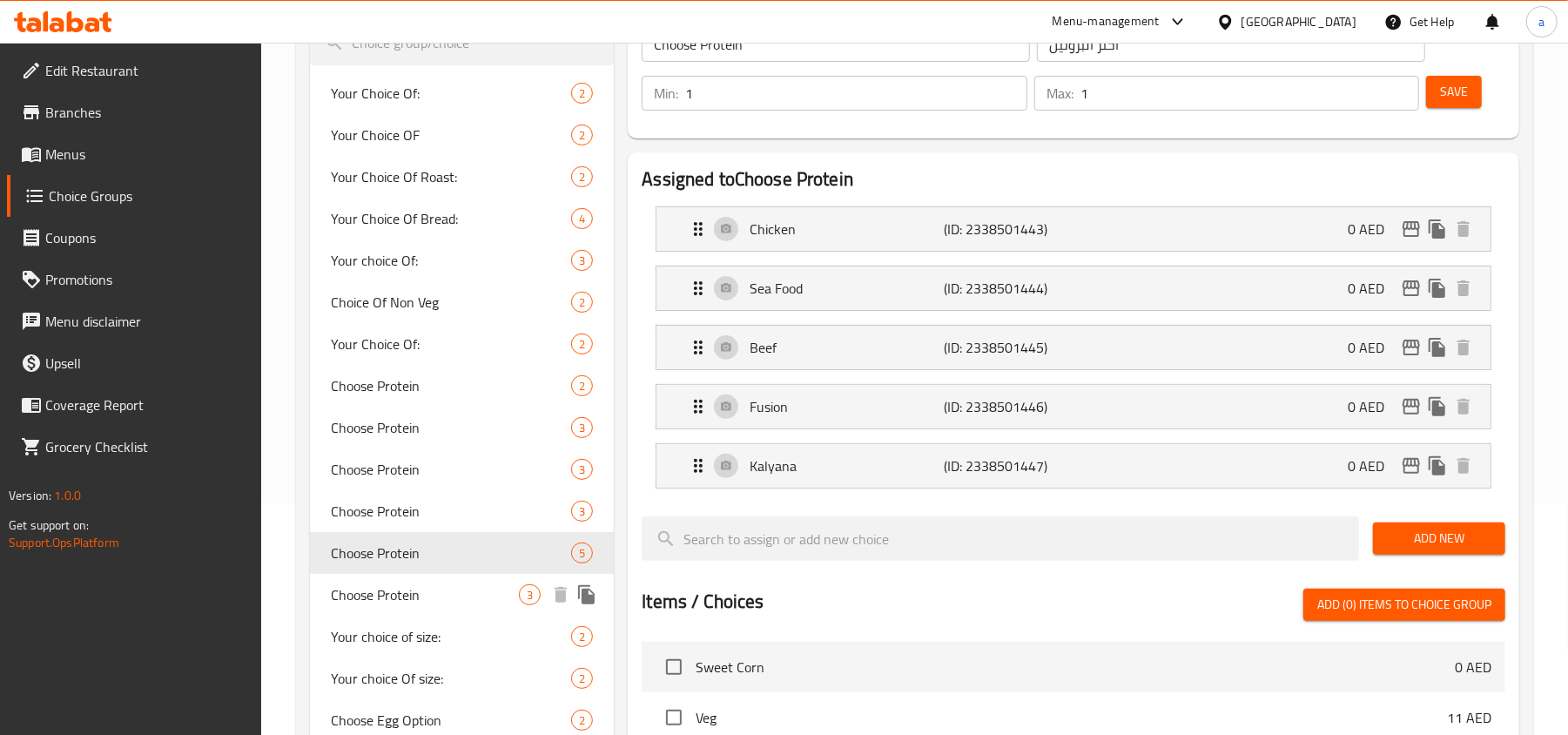
click at [422, 592] on span "Choose Protein" at bounding box center [425, 595] width 188 height 21
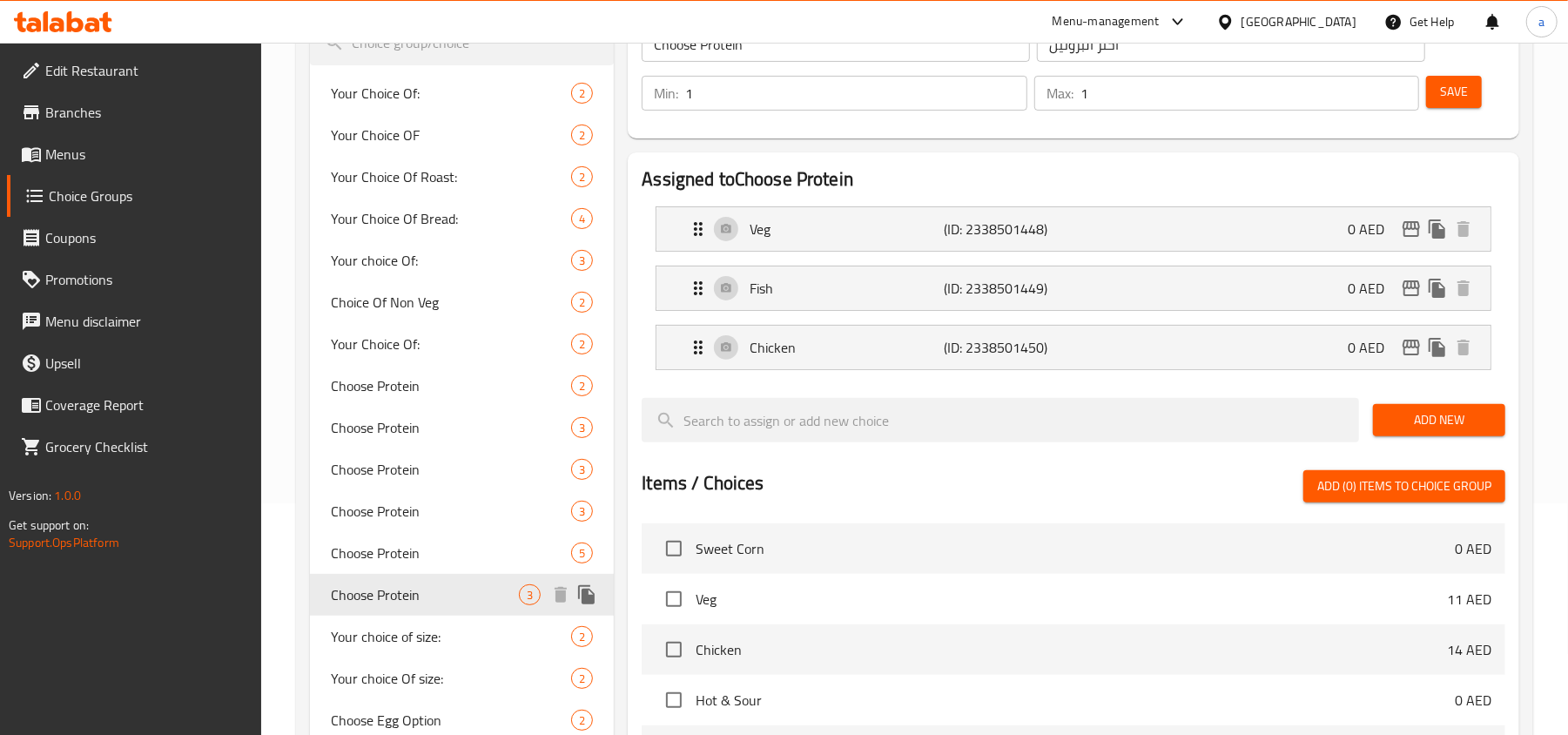
click at [423, 612] on div "Choose Protein 3" at bounding box center [462, 594] width 304 height 42
click at [424, 642] on span "Your choice of size:" at bounding box center [425, 636] width 188 height 21
type input "Your choice of size:"
type input "اختيارك من الحجم:"
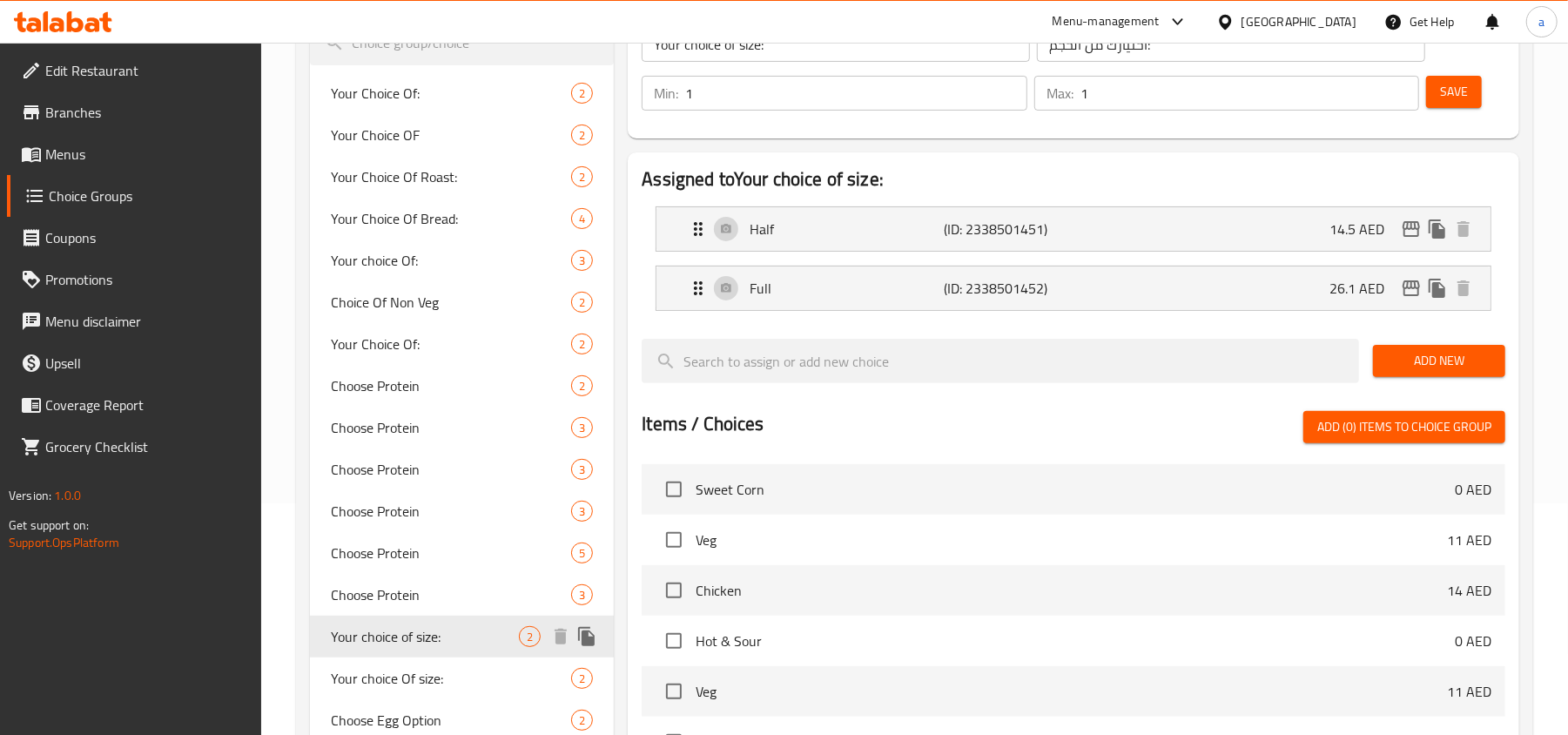
scroll to position [348, 0]
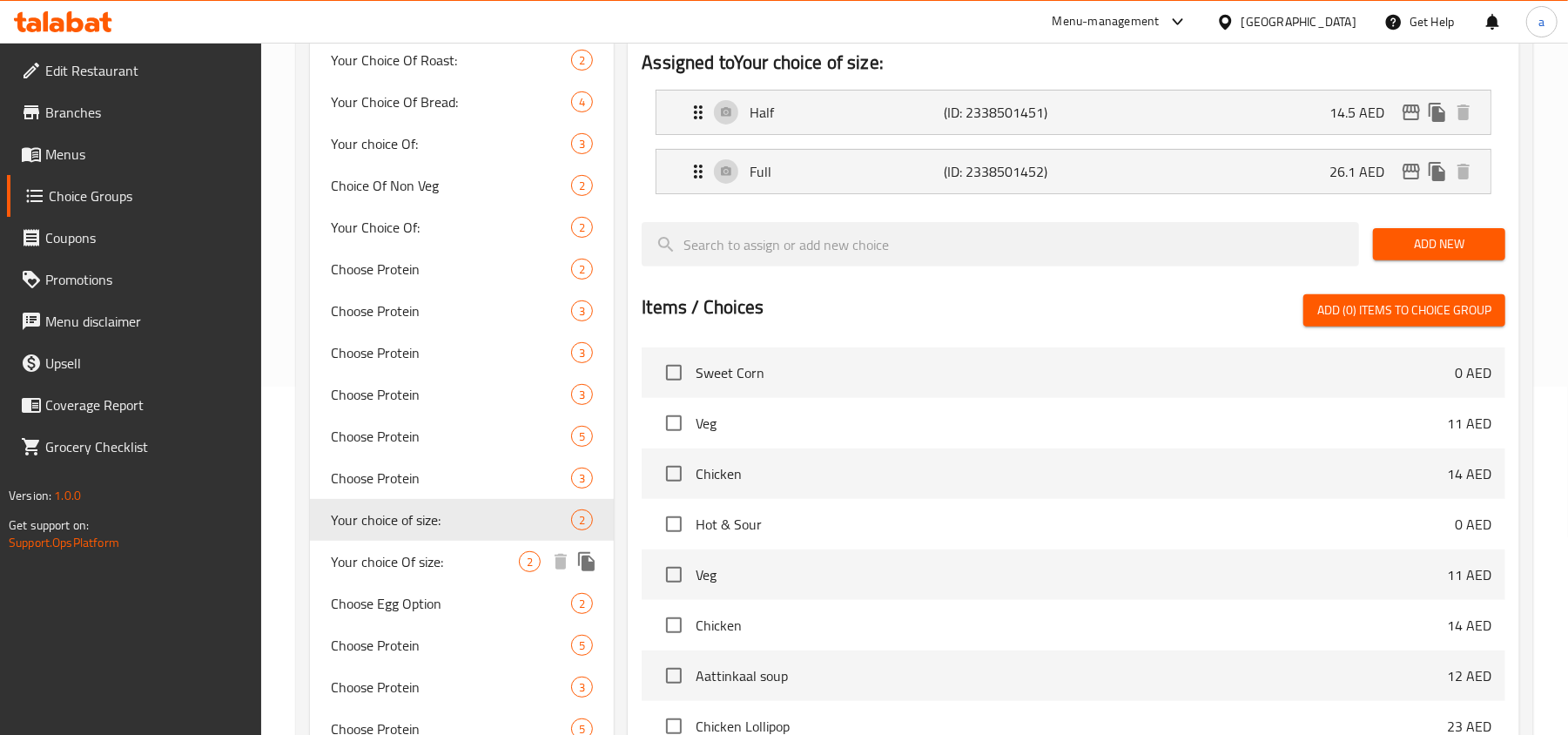
click at [422, 572] on span "Your choice Of size:" at bounding box center [425, 562] width 188 height 21
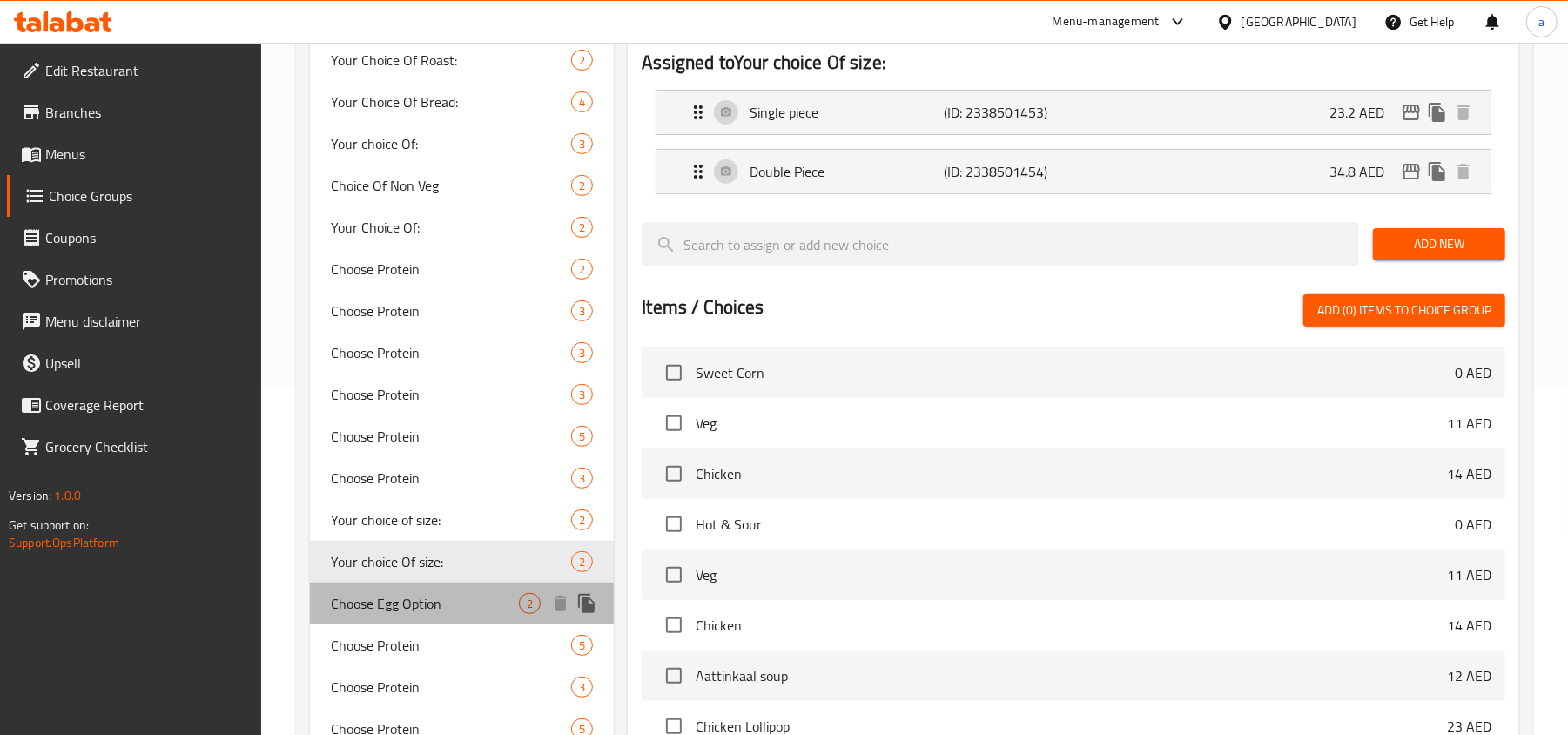
click at [425, 603] on span "Choose Egg Option" at bounding box center [425, 604] width 188 height 21
type input "Choose Egg Option"
type input "اختر خيار [PERSON_NAME]"
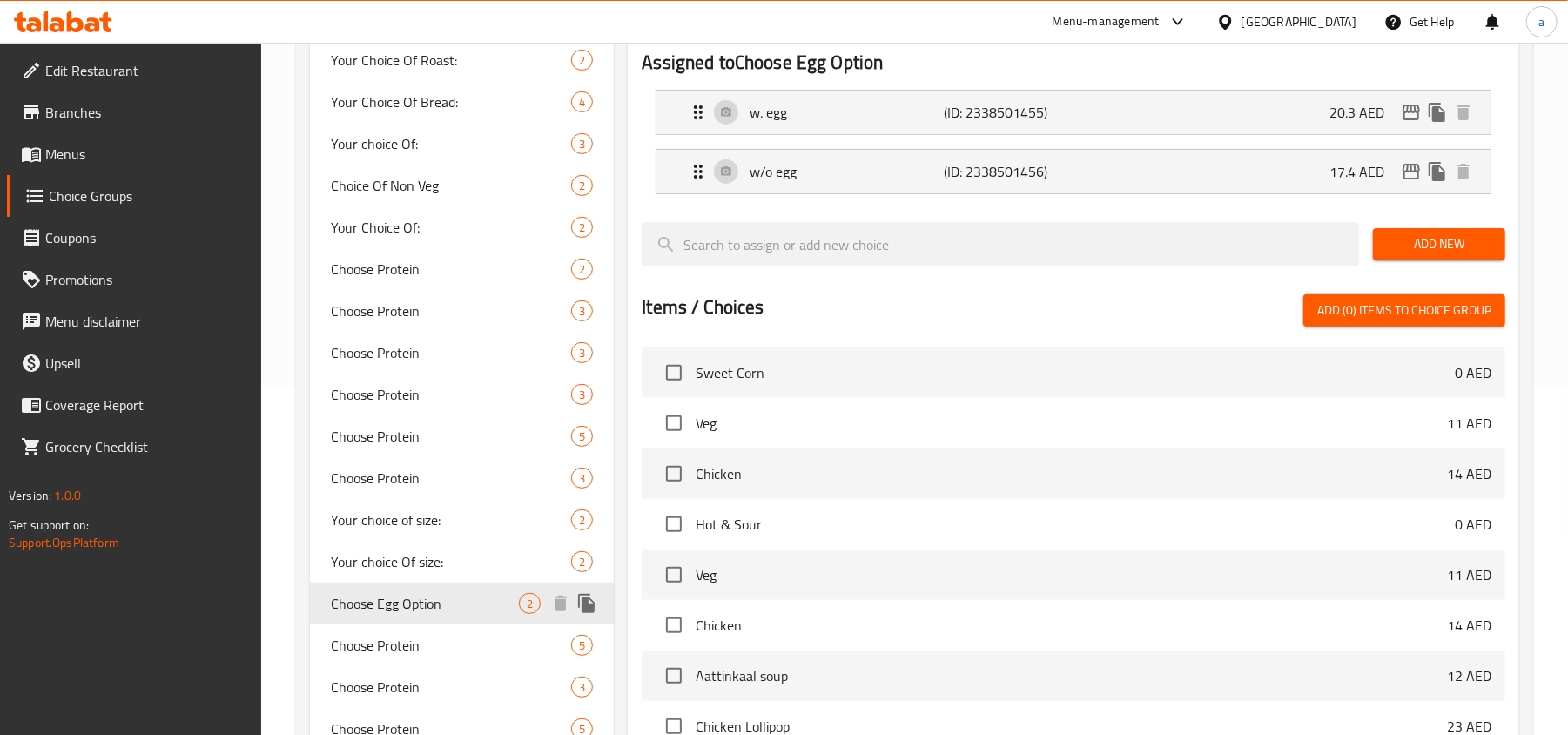
click at [429, 620] on div "Choose Egg Option 2" at bounding box center [462, 603] width 304 height 42
click at [429, 631] on div "Choose Protein 5" at bounding box center [462, 644] width 304 height 42
type input "Choose Protein"
type input "اختر البروتين"
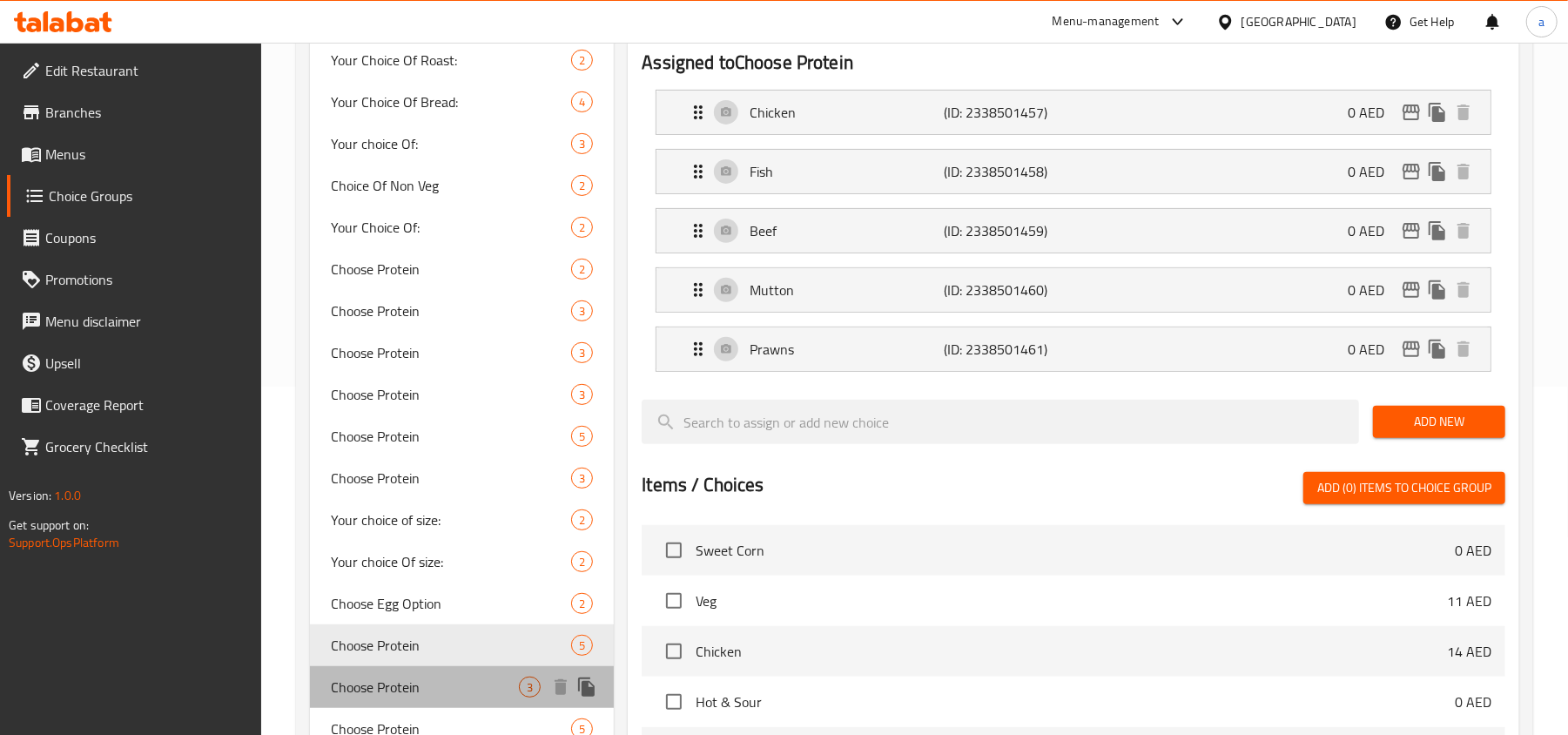
click at [435, 677] on span "Choose Protein" at bounding box center [425, 687] width 188 height 21
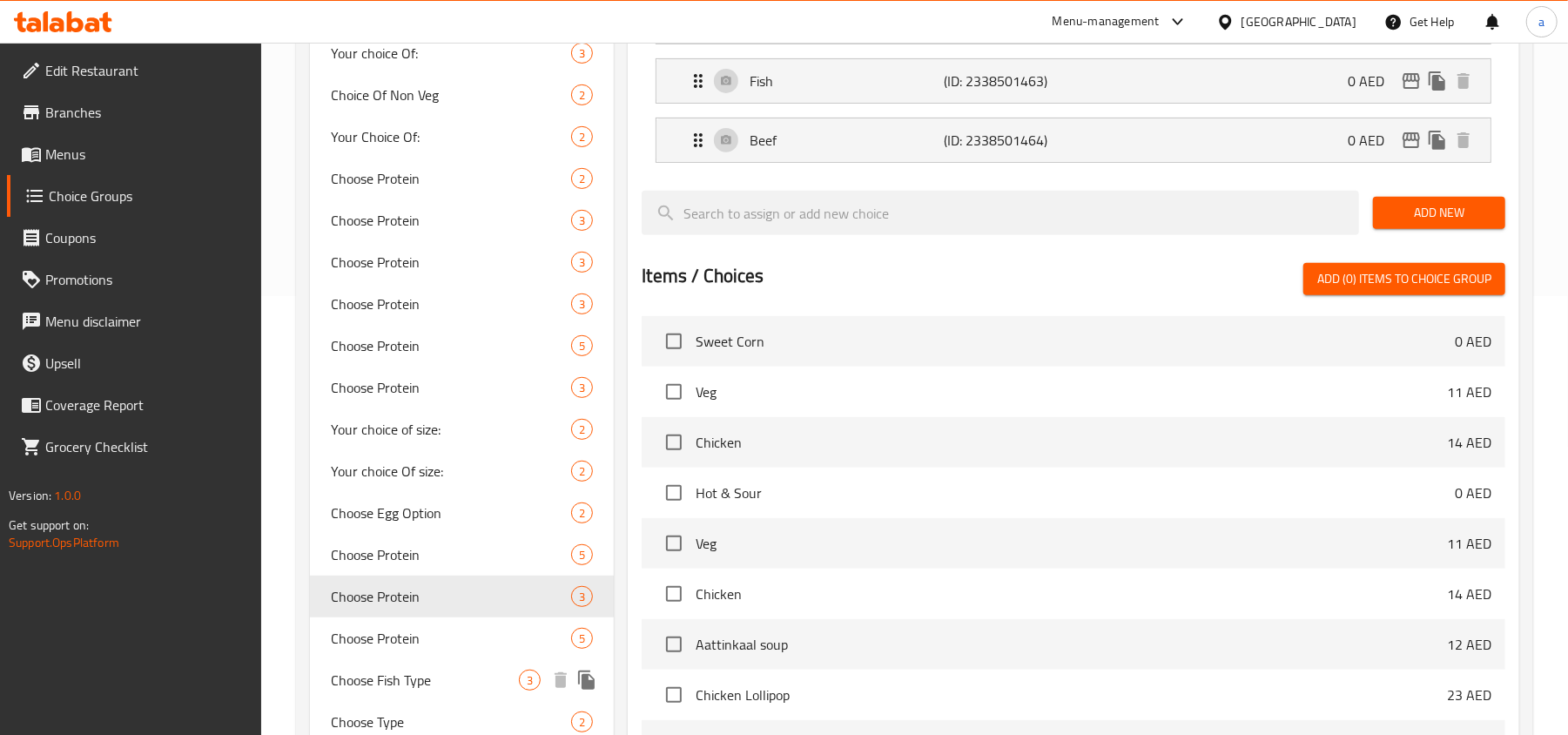
scroll to position [464, 0]
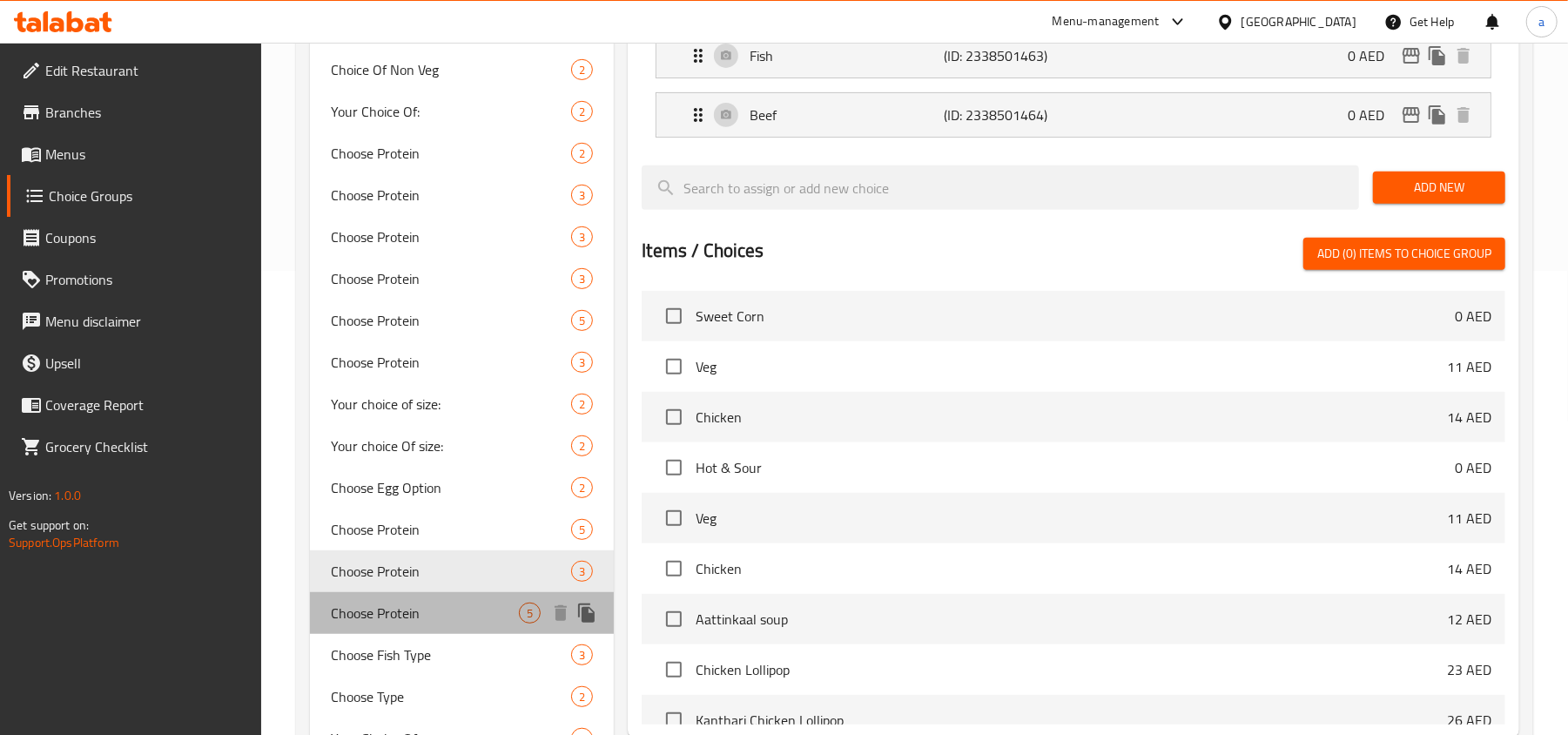
click at [432, 625] on div "Choose Protein 5" at bounding box center [462, 612] width 304 height 42
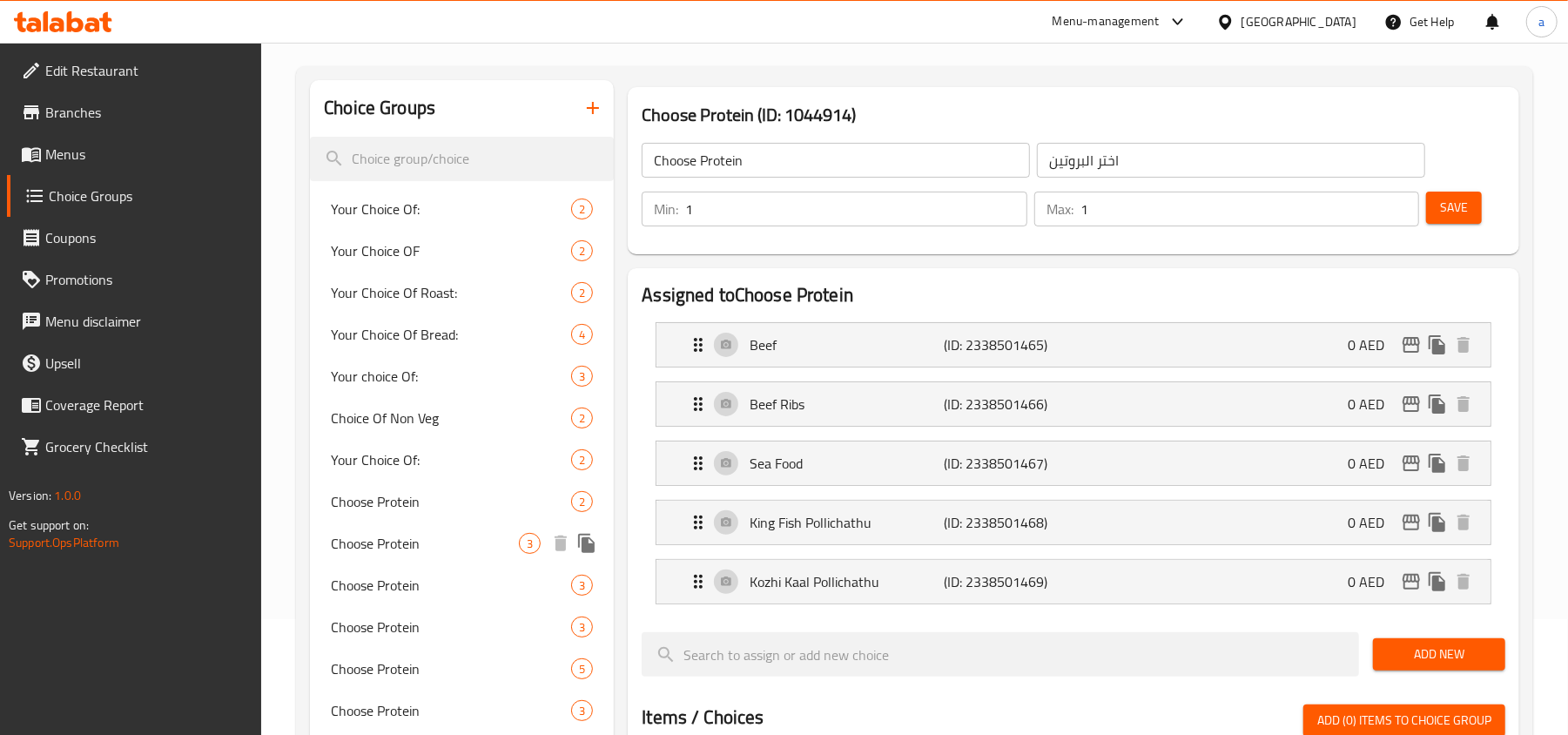
scroll to position [697, 0]
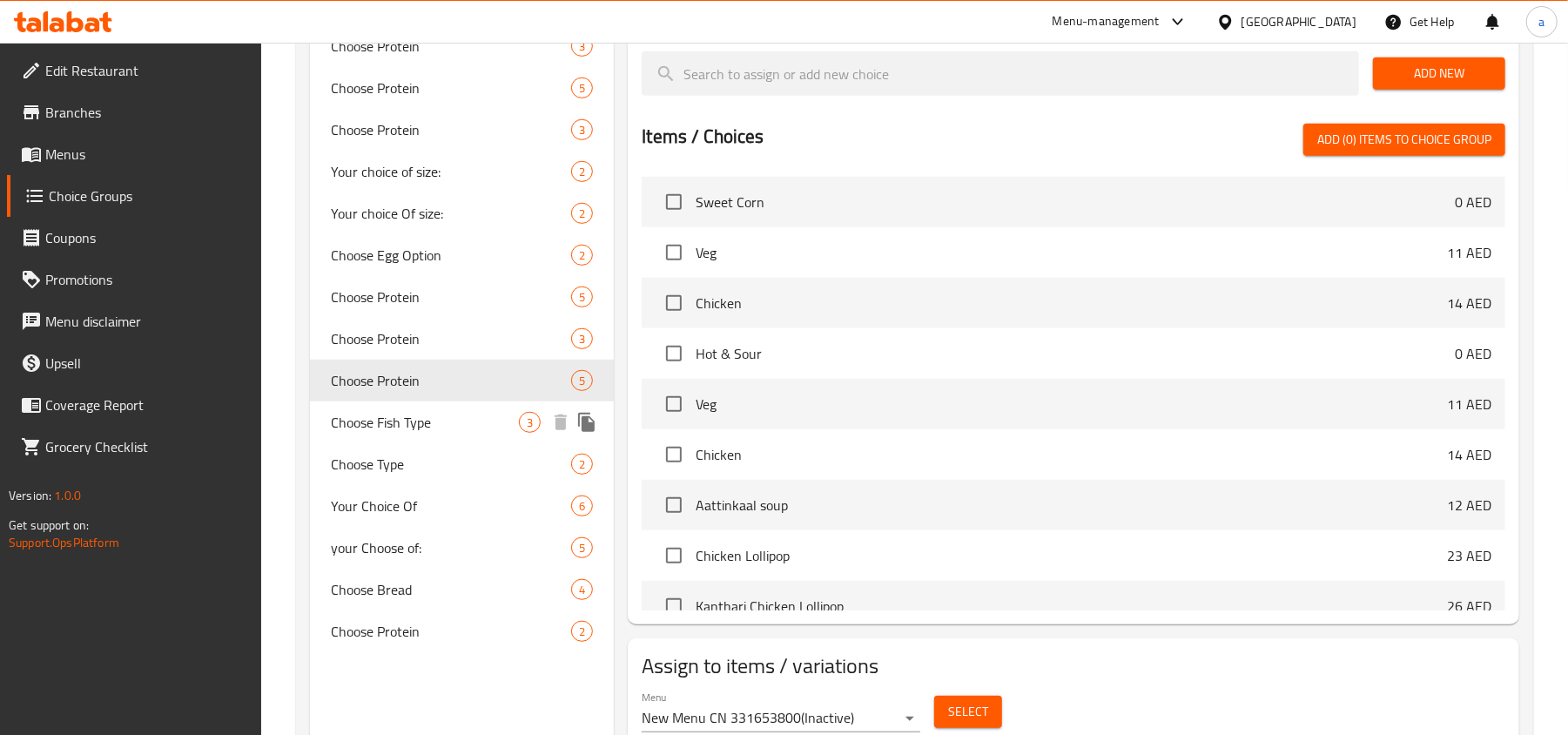
click at [463, 418] on span "Choose Fish Type" at bounding box center [425, 423] width 188 height 21
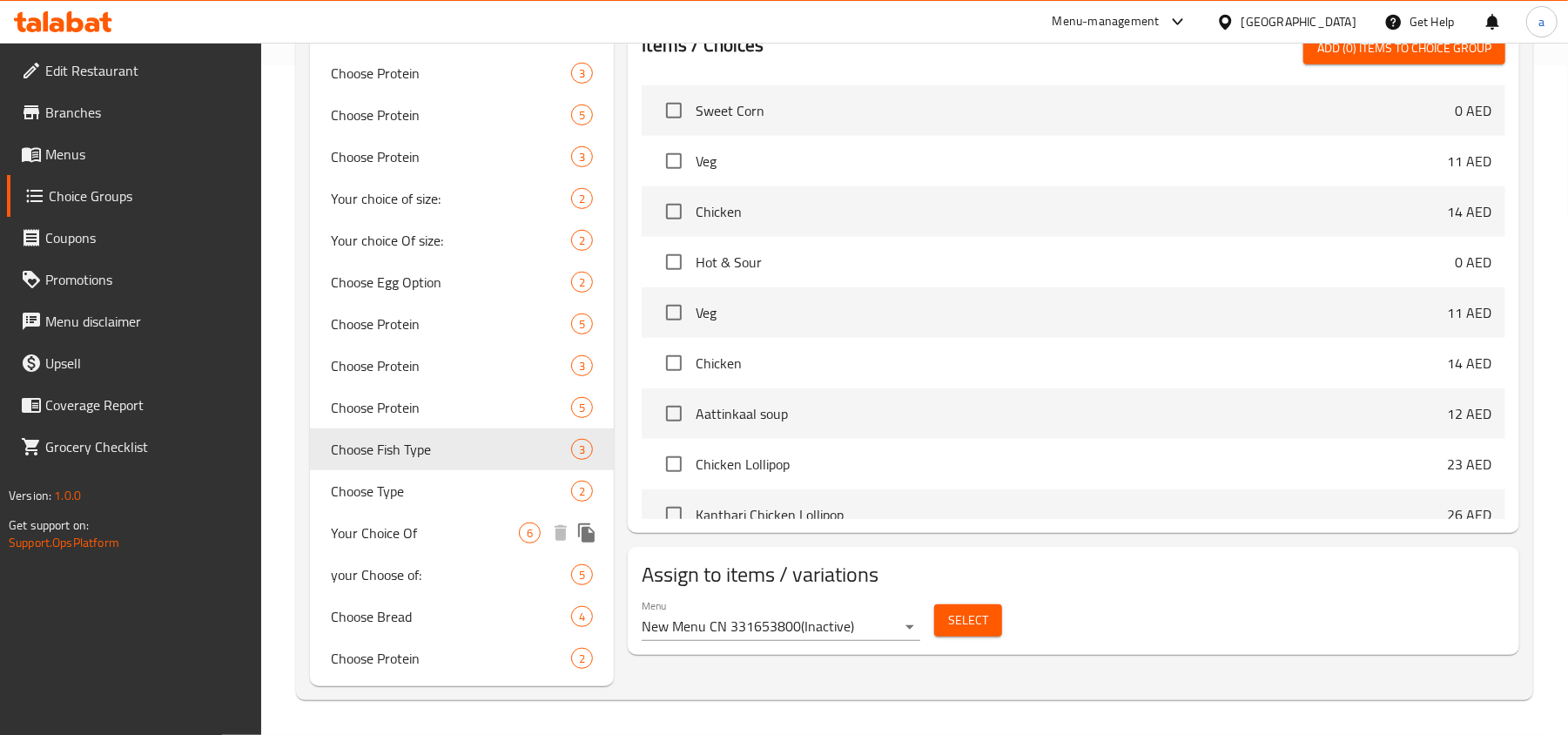
type input "Choose Fish Type"
type input "اختر نوع السمك"
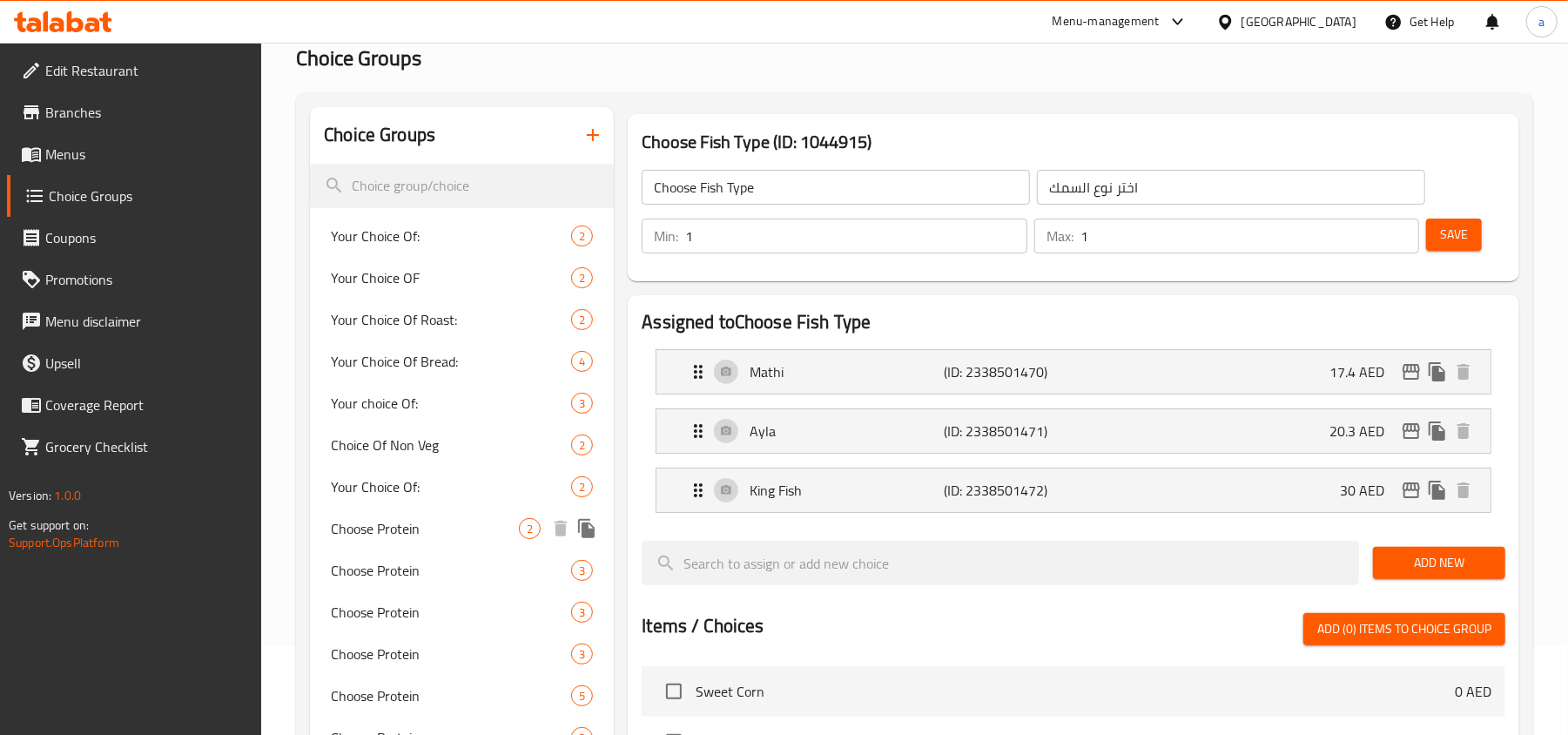
scroll to position [669, 0]
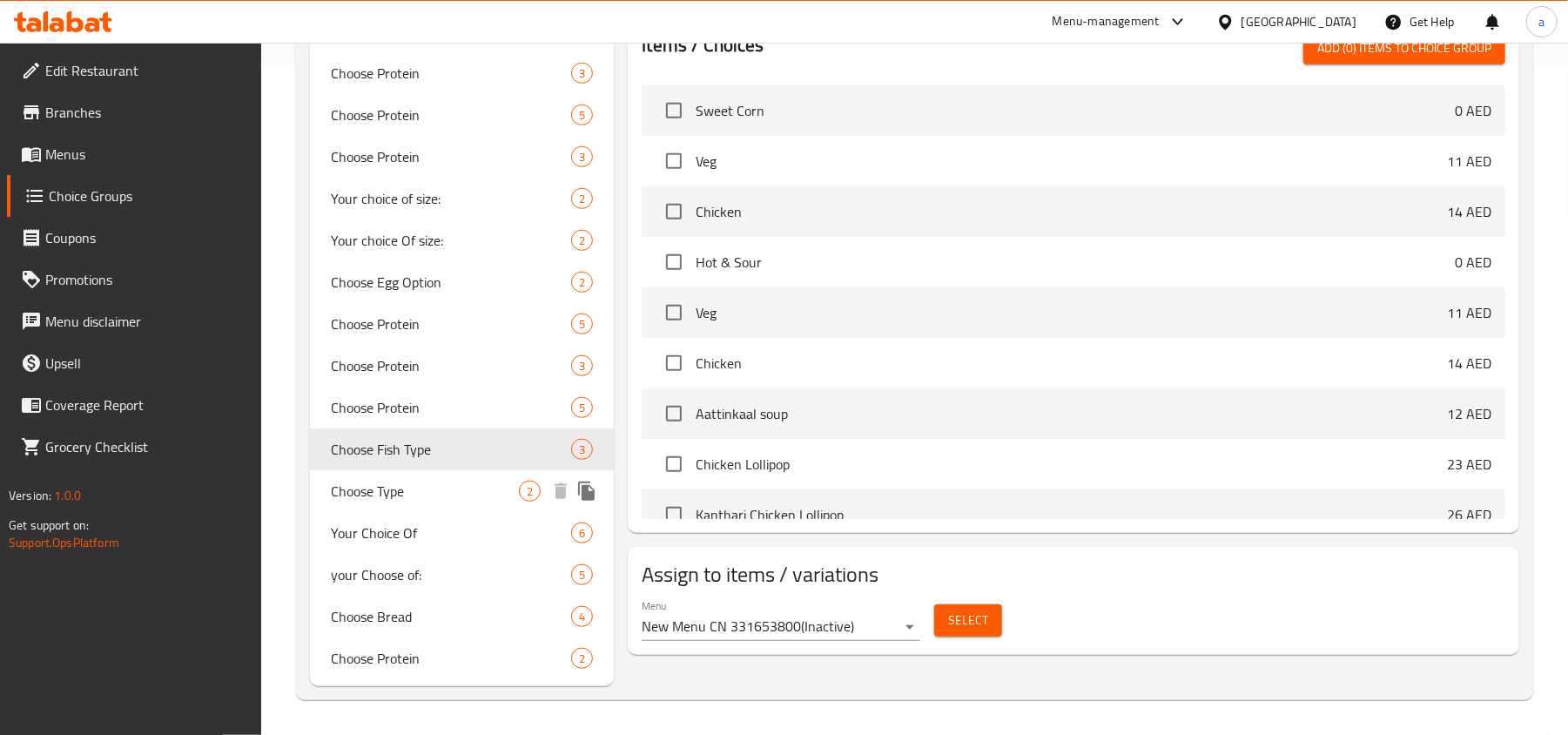
click at [418, 519] on div "Your Choice Of 6" at bounding box center [462, 533] width 304 height 42
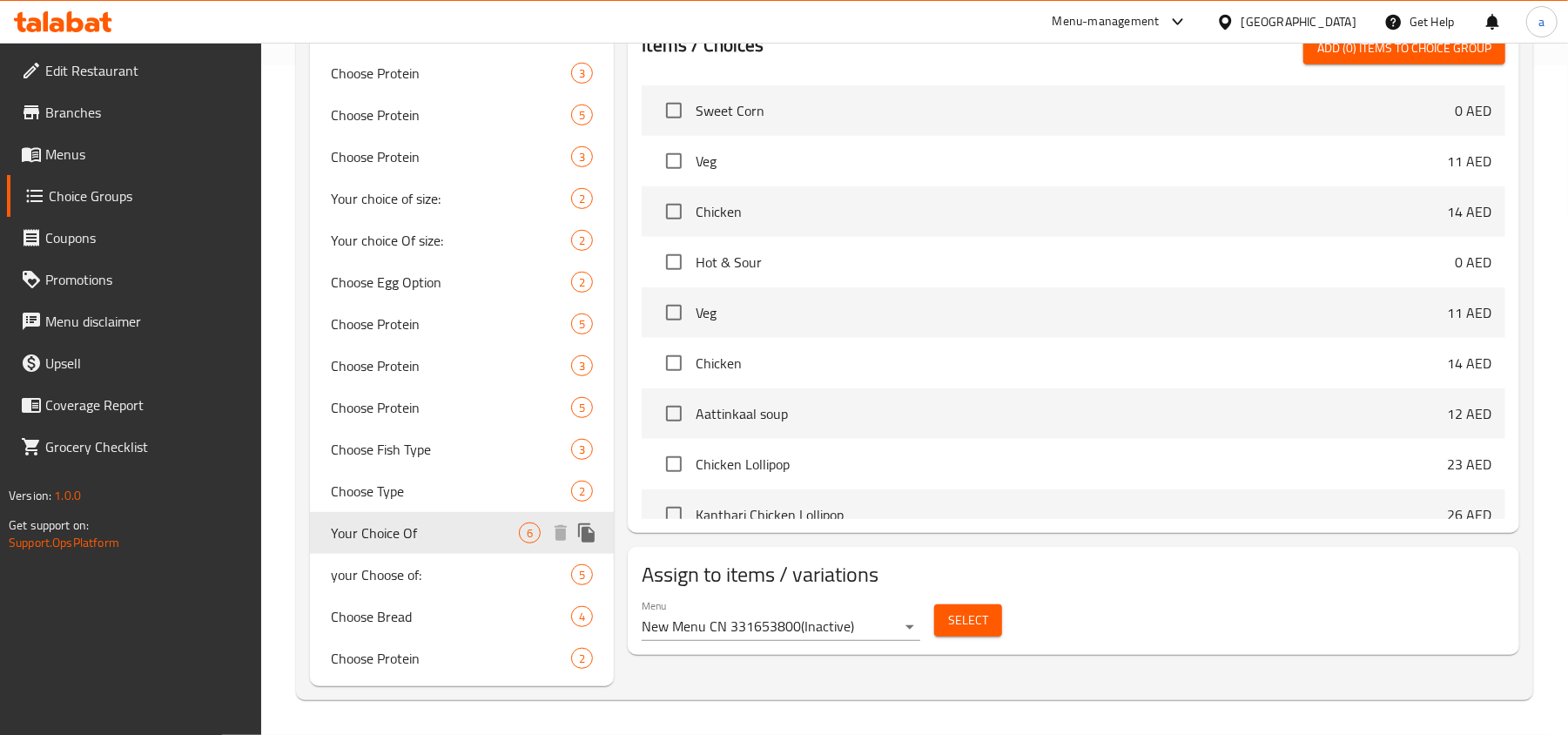
type input "Your Choice Of"
type input "إختيارك من:"
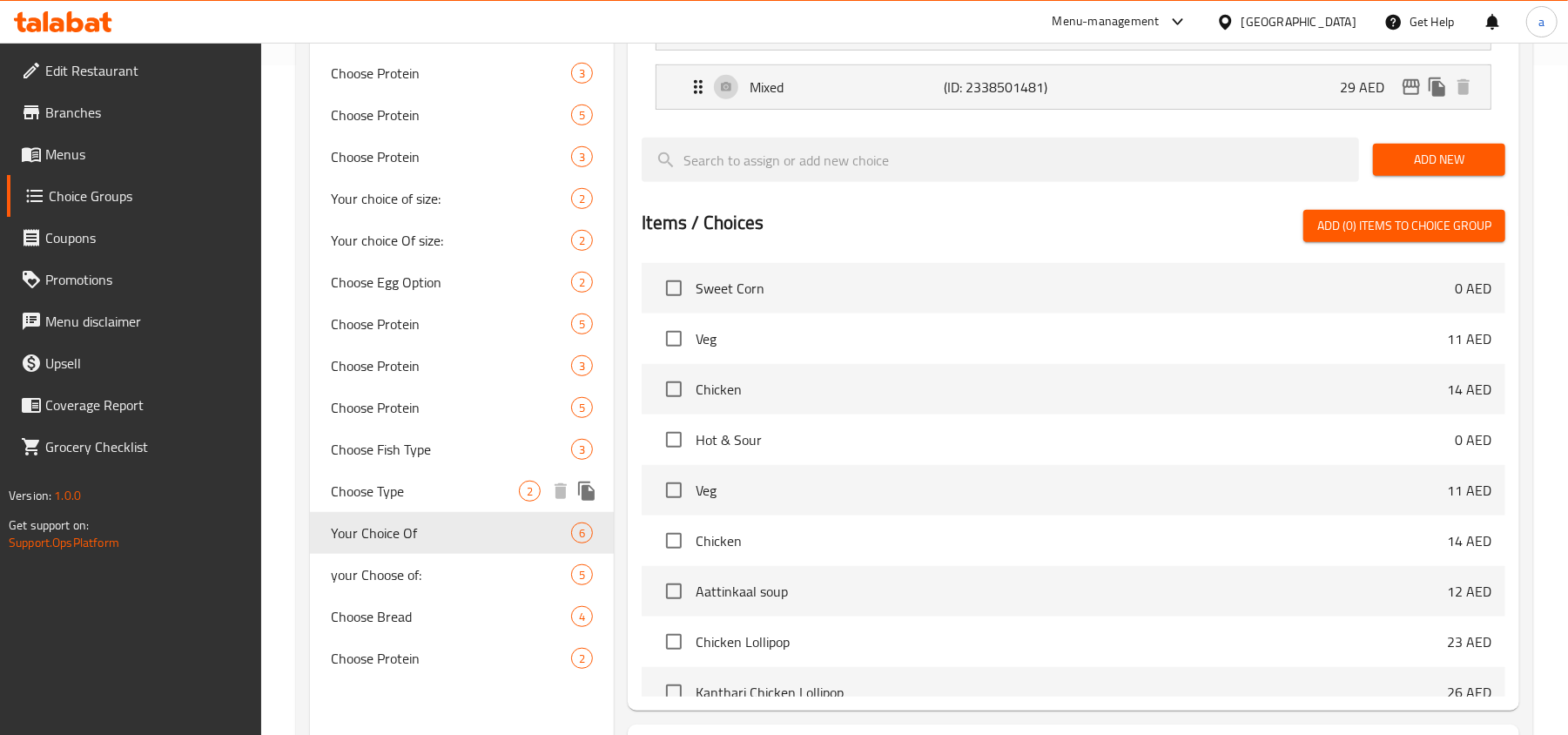
click at [418, 506] on div "Choose Type 2" at bounding box center [462, 491] width 304 height 42
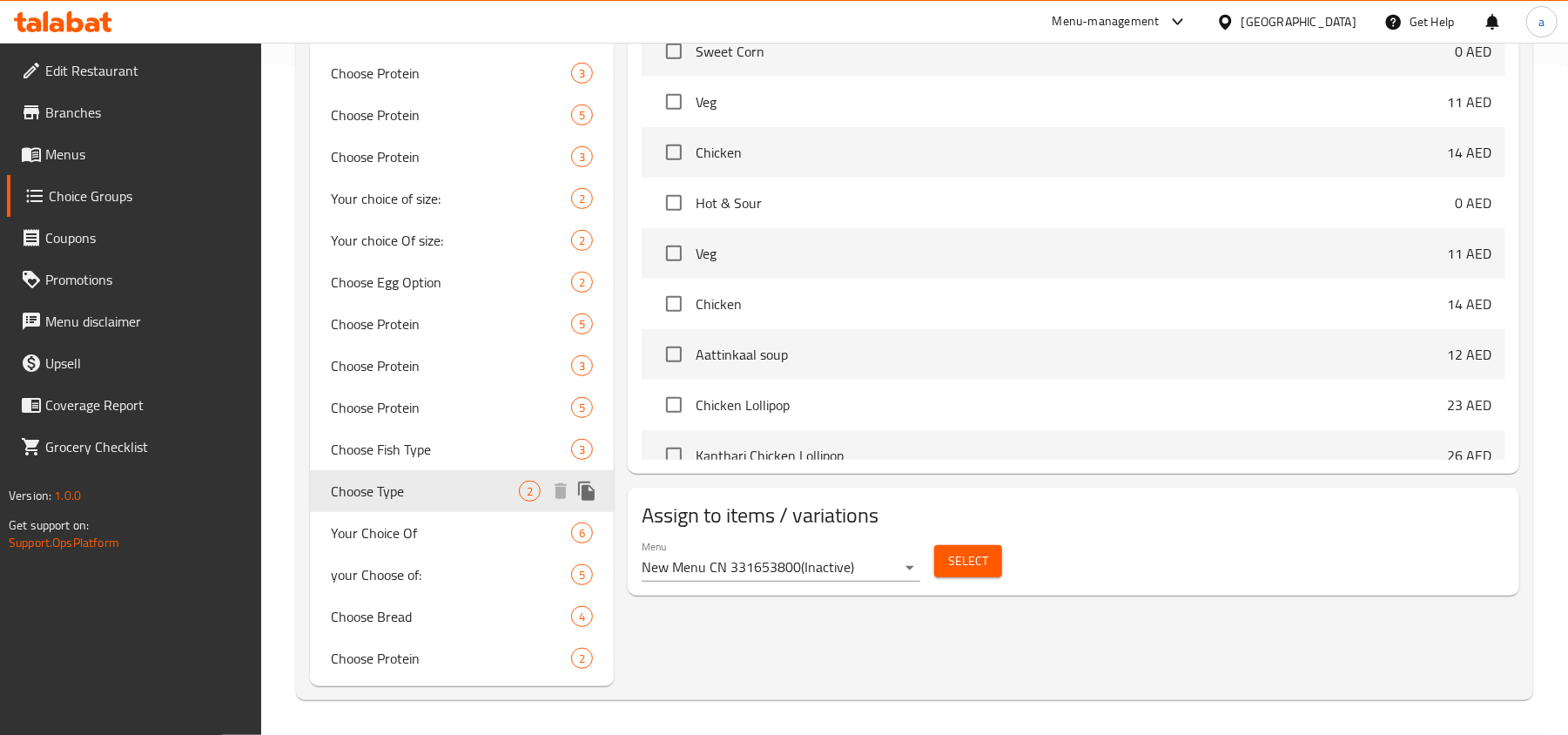
type input "Choose Type"
type input "اختر النوع"
click at [422, 456] on span "Choose Fish Type" at bounding box center [425, 449] width 188 height 21
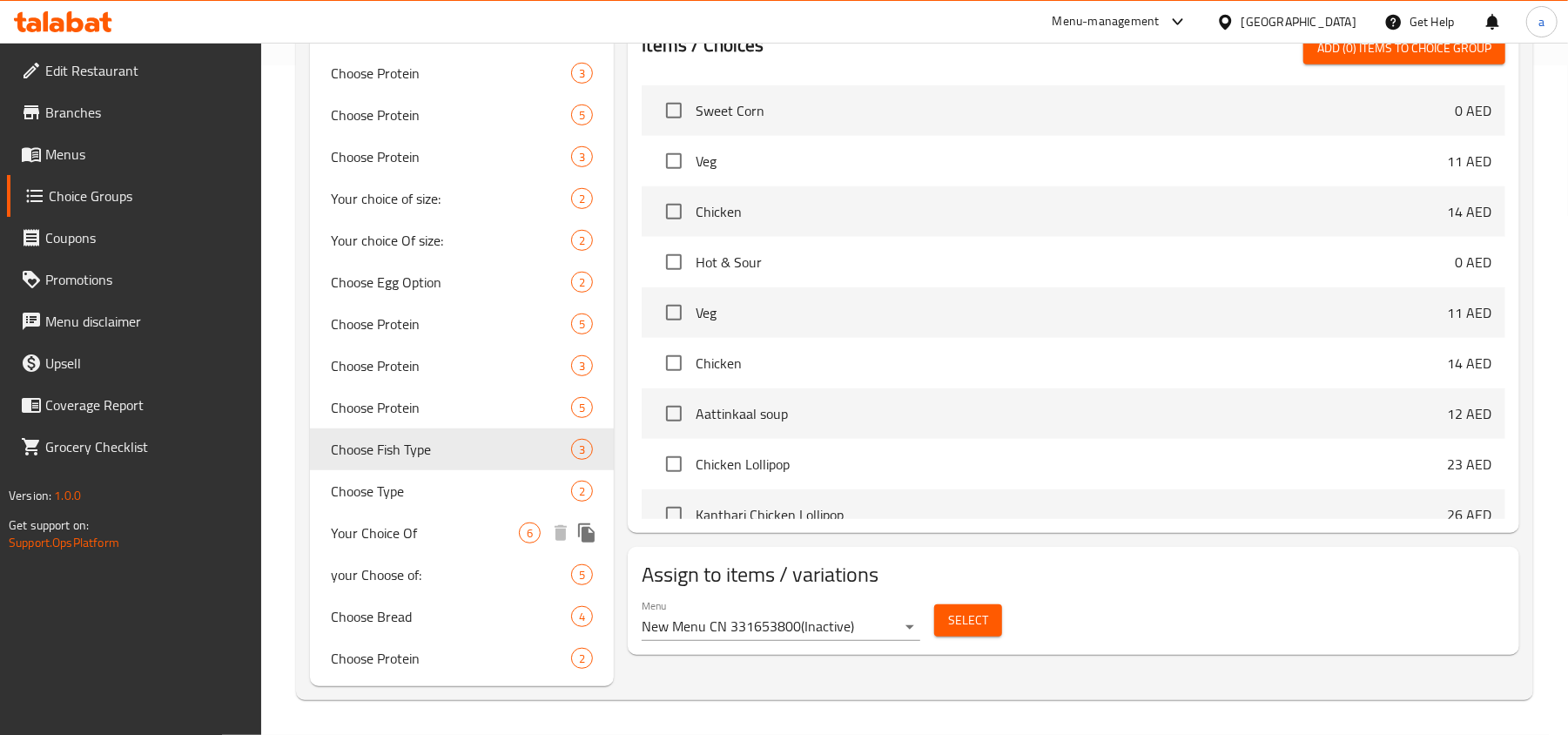
type input "Choose Fish Type"
type input "اختر نوع السمك"
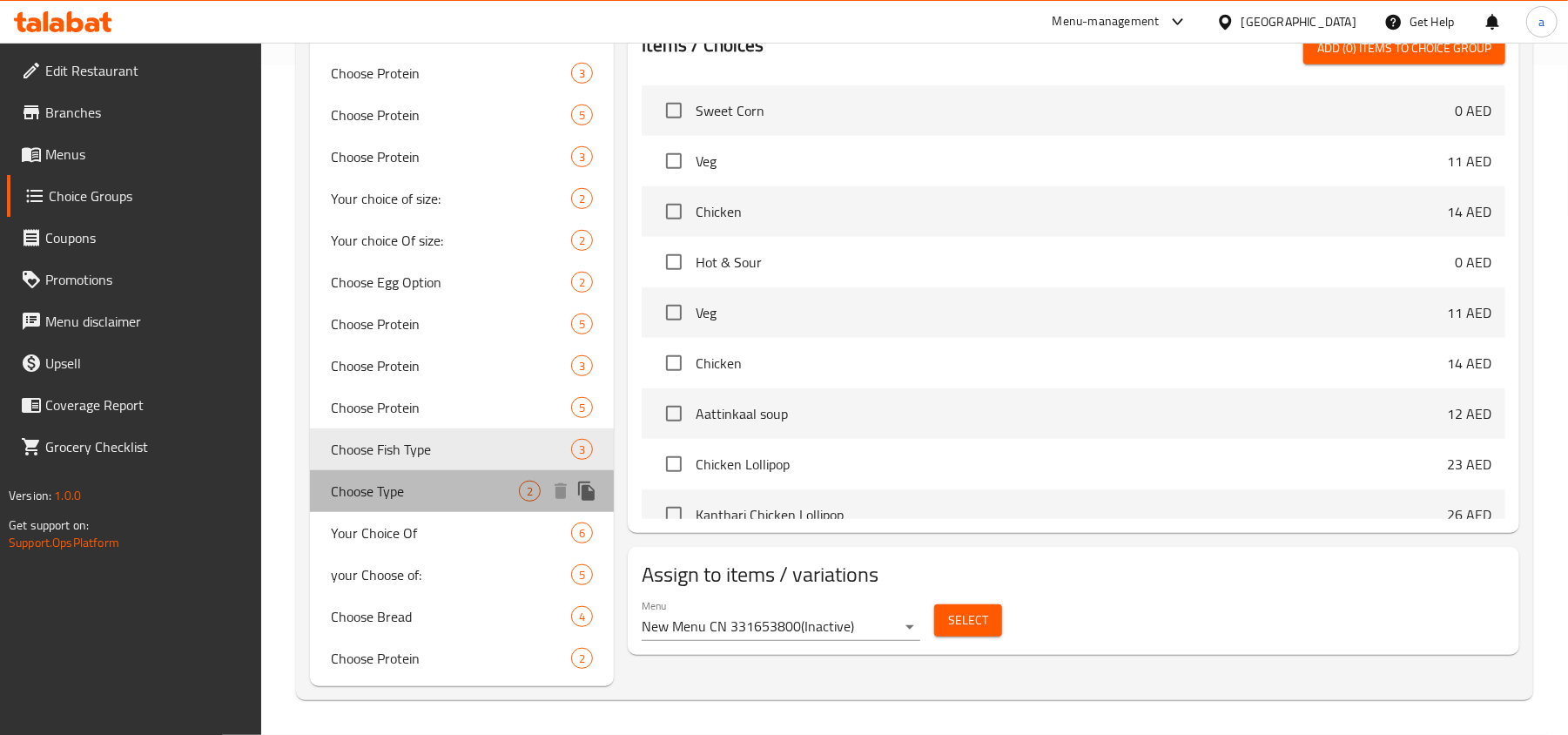
click at [478, 499] on span "Choose Type" at bounding box center [425, 491] width 188 height 21
type input "Choose Type"
type input "اختر النوع"
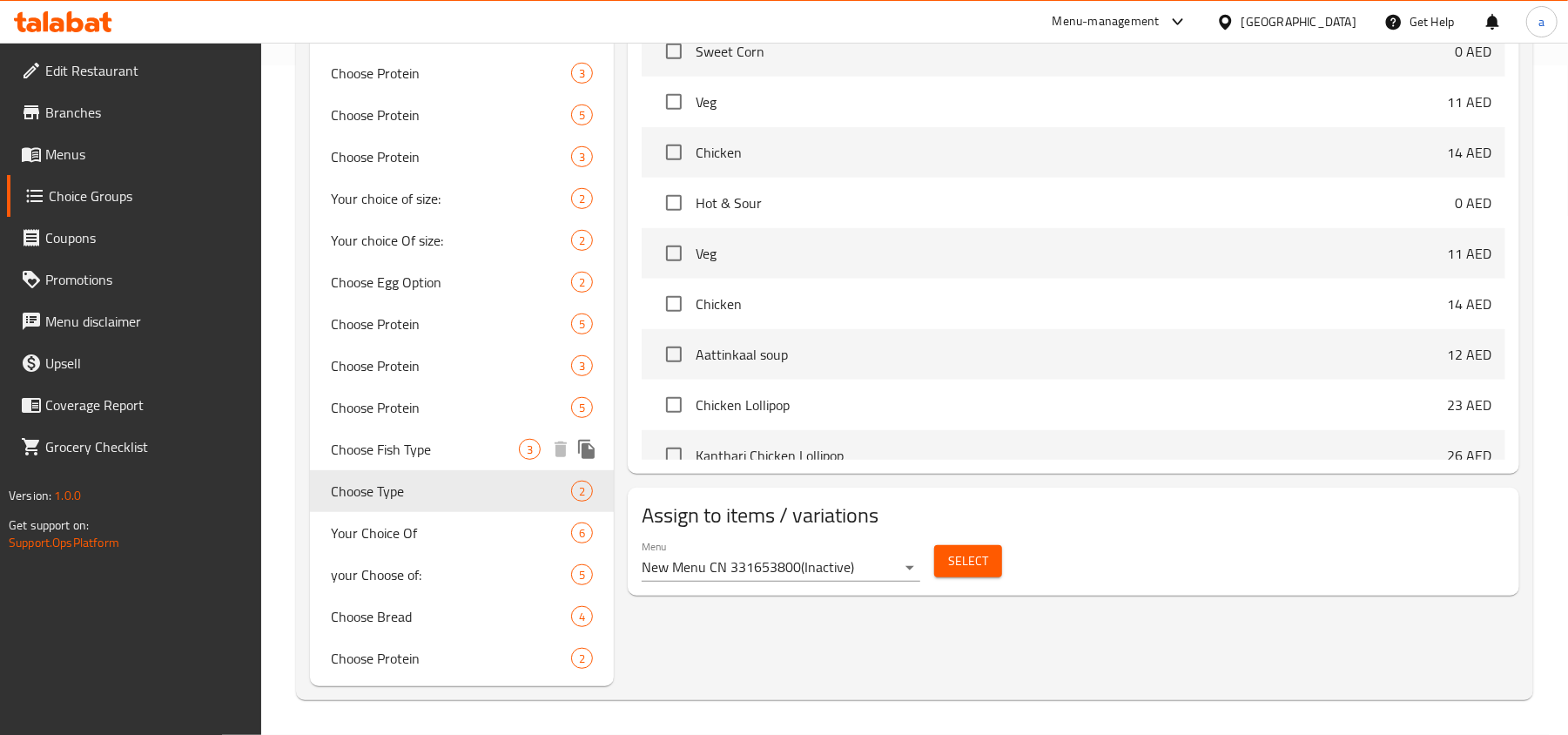
click at [444, 454] on span "Choose Fish Type" at bounding box center [425, 449] width 188 height 21
type input "Choose Fish Type"
type input "اختر نوع السمك"
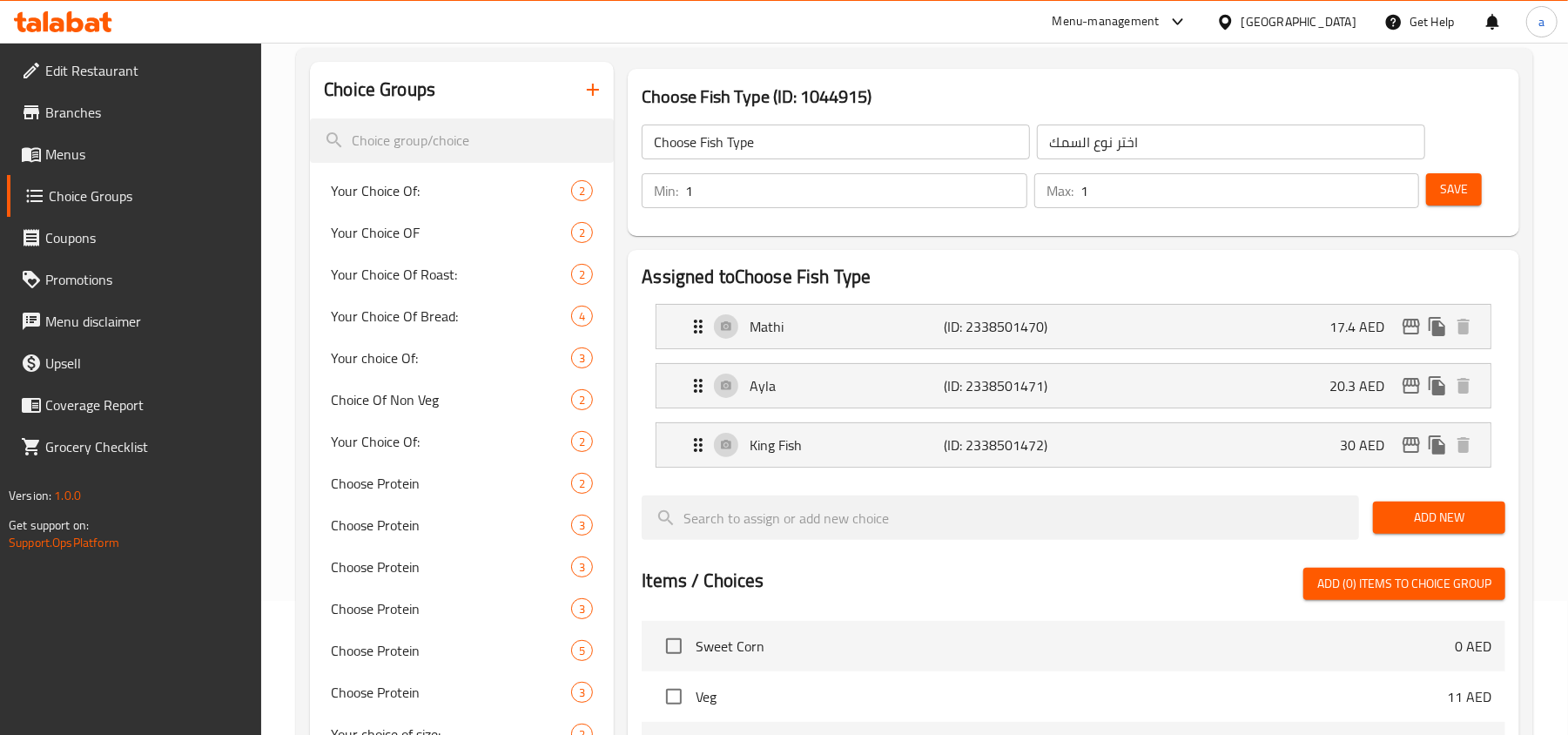
scroll to position [0, 0]
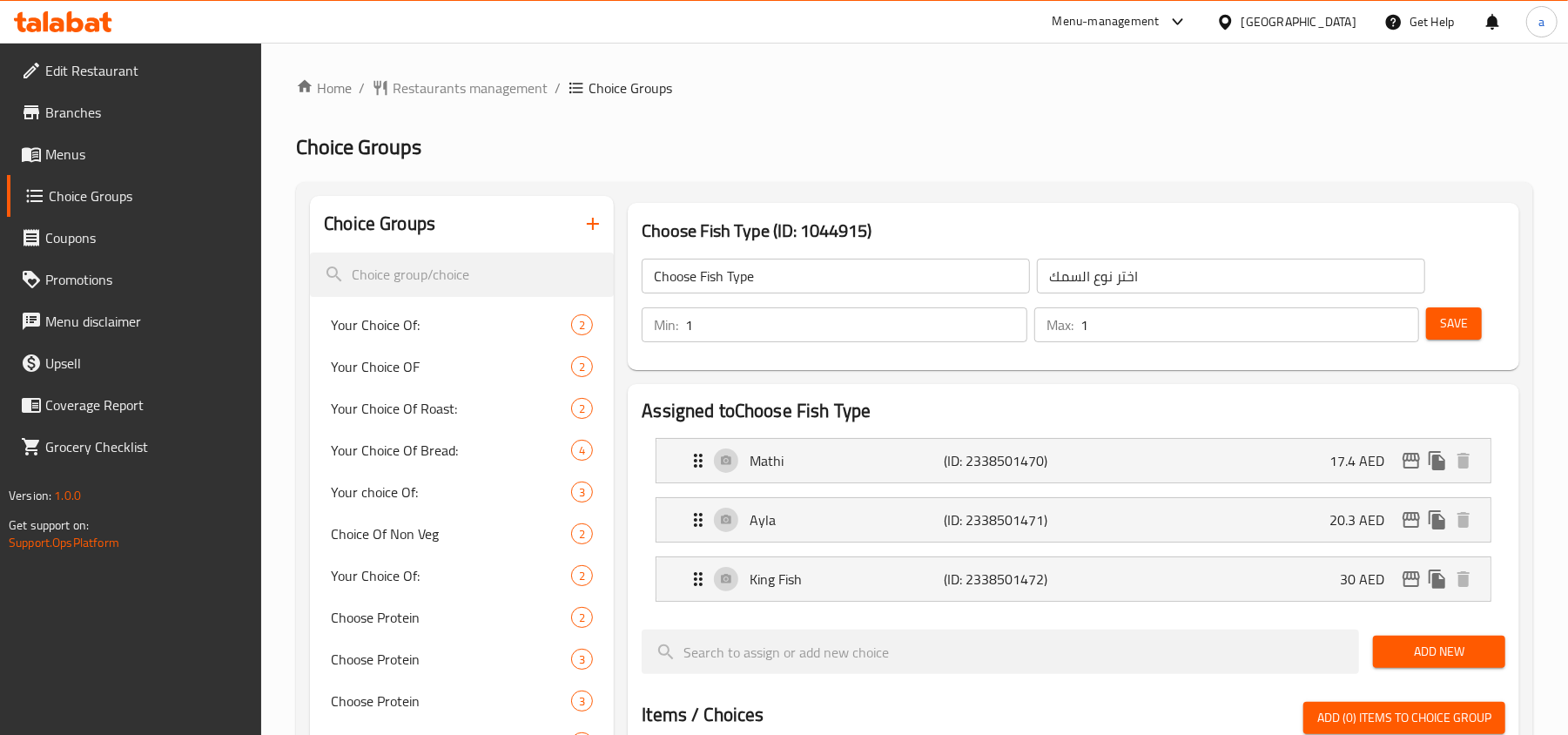
click at [172, 196] on span "Choice Groups" at bounding box center [148, 196] width 200 height 21
click at [522, 78] on span "Restaurants management" at bounding box center [470, 88] width 155 height 21
